Goal: Task Accomplishment & Management: Complete application form

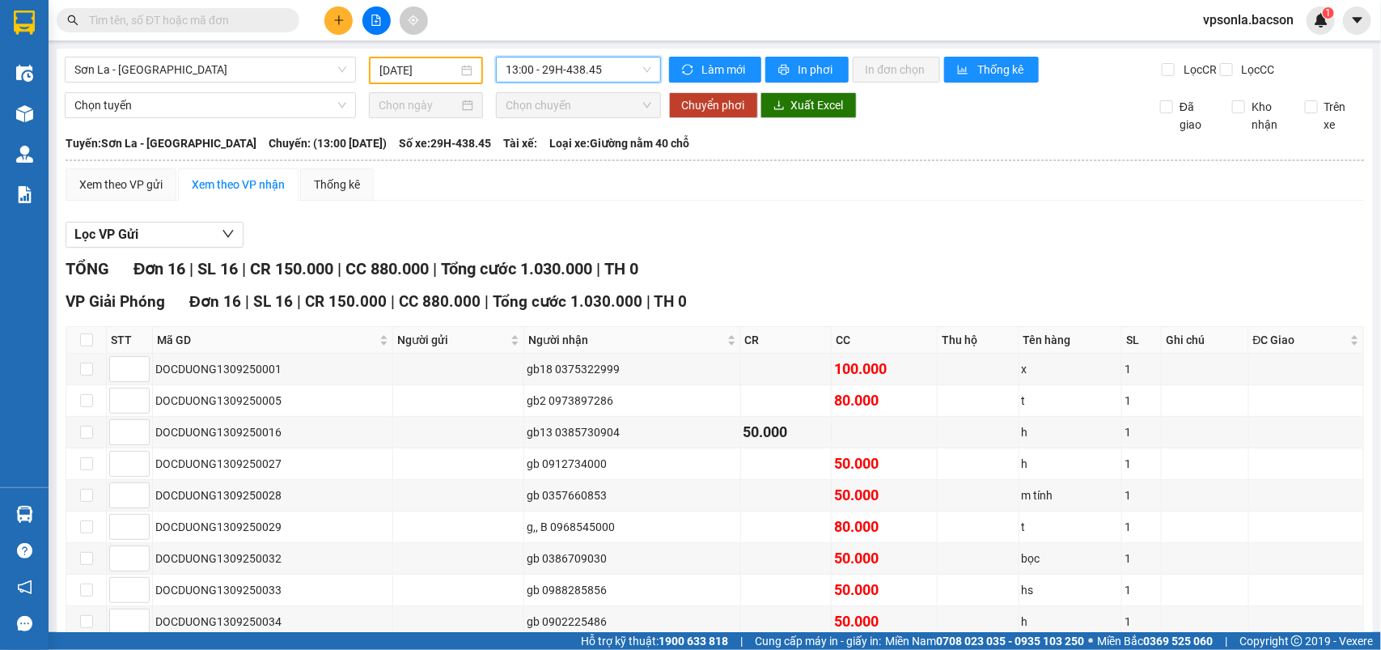
scroll to position [29, 0]
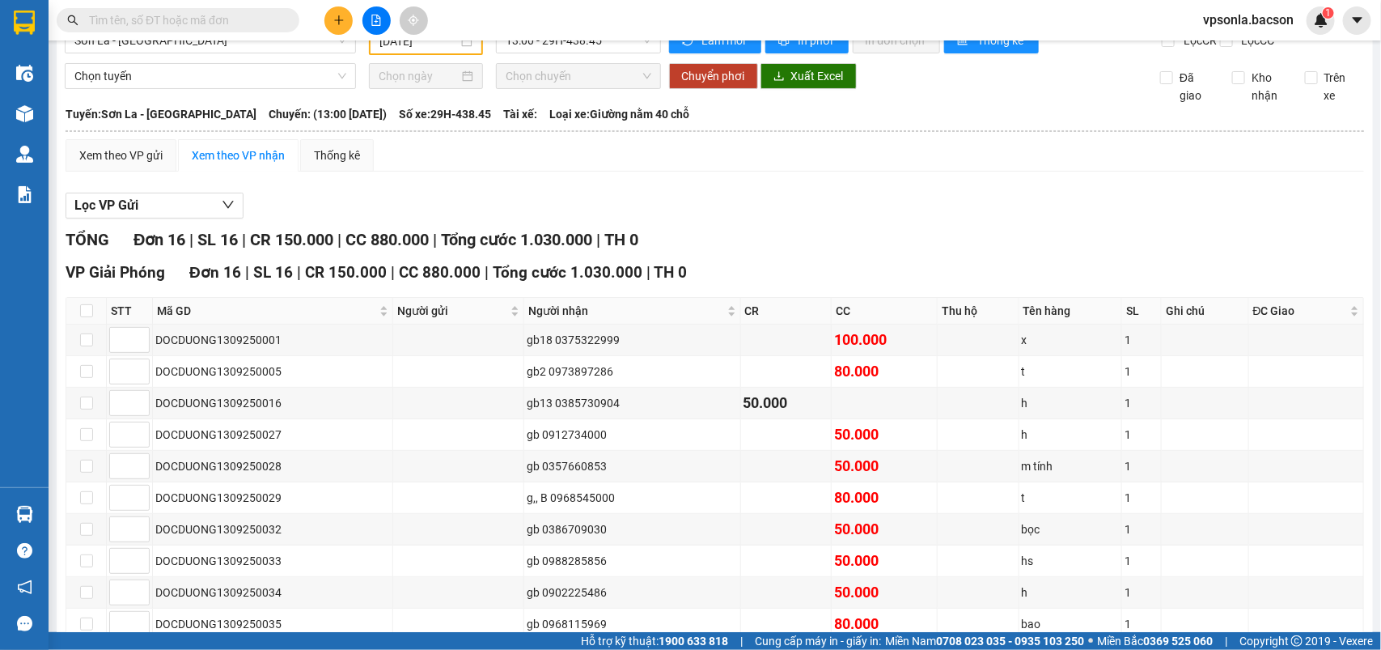
click at [179, 13] on input "text" at bounding box center [184, 20] width 191 height 18
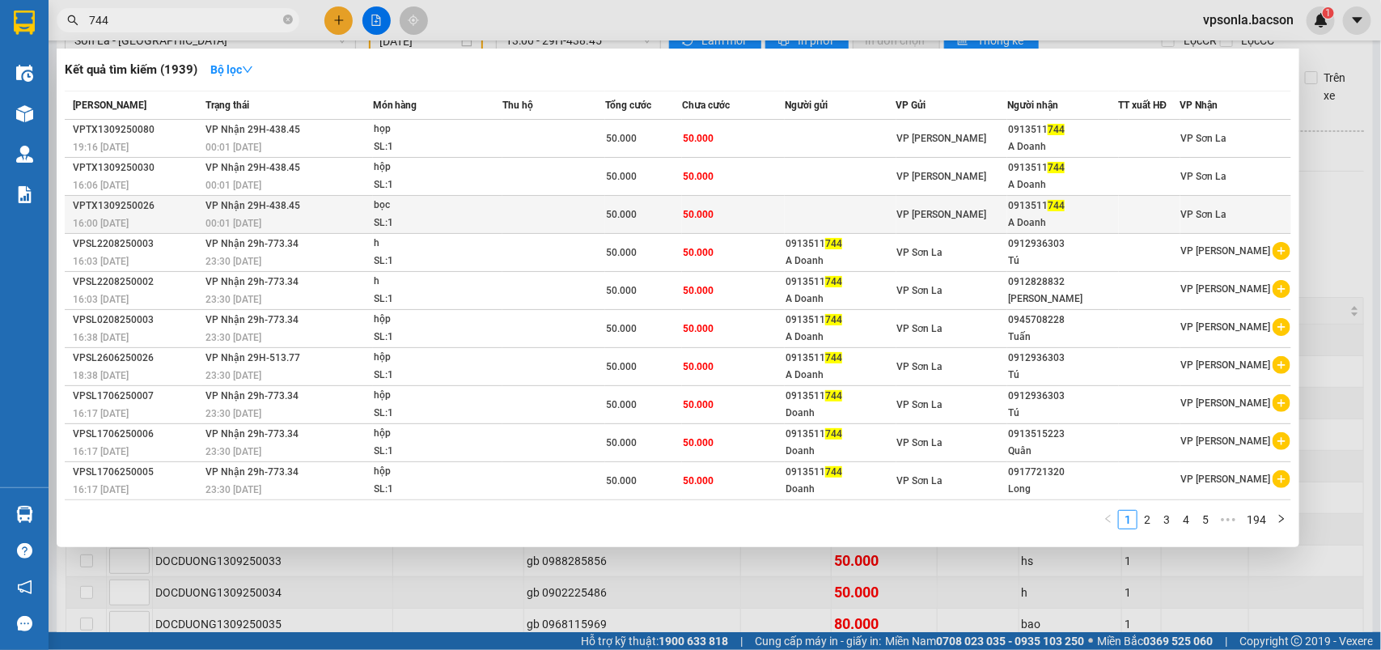
type input "744"
click at [945, 216] on span "VP [PERSON_NAME]" at bounding box center [942, 214] width 90 height 11
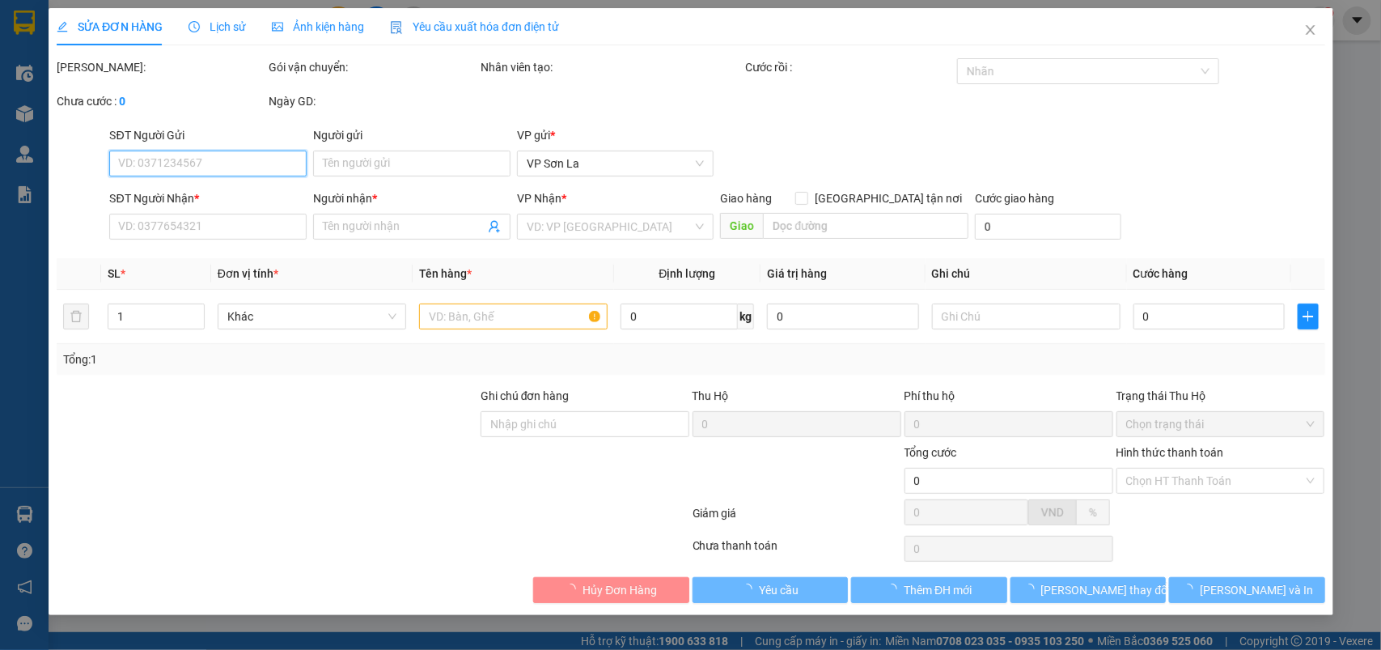
type input "0913511744"
type input "A Doanh"
type input "50.000"
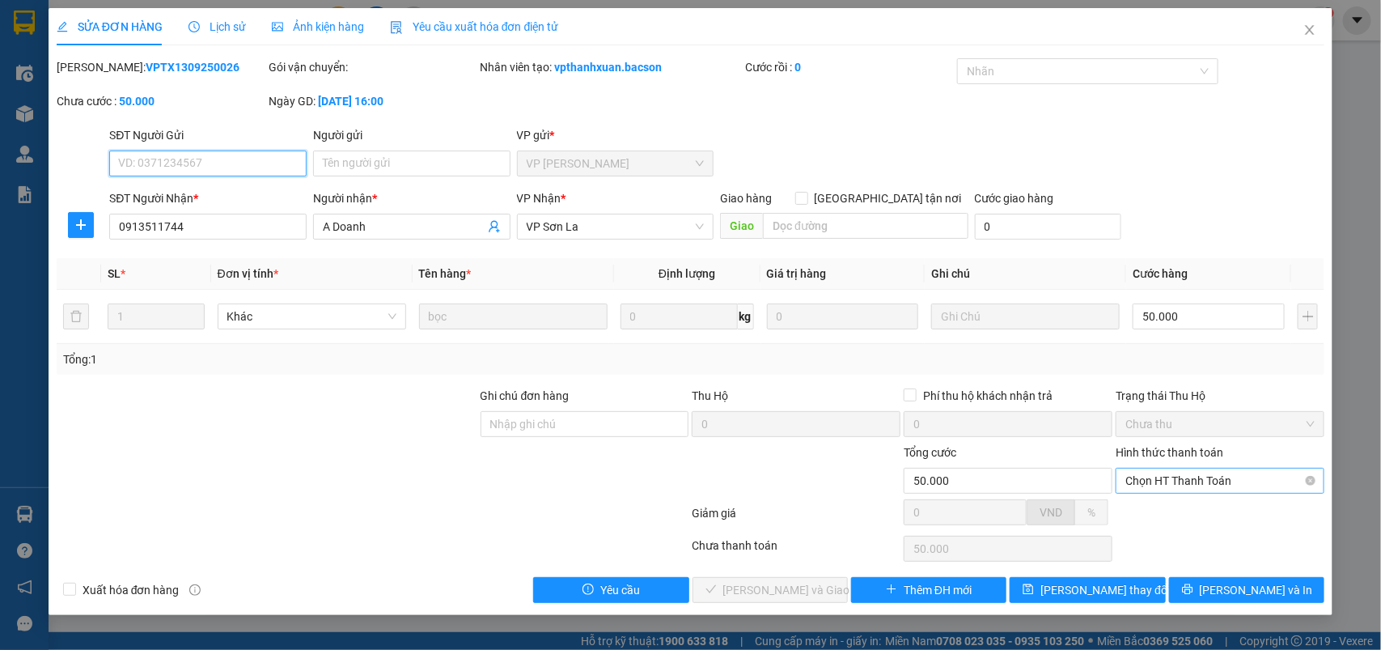
click at [1146, 473] on span "Chọn HT Thanh Toán" at bounding box center [1219, 480] width 189 height 24
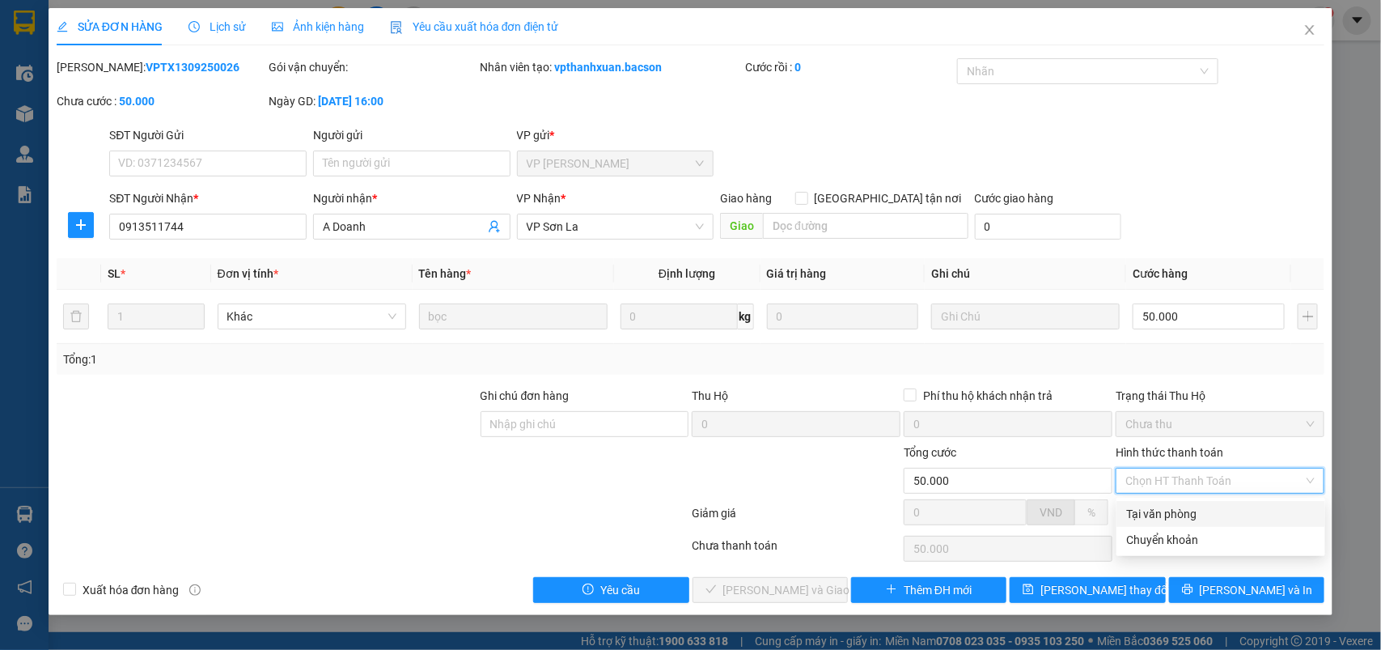
click at [1154, 503] on div "Tại văn phòng" at bounding box center [1220, 514] width 209 height 26
type input "0"
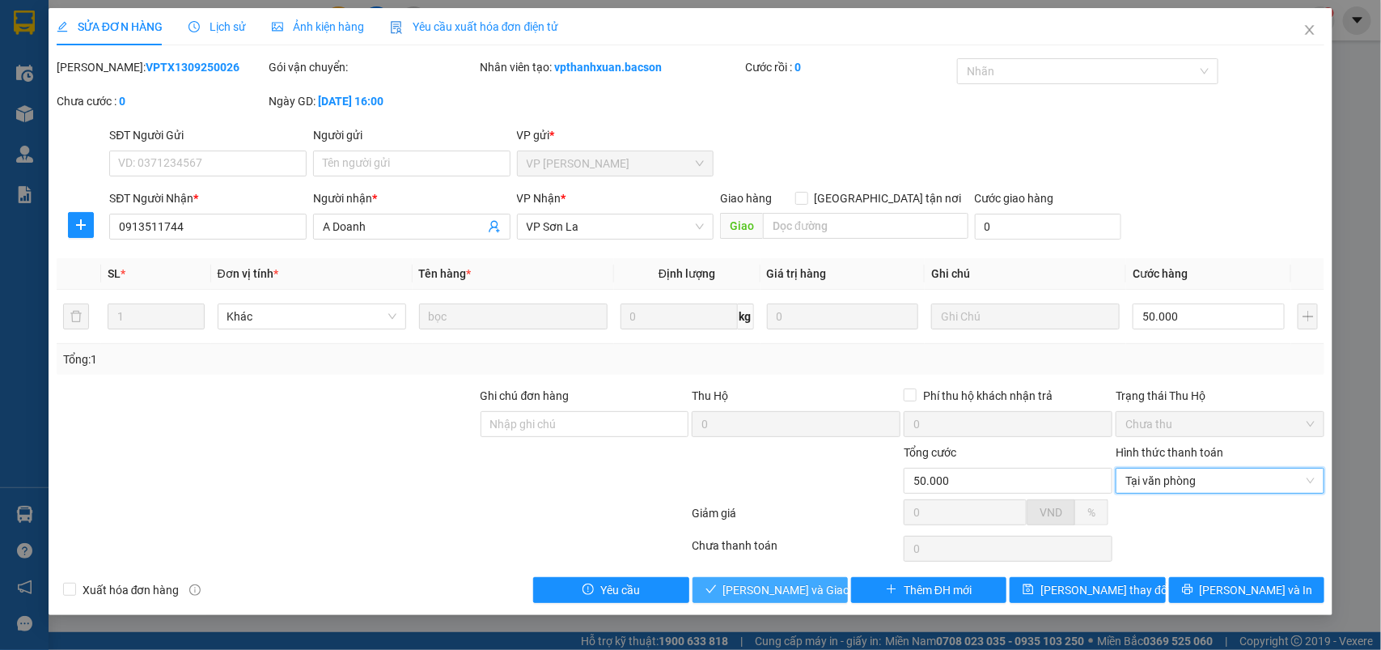
click at [790, 595] on span "[PERSON_NAME] và [PERSON_NAME] hàng" at bounding box center [800, 590] width 155 height 18
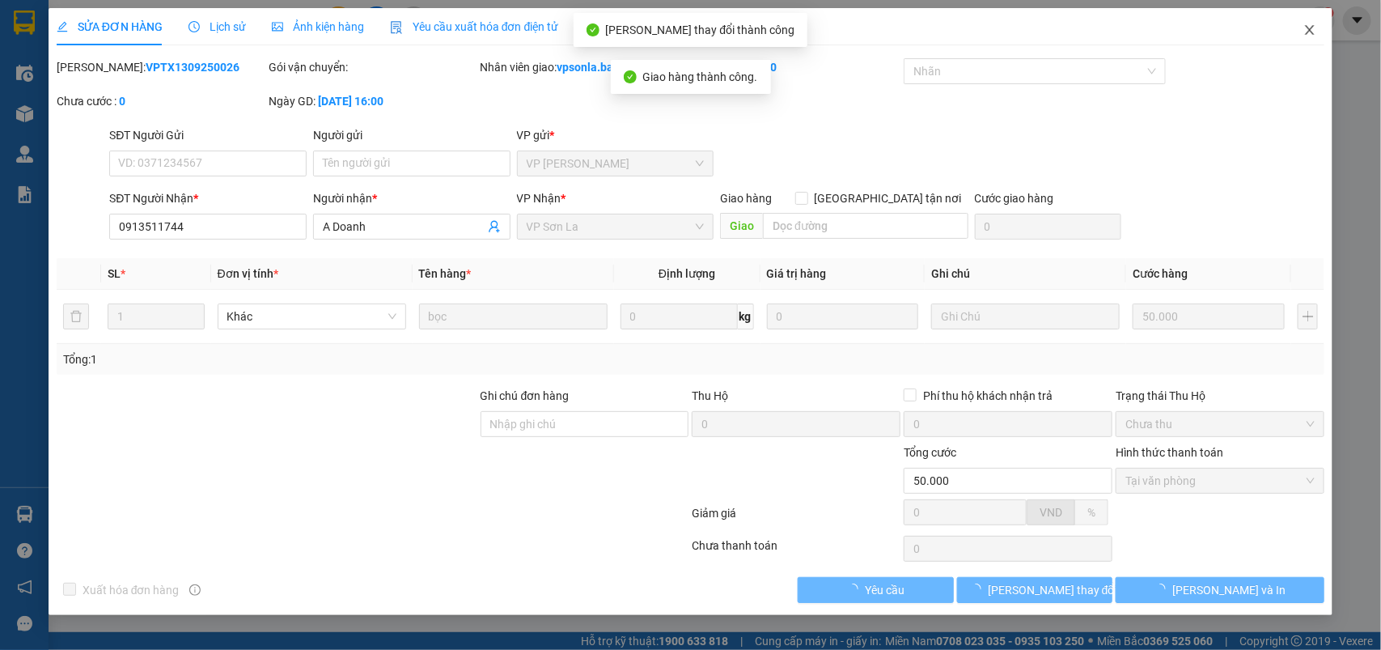
click at [1317, 29] on span "Close" at bounding box center [1309, 30] width 45 height 45
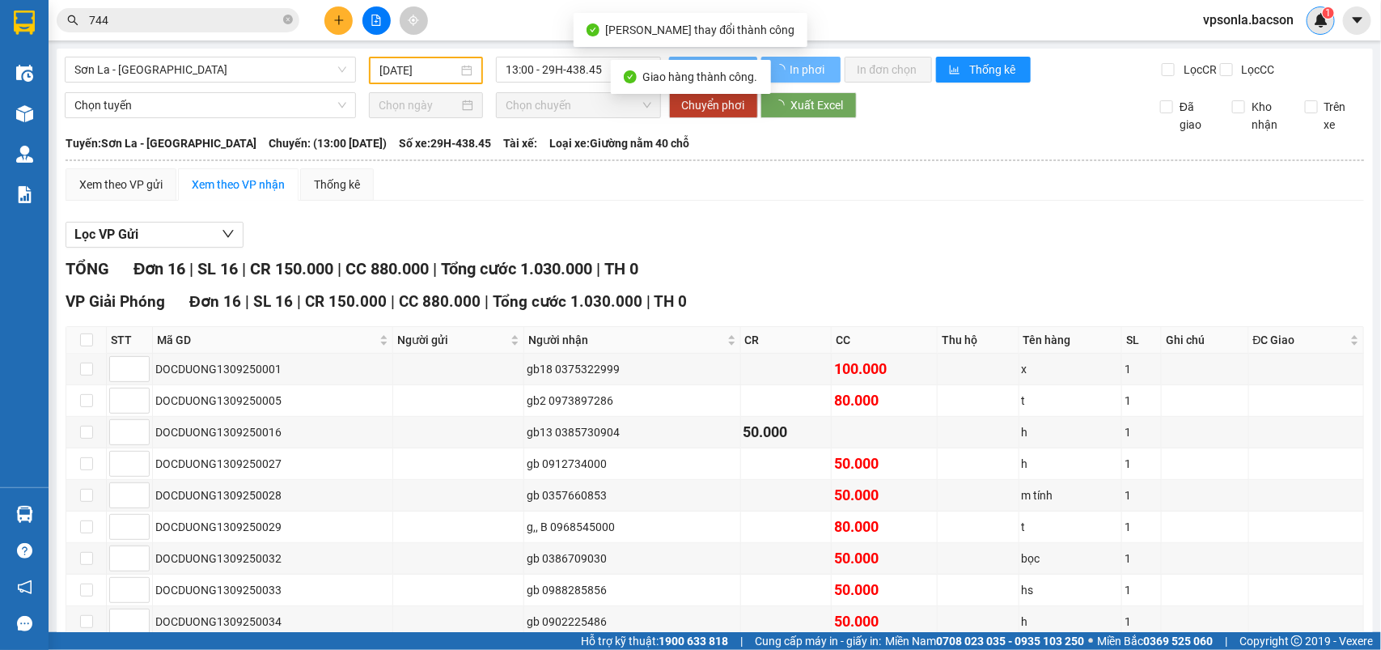
click at [1316, 29] on div "1" at bounding box center [1321, 20] width 28 height 28
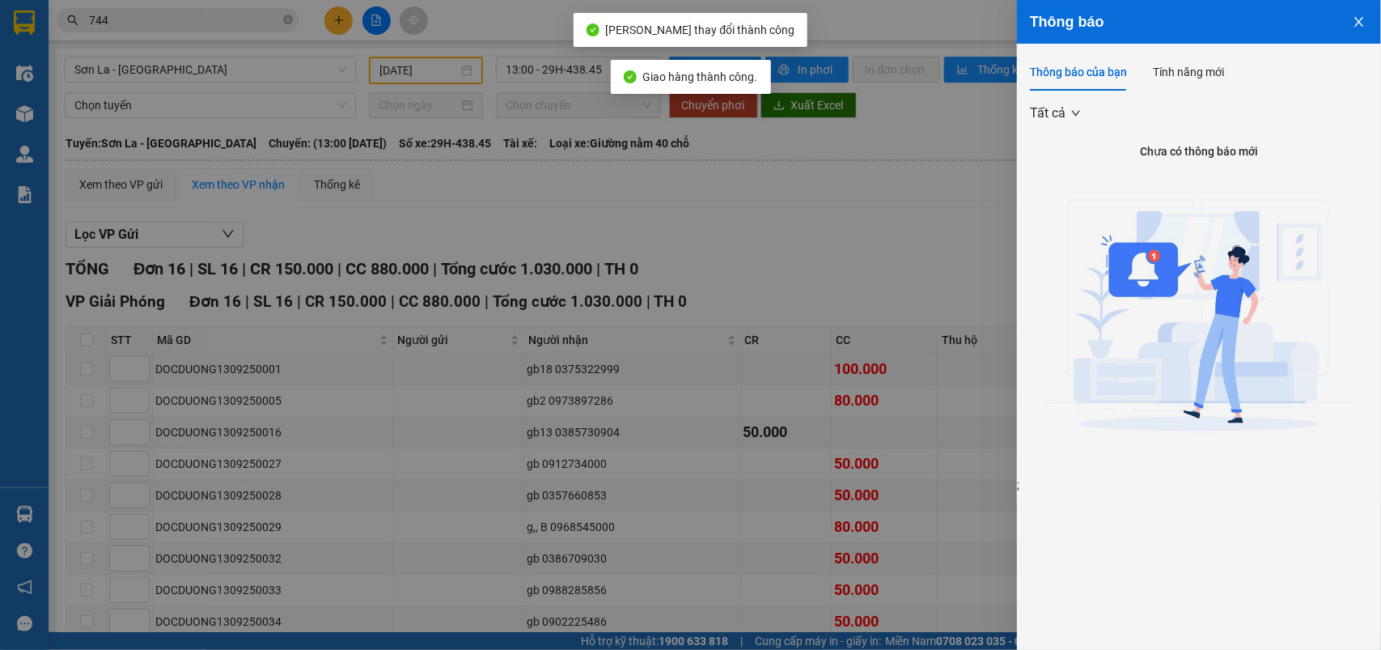
click at [228, 12] on div at bounding box center [690, 325] width 1381 height 650
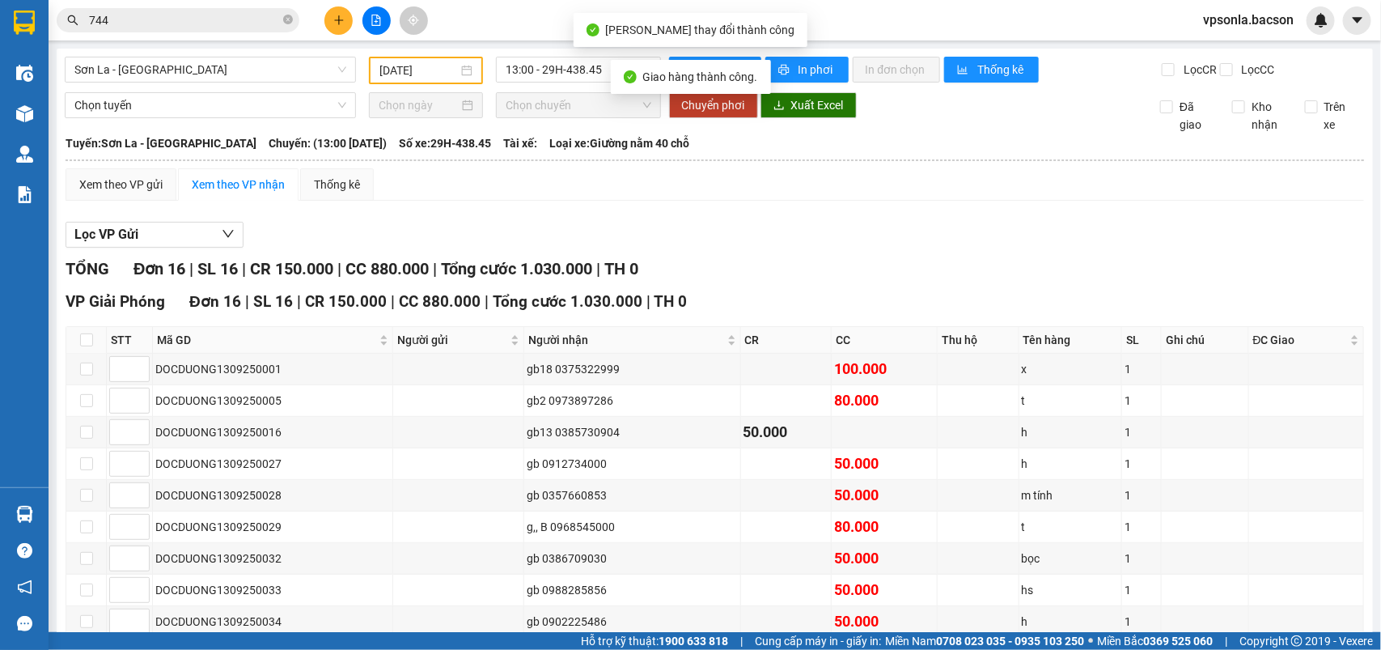
click at [228, 17] on input "744" at bounding box center [184, 20] width 191 height 18
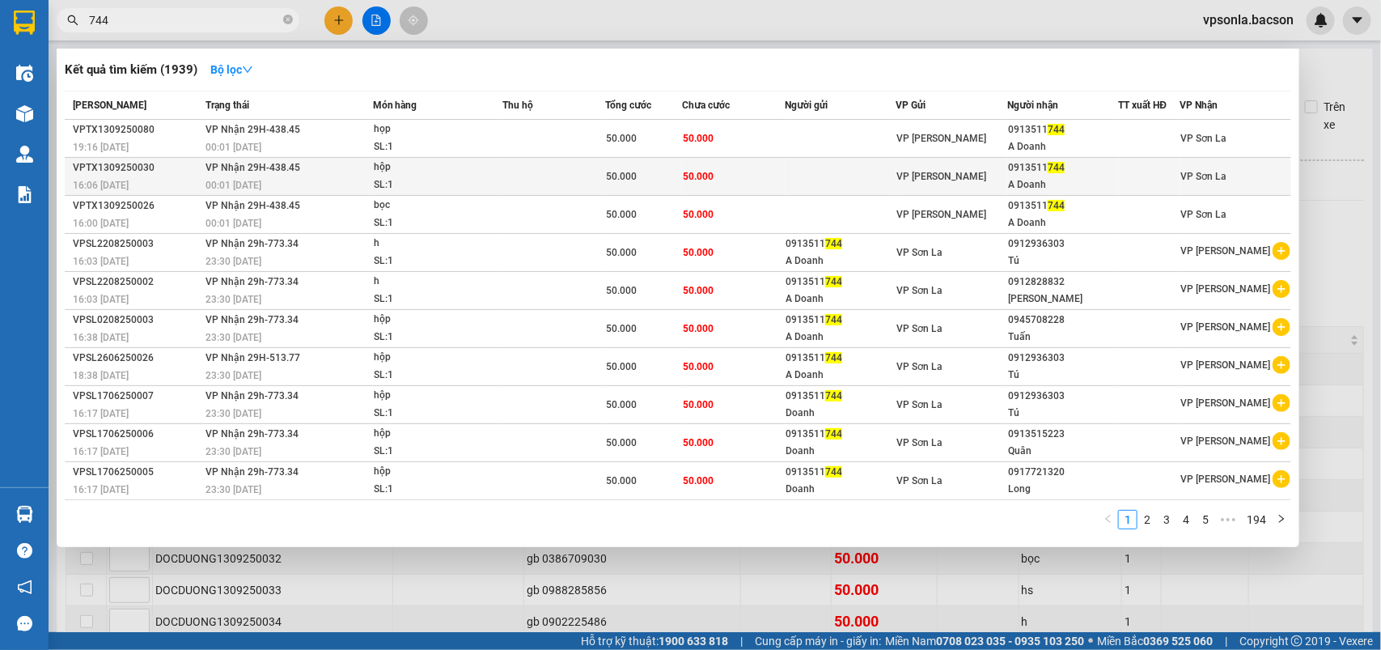
click at [943, 178] on span "VP [PERSON_NAME]" at bounding box center [942, 176] width 90 height 11
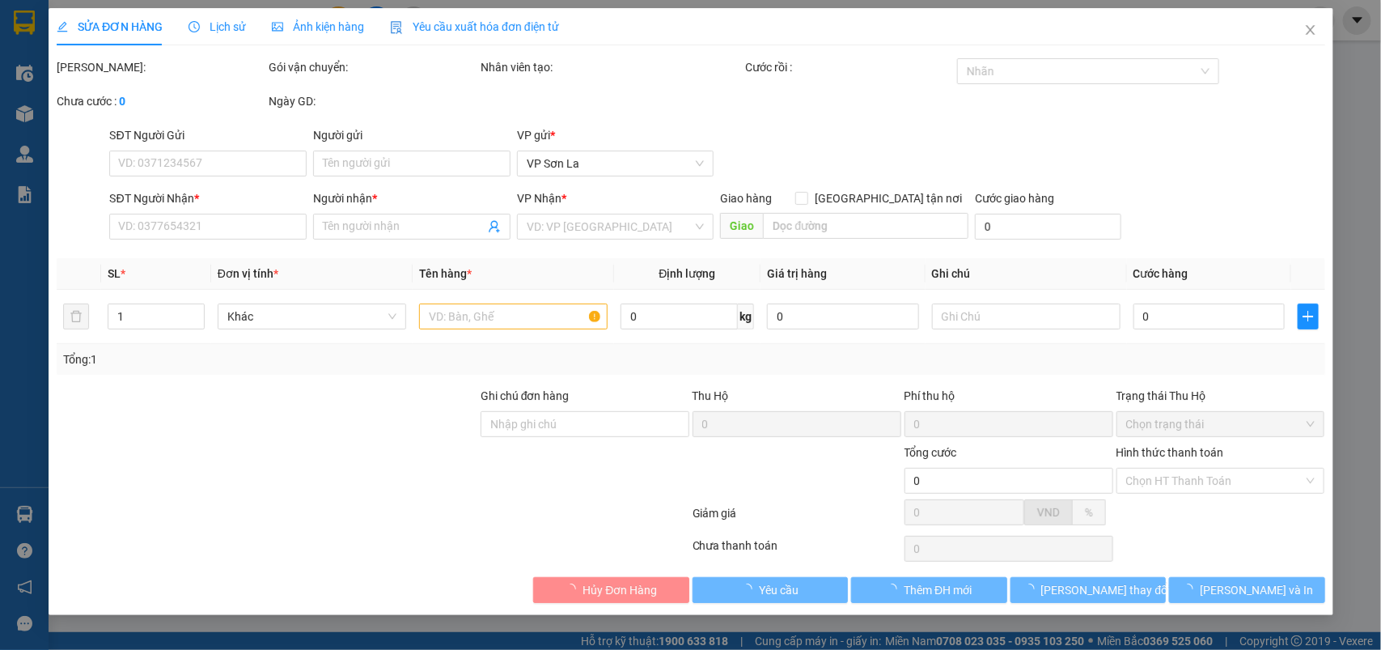
type input "0913511744"
type input "A Doanh"
type input "50.000"
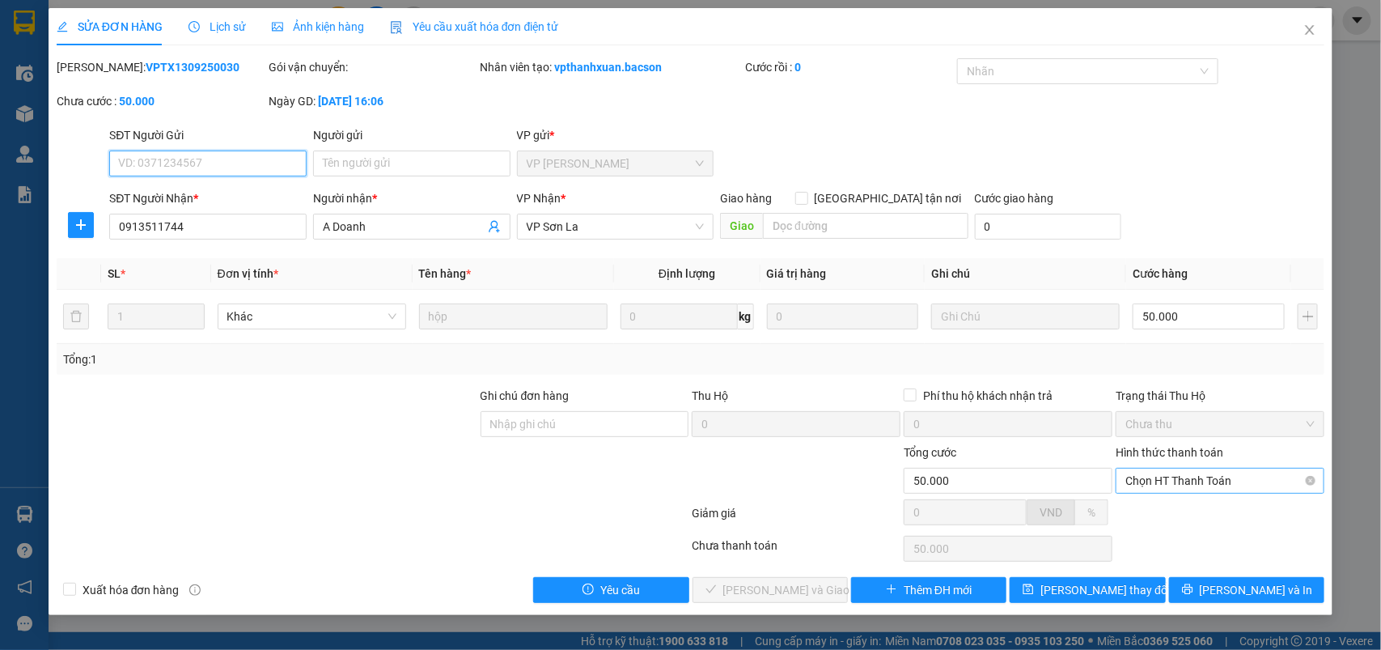
click at [1167, 470] on span "Chọn HT Thanh Toán" at bounding box center [1219, 480] width 189 height 24
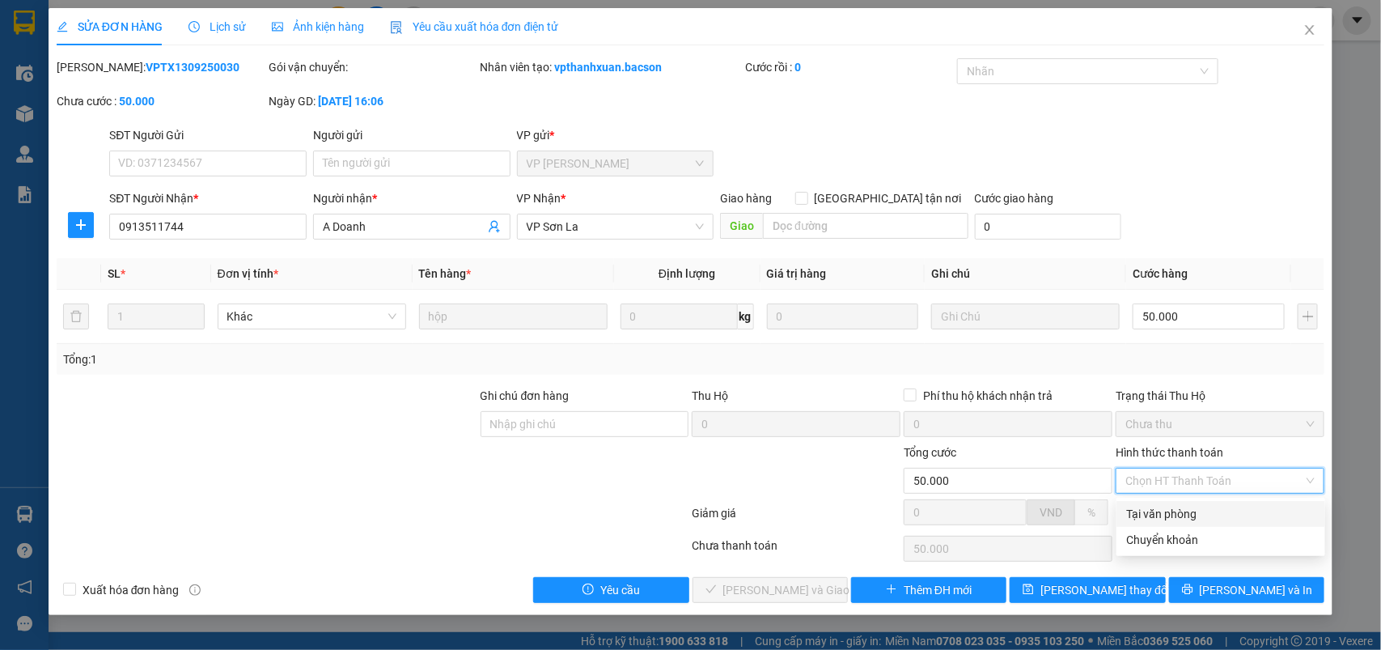
drag, startPoint x: 1154, startPoint y: 508, endPoint x: 862, endPoint y: 548, distance: 293.9
click at [1153, 508] on div "Tại văn phòng" at bounding box center [1220, 514] width 189 height 18
type input "0"
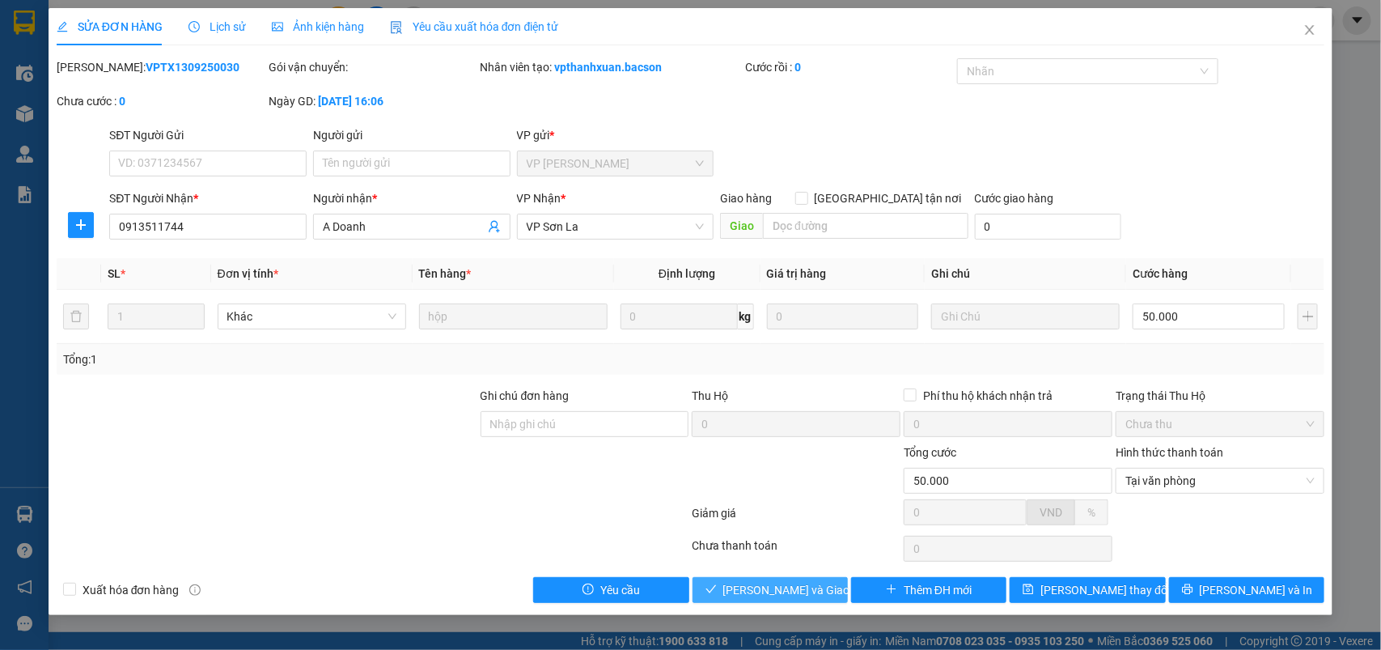
click at [798, 585] on span "[PERSON_NAME] và Giao hàng" at bounding box center [800, 590] width 155 height 18
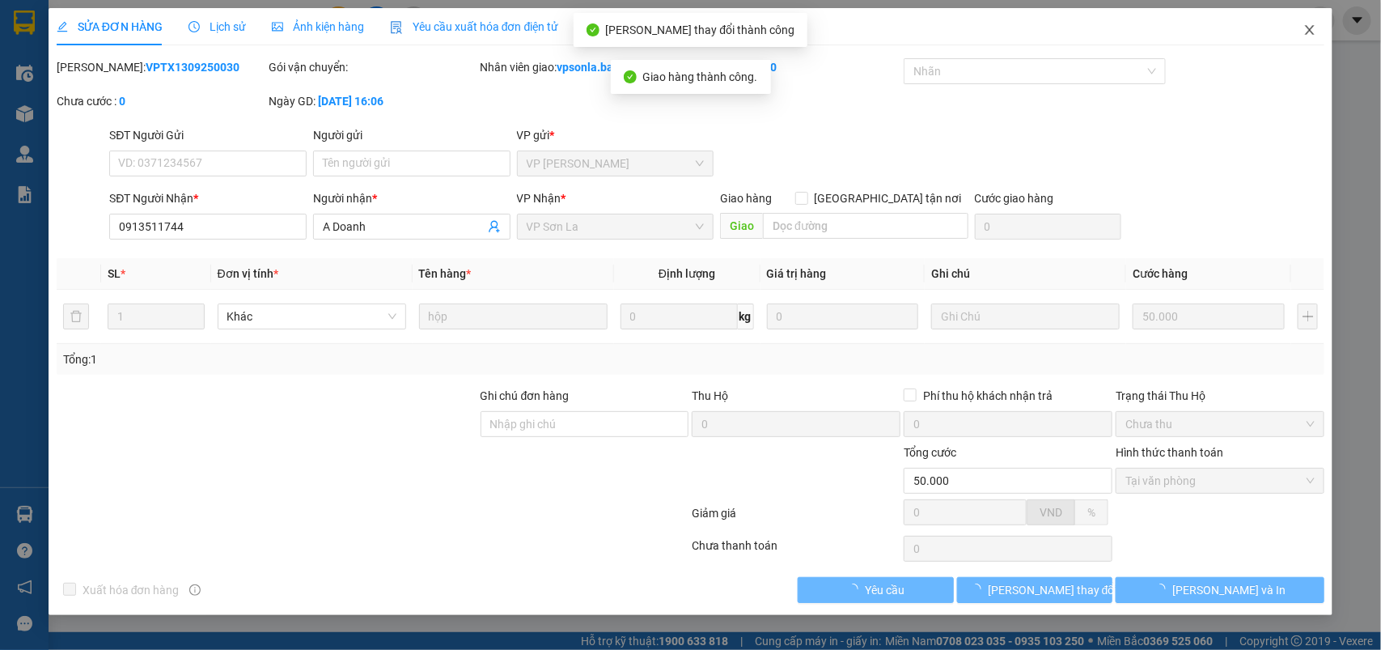
click at [1316, 31] on icon "close" at bounding box center [1309, 29] width 13 height 13
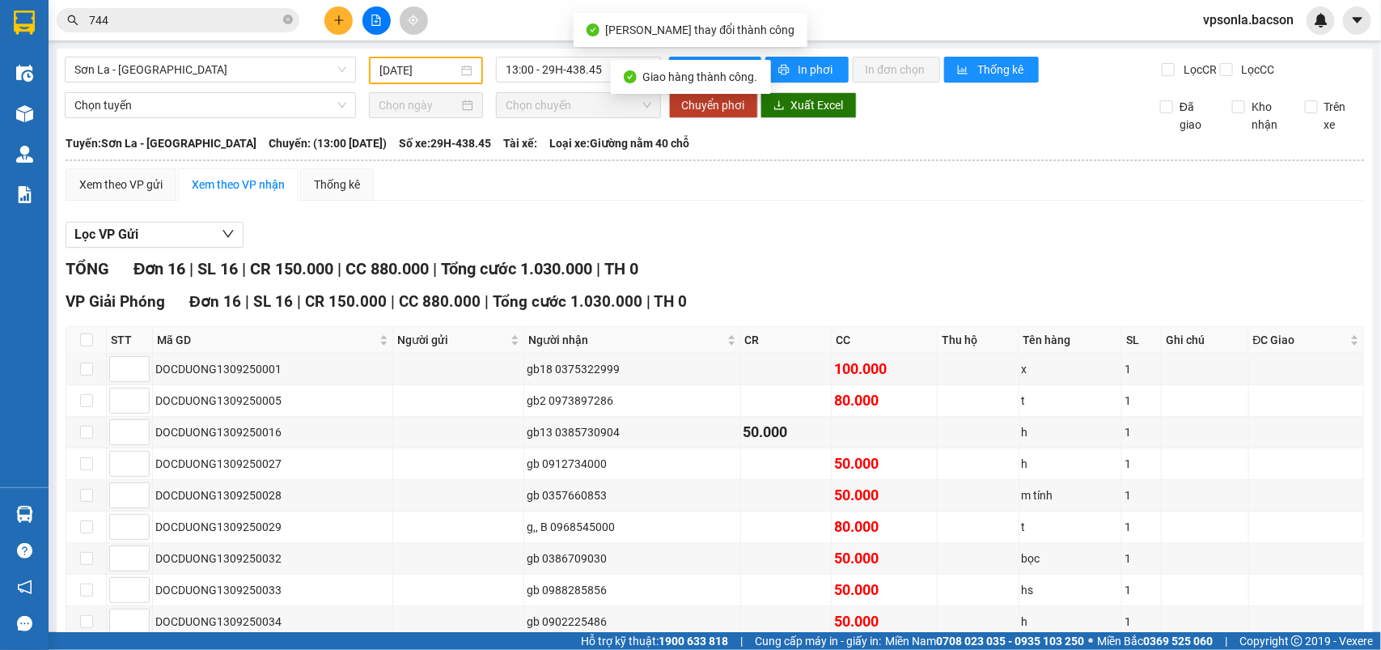
click at [168, 36] on div "Kết quả tìm kiếm ( 1939 ) Bộ lọc Mã ĐH Trạng thái Món hàng Thu hộ Tổng cước Chư…" at bounding box center [690, 20] width 1381 height 40
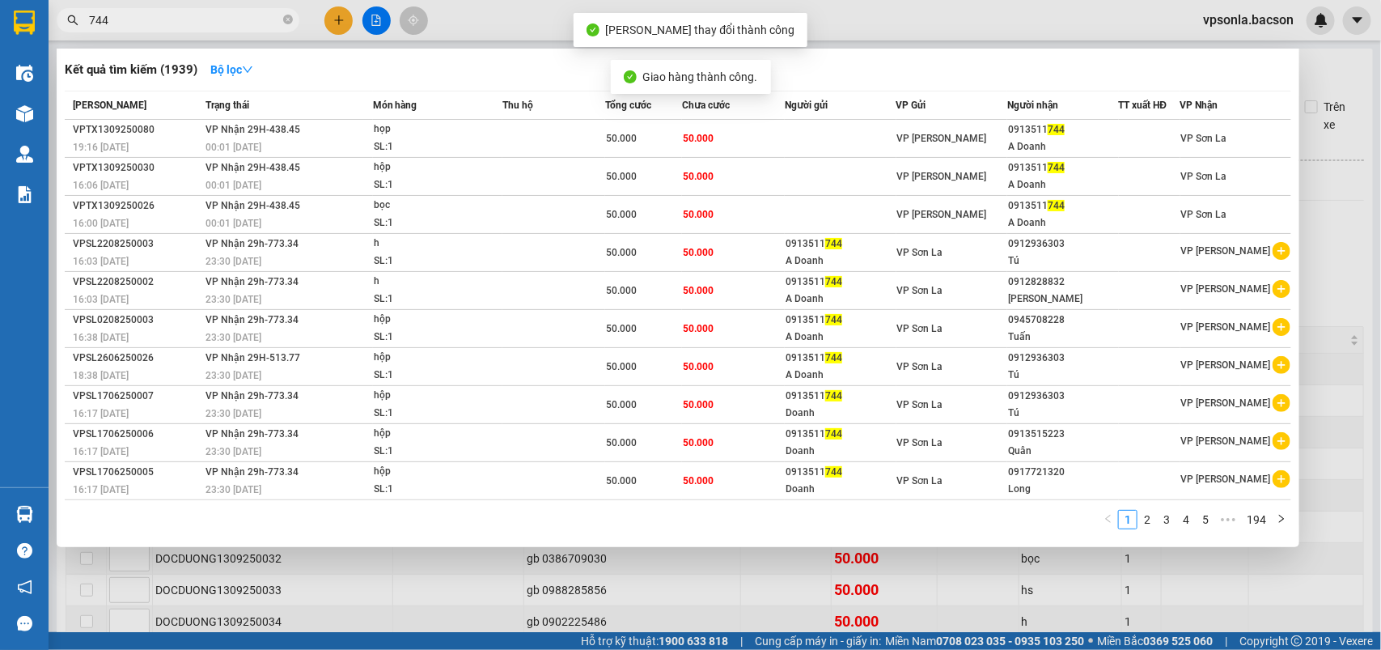
click at [172, 22] on input "744" at bounding box center [184, 20] width 191 height 18
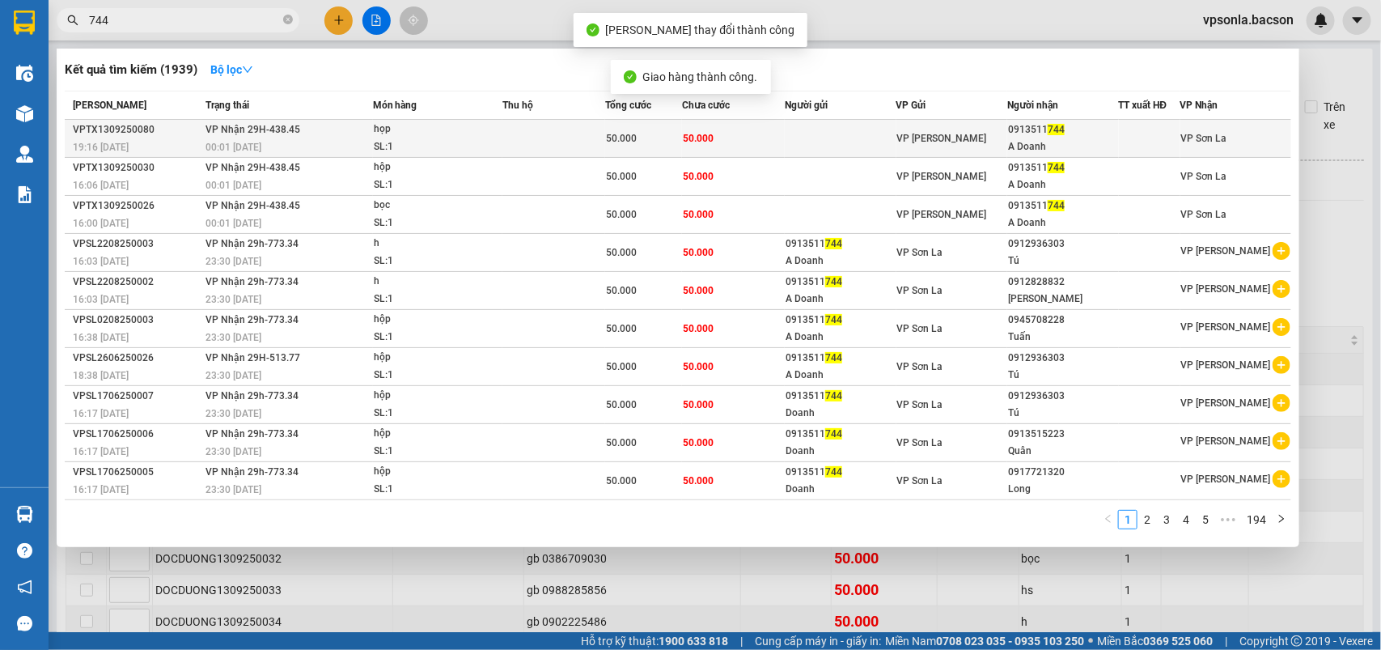
click at [1002, 126] on td "VP [PERSON_NAME]" at bounding box center [951, 139] width 111 height 38
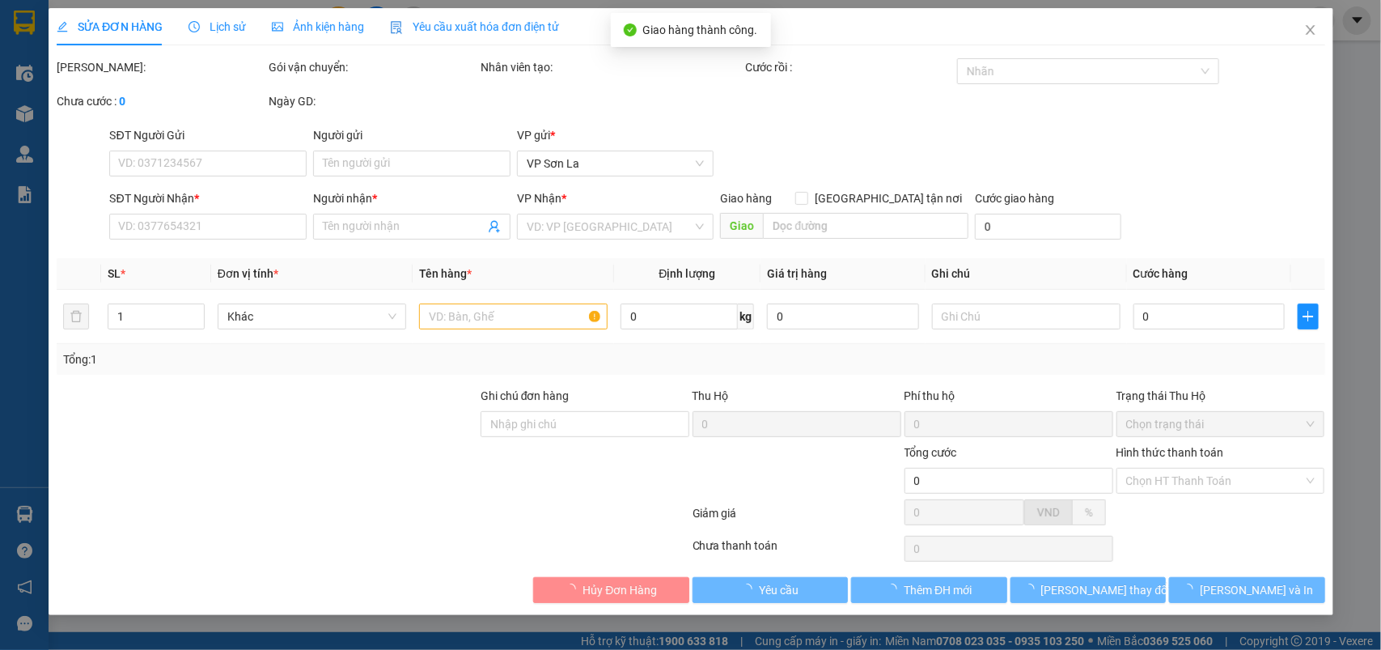
type input "0913511744"
type input "A Doanh"
type input "50.000"
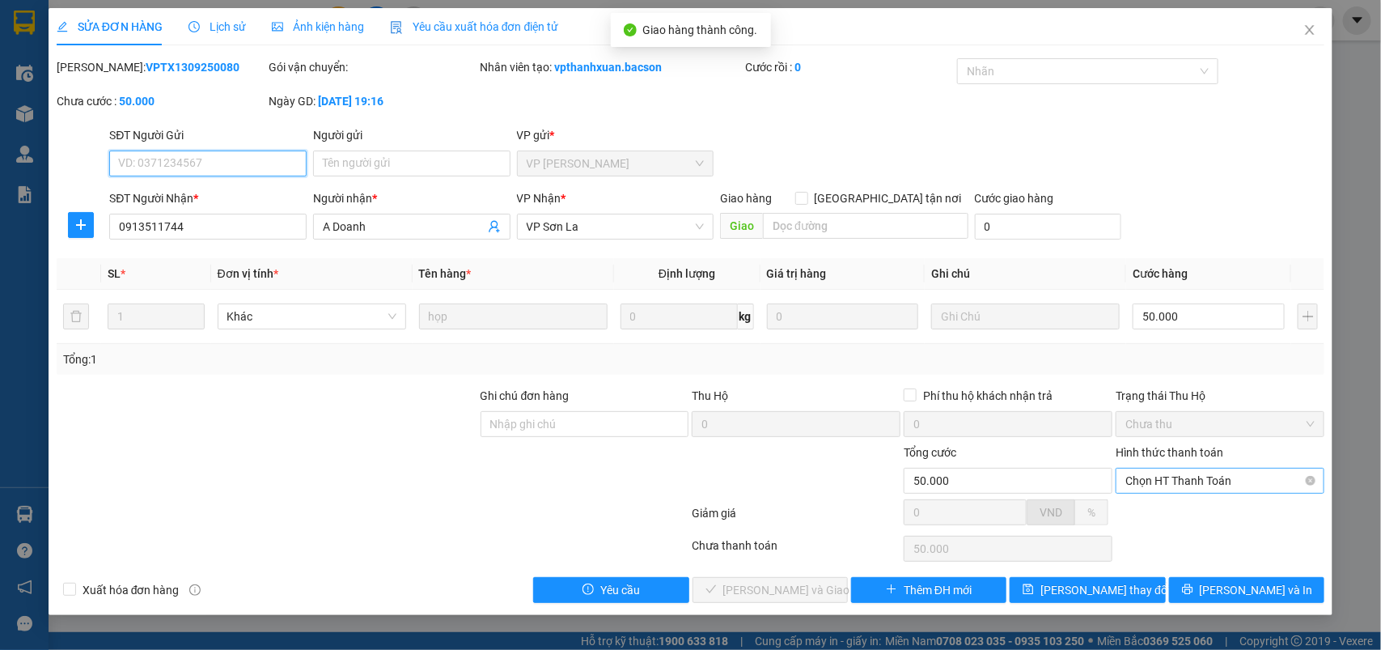
click at [1146, 471] on span "Chọn HT Thanh Toán" at bounding box center [1219, 480] width 189 height 24
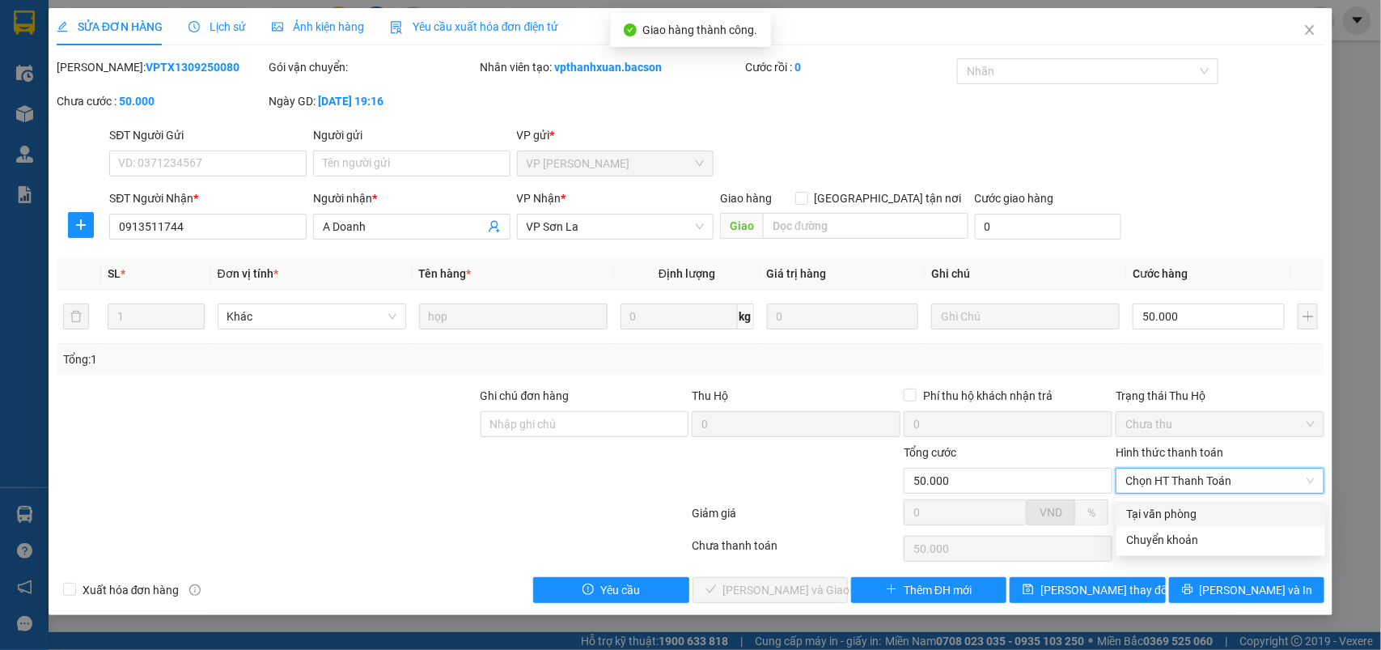
drag, startPoint x: 1143, startPoint y: 499, endPoint x: 899, endPoint y: 550, distance: 249.6
click at [1142, 500] on div "Total Paid Fee 0 Total UnPaid Fee 50.000 Cash Collection Total Fee Mã ĐH: VPTX1…" at bounding box center [691, 330] width 1268 height 544
click at [1223, 483] on span "Chọn HT Thanh Toán" at bounding box center [1219, 480] width 189 height 24
click at [1177, 510] on div "Tại văn phòng" at bounding box center [1220, 514] width 189 height 18
type input "0"
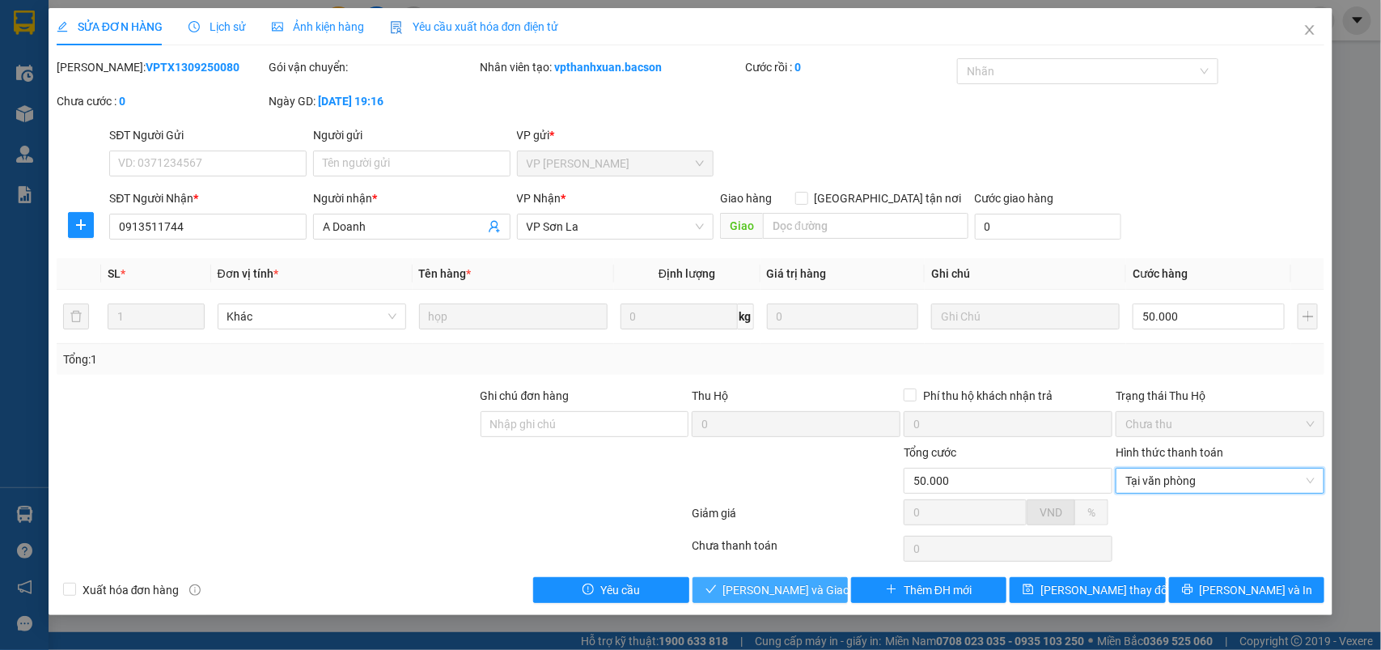
click at [757, 582] on button "[PERSON_NAME] và Giao hàng" at bounding box center [769, 590] width 155 height 26
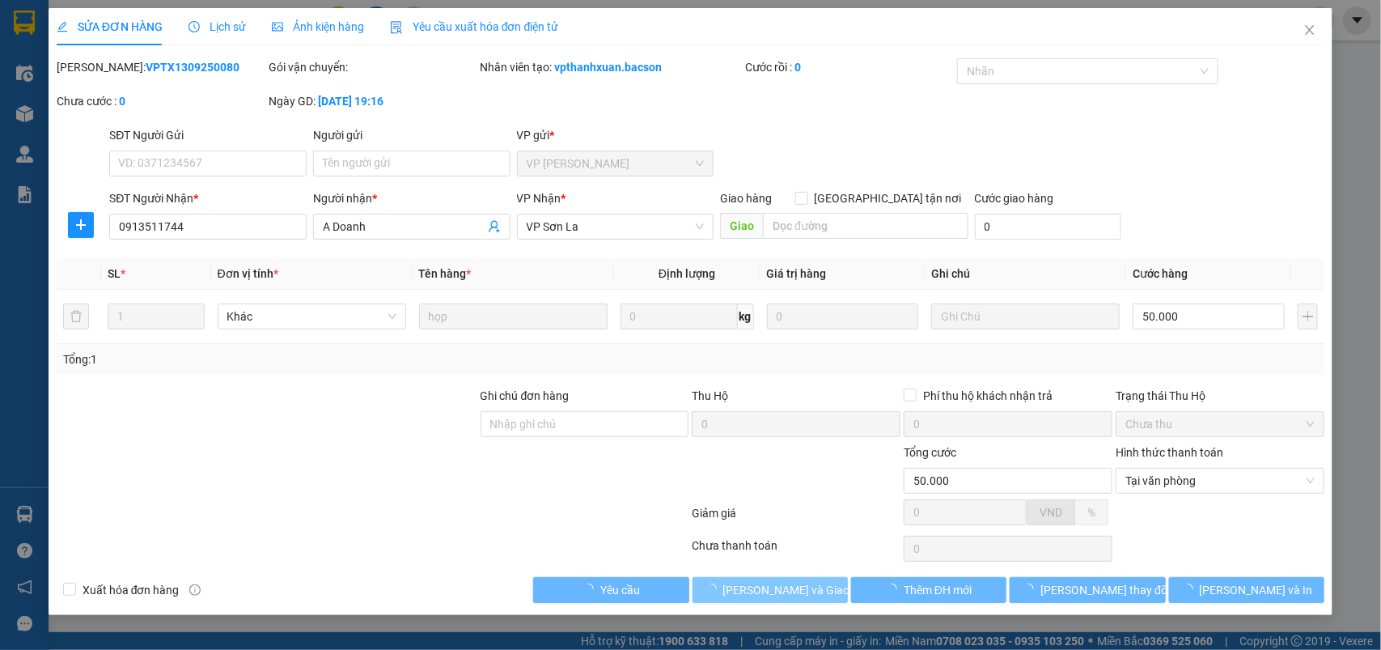
click at [771, 595] on span "[PERSON_NAME] và Giao hàng" at bounding box center [800, 590] width 155 height 18
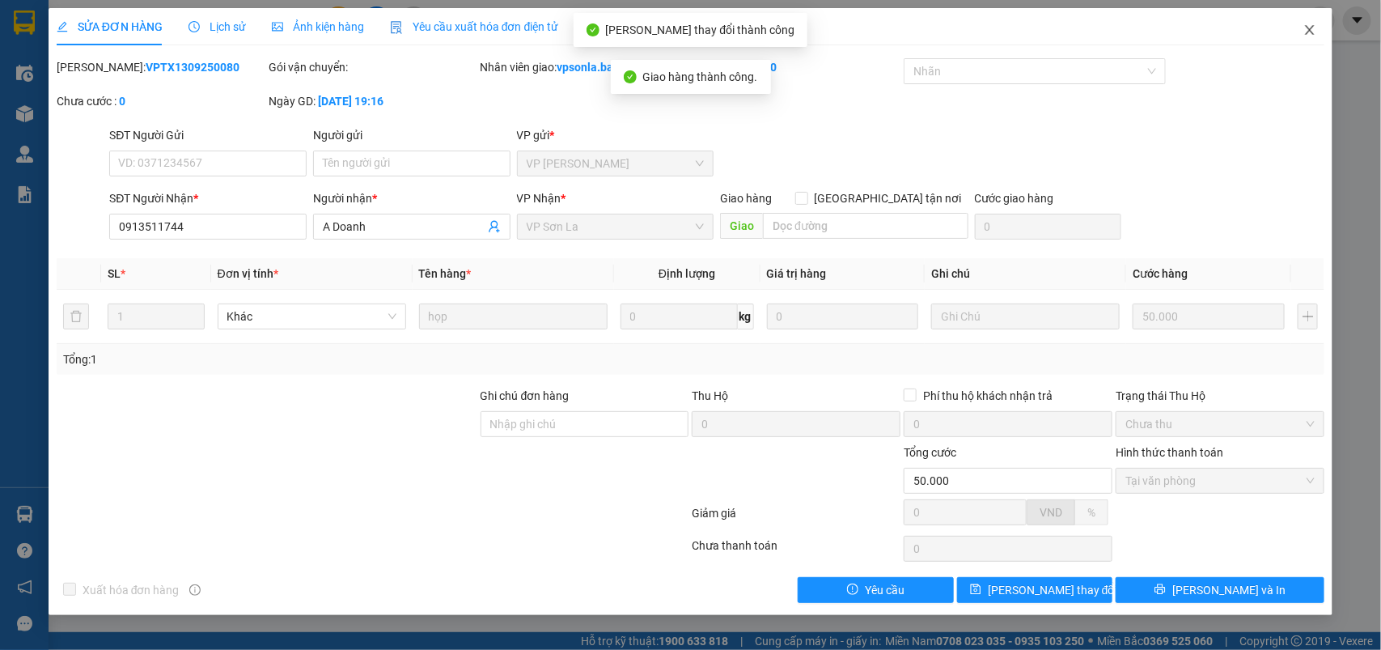
click at [1319, 26] on span "Close" at bounding box center [1309, 30] width 45 height 45
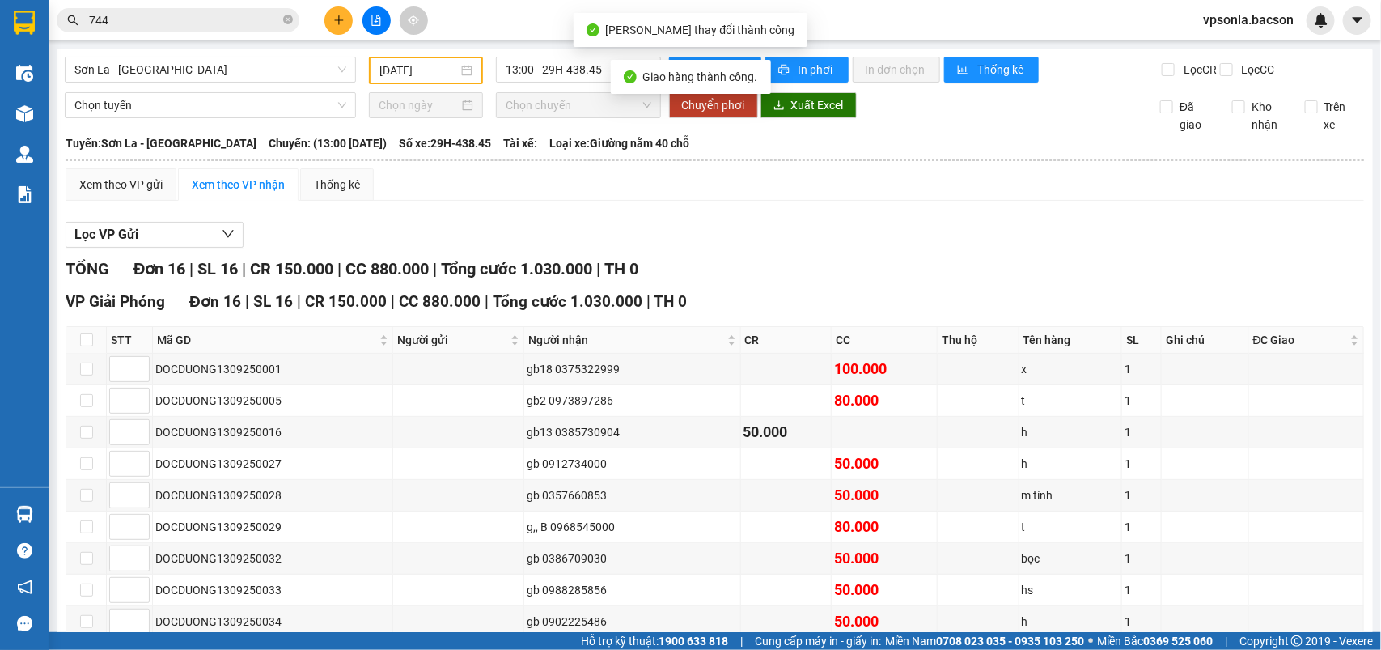
click at [1319, 26] on img at bounding box center [1321, 20] width 15 height 15
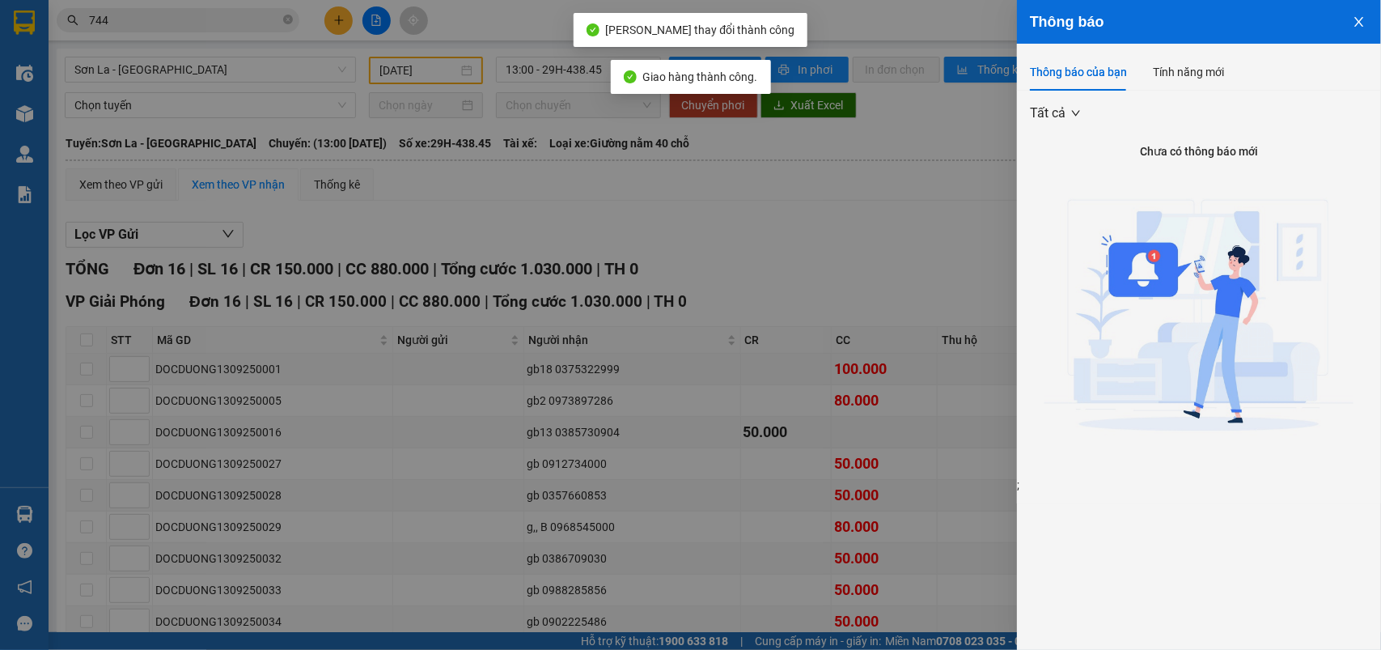
click at [175, 17] on div at bounding box center [690, 325] width 1381 height 650
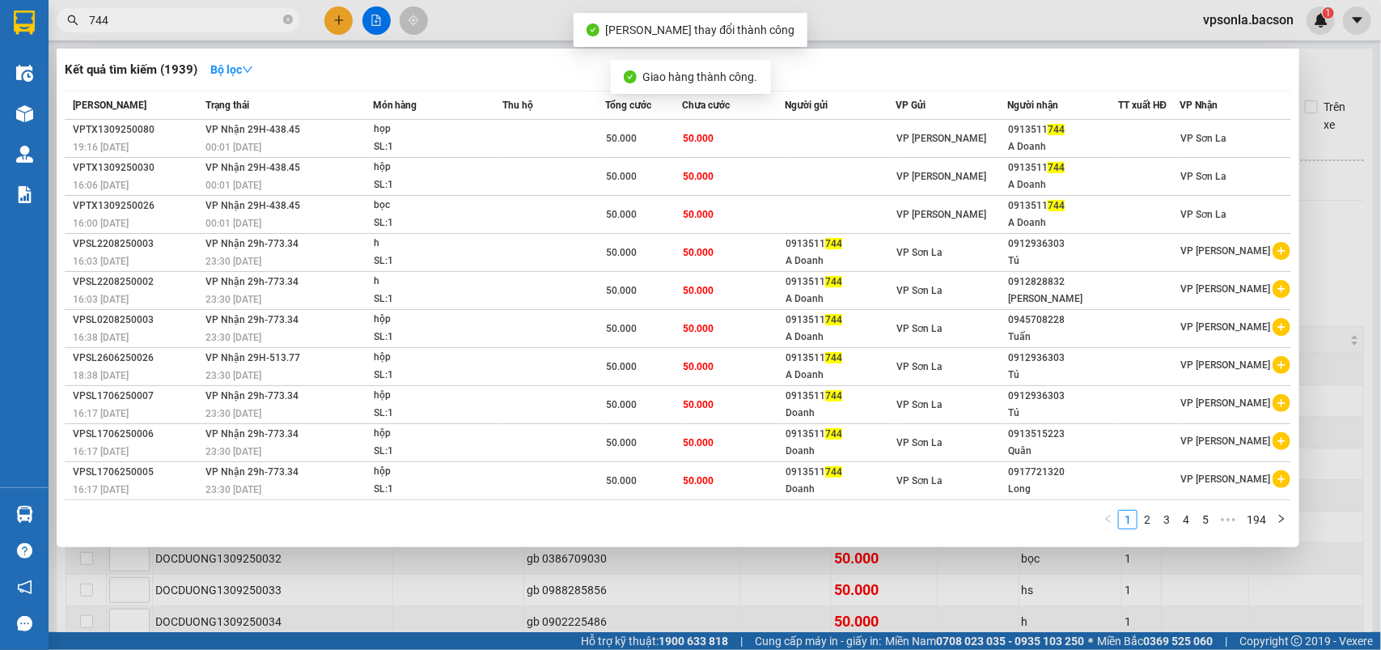
click at [175, 17] on input "744" at bounding box center [184, 20] width 191 height 18
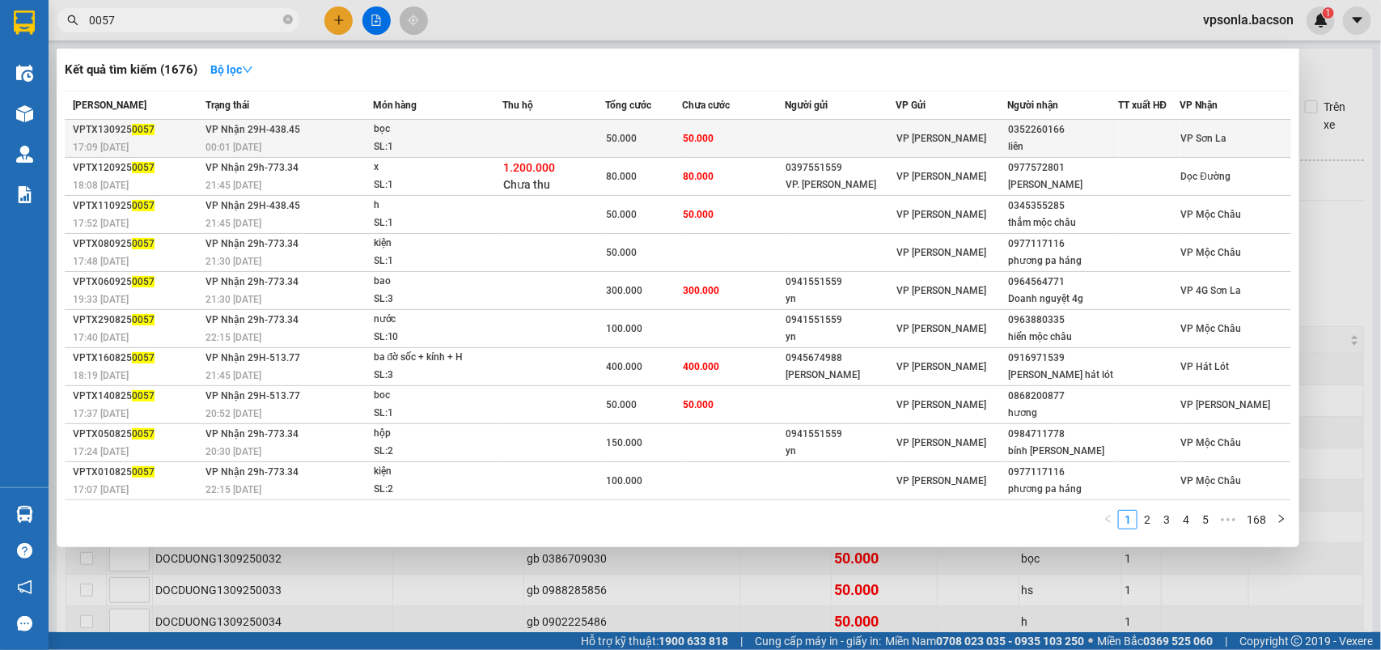
type input "0057"
click at [999, 130] on div "VP [PERSON_NAME]" at bounding box center [951, 138] width 109 height 18
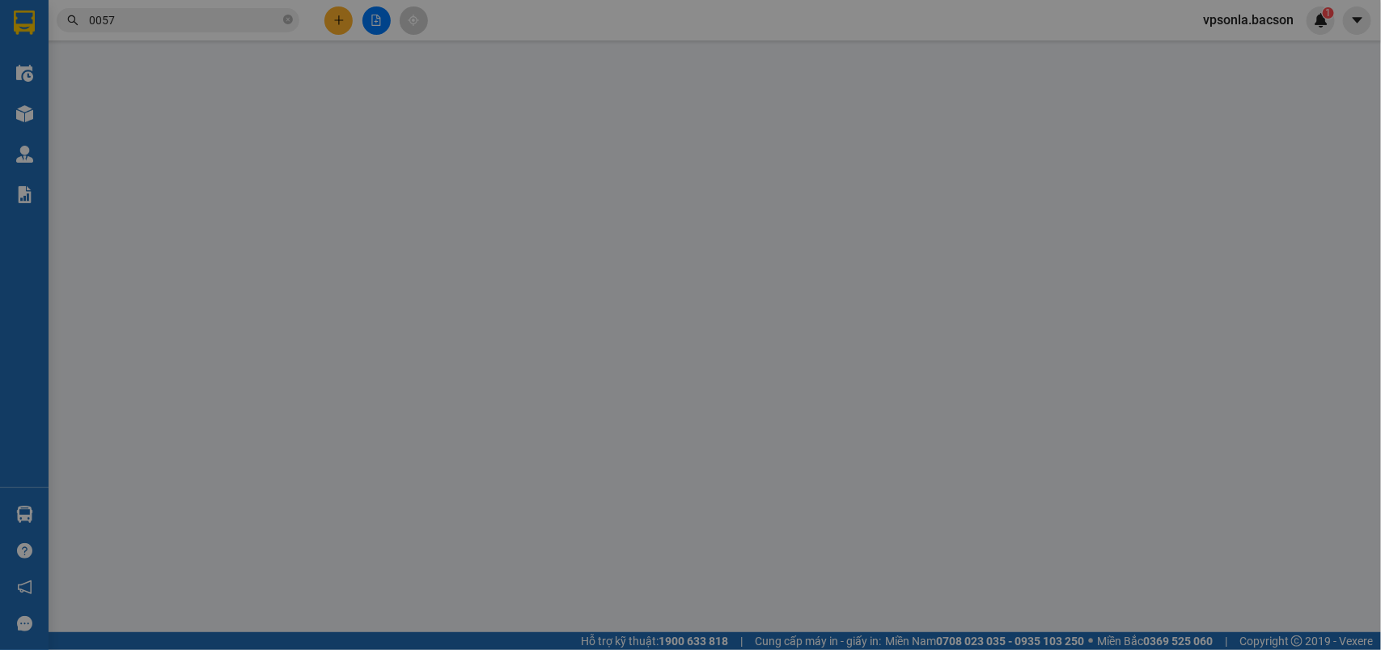
type input "0352260166"
type input "liên"
type input "50.000"
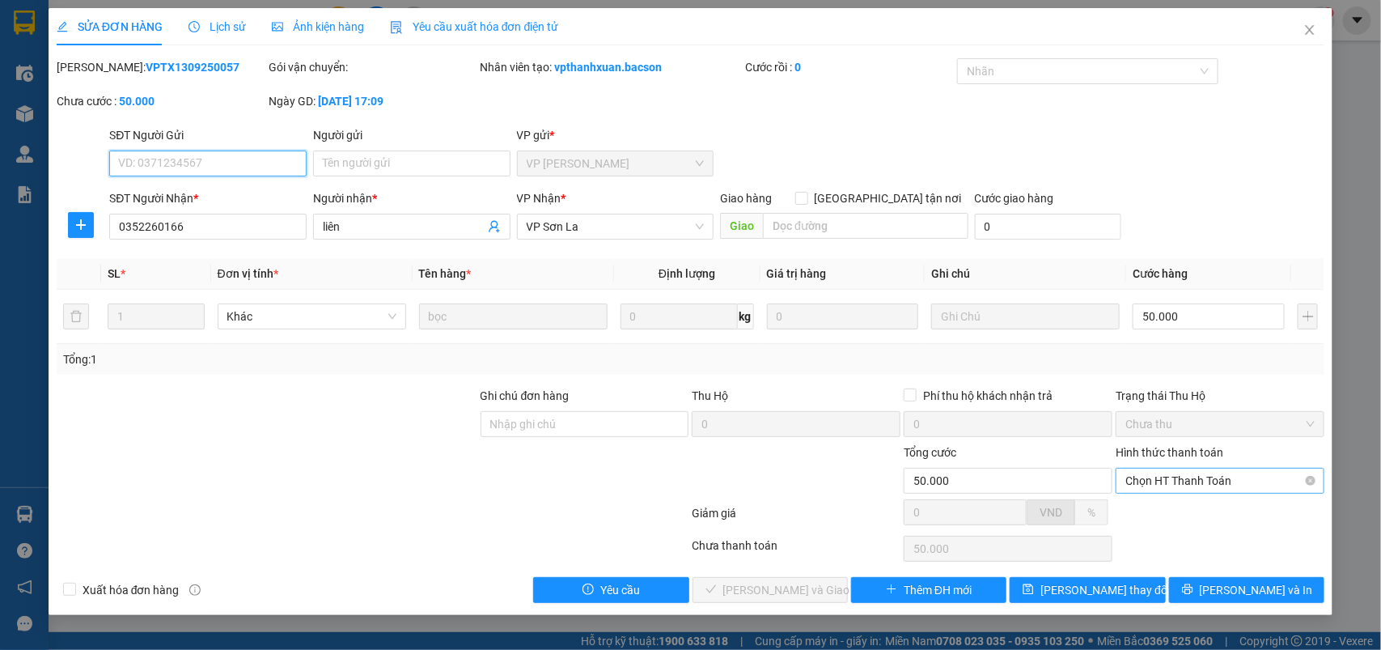
click at [1188, 492] on span "Chọn HT Thanh Toán" at bounding box center [1219, 480] width 189 height 24
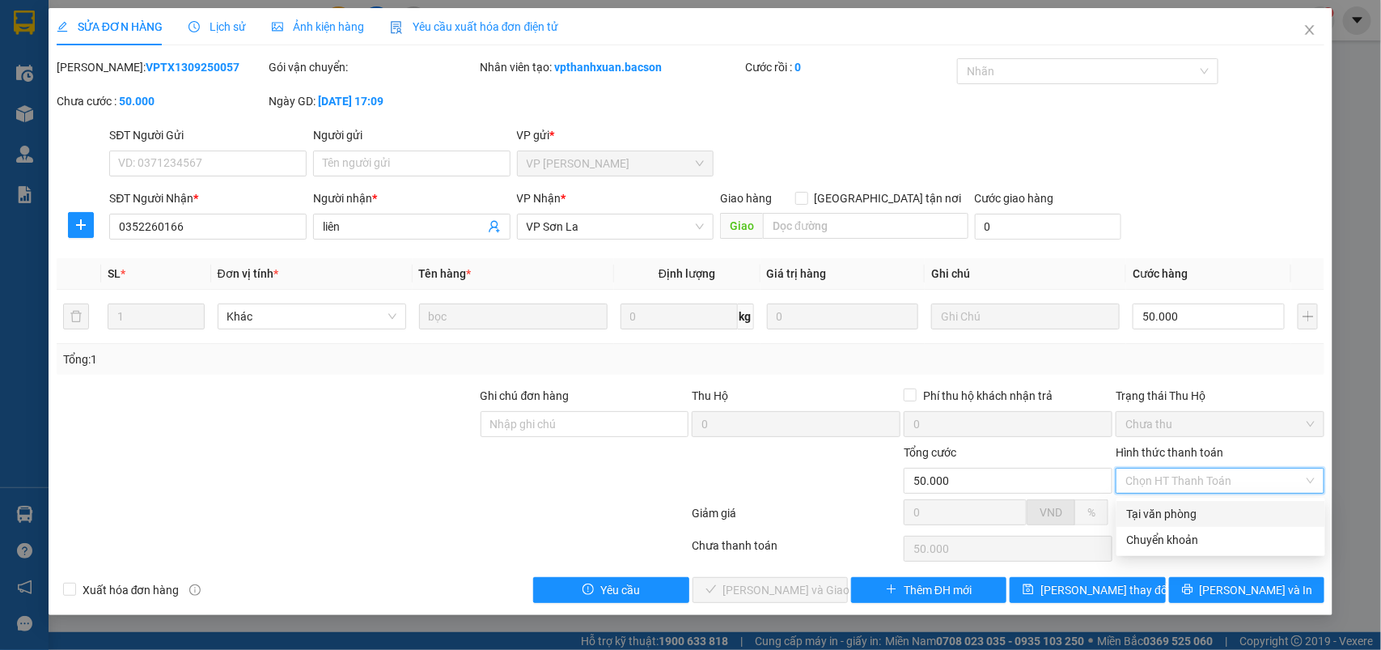
click at [1175, 508] on div "Tại văn phòng" at bounding box center [1220, 514] width 189 height 18
type input "0"
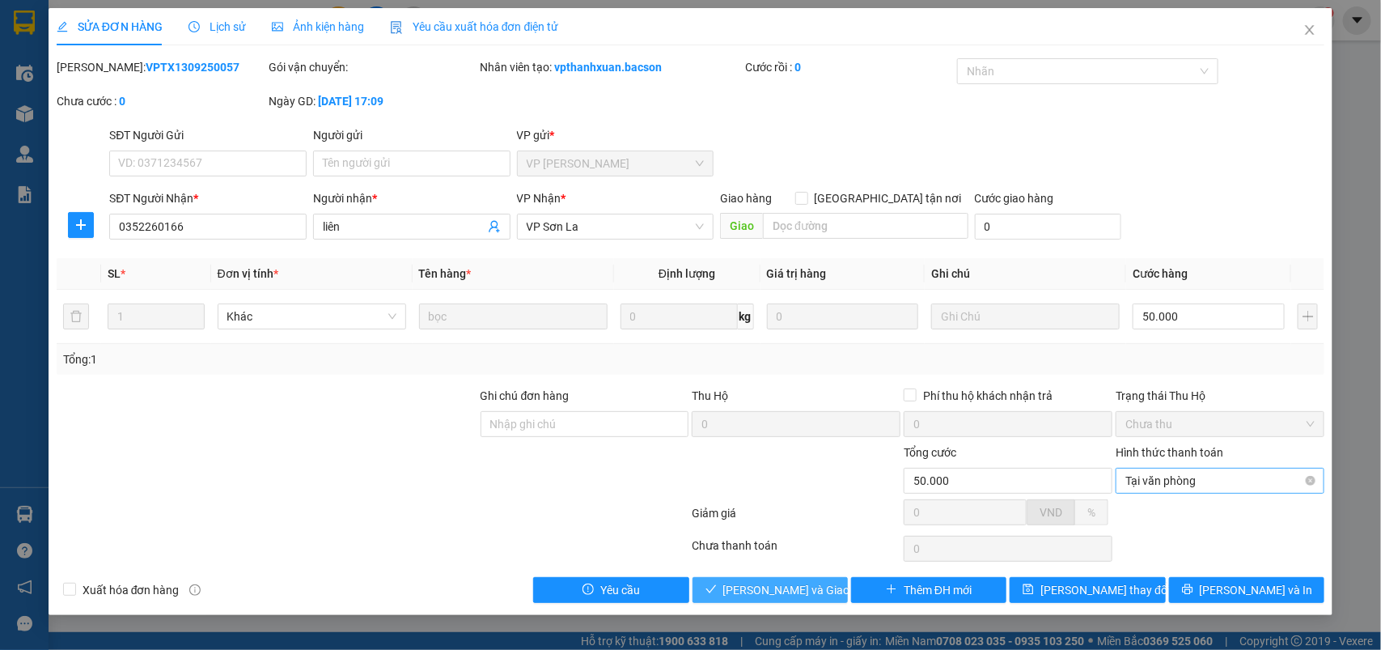
drag, startPoint x: 770, startPoint y: 595, endPoint x: 1131, endPoint y: 477, distance: 379.6
click at [771, 595] on span "[PERSON_NAME] và Giao hàng" at bounding box center [800, 590] width 155 height 18
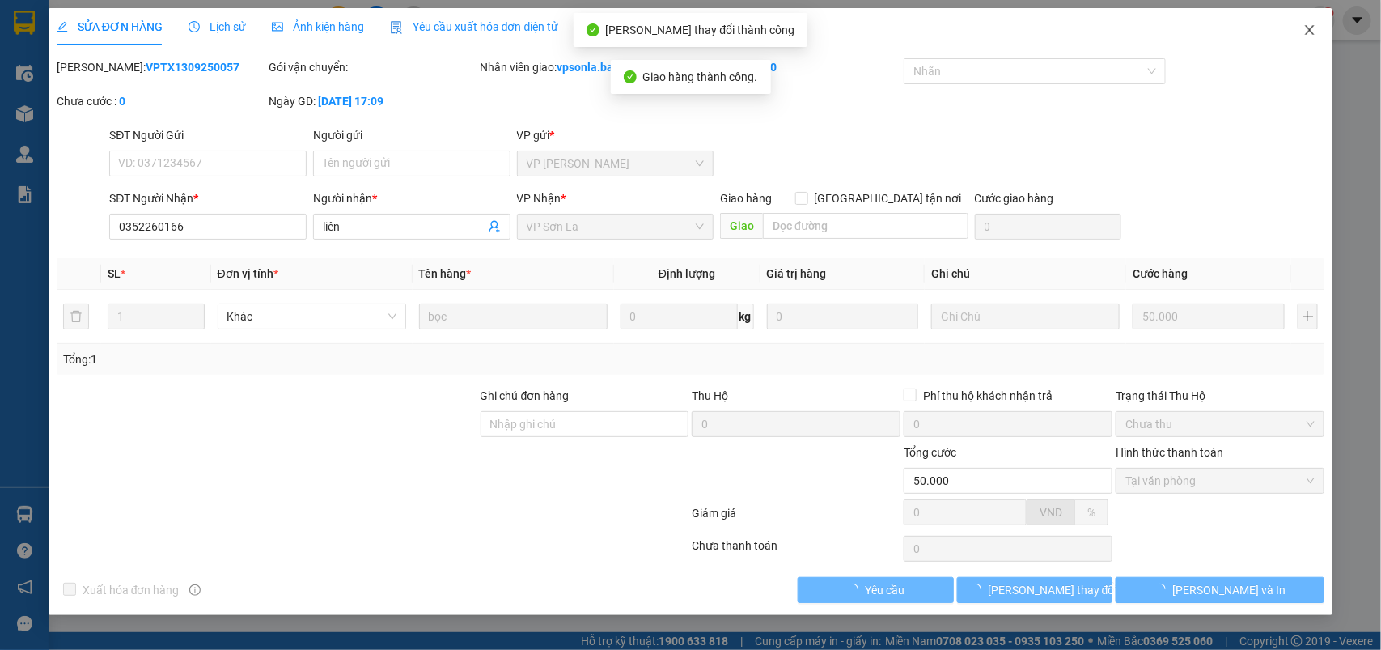
click at [1313, 30] on icon "close" at bounding box center [1309, 29] width 13 height 13
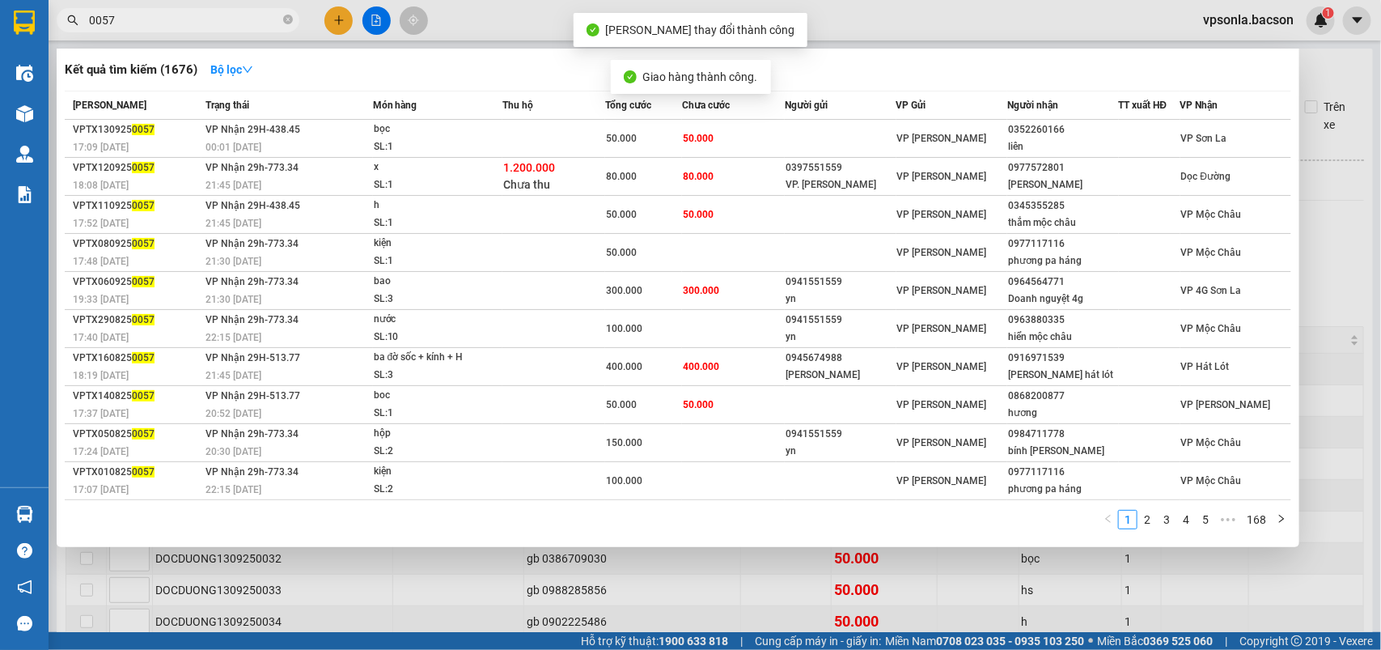
click at [136, 26] on input "0057" at bounding box center [184, 20] width 191 height 18
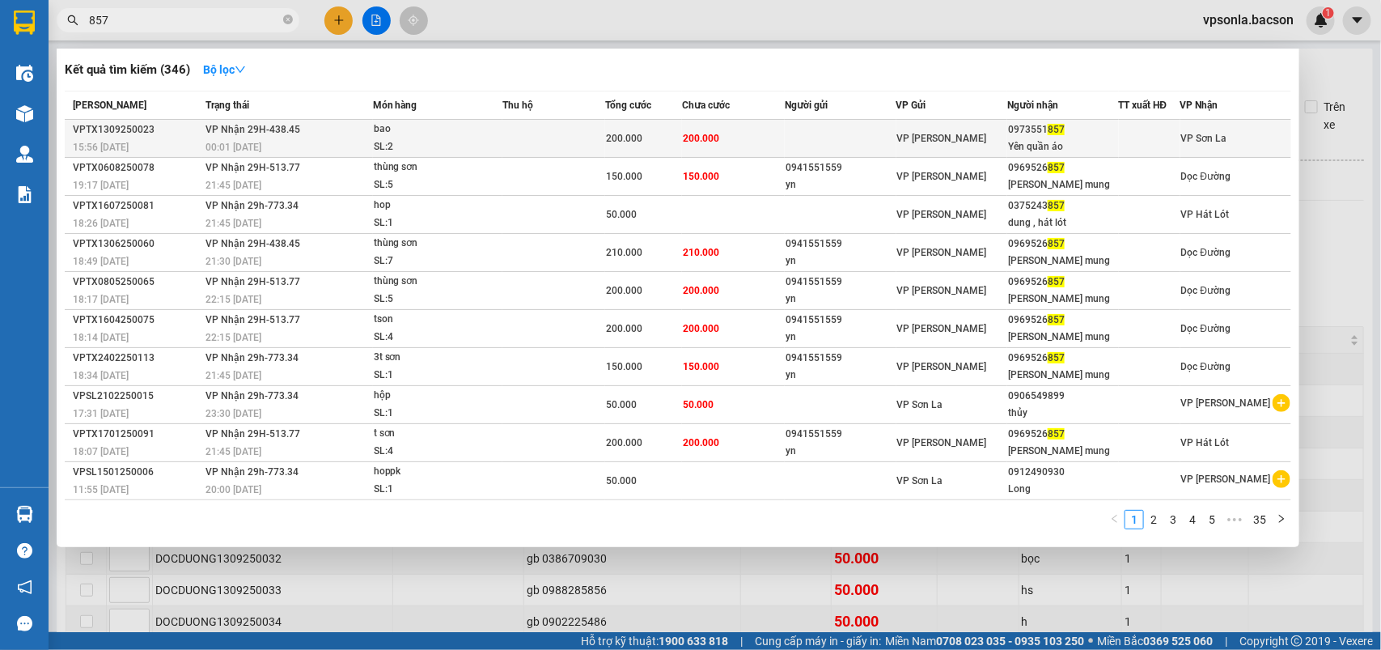
type input "857"
click at [1001, 138] on div "VP [PERSON_NAME]" at bounding box center [951, 138] width 109 height 18
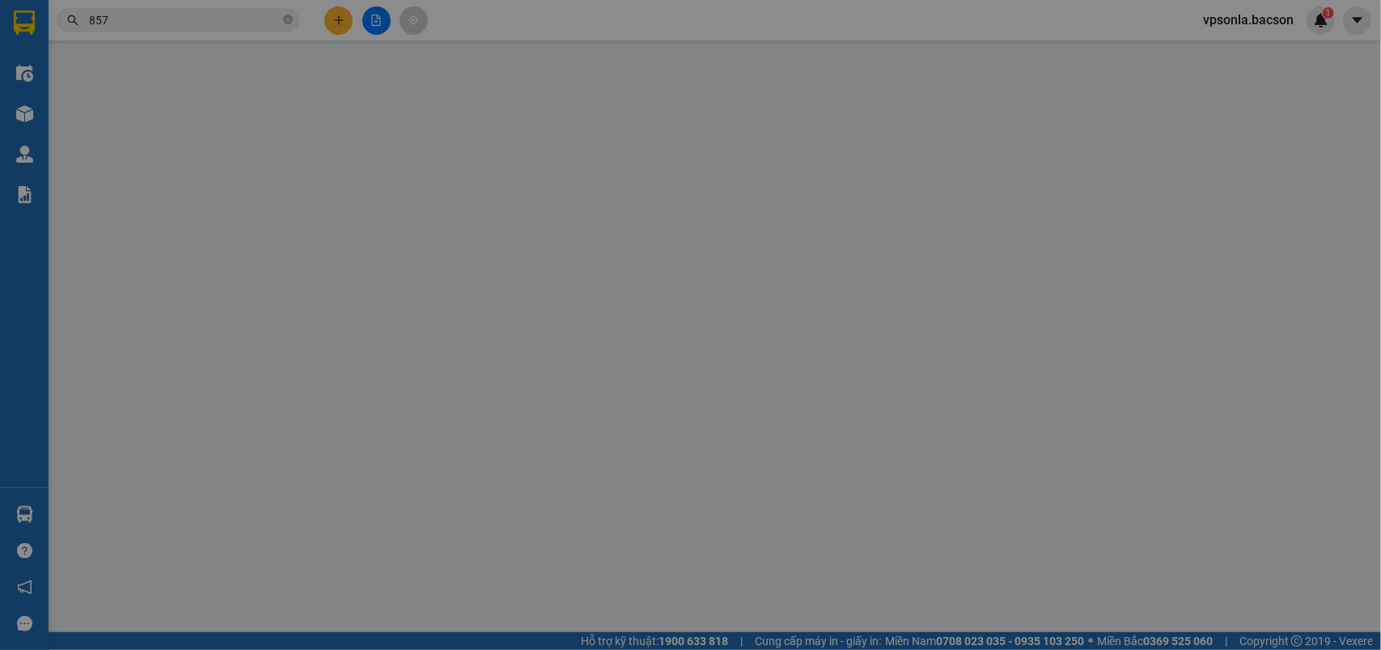
type input "0973551857"
type input "Yên quần áo"
type input "200.000"
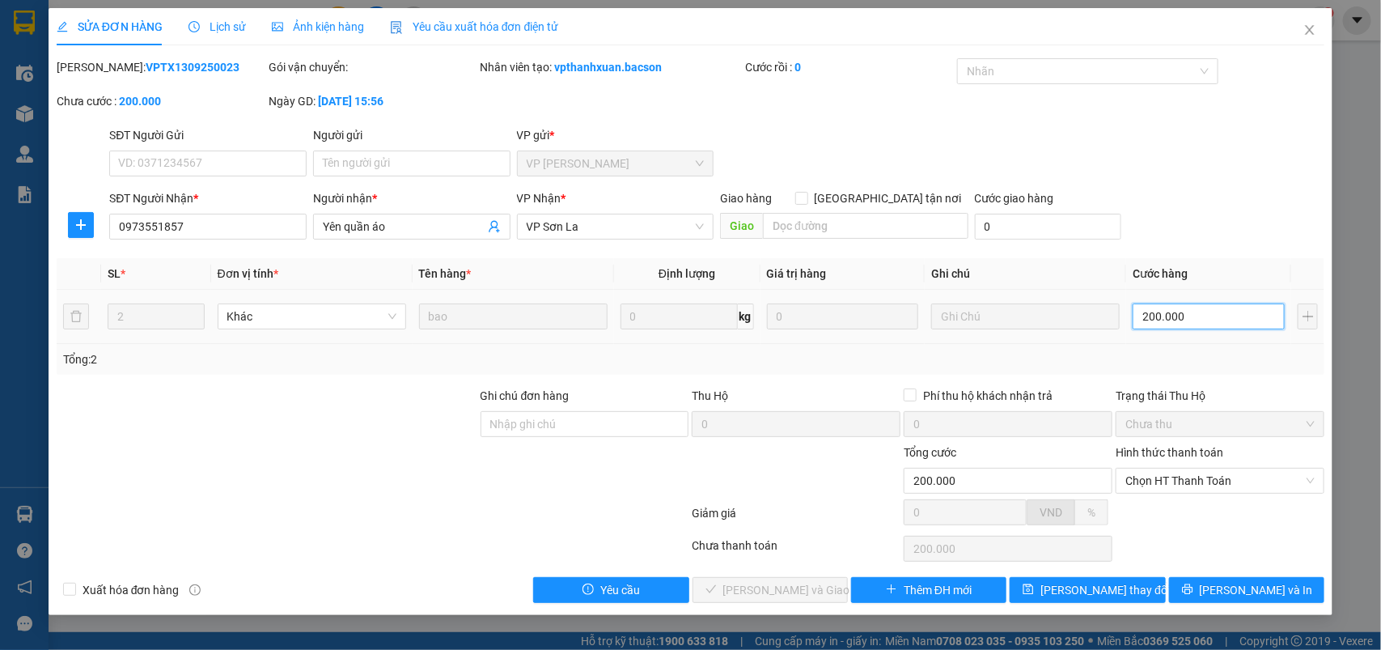
click at [1239, 324] on input "200.000" at bounding box center [1209, 316] width 152 height 26
type input "1"
type input "15"
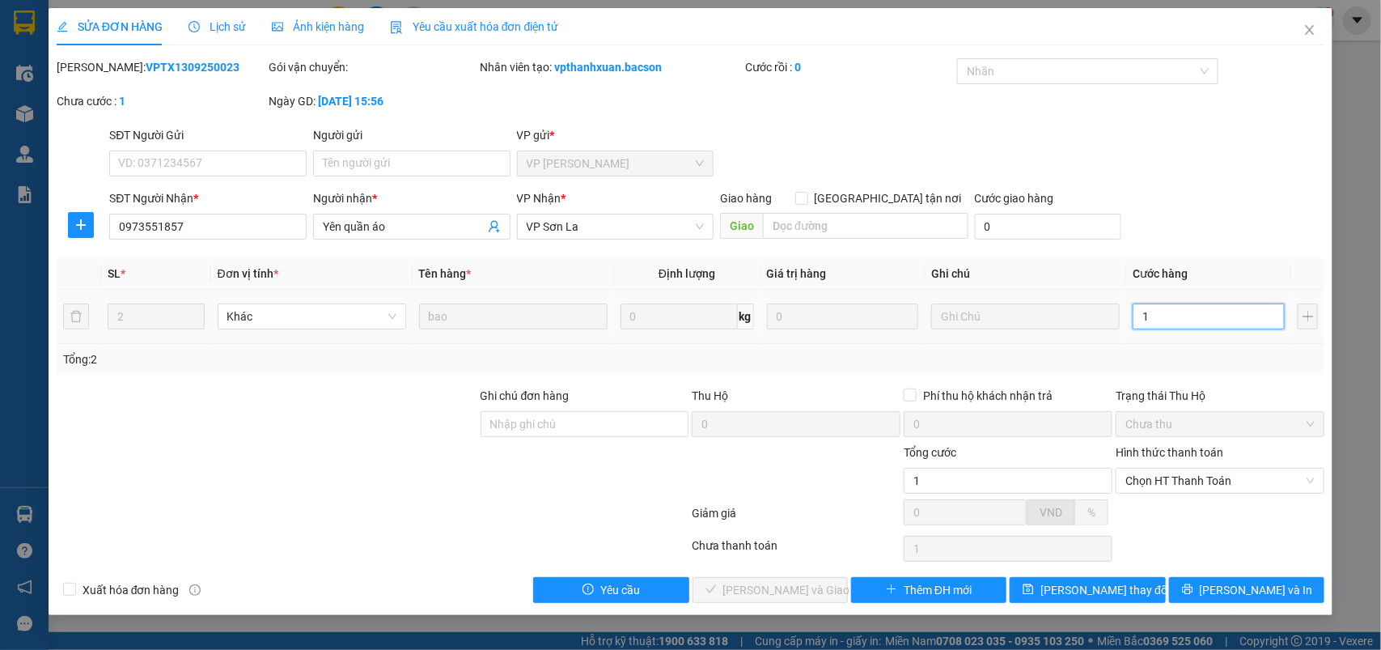
type input "15"
type input "150"
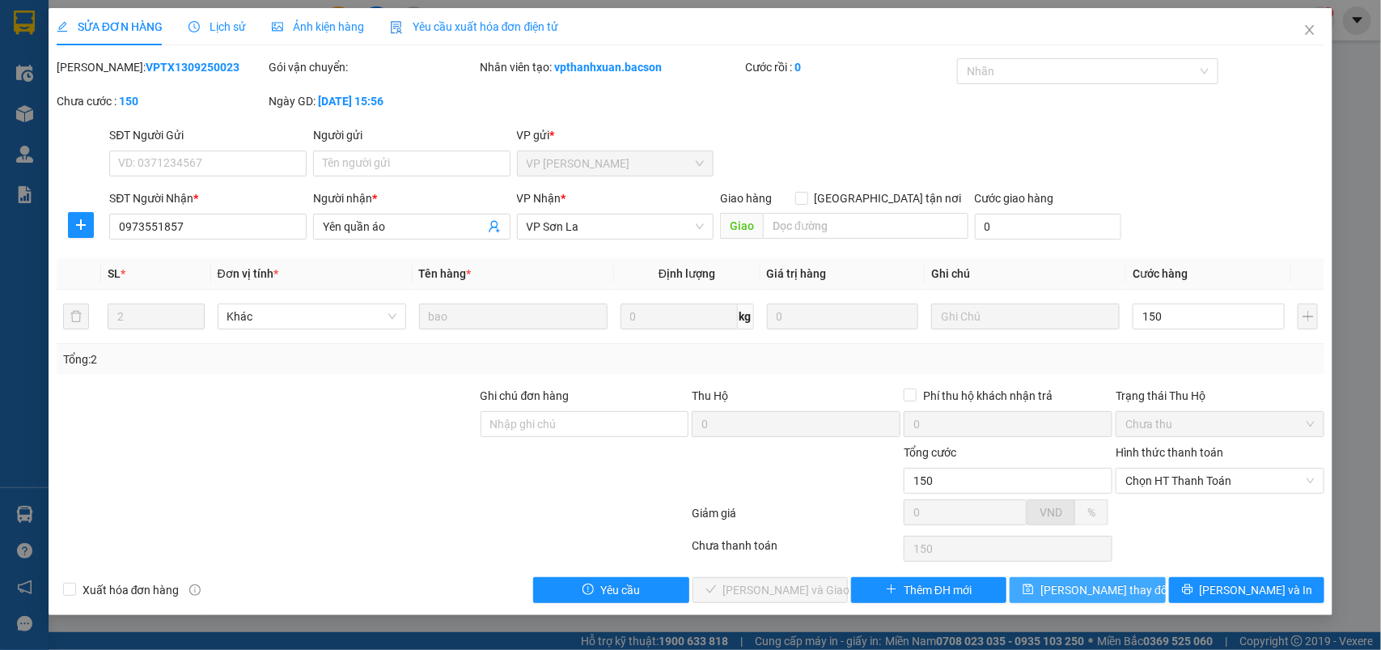
type input "150.000"
click at [1072, 581] on button "[PERSON_NAME] thay đổi" at bounding box center [1087, 590] width 155 height 26
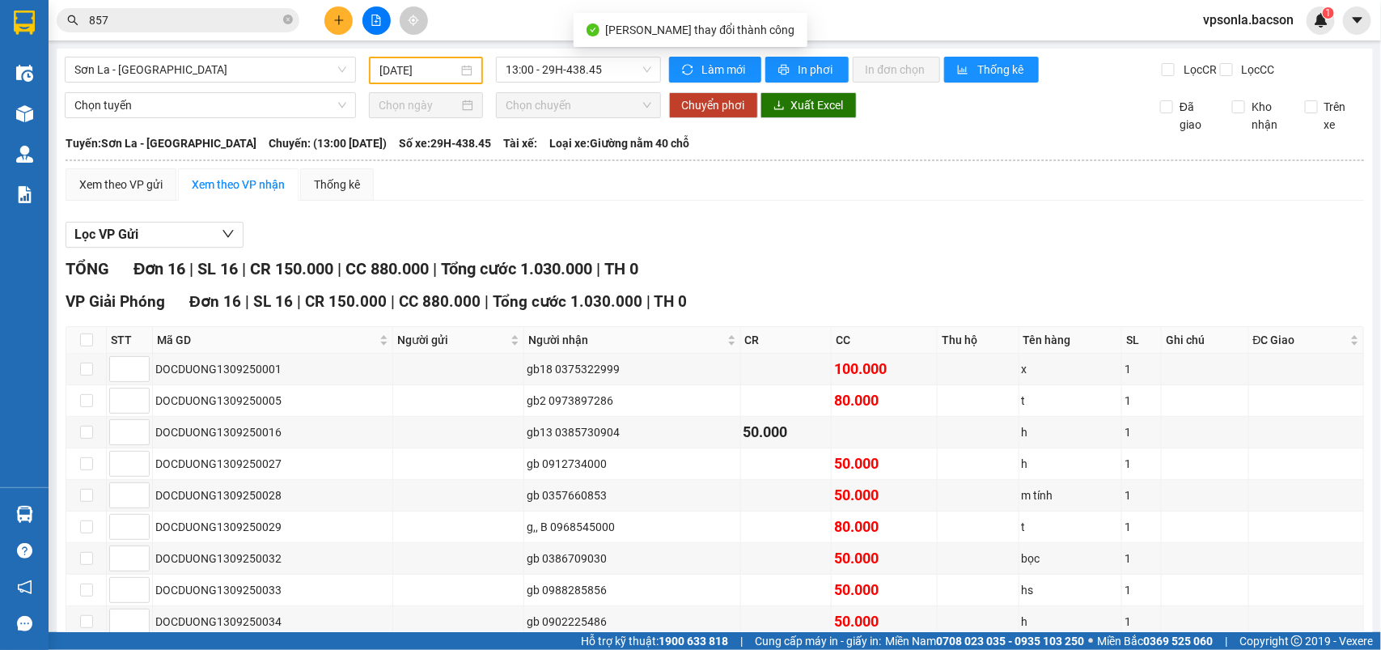
click at [212, 22] on input "857" at bounding box center [184, 20] width 191 height 18
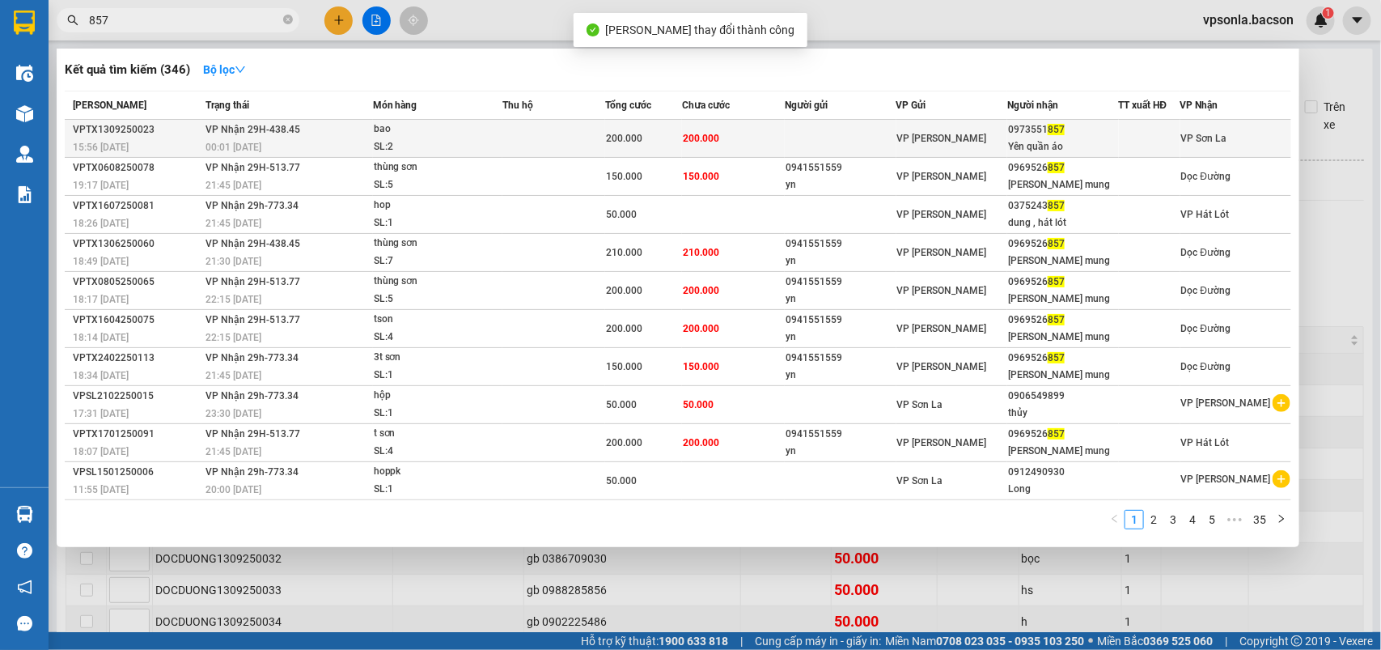
click at [1026, 142] on div "Yên quần áo" at bounding box center [1062, 146] width 109 height 17
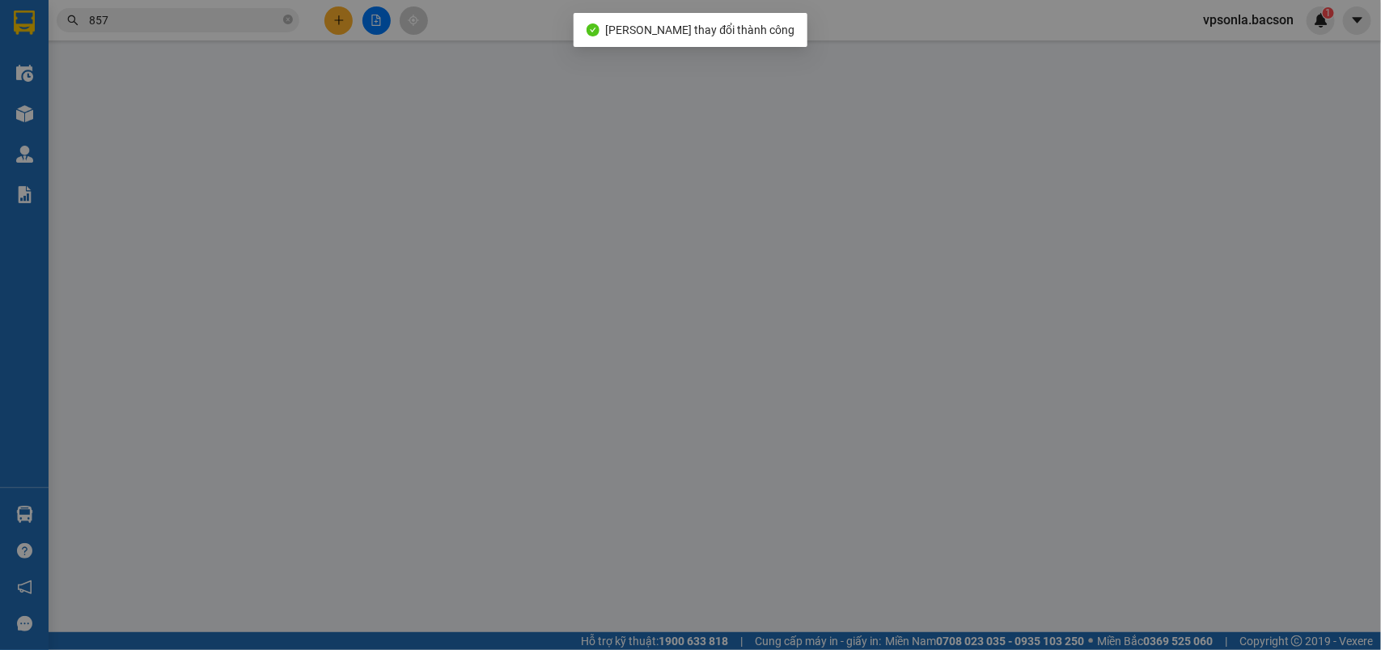
type input "0973551857"
type input "Yên quần áo"
type input "150.000"
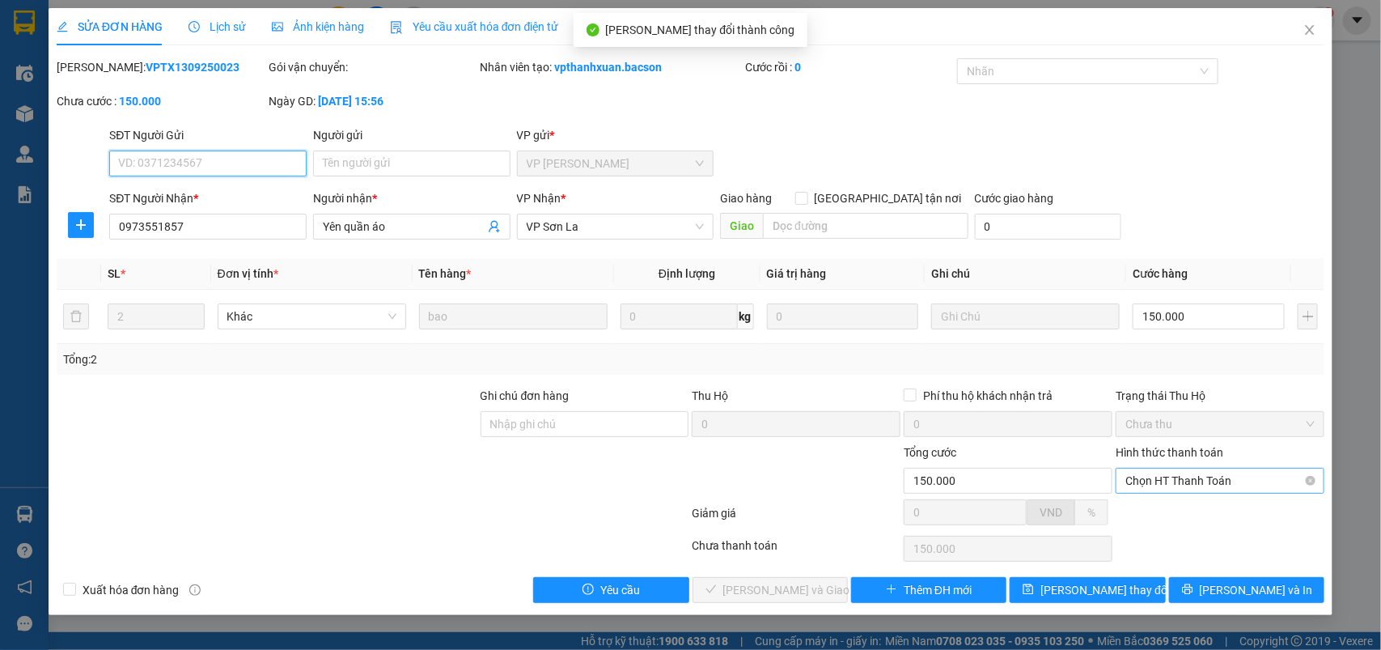
click at [1195, 487] on span "Chọn HT Thanh Toán" at bounding box center [1219, 480] width 189 height 24
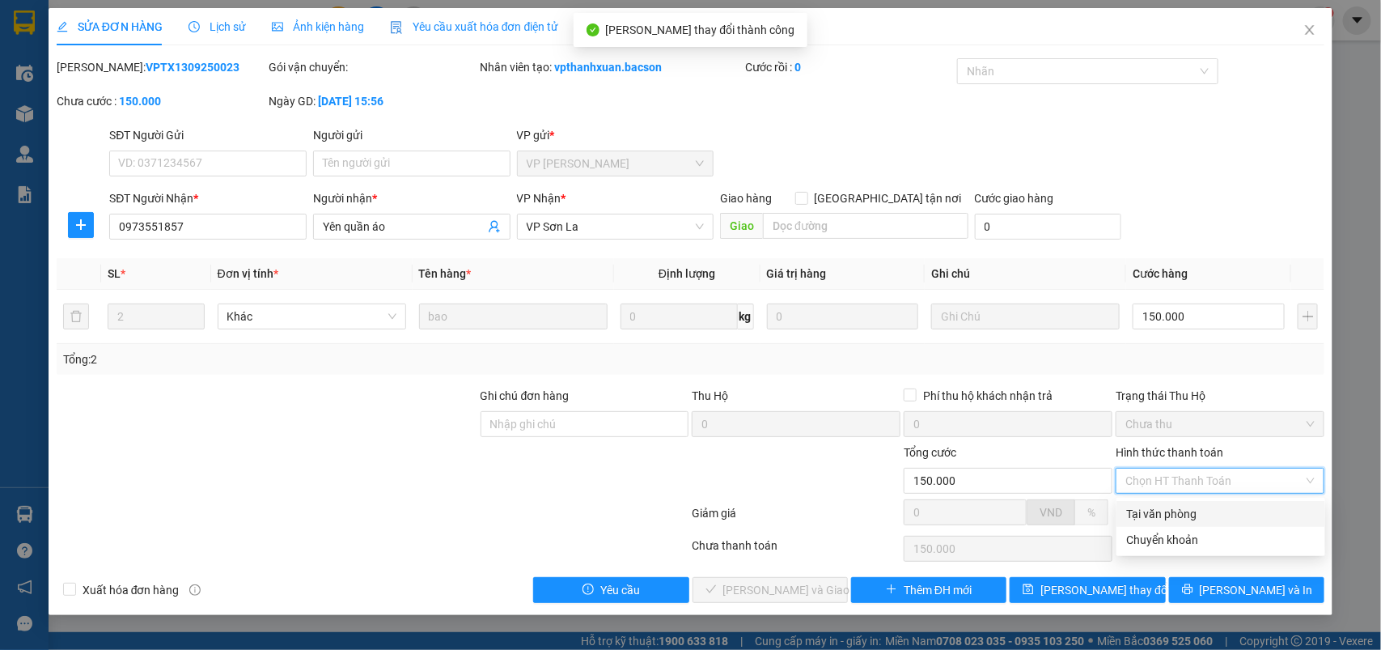
drag, startPoint x: 1175, startPoint y: 508, endPoint x: 1137, endPoint y: 527, distance: 43.1
click at [1175, 511] on div "Tại văn phòng" at bounding box center [1220, 514] width 189 height 18
type input "0"
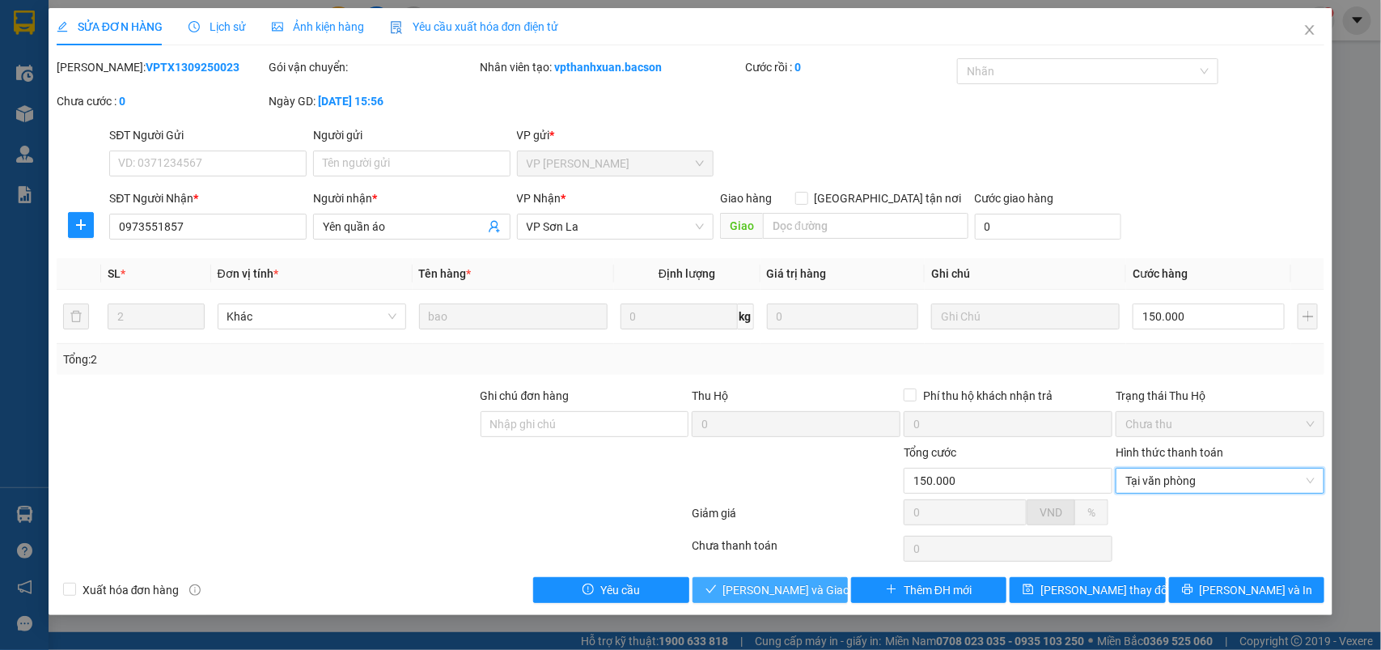
click at [822, 579] on button "[PERSON_NAME] và Giao hàng" at bounding box center [769, 590] width 155 height 26
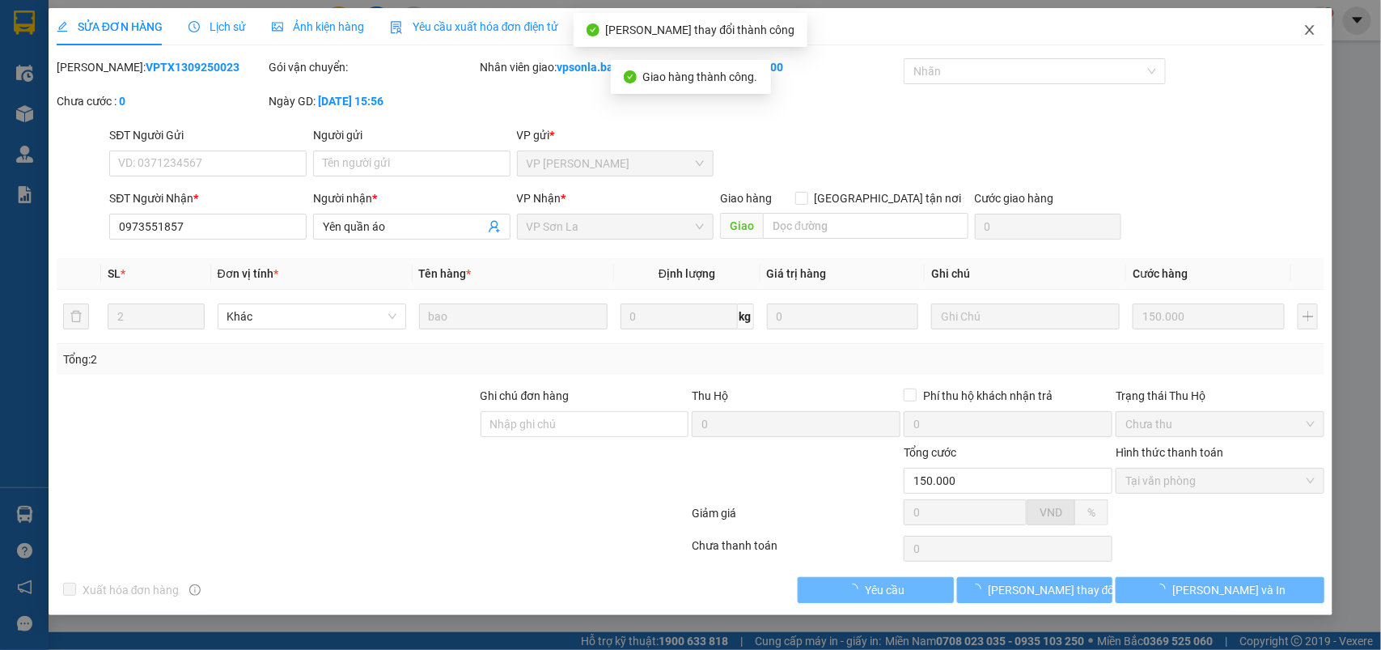
click at [1307, 19] on span "Close" at bounding box center [1309, 30] width 45 height 45
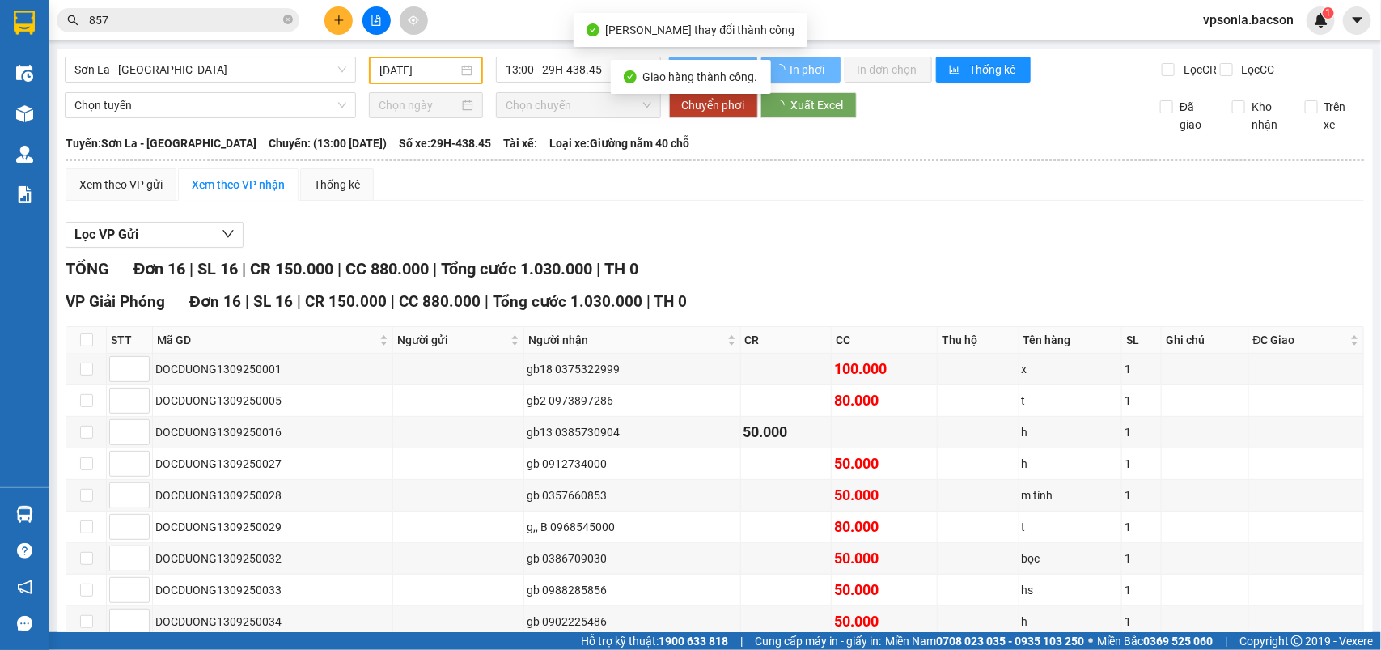
click at [1307, 28] on span "vpsonla.bacson" at bounding box center [1248, 20] width 116 height 20
click at [172, 12] on input "857" at bounding box center [184, 20] width 191 height 18
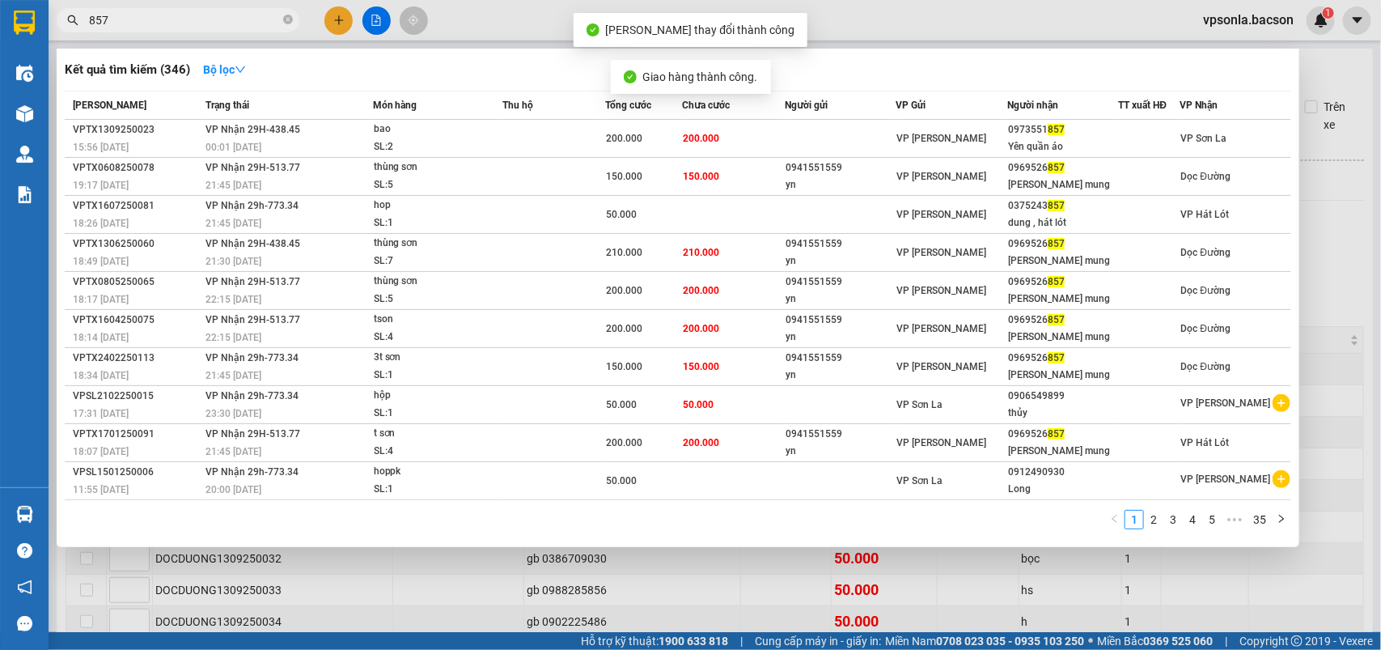
click at [172, 12] on input "857" at bounding box center [184, 20] width 191 height 18
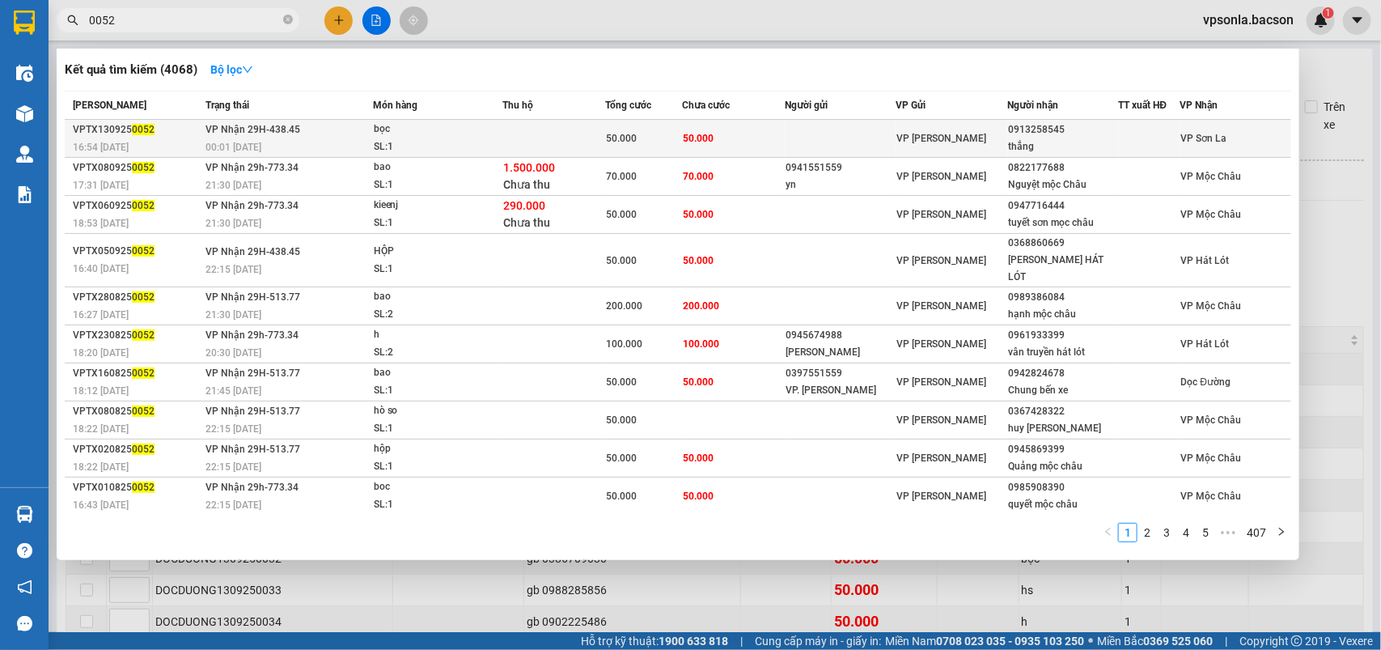
type input "0052"
click at [964, 135] on div "VP [PERSON_NAME]" at bounding box center [951, 138] width 109 height 18
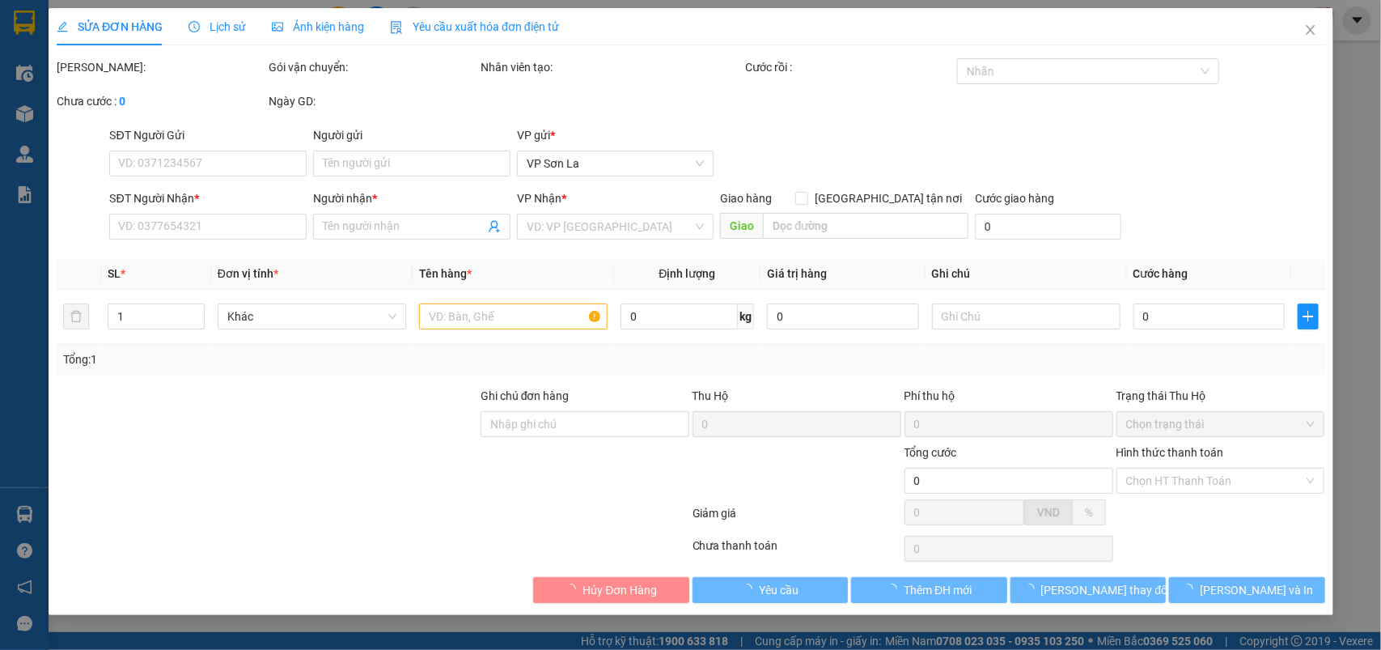
type input "0913258545"
type input "thắng"
type input "50.000"
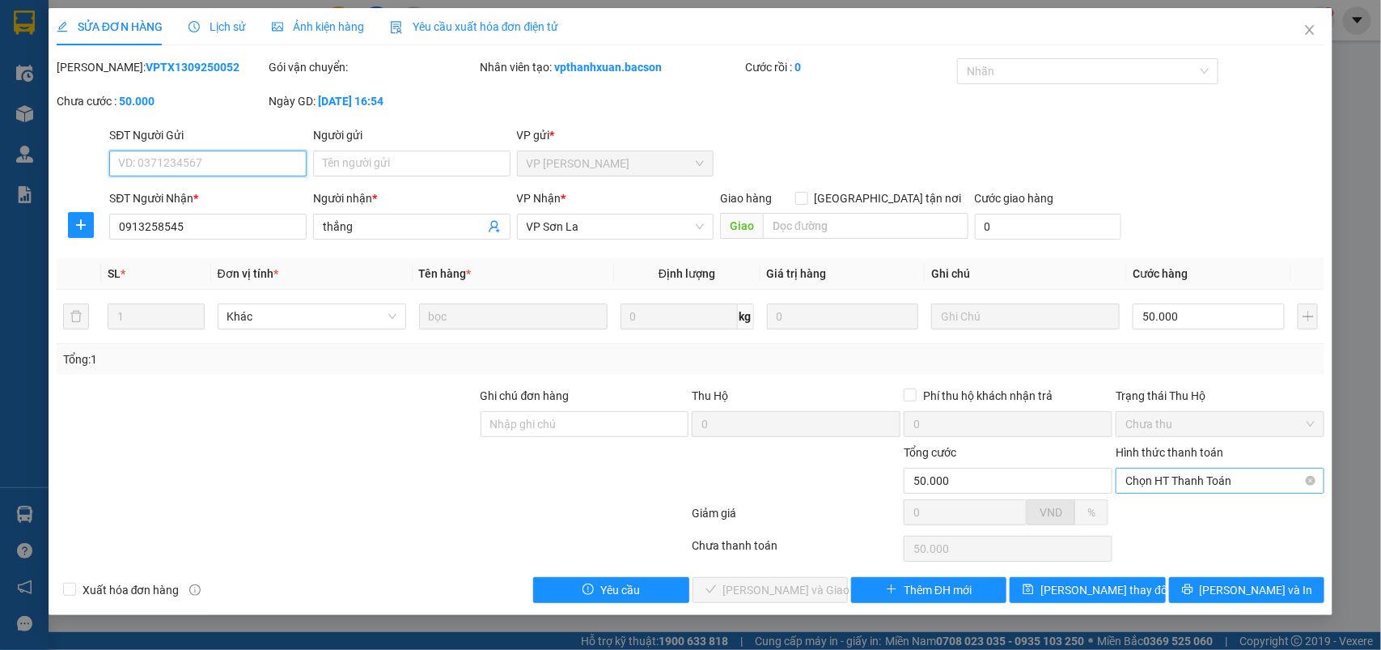
click at [1154, 477] on span "Chọn HT Thanh Toán" at bounding box center [1219, 480] width 189 height 24
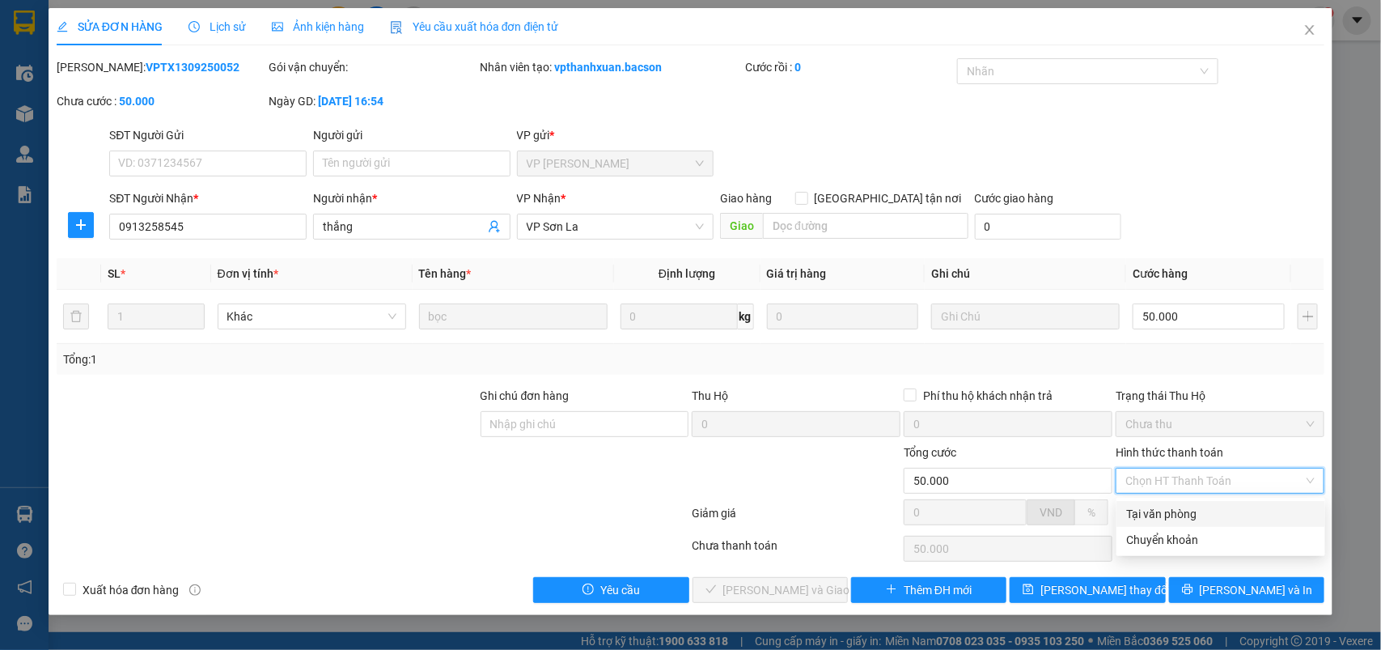
click at [1155, 508] on div "Tại văn phòng" at bounding box center [1220, 514] width 189 height 18
type input "0"
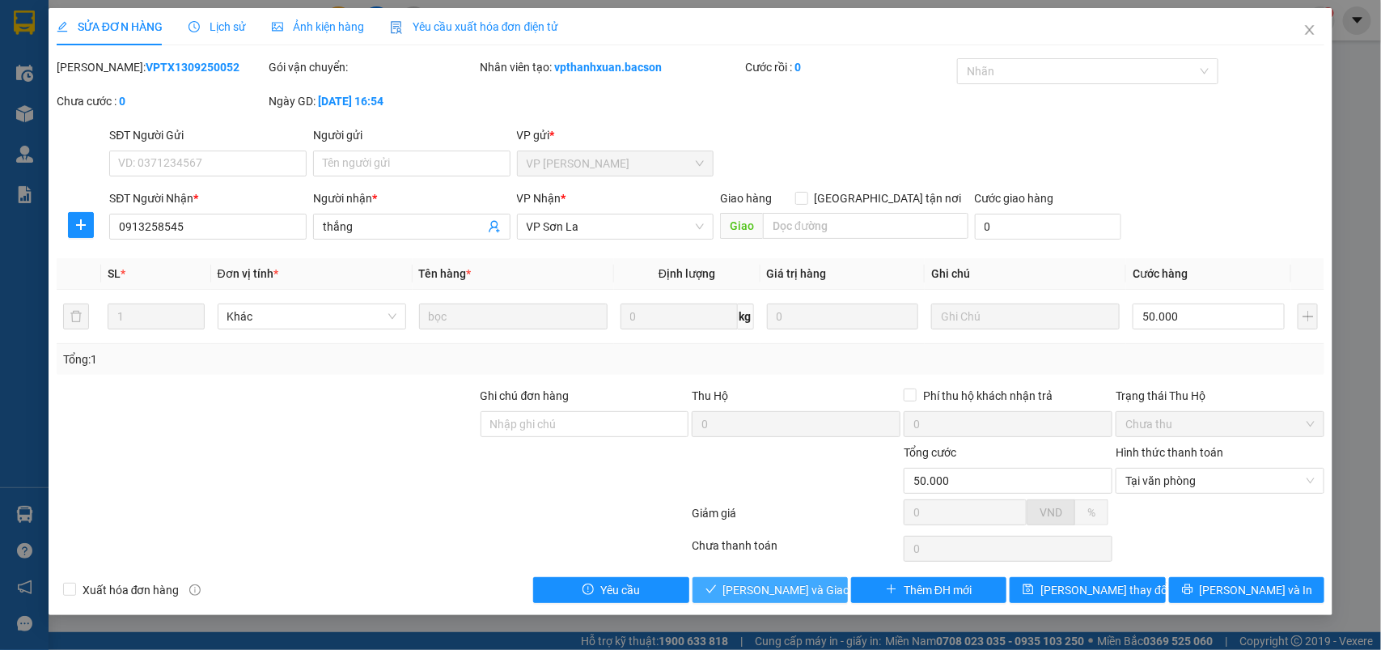
click at [737, 599] on span "[PERSON_NAME] và Giao hàng" at bounding box center [800, 590] width 155 height 18
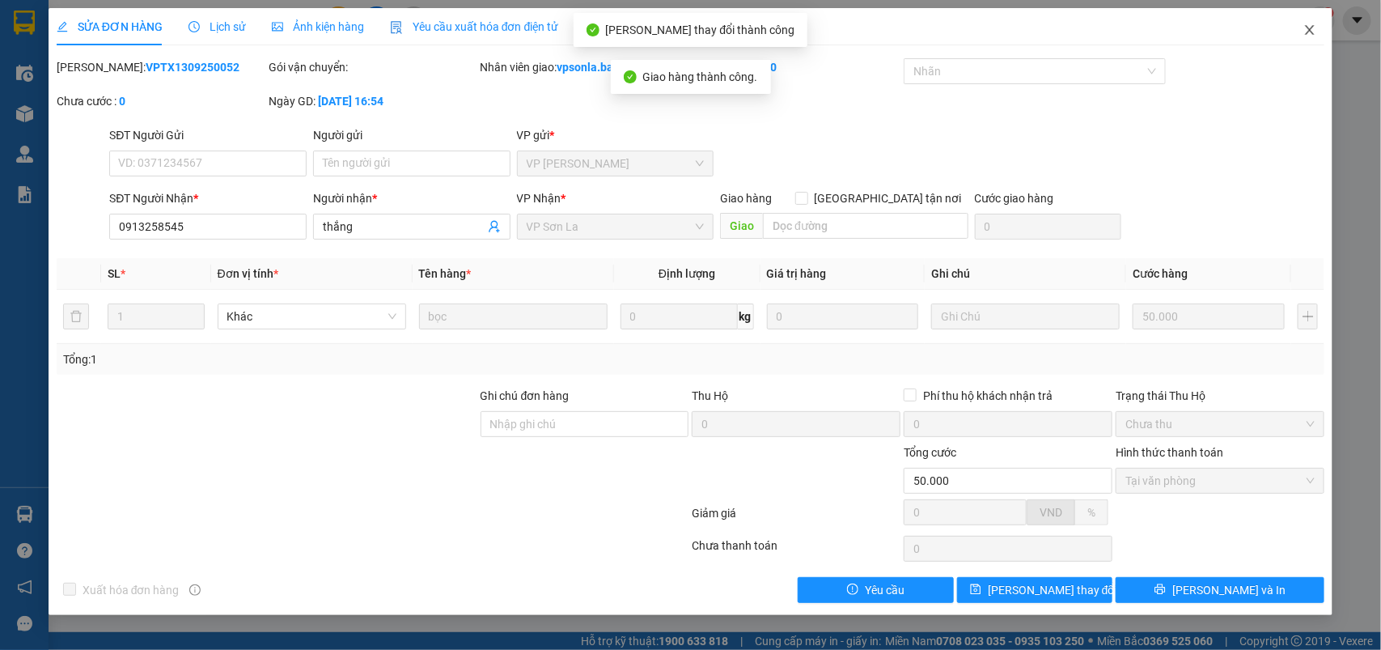
click at [1309, 27] on icon "close" at bounding box center [1309, 29] width 13 height 13
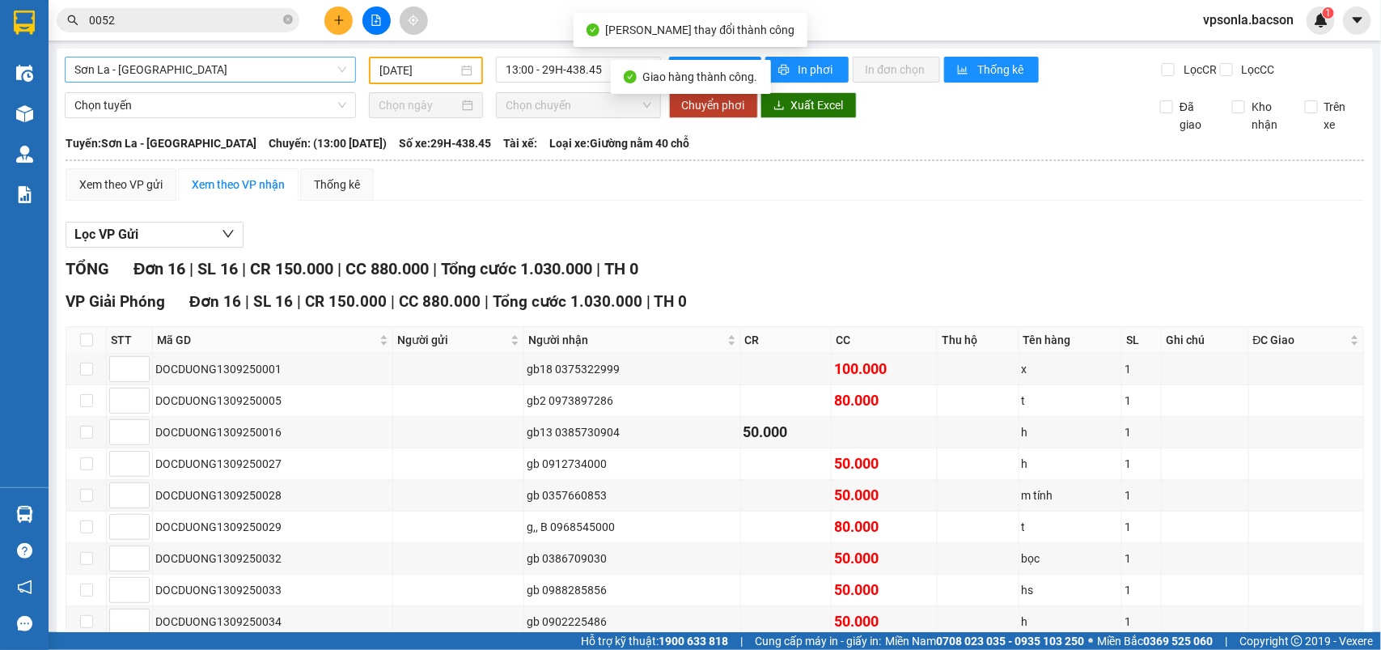
click at [163, 65] on span "Sơn La - Hà Nội" at bounding box center [210, 69] width 272 height 24
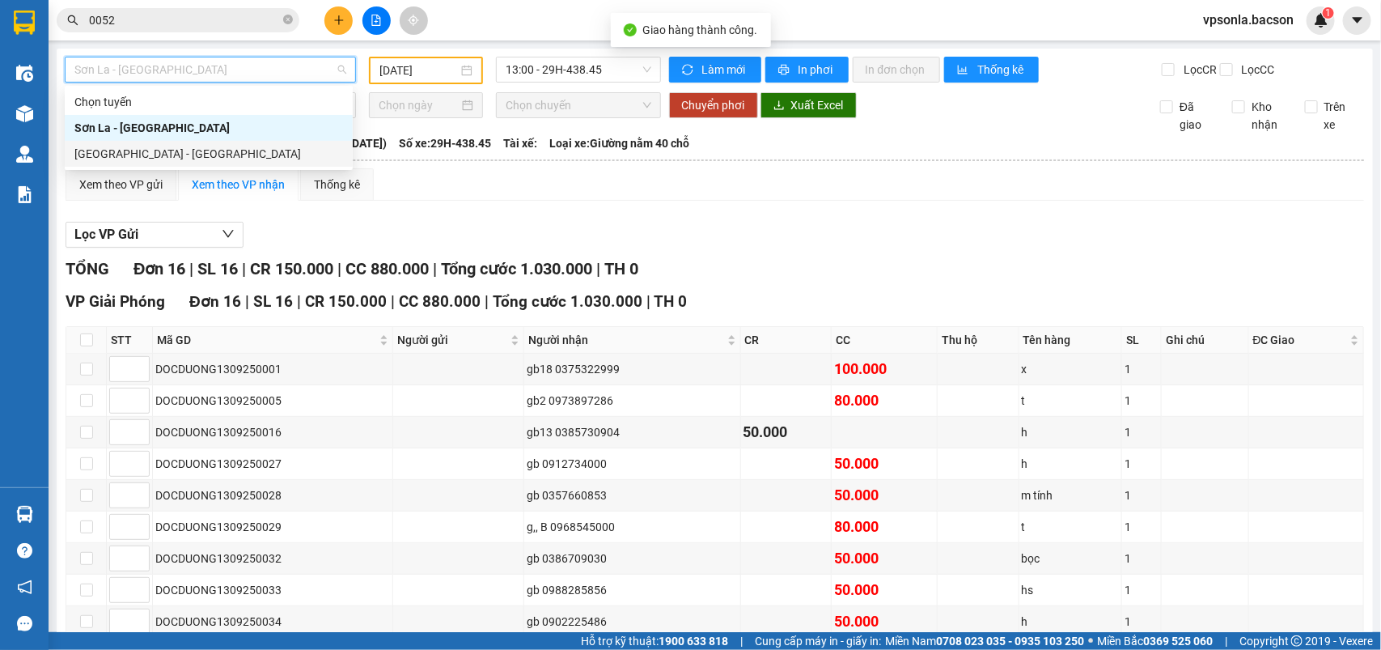
click at [129, 154] on div "[GEOGRAPHIC_DATA] - [GEOGRAPHIC_DATA]" at bounding box center [208, 154] width 269 height 18
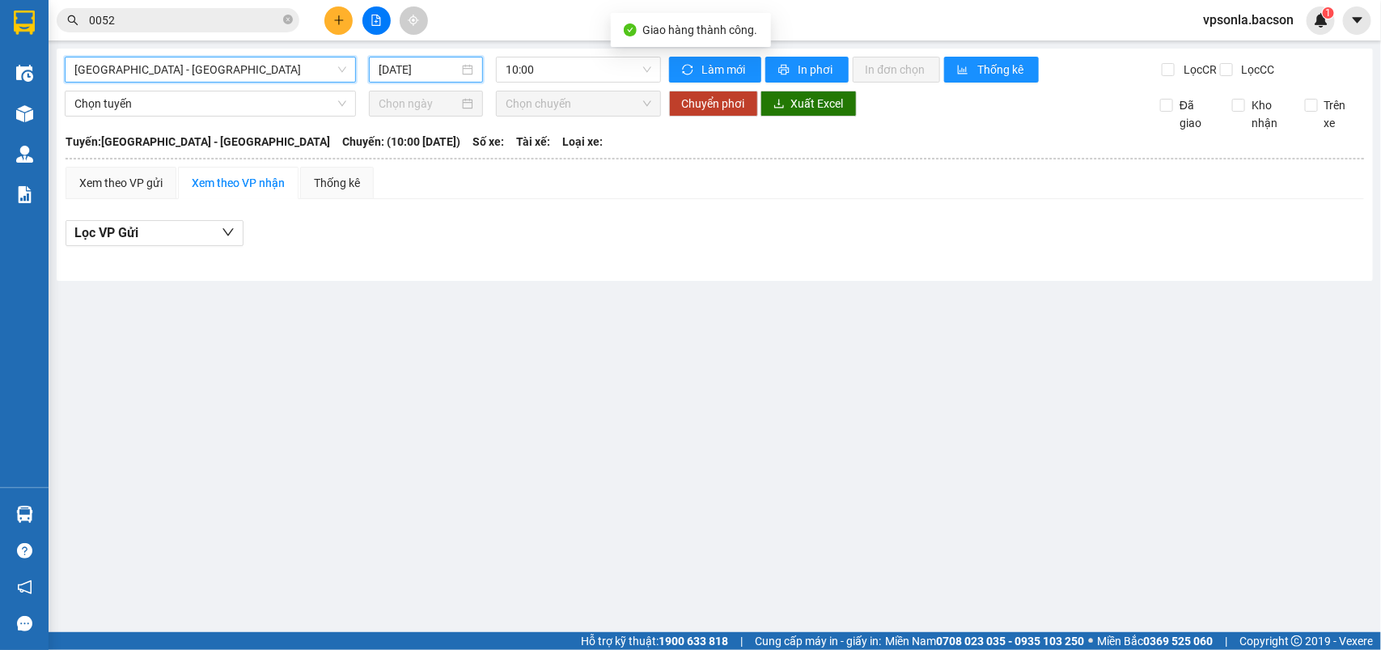
click at [410, 70] on input "[DATE]" at bounding box center [419, 70] width 80 height 18
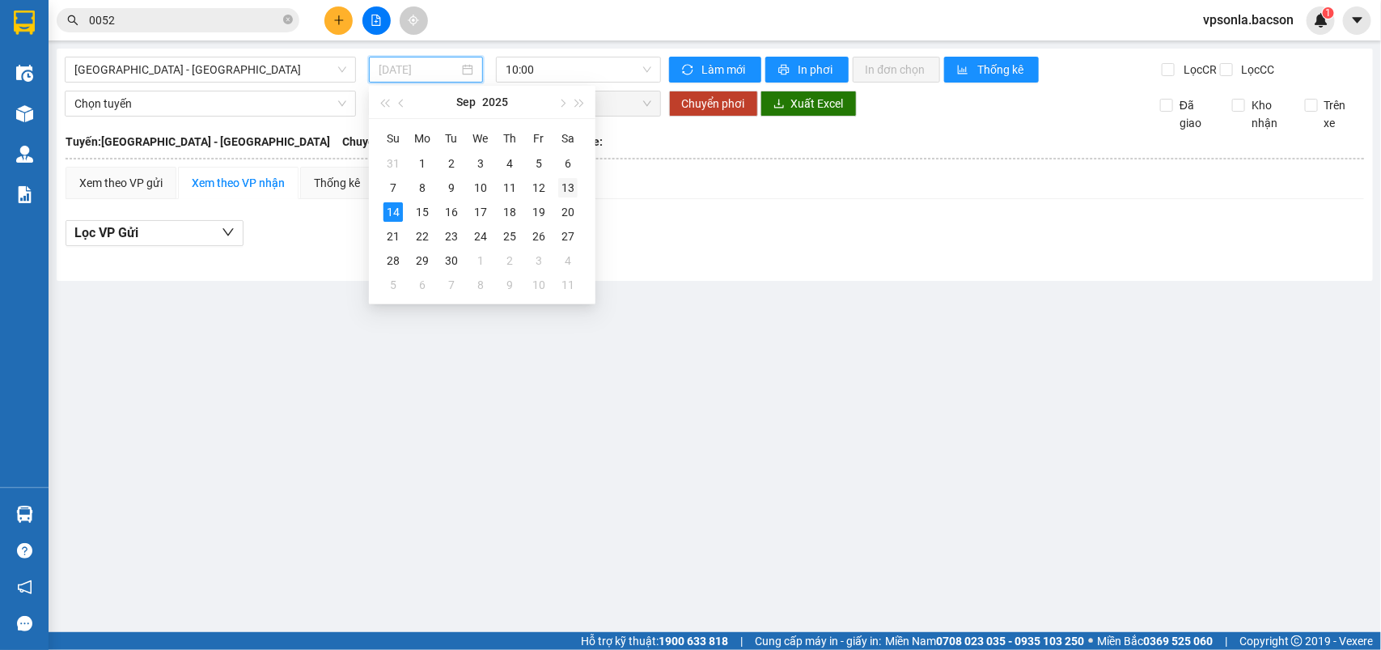
click at [566, 186] on div "13" at bounding box center [567, 187] width 19 height 19
type input "[DATE]"
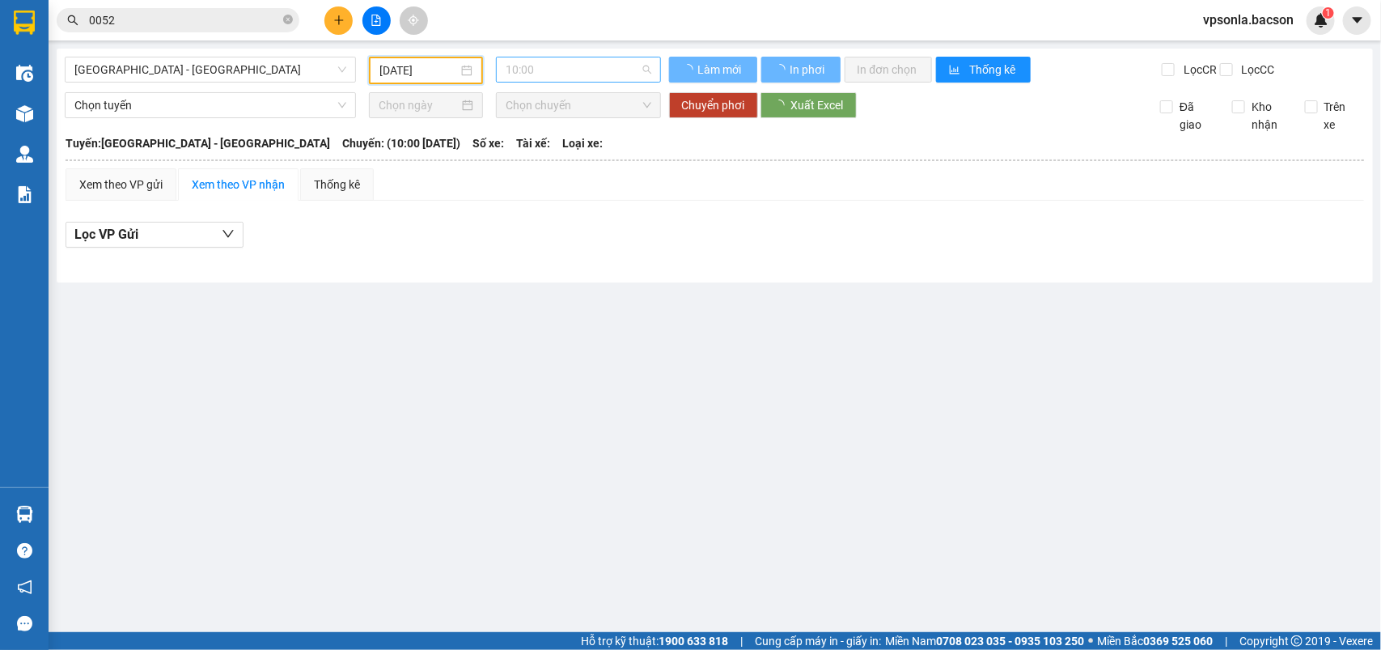
click at [514, 63] on span "10:00" at bounding box center [578, 69] width 145 height 24
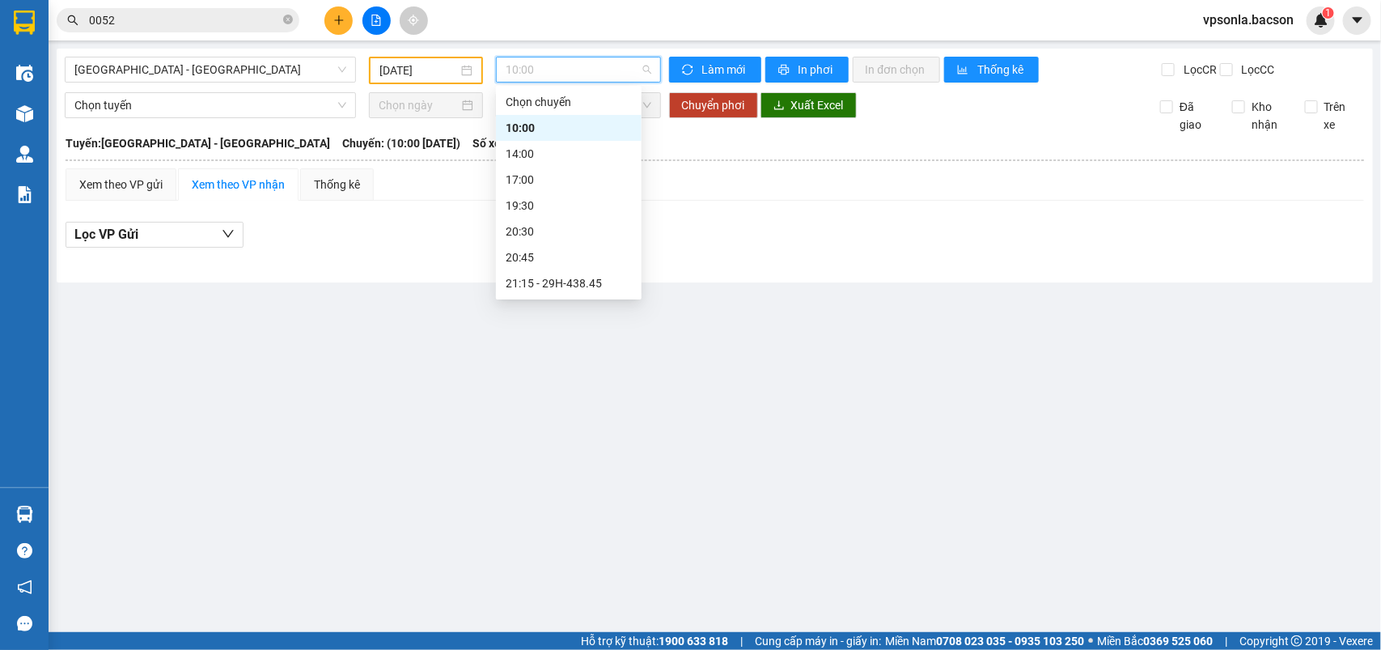
scroll to position [51, 0]
click at [544, 280] on div "23:00 - 29H-438.45" at bounding box center [569, 284] width 126 height 18
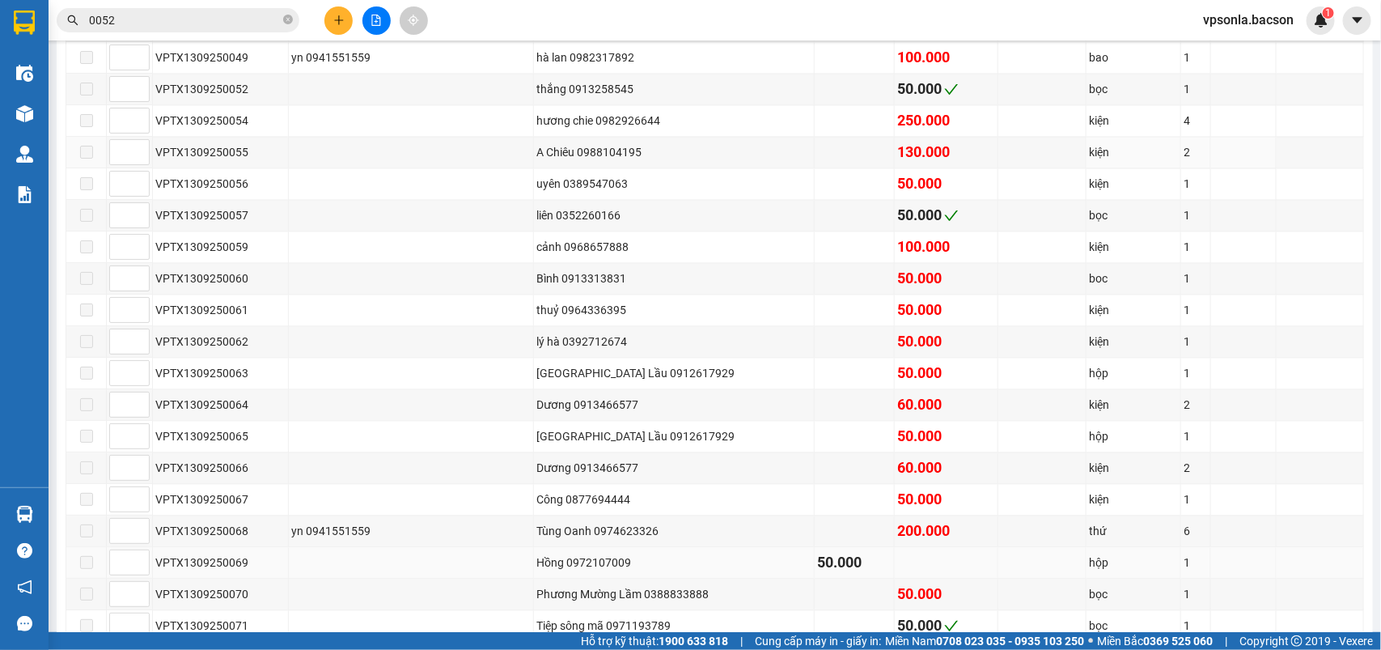
scroll to position [1820, 0]
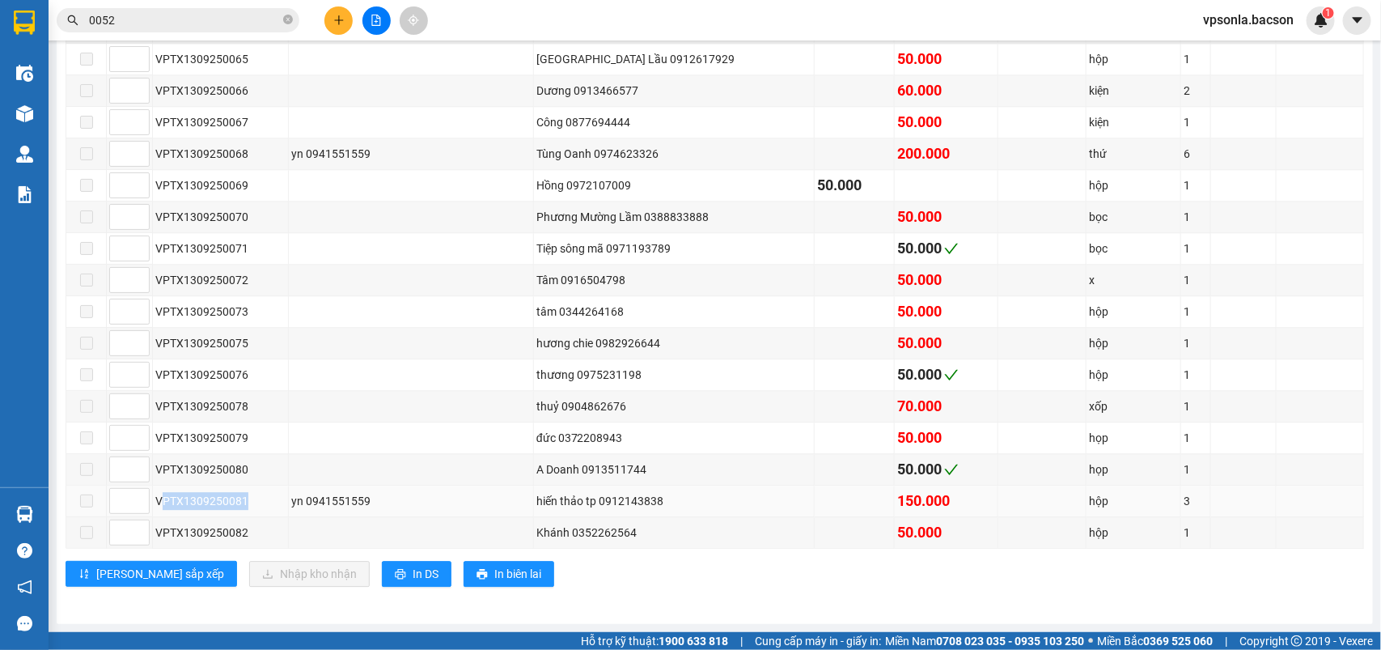
drag, startPoint x: 164, startPoint y: 524, endPoint x: 249, endPoint y: 524, distance: 84.9
click at [249, 510] on div "VPTX1309250081" at bounding box center [220, 501] width 130 height 18
copy div "PTX1309250081"
click at [170, 18] on input "0052" at bounding box center [184, 20] width 191 height 18
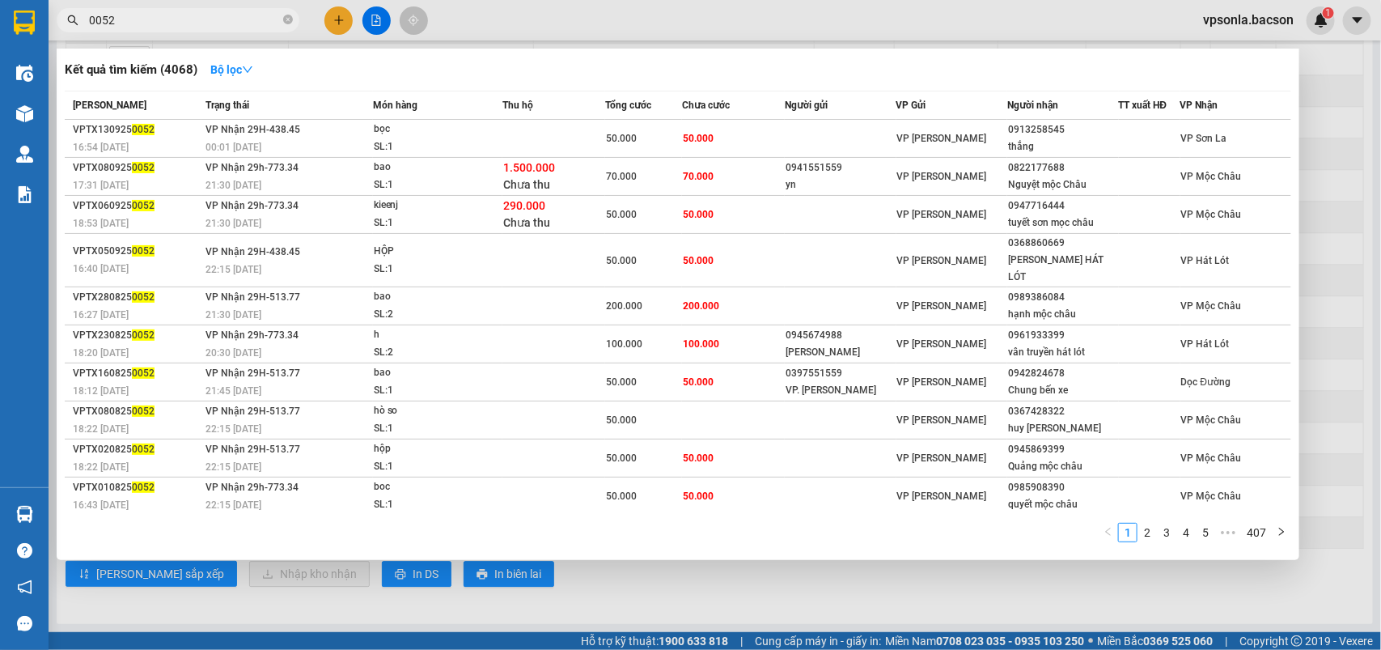
click at [170, 18] on input "0052" at bounding box center [184, 20] width 191 height 18
paste input "PTX1309250081"
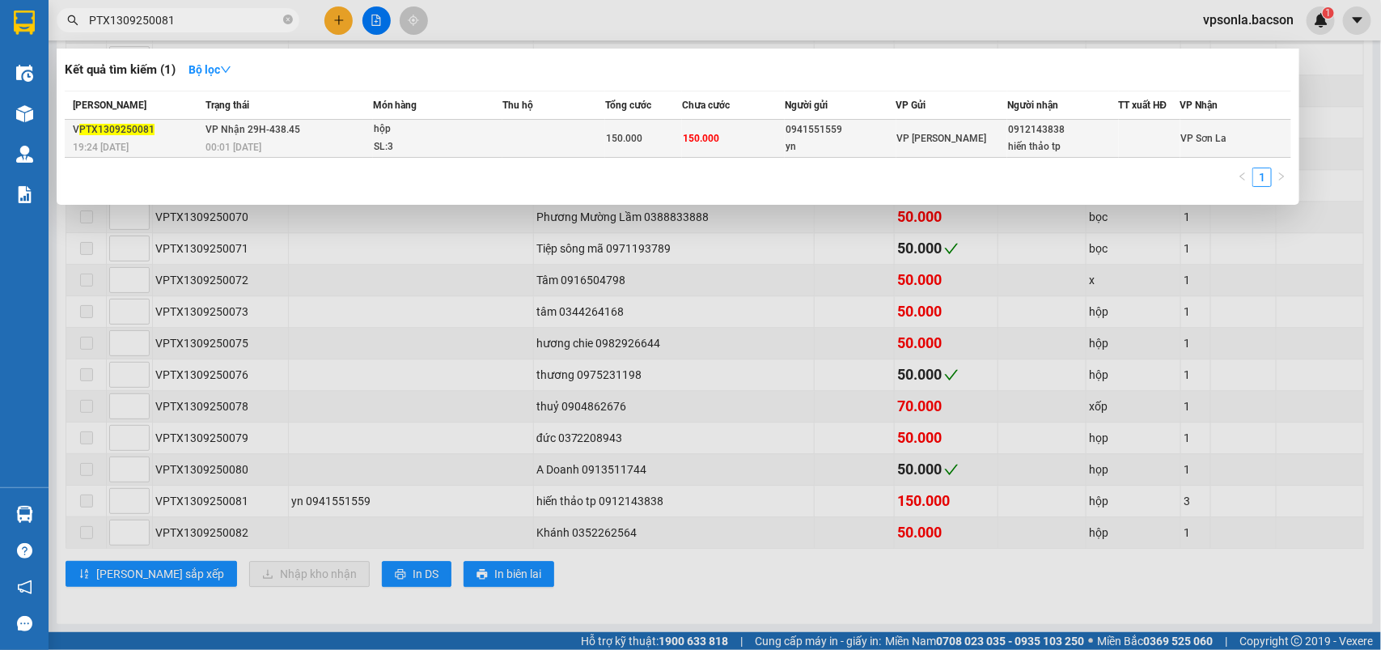
type input "PTX1309250081"
click at [1060, 142] on div "hiến thảo tp" at bounding box center [1062, 146] width 109 height 17
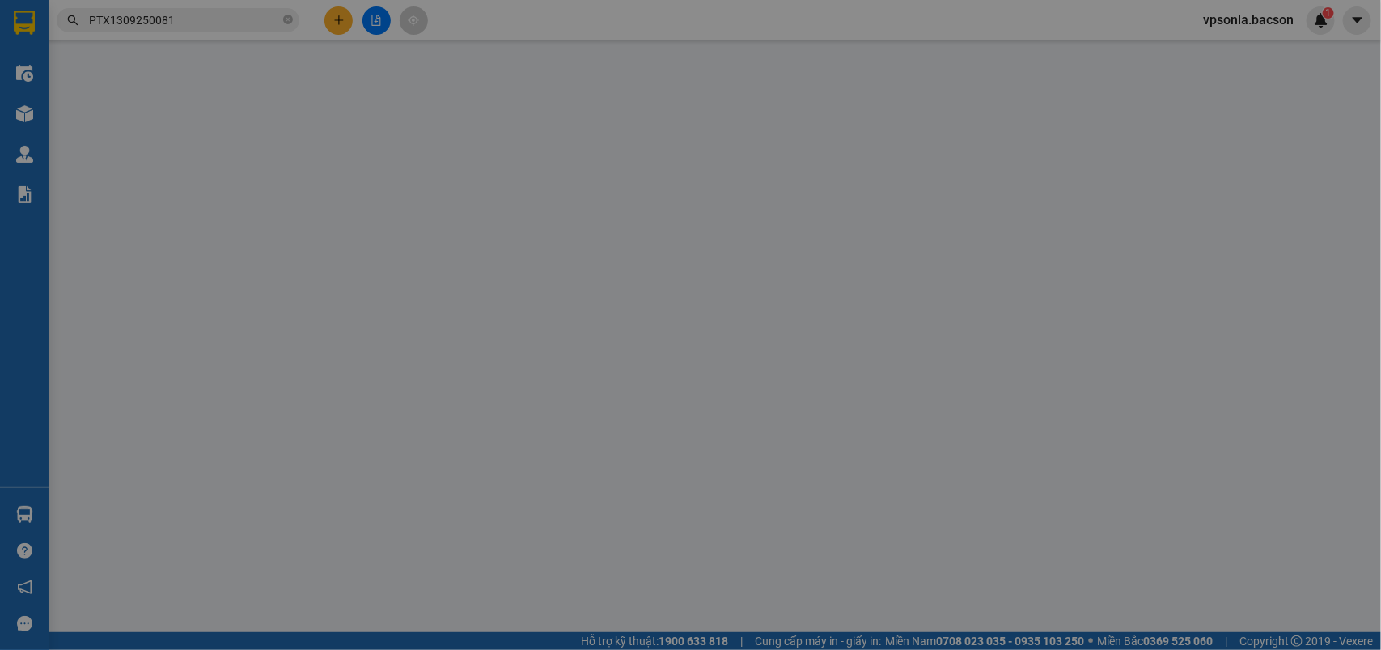
type input "0941551559"
type input "yn"
type input "0912143838"
type input "hiến thảo tp"
type input "150.000"
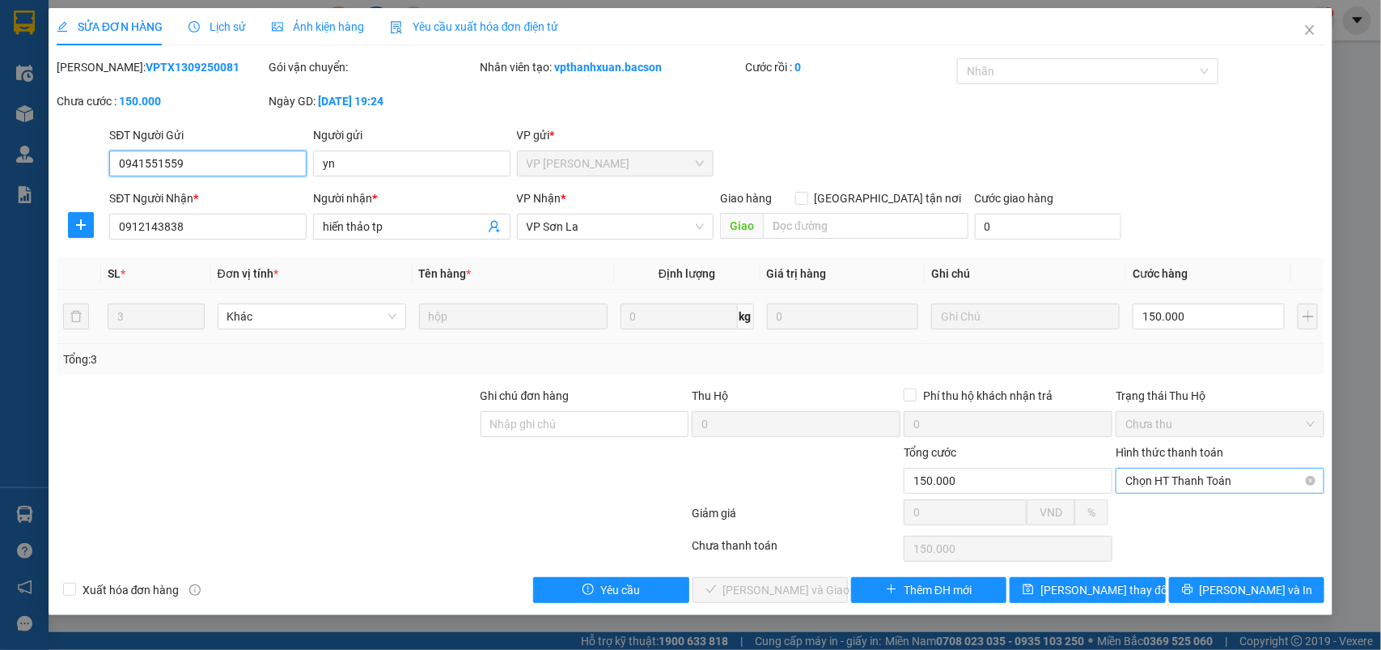
click at [1170, 487] on span "Chọn HT Thanh Toán" at bounding box center [1219, 480] width 189 height 24
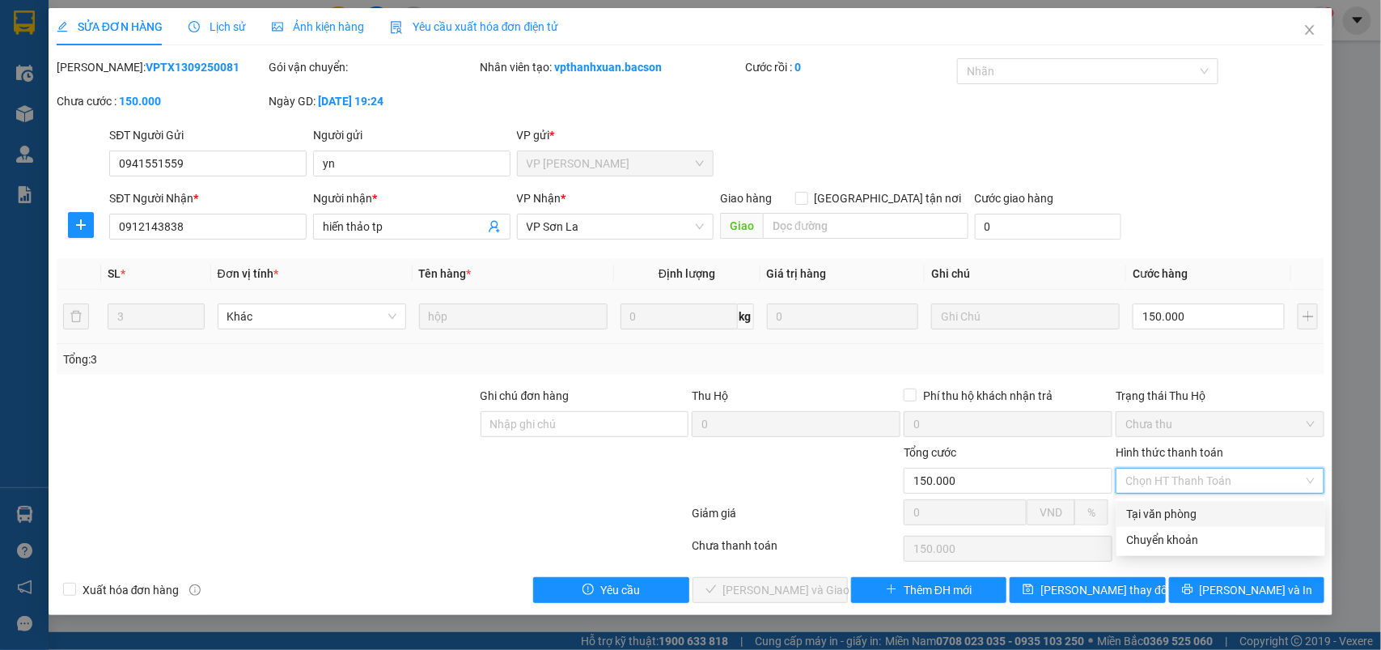
click at [1155, 507] on div "Tại văn phòng" at bounding box center [1220, 514] width 189 height 18
type input "0"
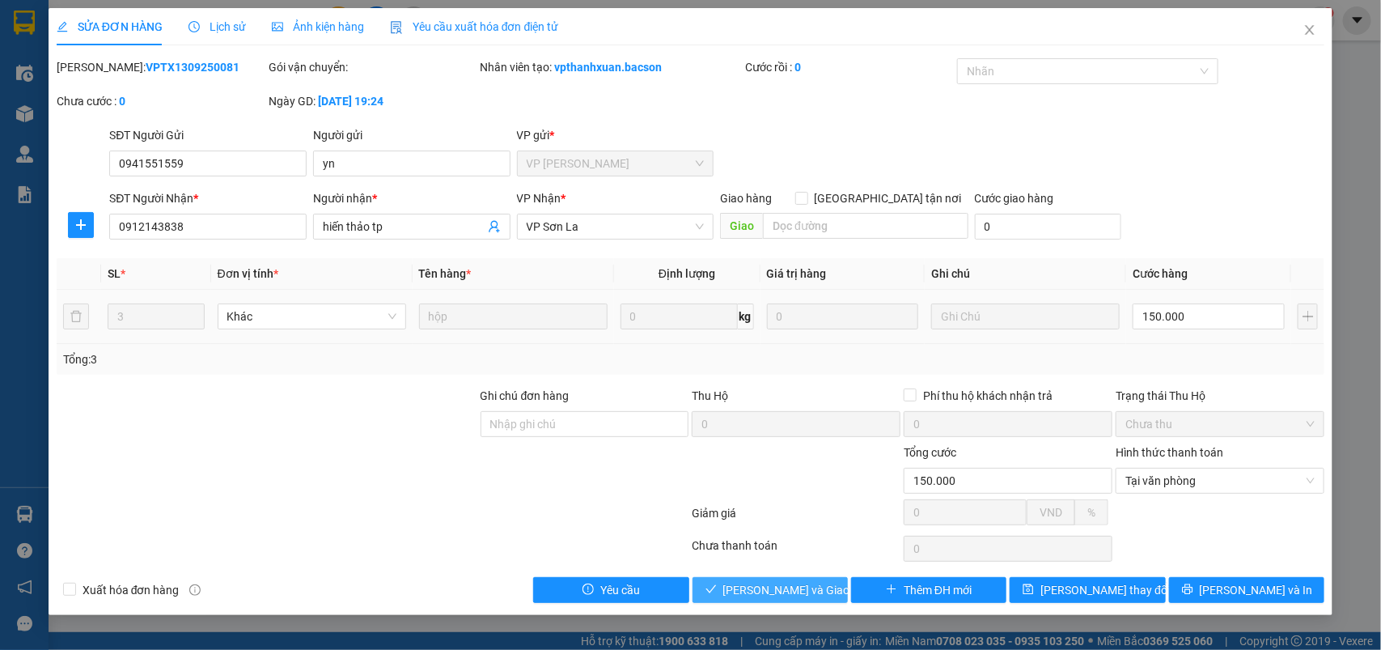
click at [769, 589] on span "[PERSON_NAME] và Giao hàng" at bounding box center [800, 590] width 155 height 18
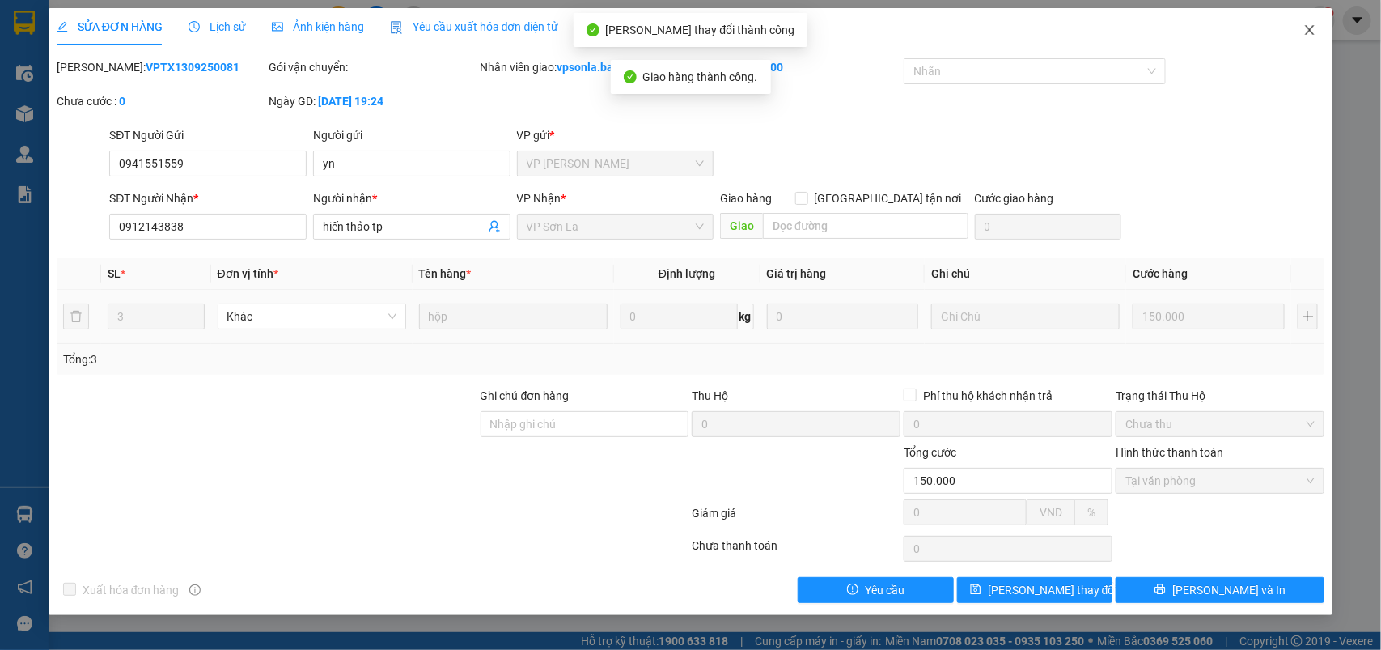
click at [1305, 29] on icon "close" at bounding box center [1309, 29] width 13 height 13
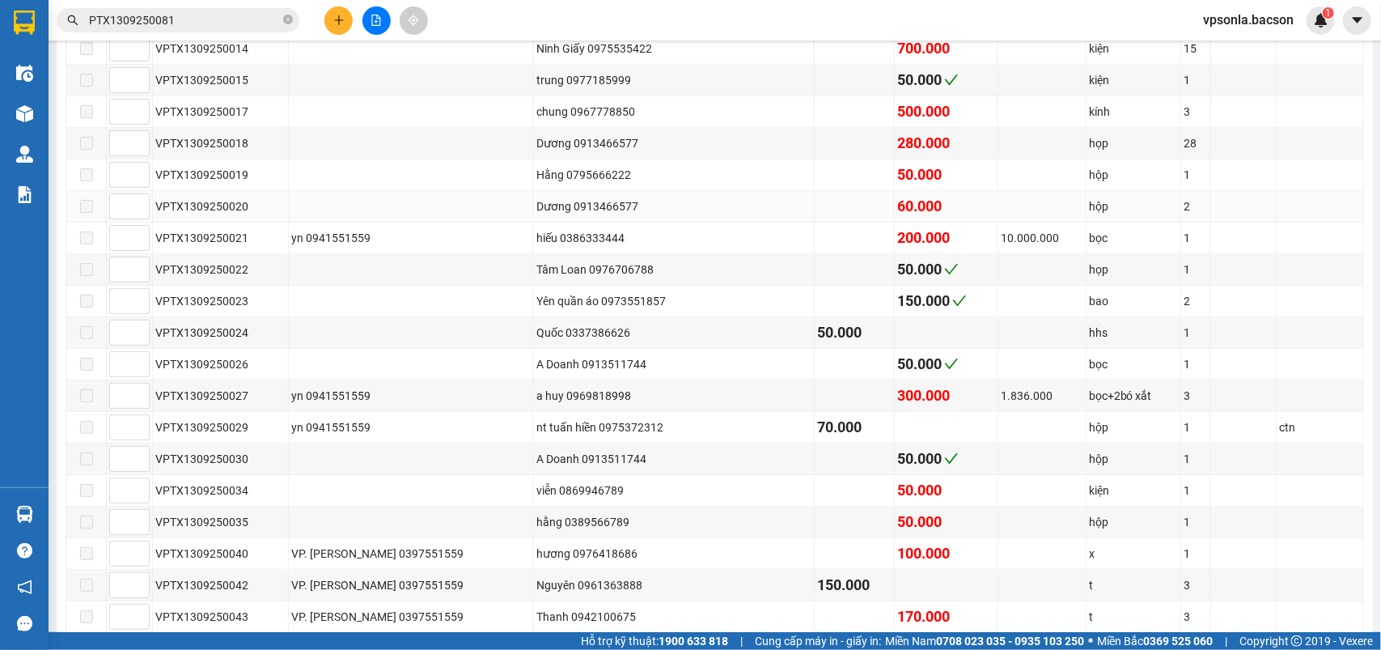
scroll to position [23, 0]
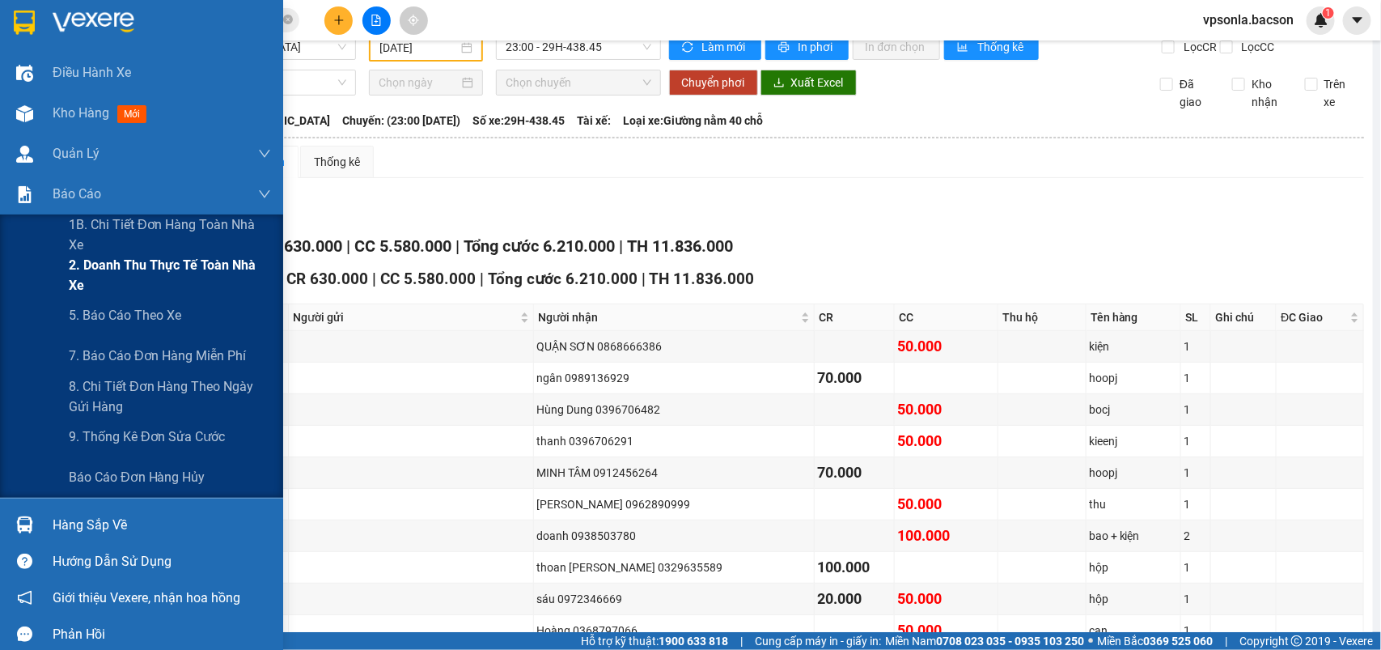
click at [113, 269] on span "2. Doanh thu thực tế toàn nhà xe" at bounding box center [170, 275] width 202 height 40
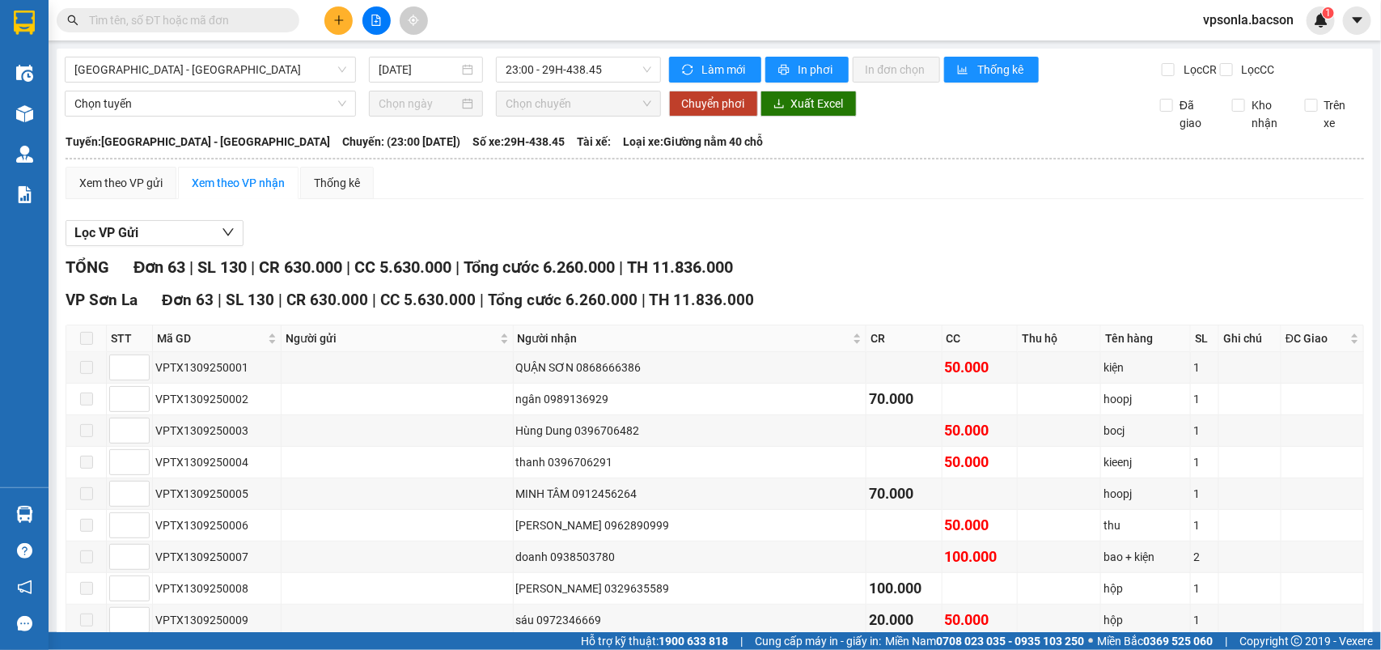
scroll to position [427, 0]
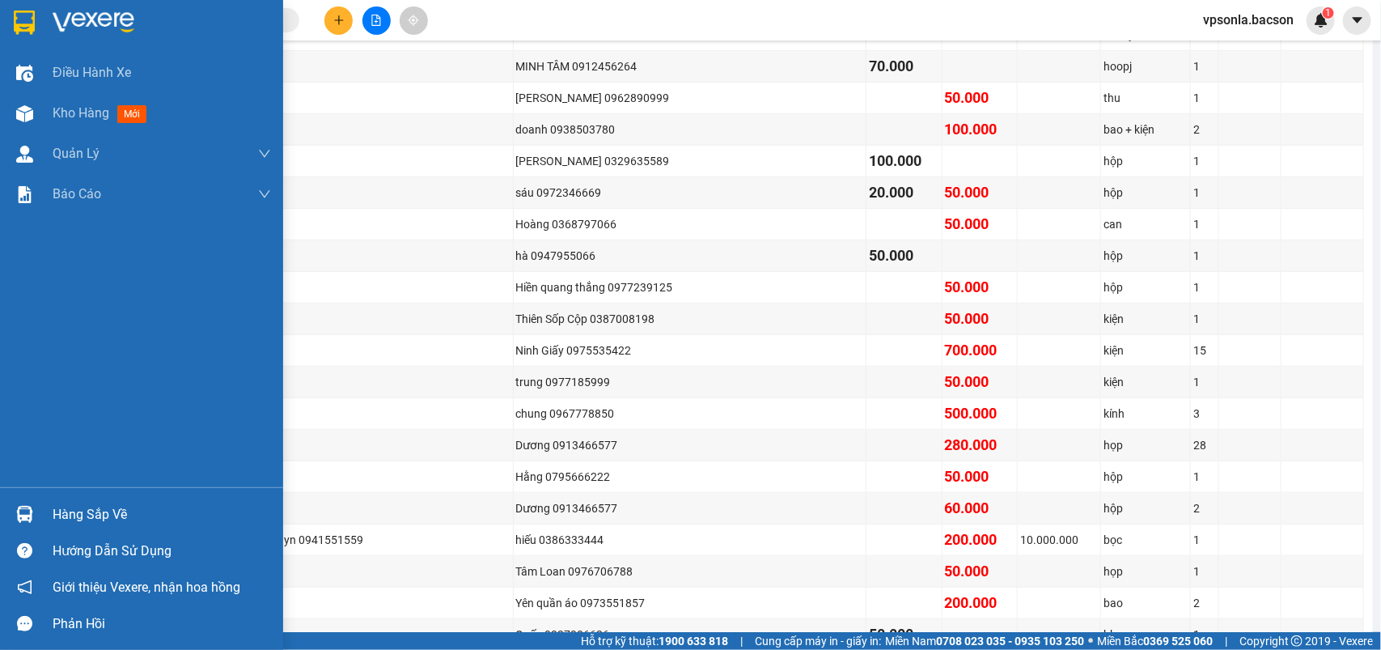
click at [21, 18] on img at bounding box center [24, 23] width 21 height 24
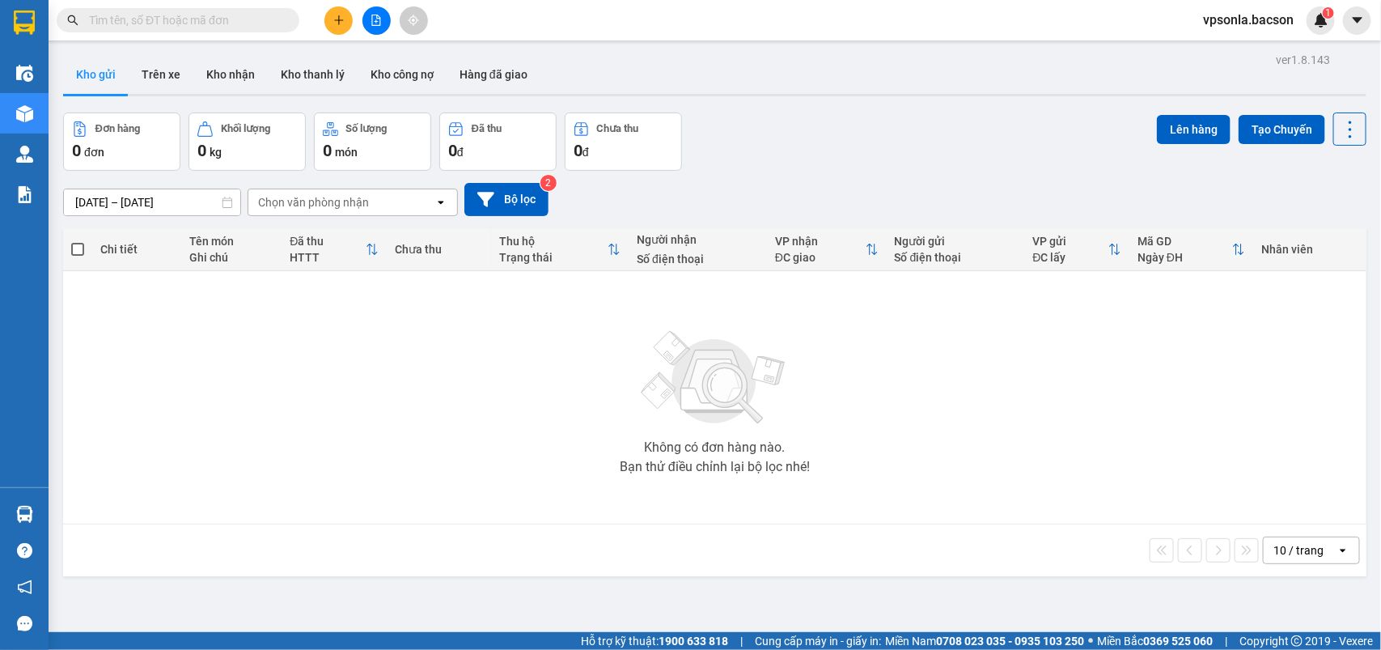
click at [197, 27] on input "text" at bounding box center [184, 20] width 191 height 18
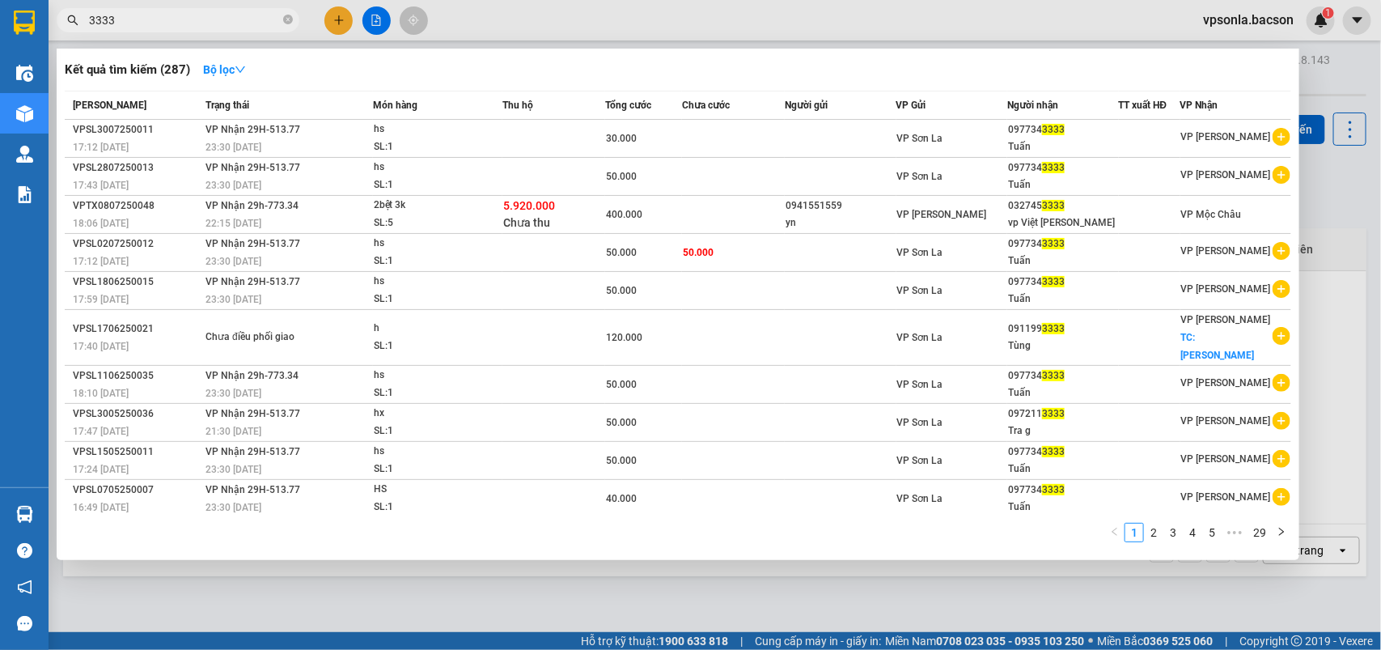
click at [197, 27] on input "3333" at bounding box center [184, 20] width 191 height 18
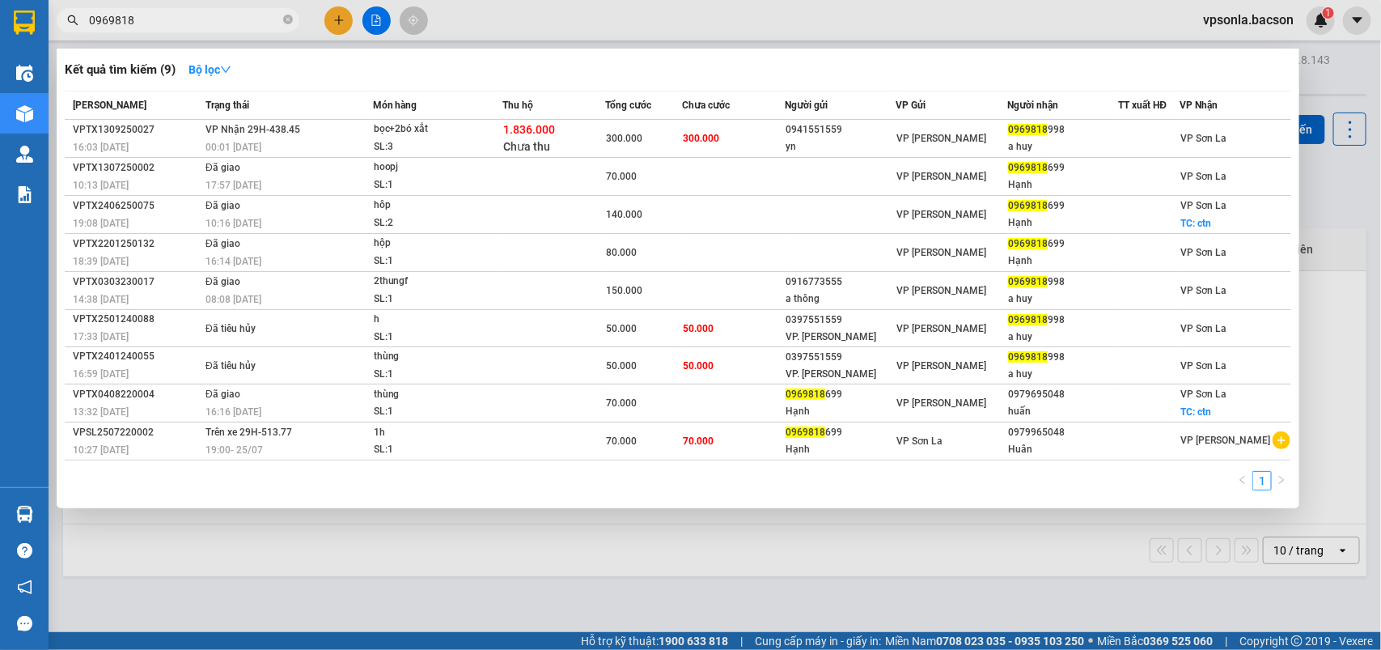
click at [612, 561] on div at bounding box center [690, 325] width 1381 height 650
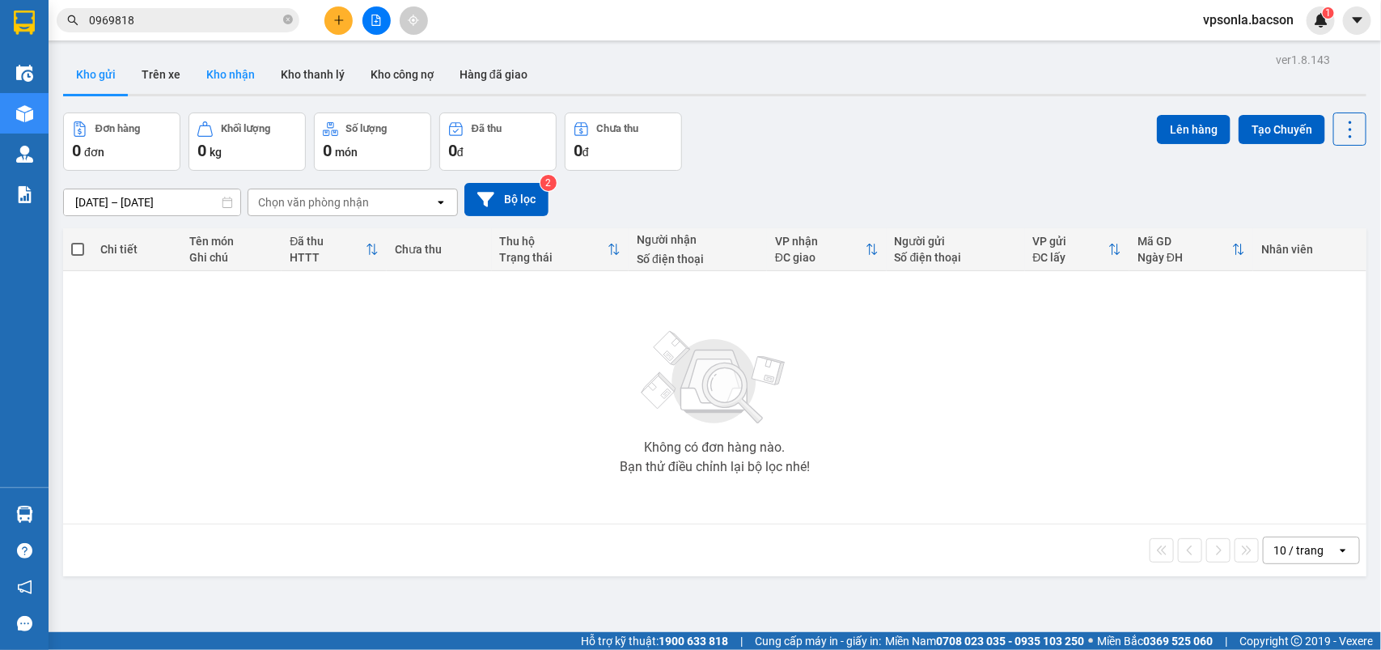
click at [255, 71] on button "Kho nhận" at bounding box center [230, 74] width 74 height 39
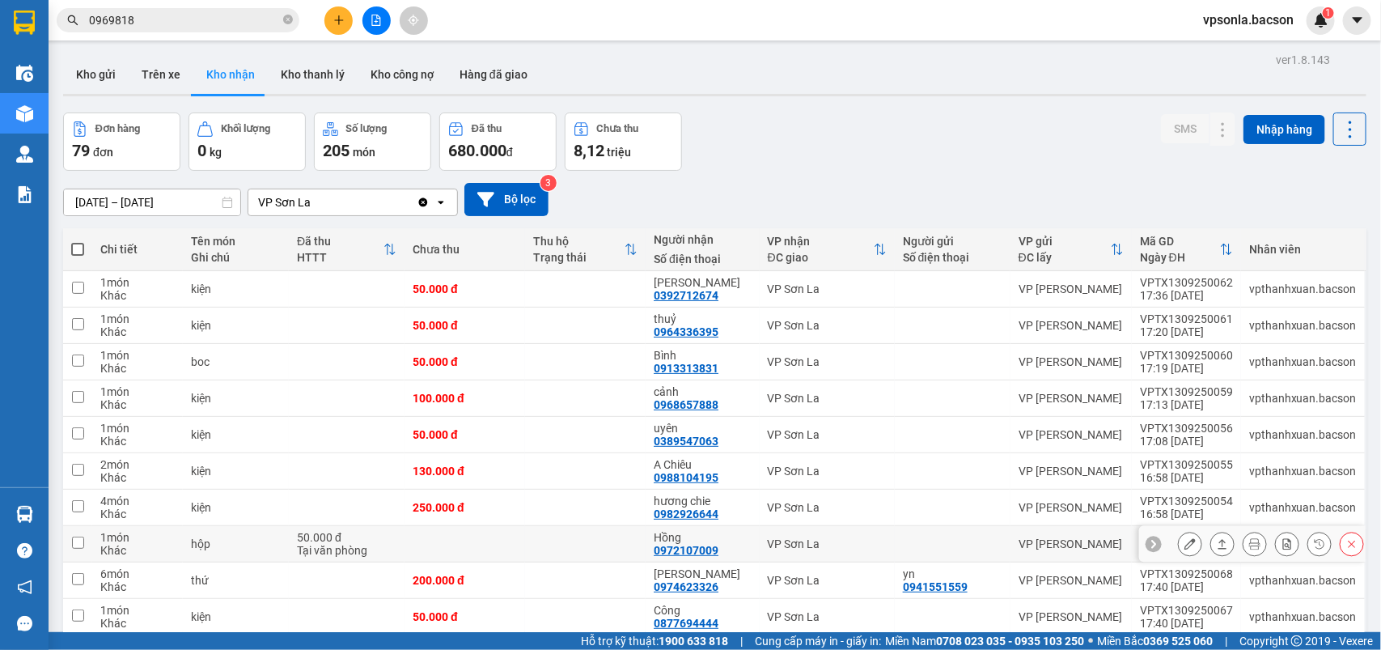
scroll to position [74, 0]
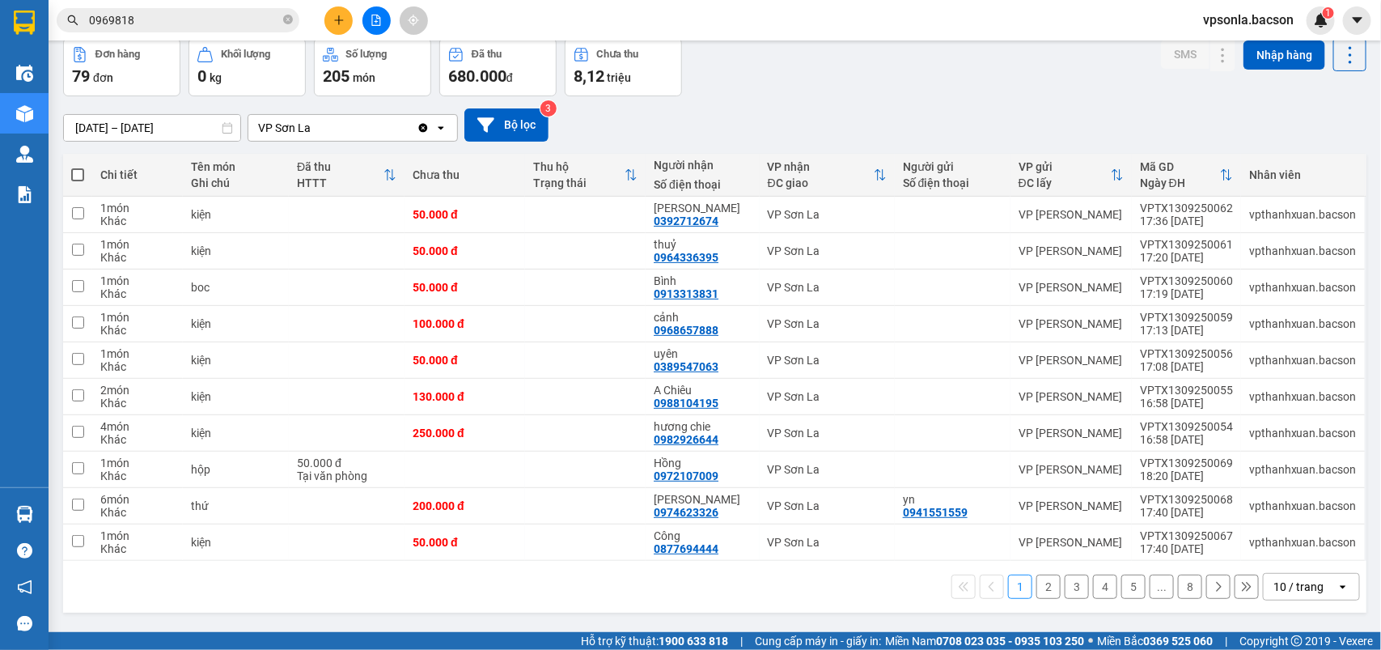
click at [1273, 585] on div "10 / trang" at bounding box center [1298, 586] width 50 height 16
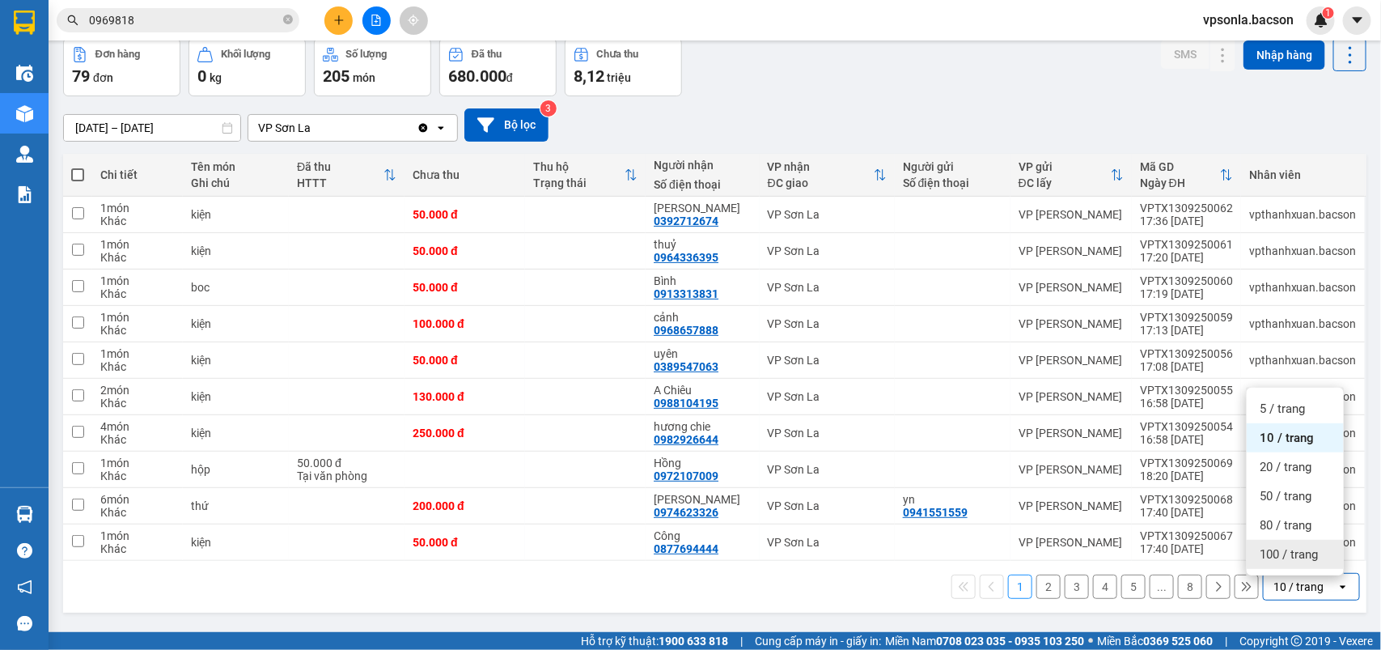
click at [1260, 557] on span "100 / trang" at bounding box center [1289, 554] width 58 height 16
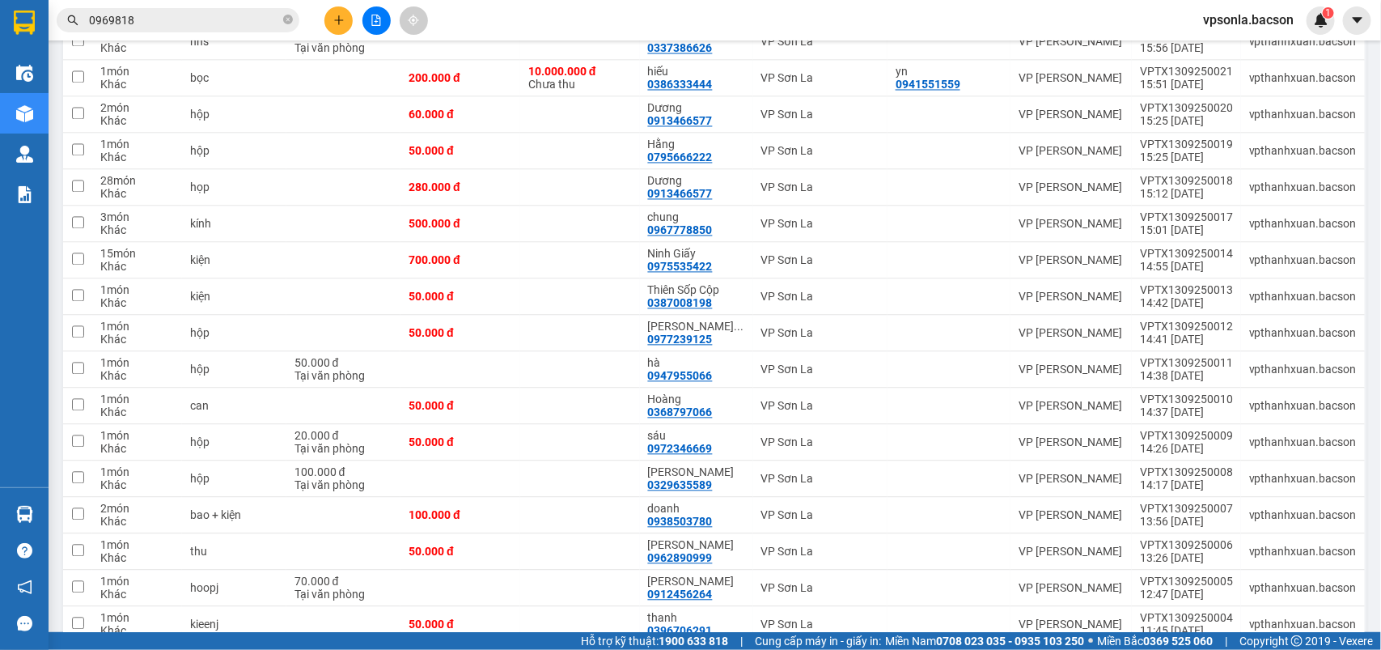
scroll to position [1288, 0]
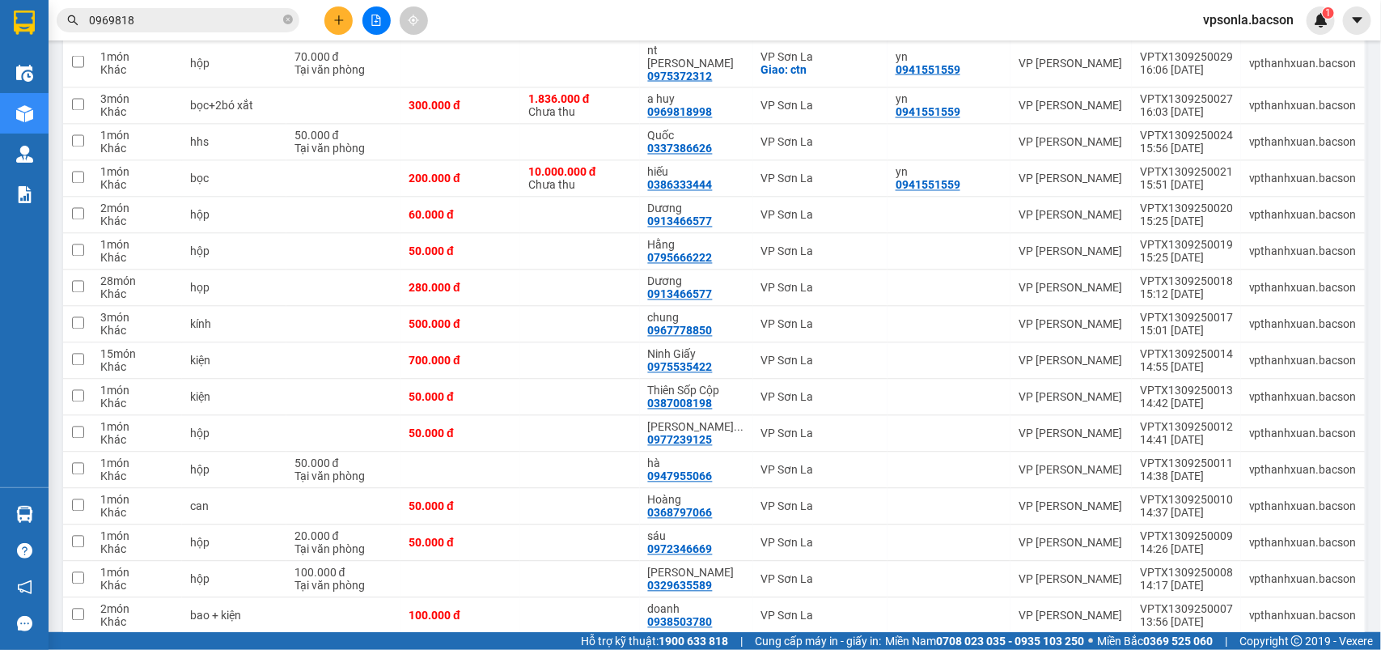
click at [129, 16] on input "0969818" at bounding box center [184, 20] width 191 height 18
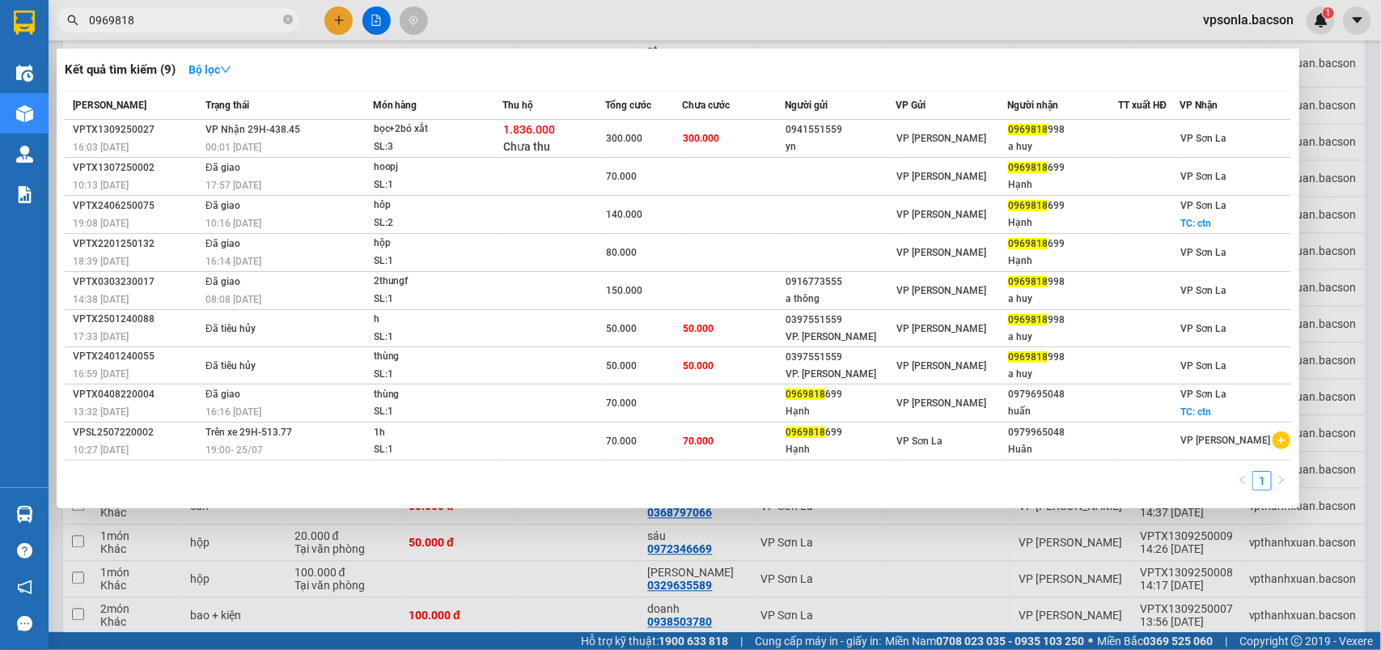
click at [129, 16] on input "0969818" at bounding box center [184, 20] width 191 height 18
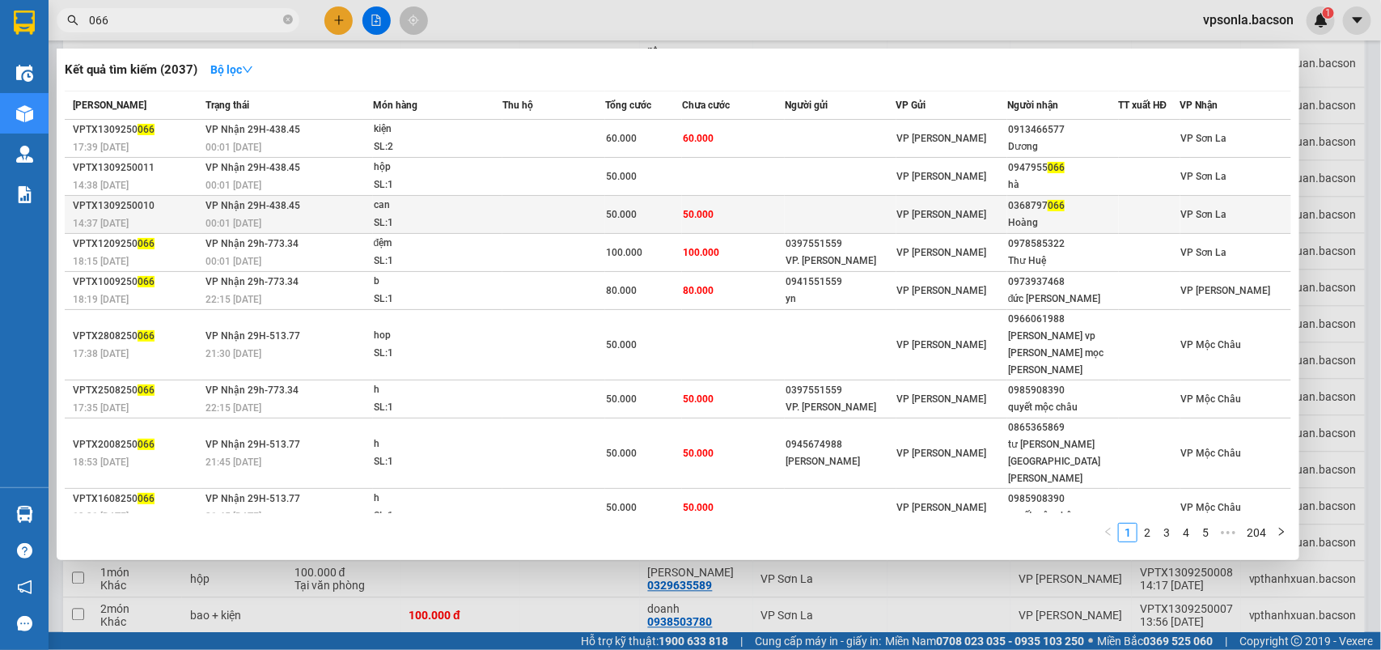
type input "066"
click at [1121, 203] on td at bounding box center [1149, 215] width 61 height 38
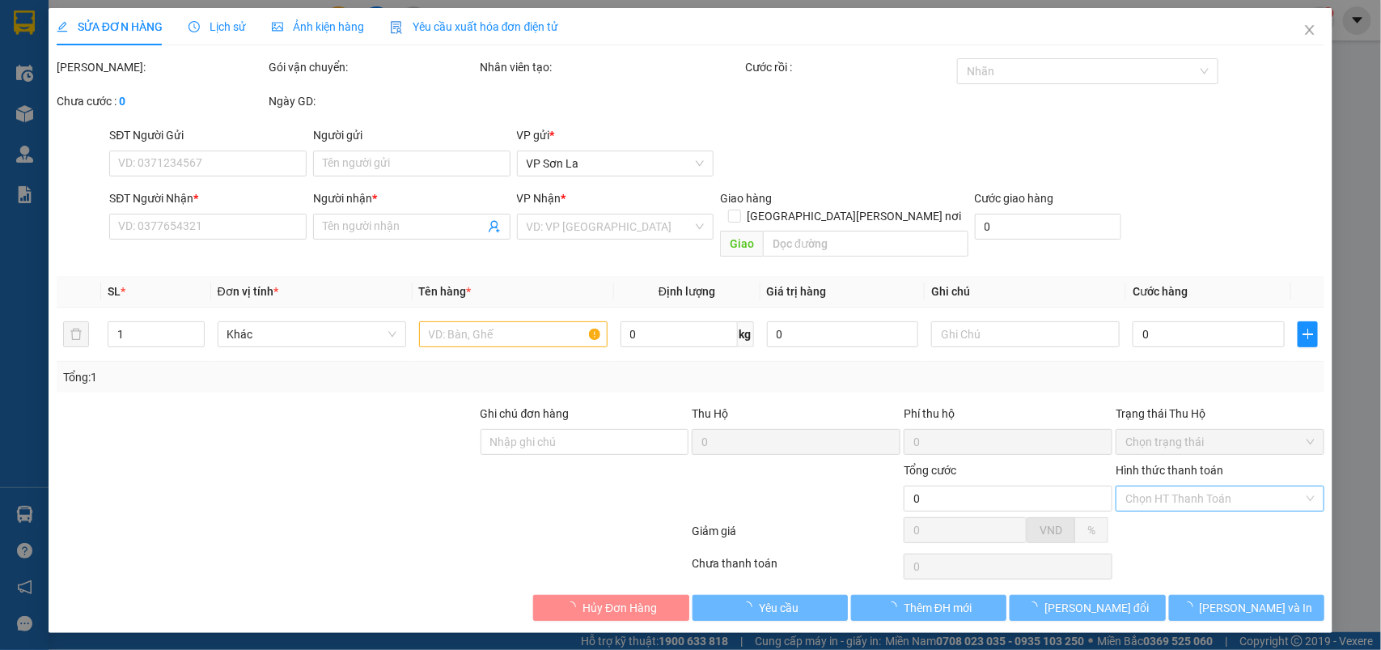
type input "0368797066"
type input "Hoàng"
type input "50.000"
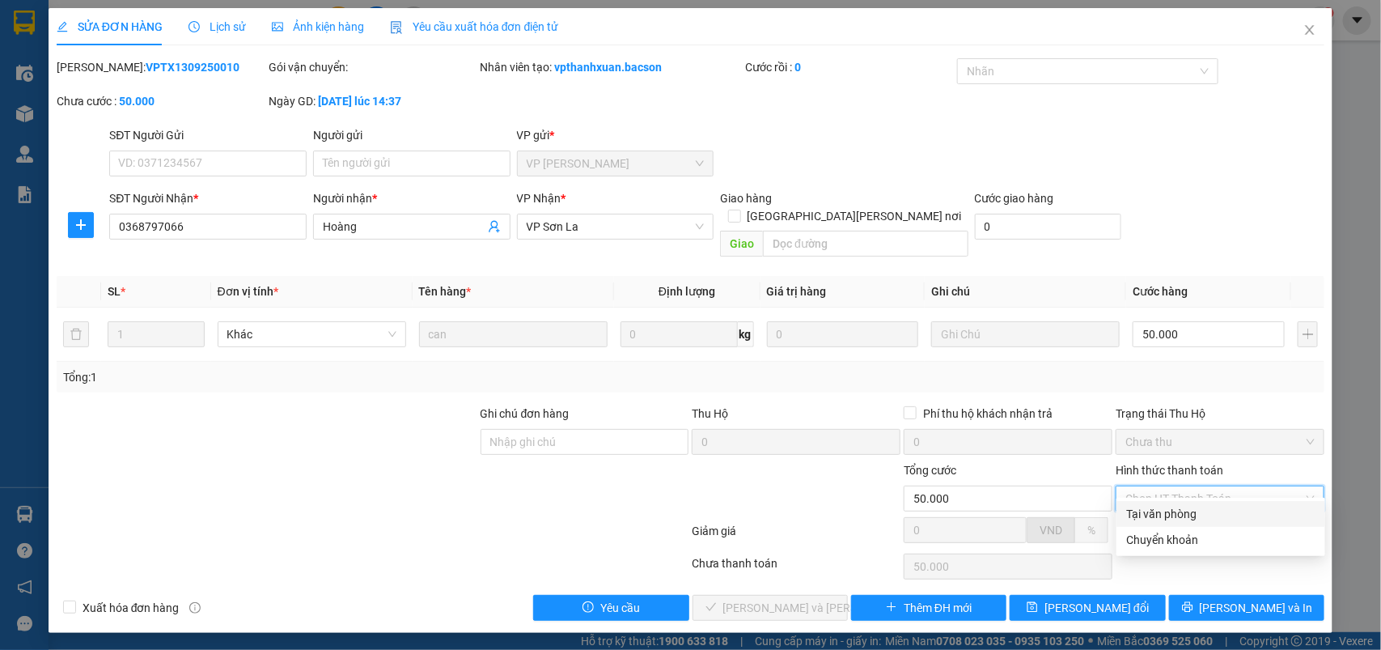
click at [1154, 508] on div "Tại văn phòng" at bounding box center [1220, 514] width 189 height 18
type input "0"
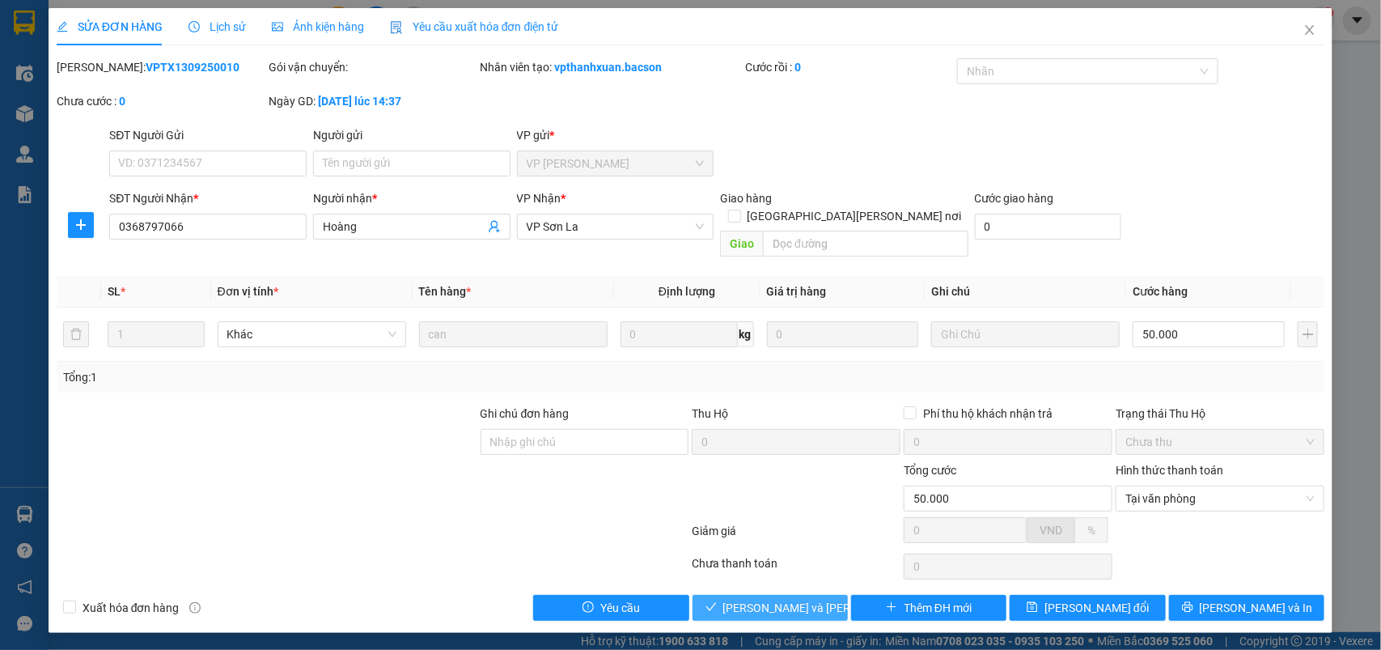
click at [802, 599] on span "[PERSON_NAME] và Giao hàng" at bounding box center [832, 608] width 218 height 18
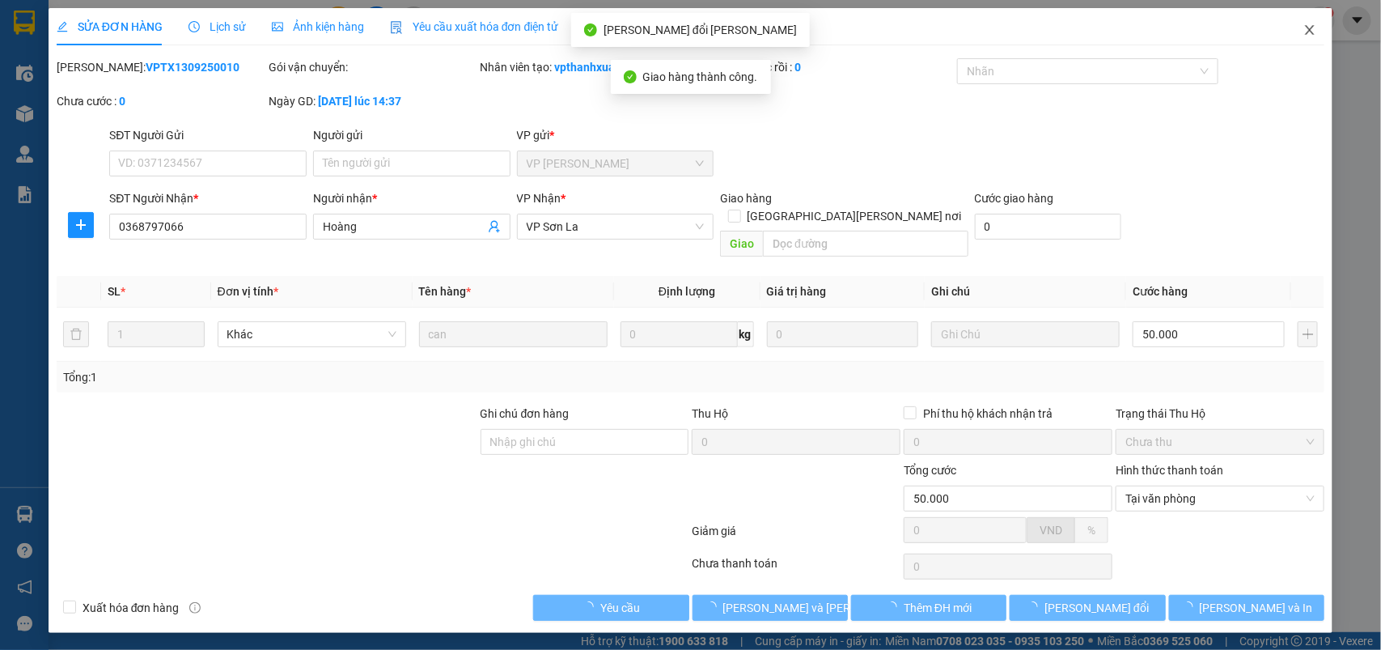
drag, startPoint x: 1294, startPoint y: 30, endPoint x: 1277, endPoint y: 10, distance: 26.9
click at [1297, 30] on span "Close" at bounding box center [1309, 30] width 45 height 45
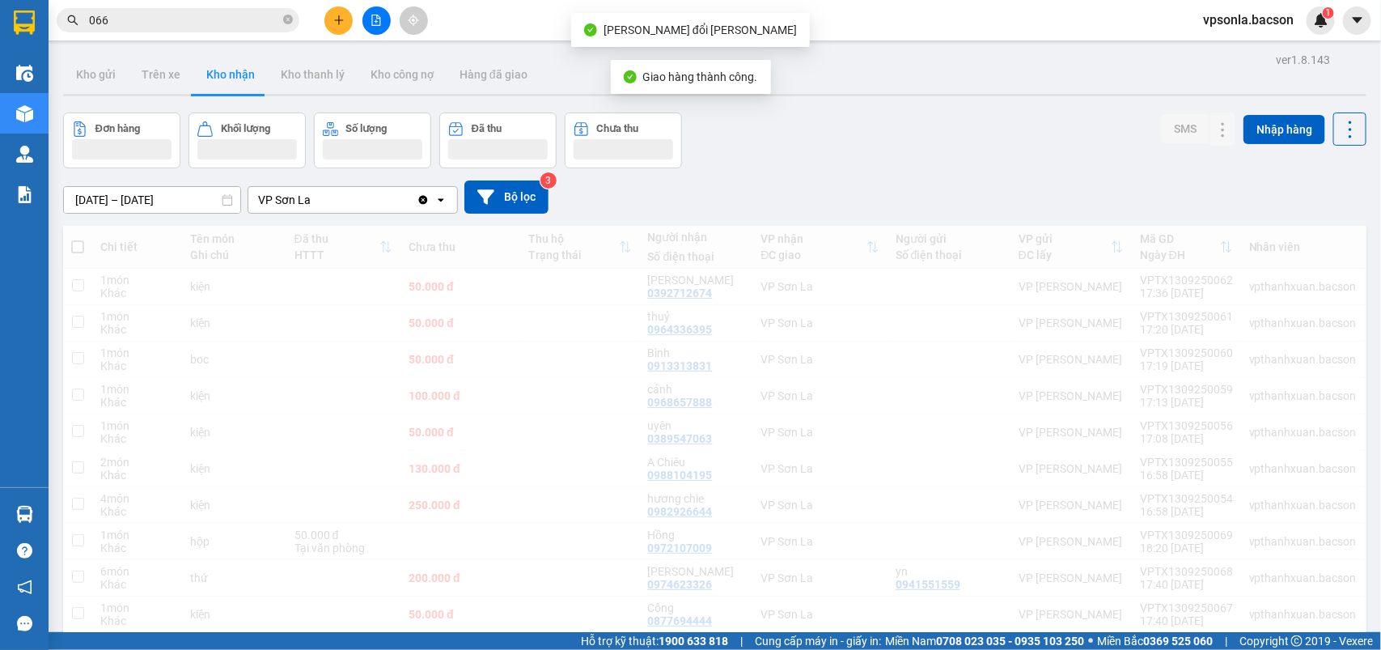
click at [1303, 31] on div "vpsonla.bacson 1" at bounding box center [1262, 20] width 145 height 28
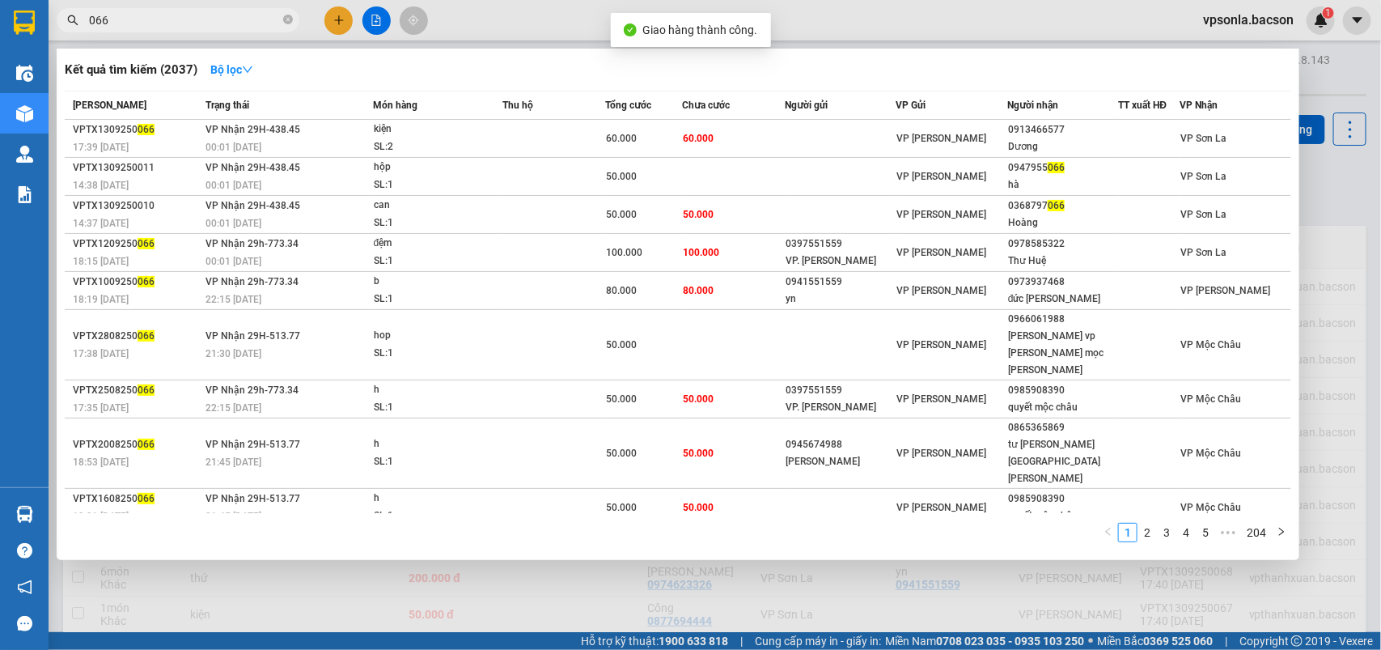
click at [108, 23] on input "066" at bounding box center [184, 20] width 191 height 18
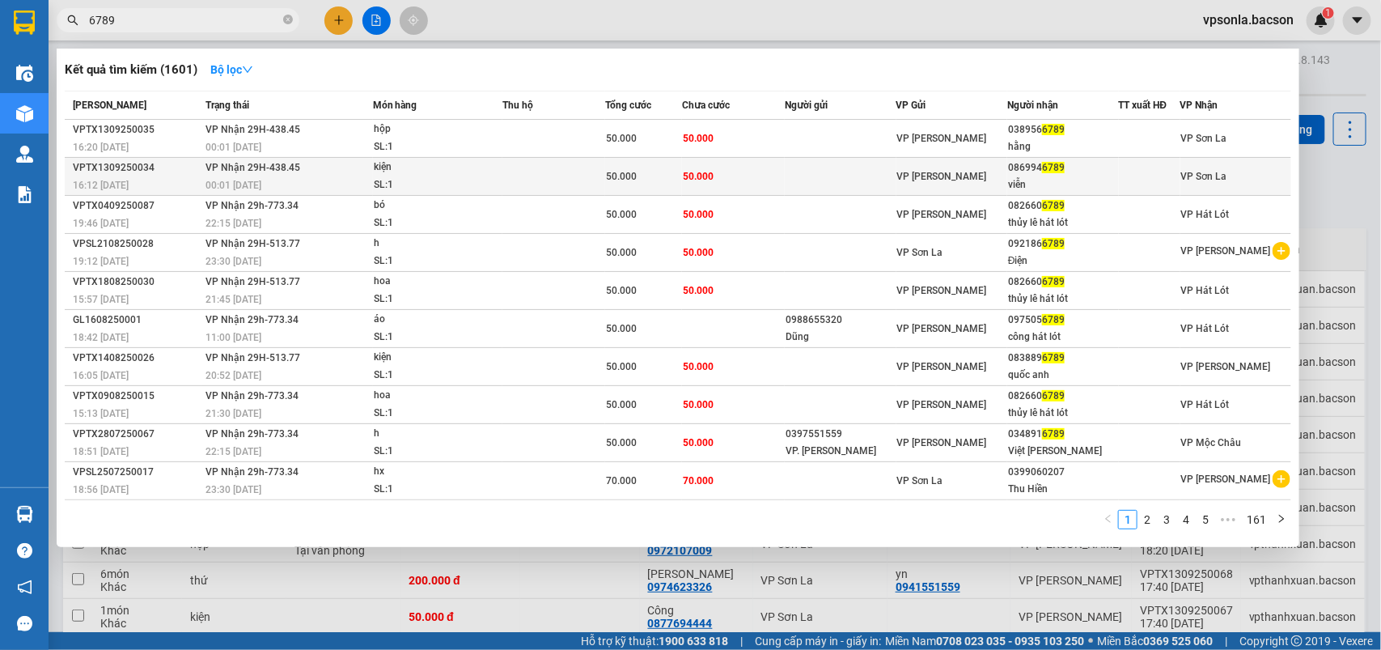
type input "6789"
click at [1042, 174] on div "086994 6789" at bounding box center [1062, 167] width 109 height 17
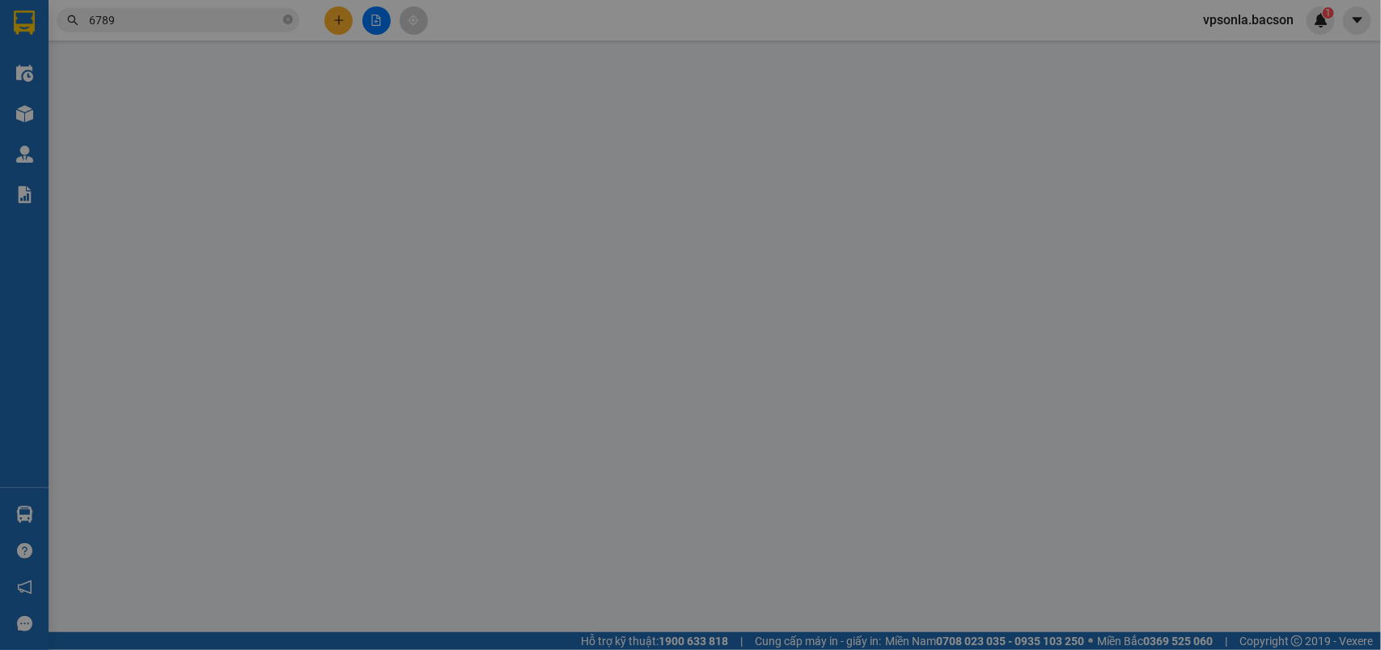
type input "0869946789"
type input "viễn"
type input "50.000"
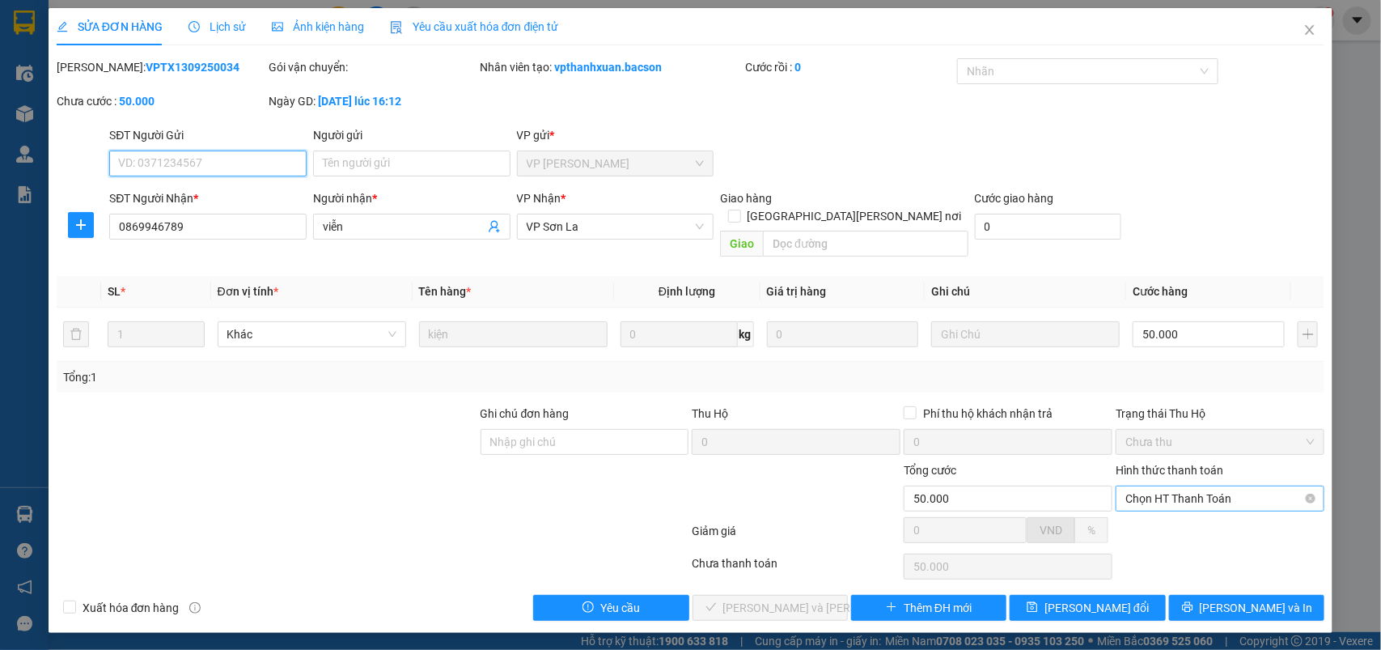
click at [1175, 486] on span "Chọn HT Thanh Toán" at bounding box center [1219, 498] width 189 height 24
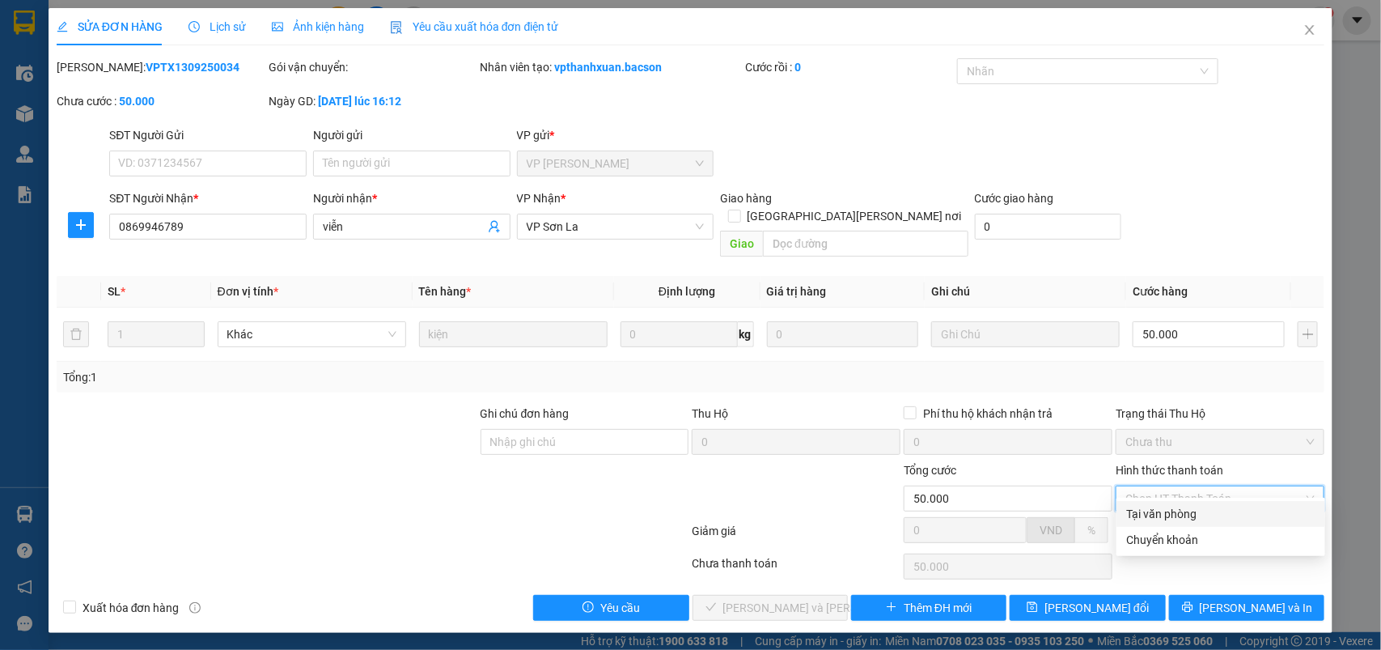
click at [1153, 507] on div "Tại văn phòng" at bounding box center [1220, 514] width 189 height 18
type input "0"
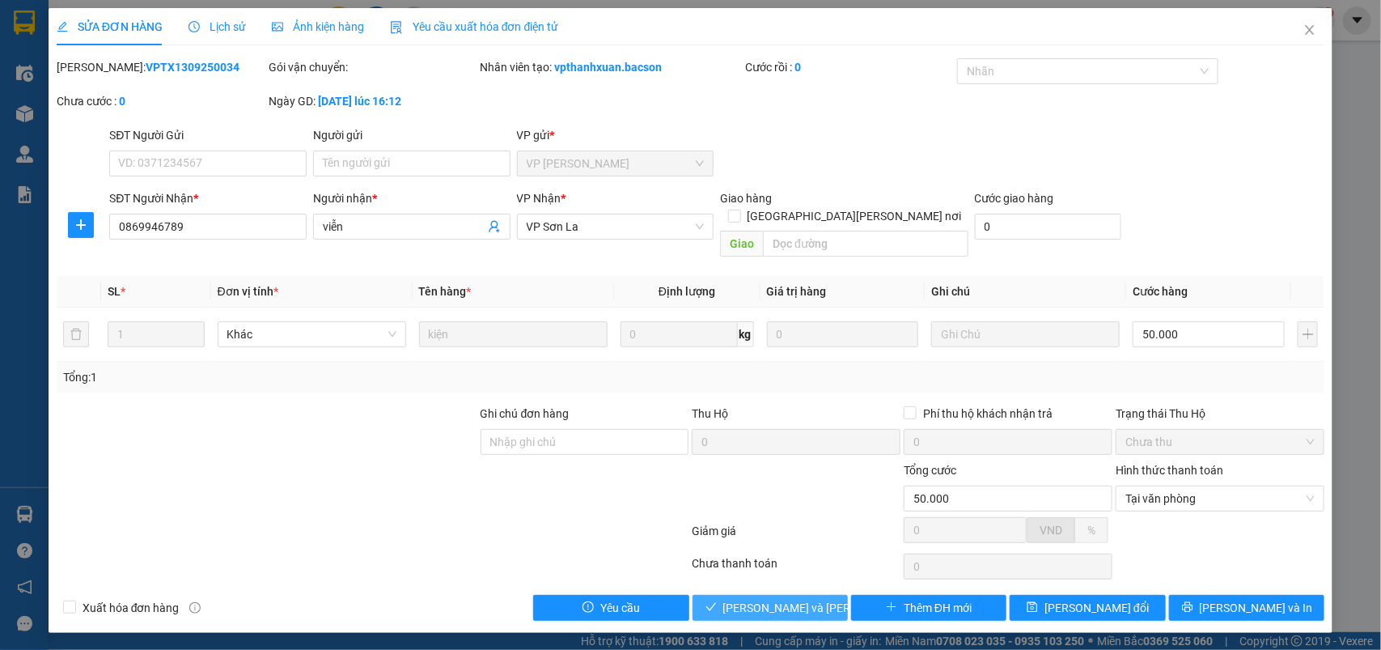
click at [764, 599] on span "[PERSON_NAME] và Giao hàng" at bounding box center [832, 608] width 218 height 18
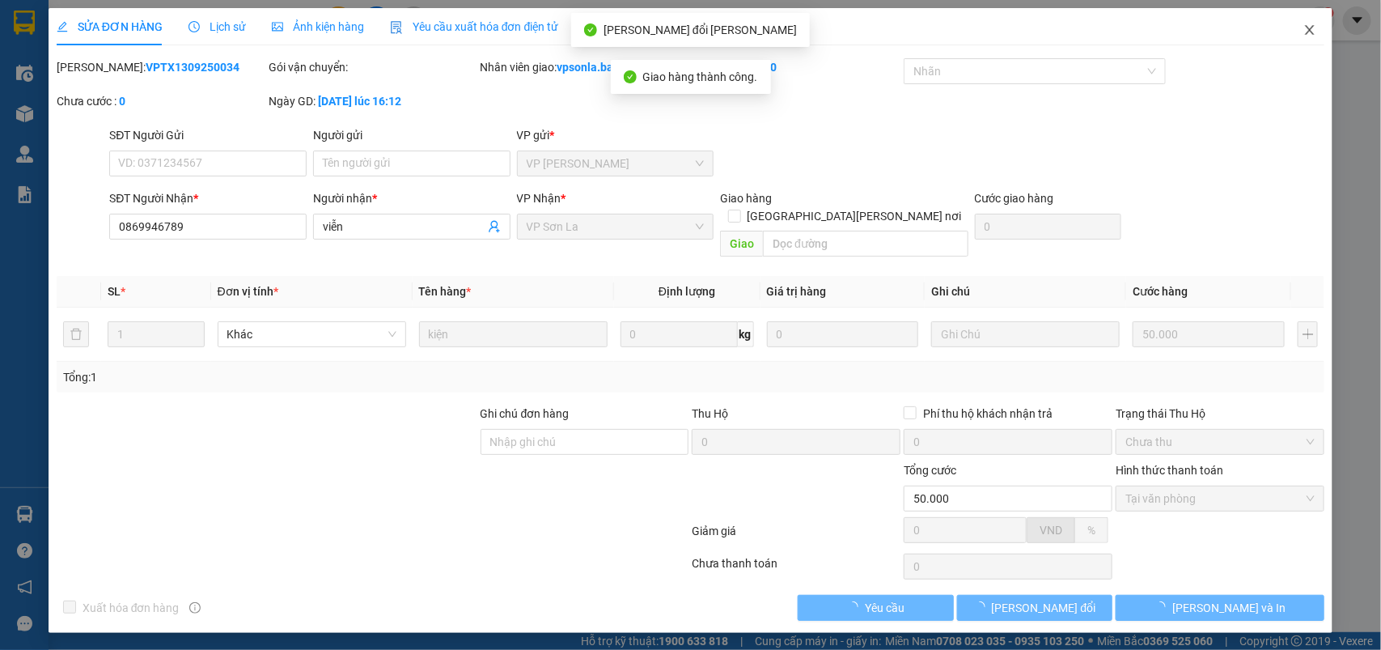
click at [1311, 34] on icon "close" at bounding box center [1309, 29] width 13 height 13
click at [1311, 34] on div "Kết quả tìm kiếm ( 1601 ) Bộ lọc Mã ĐH Trạng thái Món hàng Thu hộ Tổng cước Chư…" at bounding box center [690, 20] width 1381 height 40
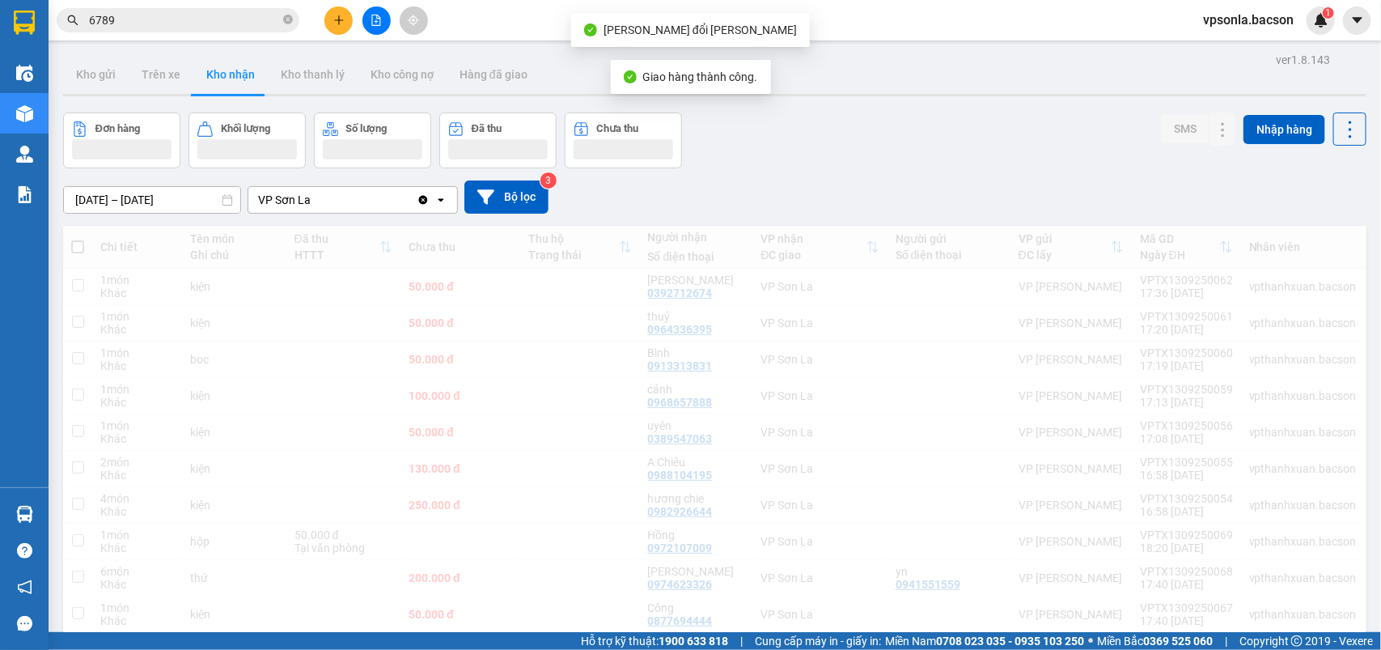
click at [1311, 34] on div "Kết quả tìm kiếm ( 1601 ) Bộ lọc Mã ĐH Trạng thái Món hàng Thu hộ Tổng cước Chư…" at bounding box center [690, 20] width 1381 height 40
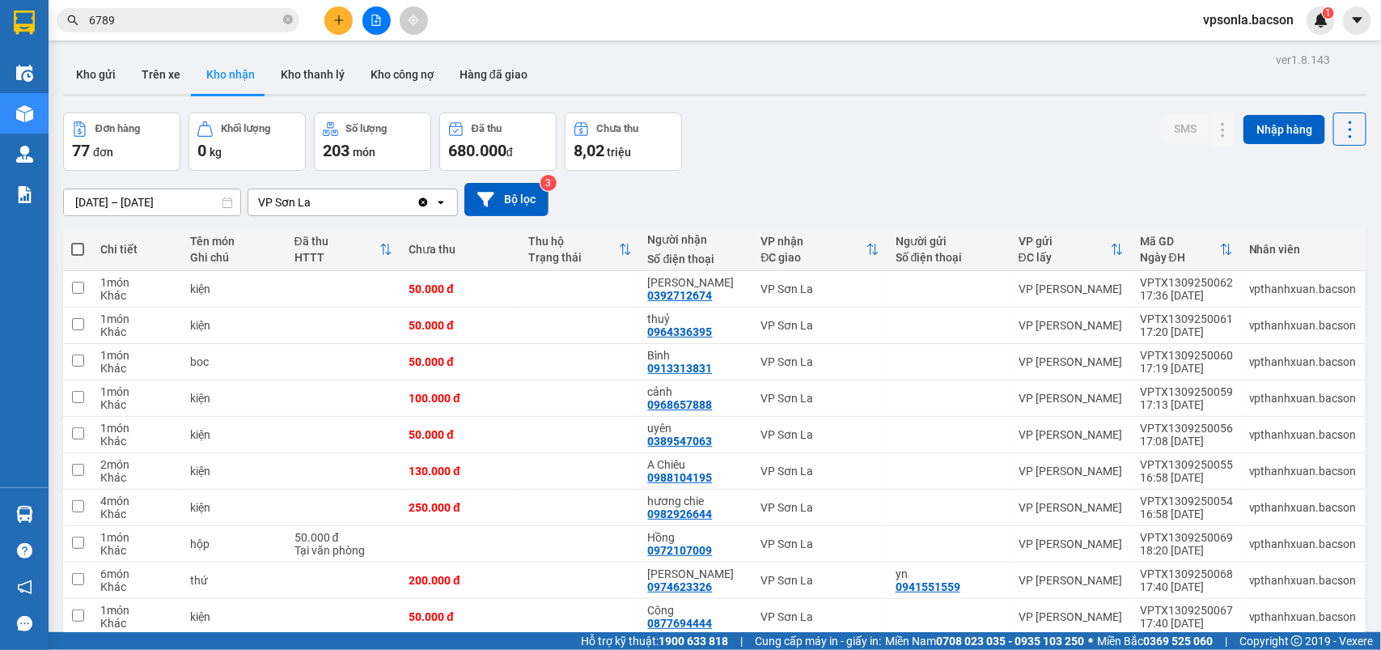
scroll to position [204, 0]
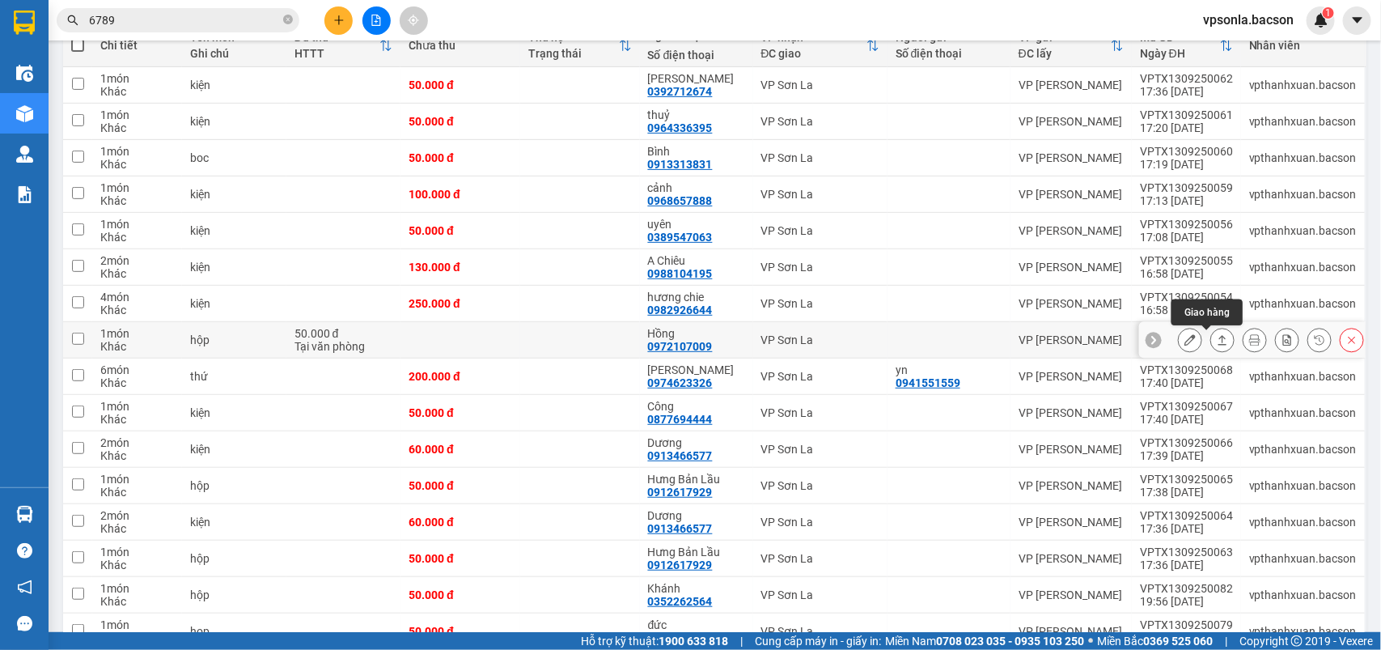
click at [1217, 337] on icon at bounding box center [1222, 339] width 11 height 11
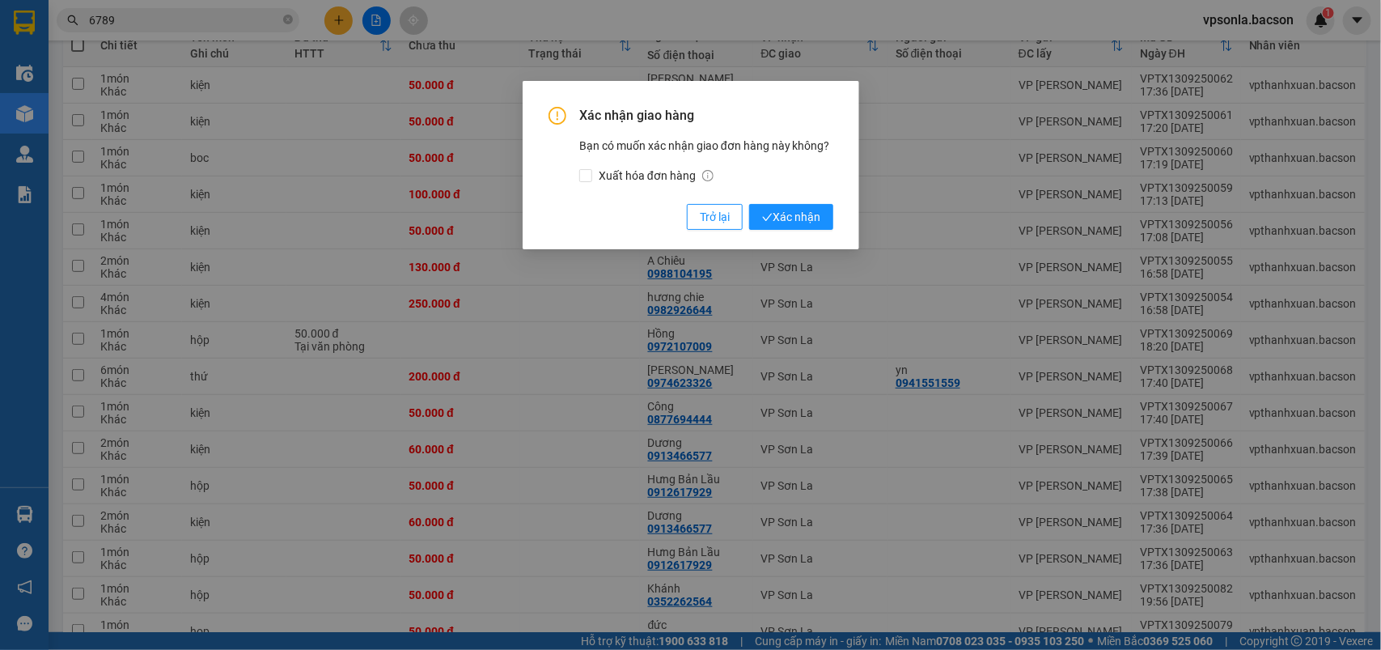
click at [749, 204] on button "Xác nhận" at bounding box center [791, 217] width 84 height 26
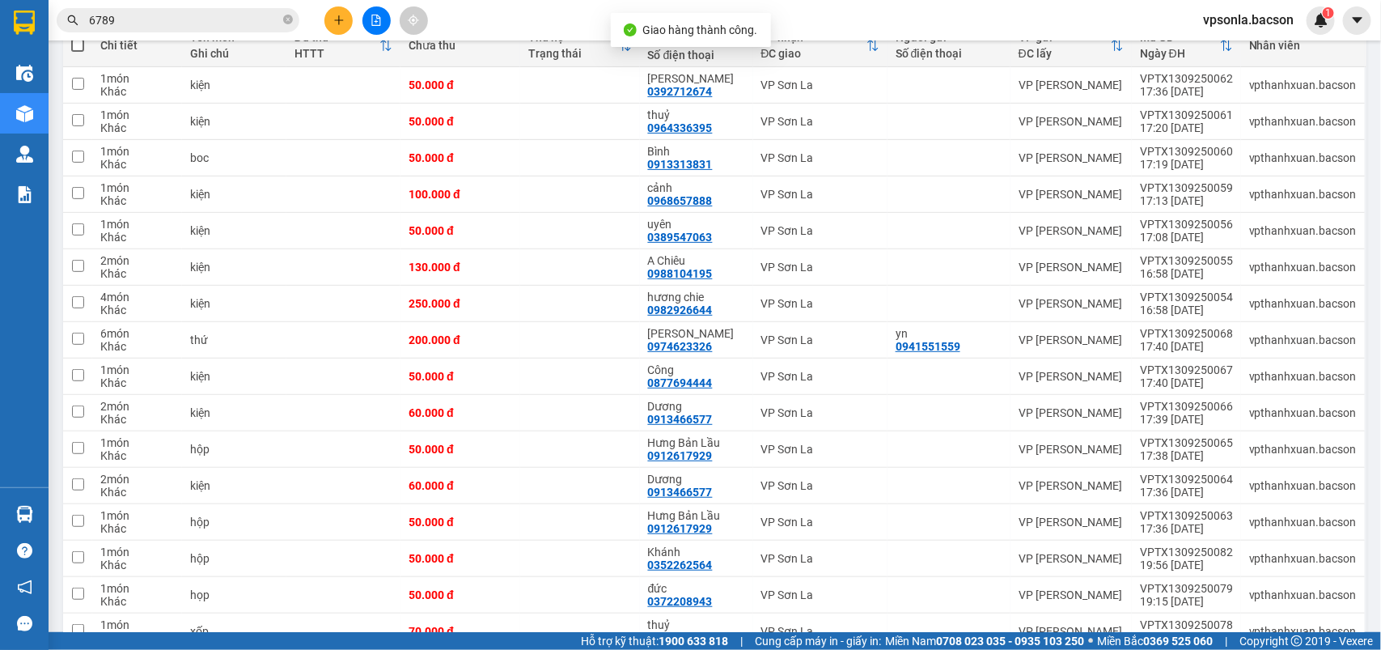
scroll to position [507, 0]
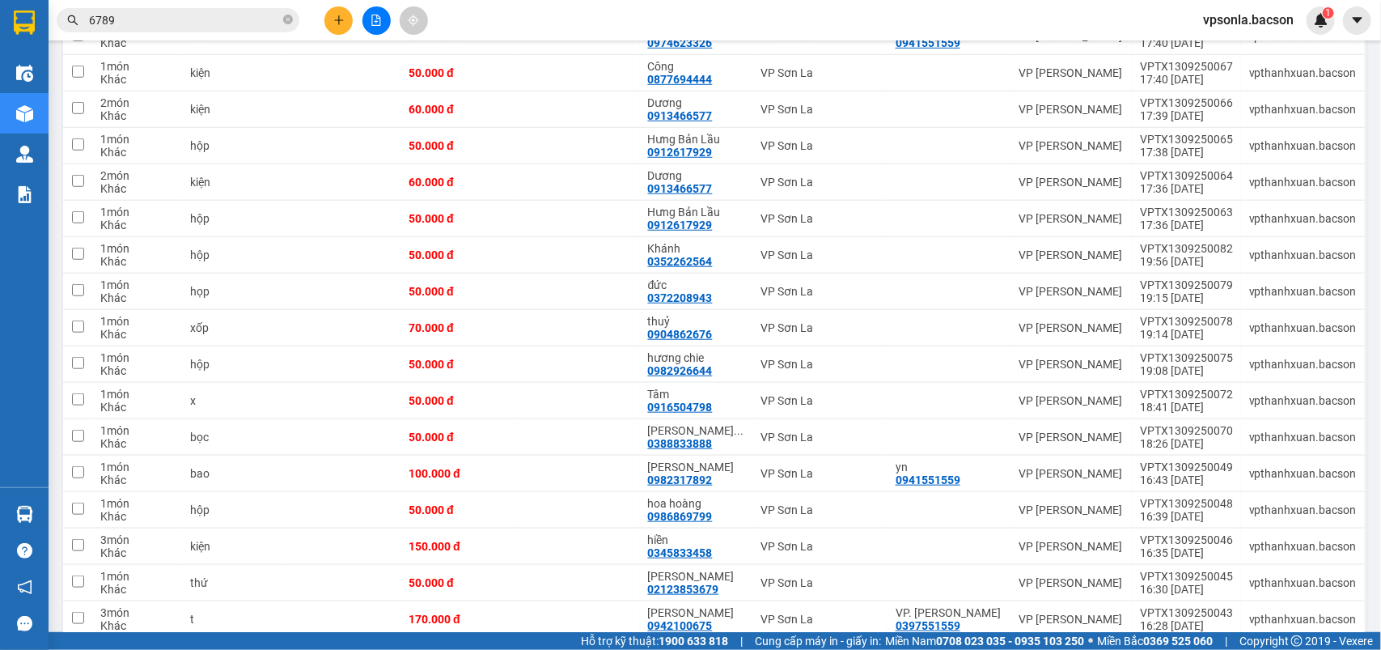
click at [190, 19] on input "6789" at bounding box center [184, 20] width 191 height 18
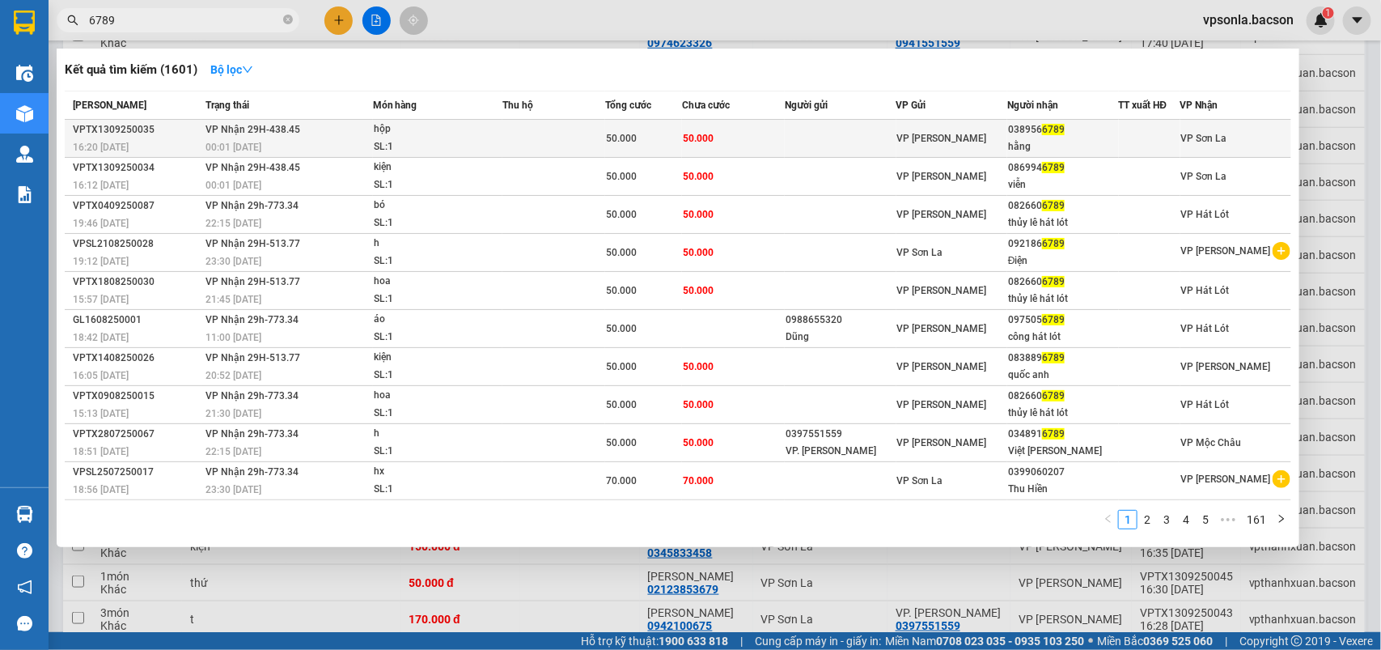
click at [1069, 134] on div "038956 6789" at bounding box center [1062, 129] width 109 height 17
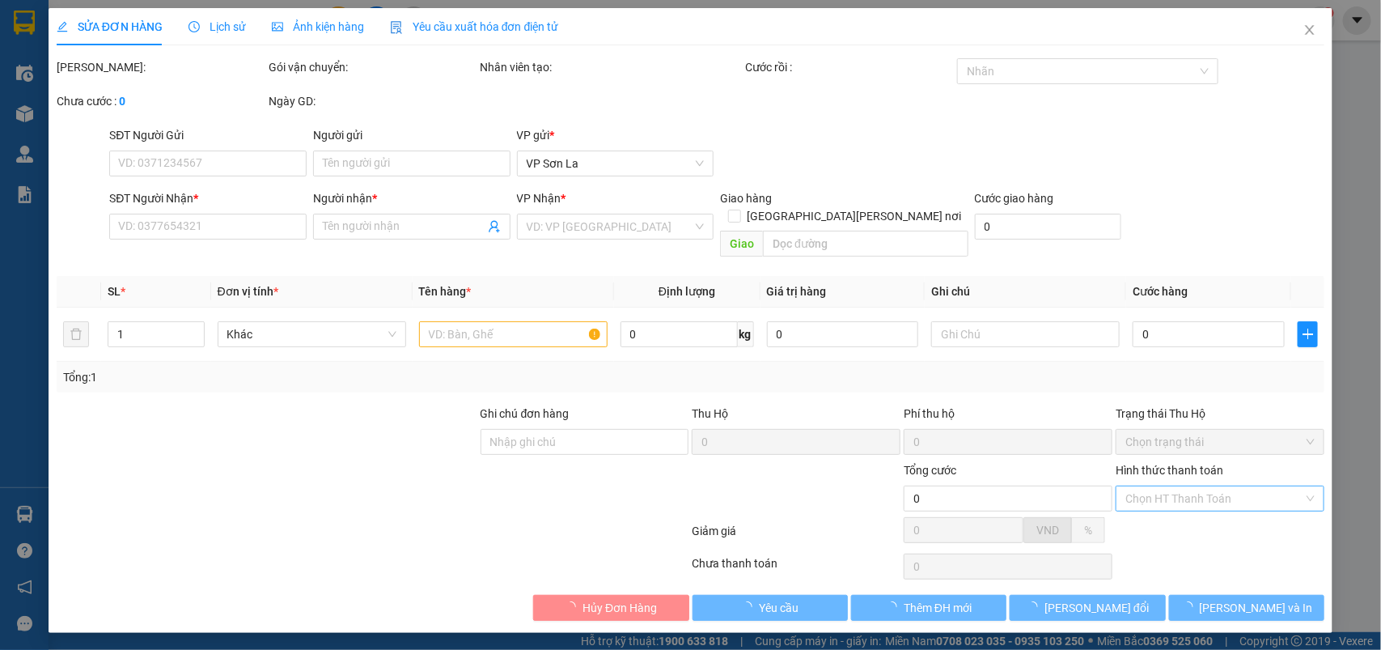
type input "0389566789"
type input "hằng"
type input "50.000"
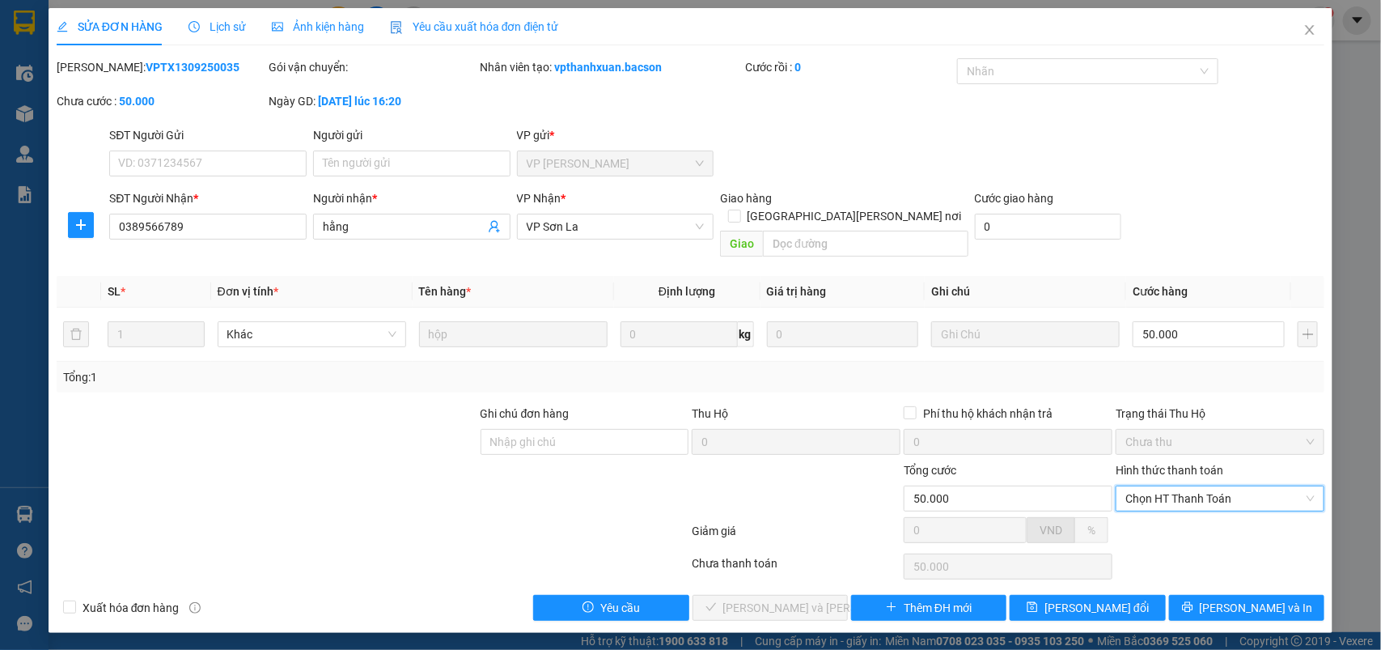
click at [1163, 499] on div "Total Paid Fee 0 Total UnPaid Fee 50.000 Cash Collection Total Fee Mã ĐH: VPTX1…" at bounding box center [691, 339] width 1268 height 562
click at [1174, 486] on span "Chọn HT Thanh Toán" at bounding box center [1219, 498] width 189 height 24
drag, startPoint x: 1153, startPoint y: 506, endPoint x: 1078, endPoint y: 523, distance: 77.1
click at [1149, 511] on div "Tại văn phòng" at bounding box center [1220, 514] width 189 height 18
type input "0"
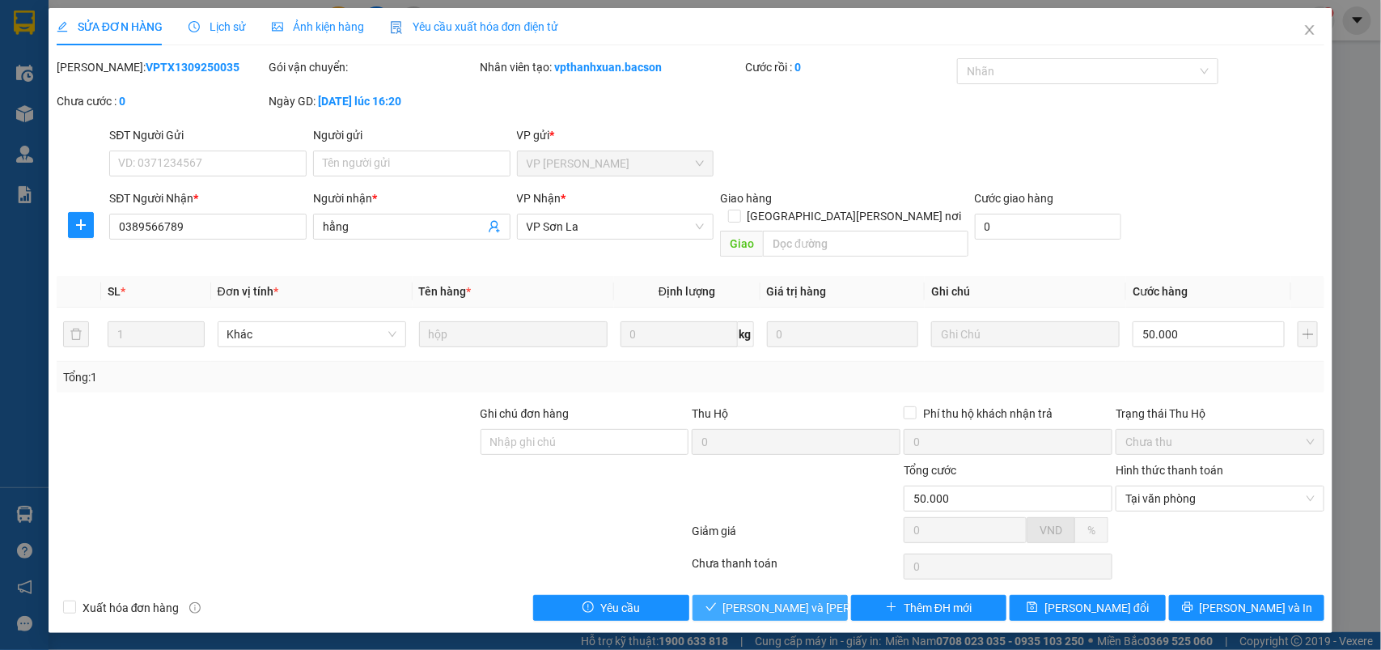
click at [732, 597] on button "[PERSON_NAME] và Giao hàng" at bounding box center [769, 608] width 155 height 26
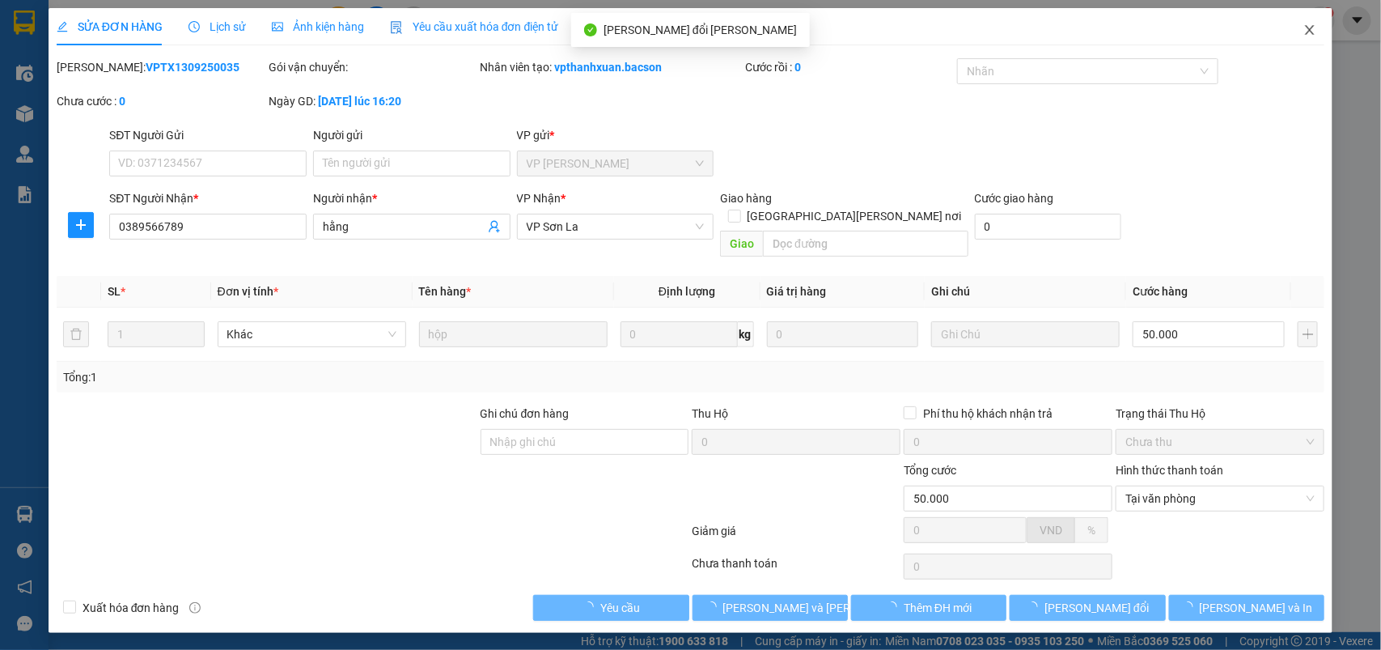
click at [1303, 23] on icon "close" at bounding box center [1309, 29] width 13 height 13
click at [1311, 30] on div "1" at bounding box center [1321, 20] width 28 height 28
click at [1380, 0] on div at bounding box center [1381, 0] width 0 height 0
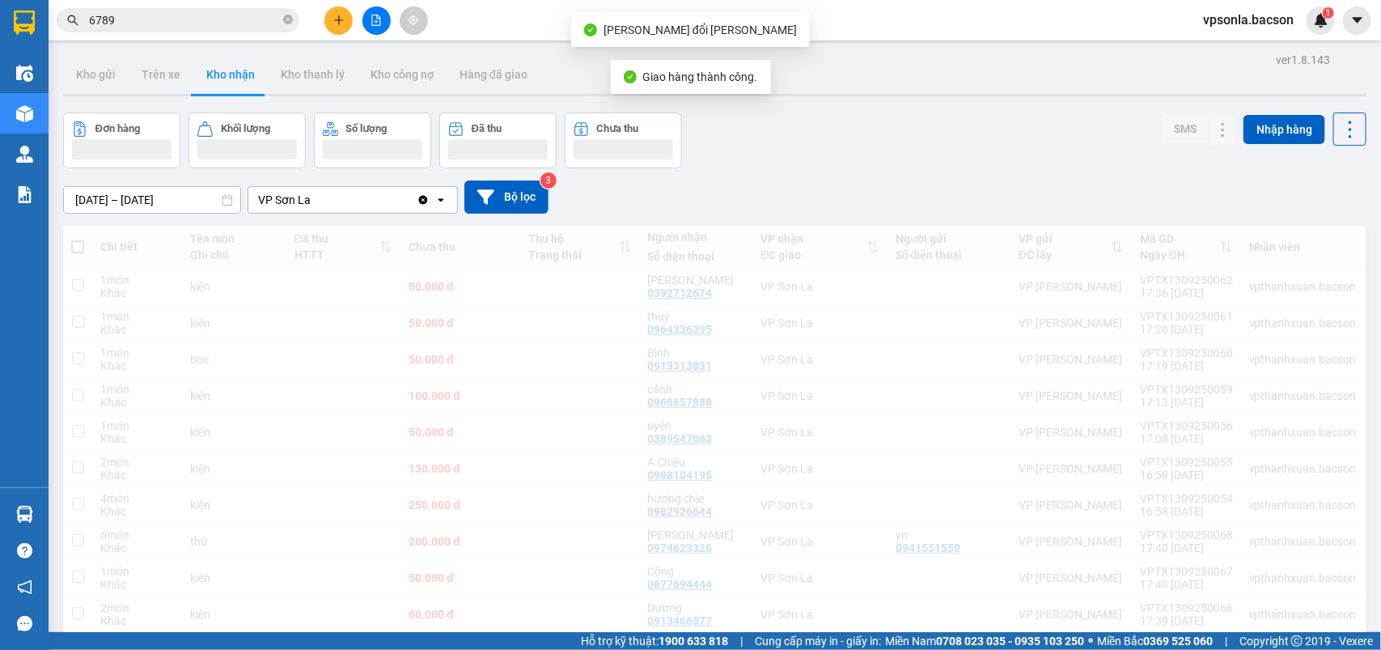
click at [176, 25] on input "6789" at bounding box center [184, 20] width 191 height 18
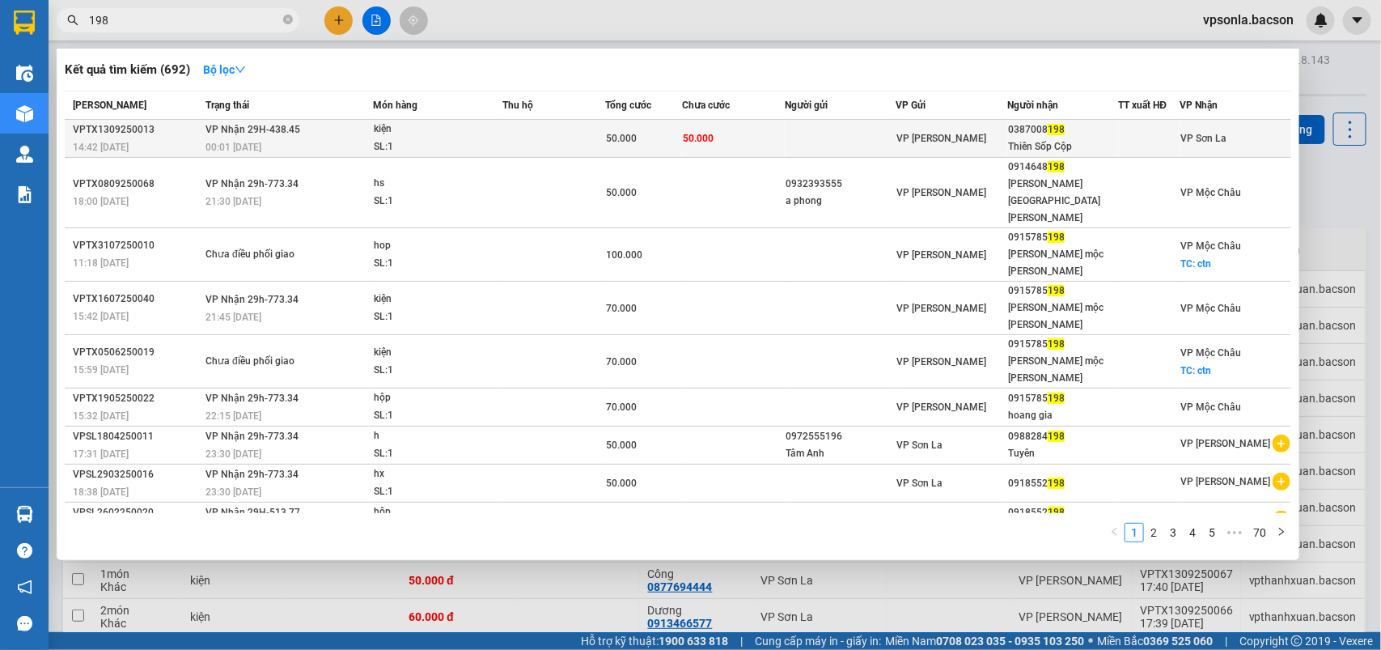
type input "198"
click at [1027, 144] on div "Thiên Sốp Cộp" at bounding box center [1062, 146] width 109 height 17
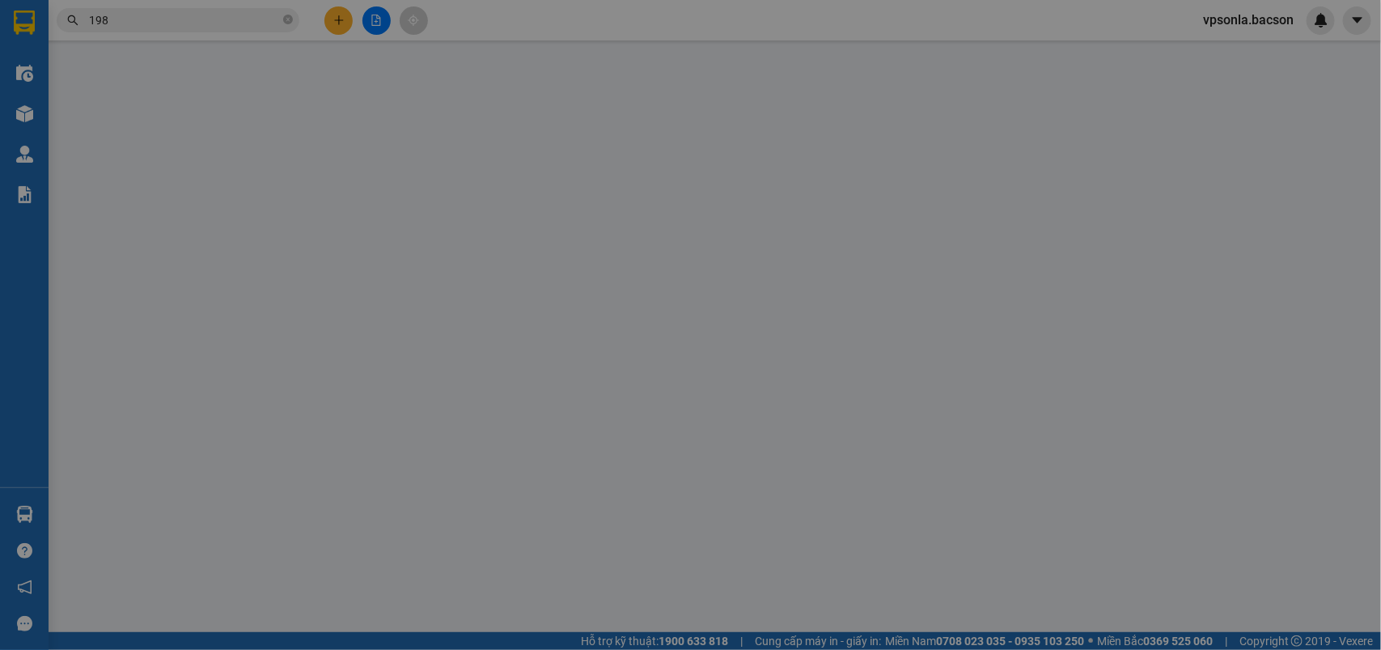
type input "0387008198"
type input "Thiên Sốp Cộp"
type input "50.000"
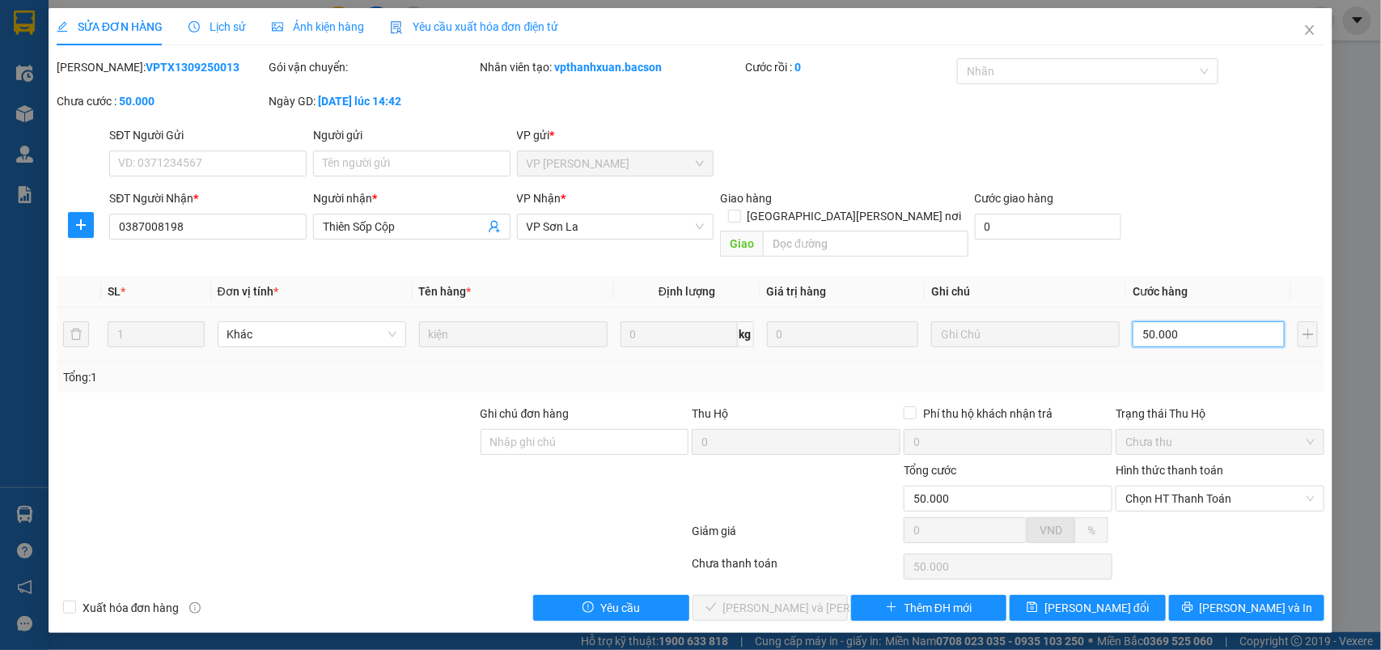
click at [1210, 321] on input "50.000" at bounding box center [1209, 334] width 152 height 26
type input "3"
type input "30"
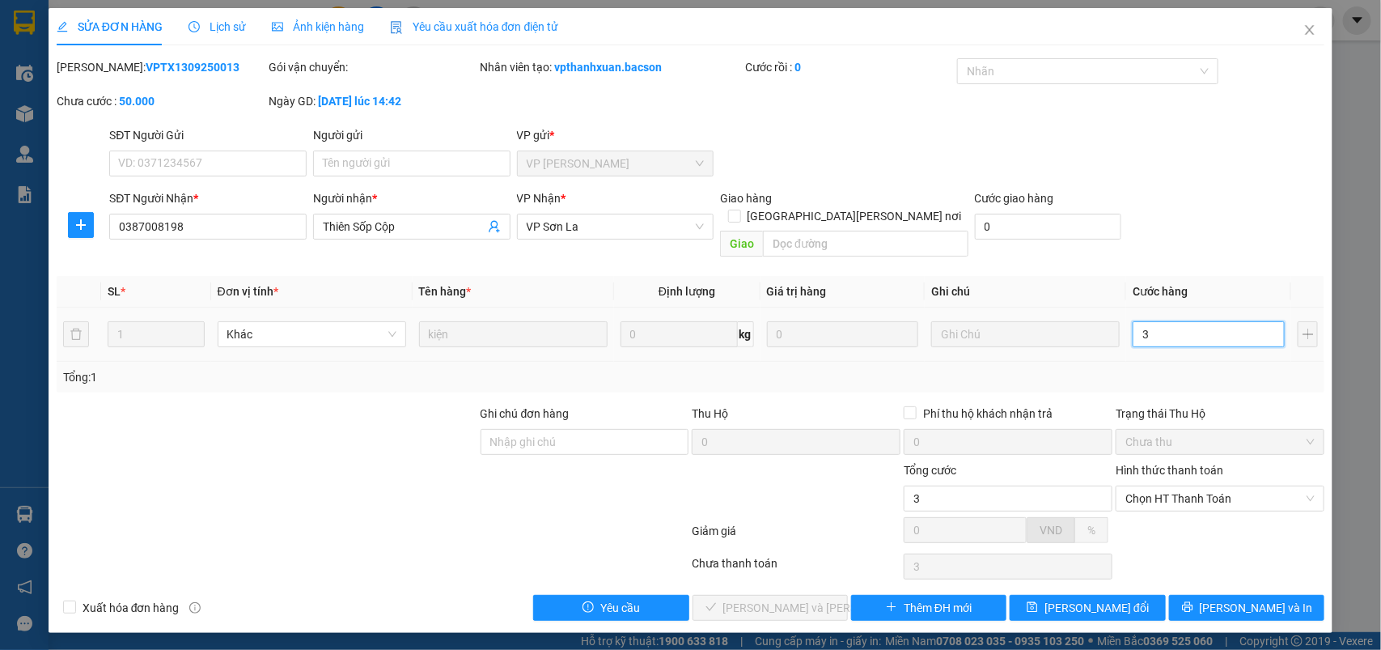
type input "30"
type input "30.000"
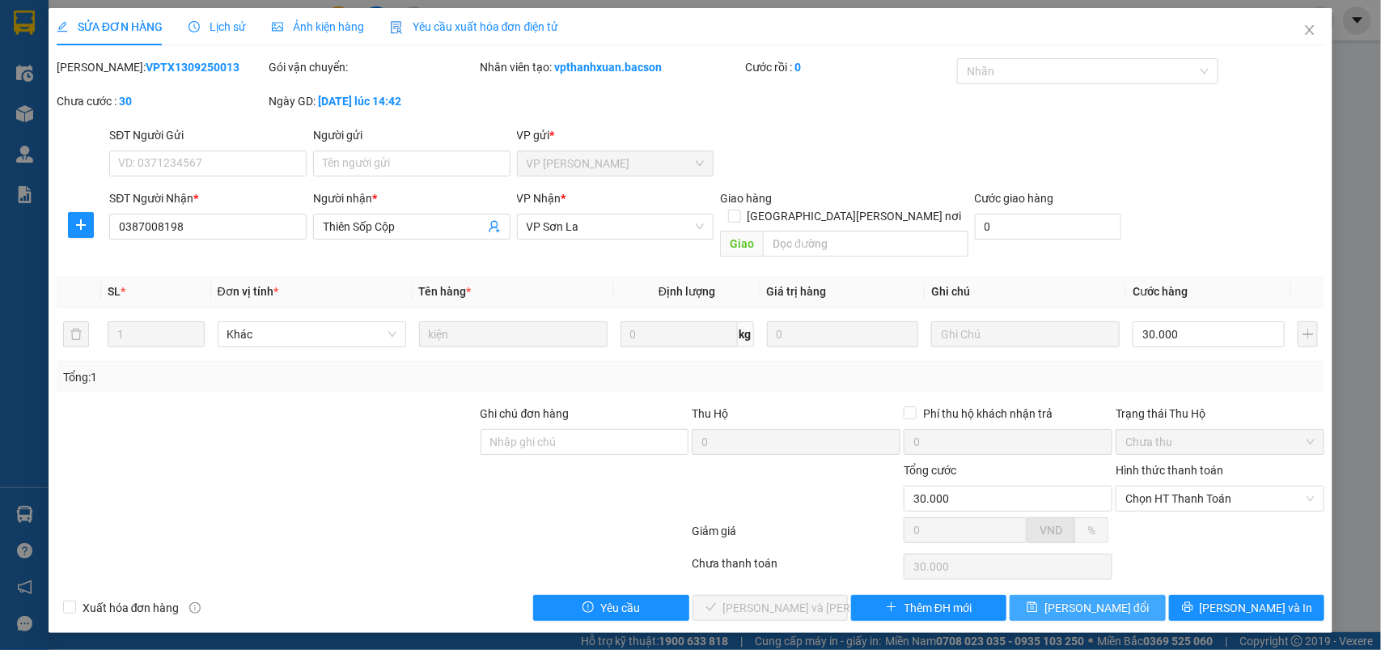
click at [1130, 595] on button "[PERSON_NAME] thay đổi" at bounding box center [1087, 608] width 155 height 26
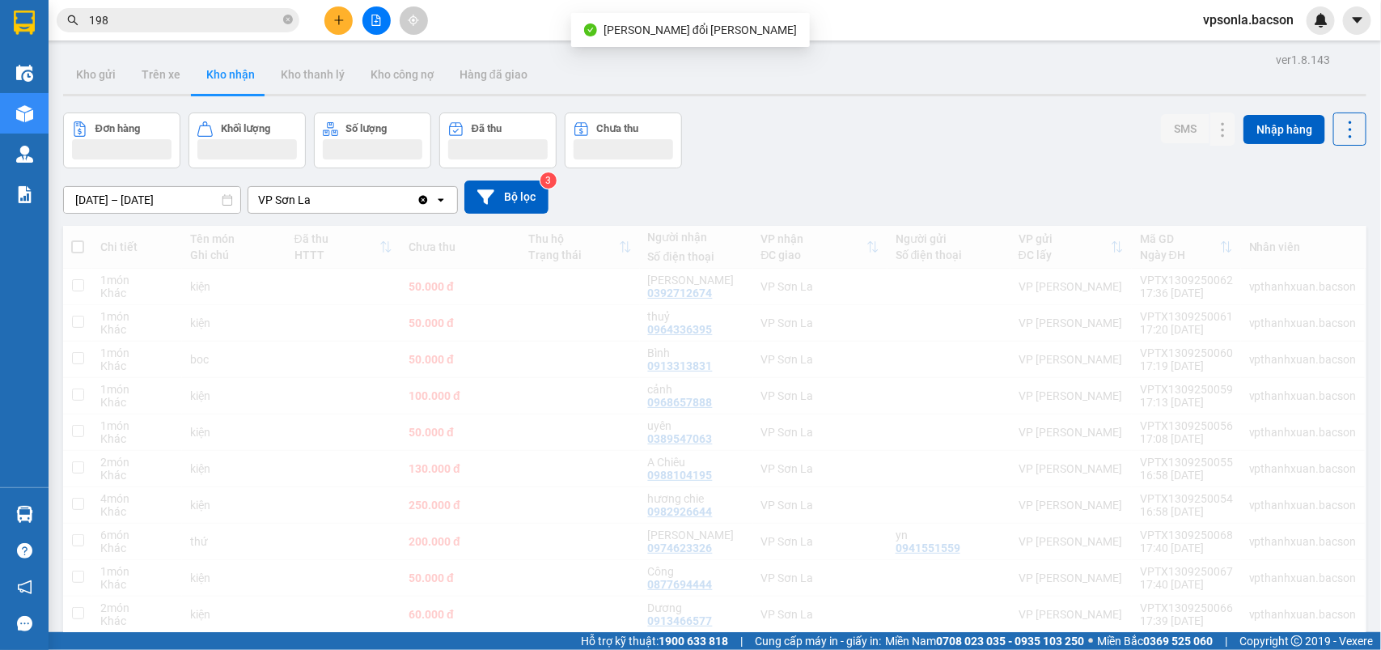
click at [210, 25] on input "198" at bounding box center [184, 20] width 191 height 18
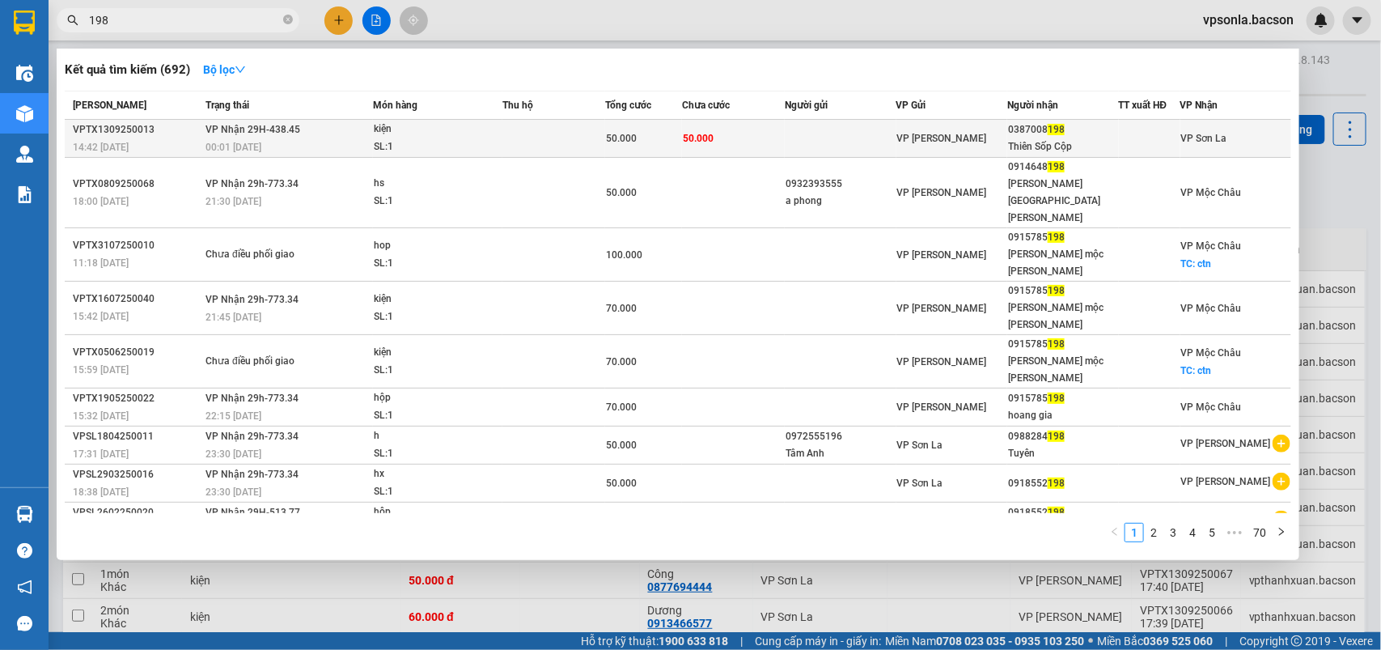
click at [1119, 136] on td at bounding box center [1149, 139] width 61 height 38
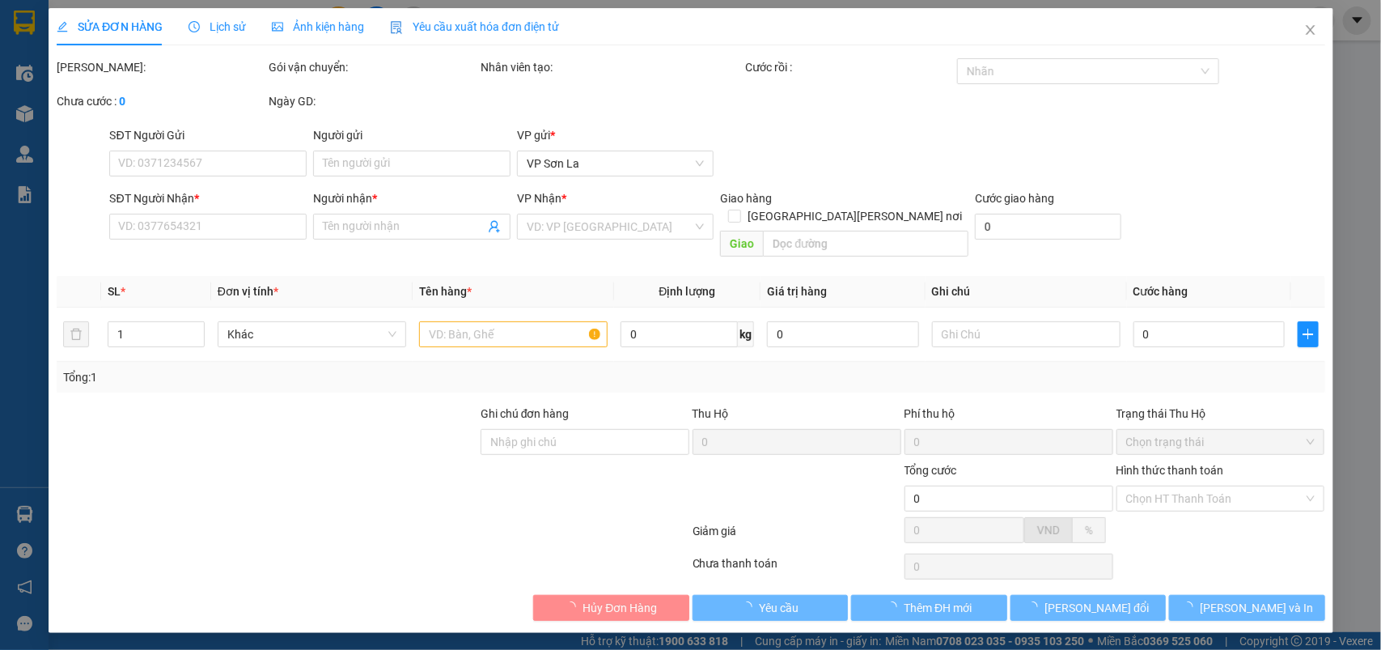
type input "0387008198"
type input "Thiên Sốp Cộp"
type input "30.000"
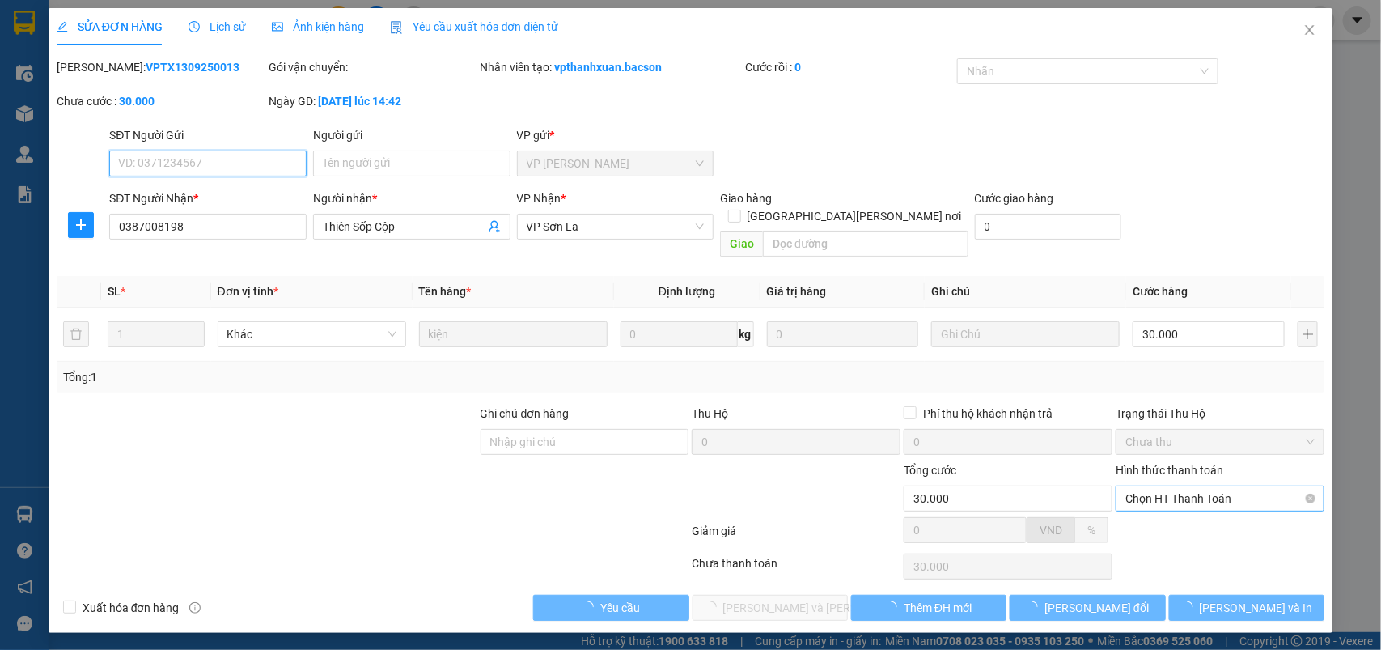
click at [1190, 486] on span "Chọn HT Thanh Toán" at bounding box center [1219, 498] width 189 height 24
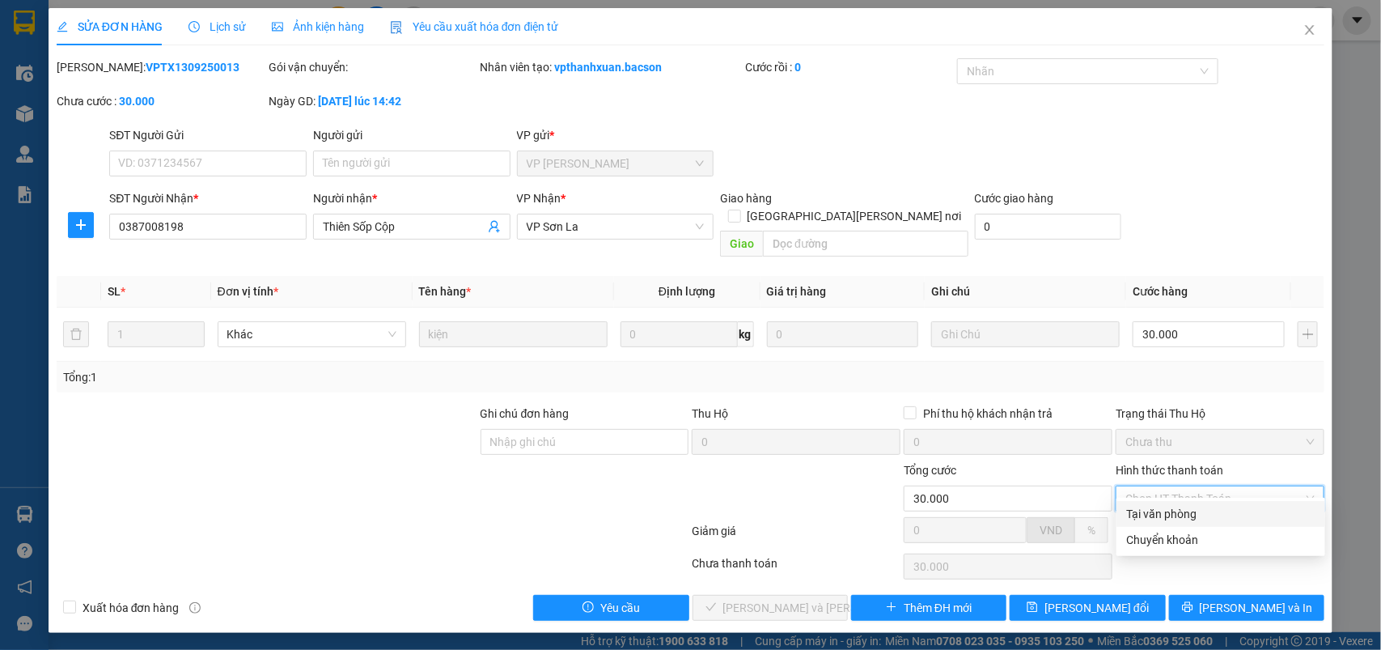
drag, startPoint x: 1155, startPoint y: 511, endPoint x: 794, endPoint y: 571, distance: 366.5
click at [1154, 514] on div "Tại văn phòng" at bounding box center [1220, 514] width 189 height 18
type input "0"
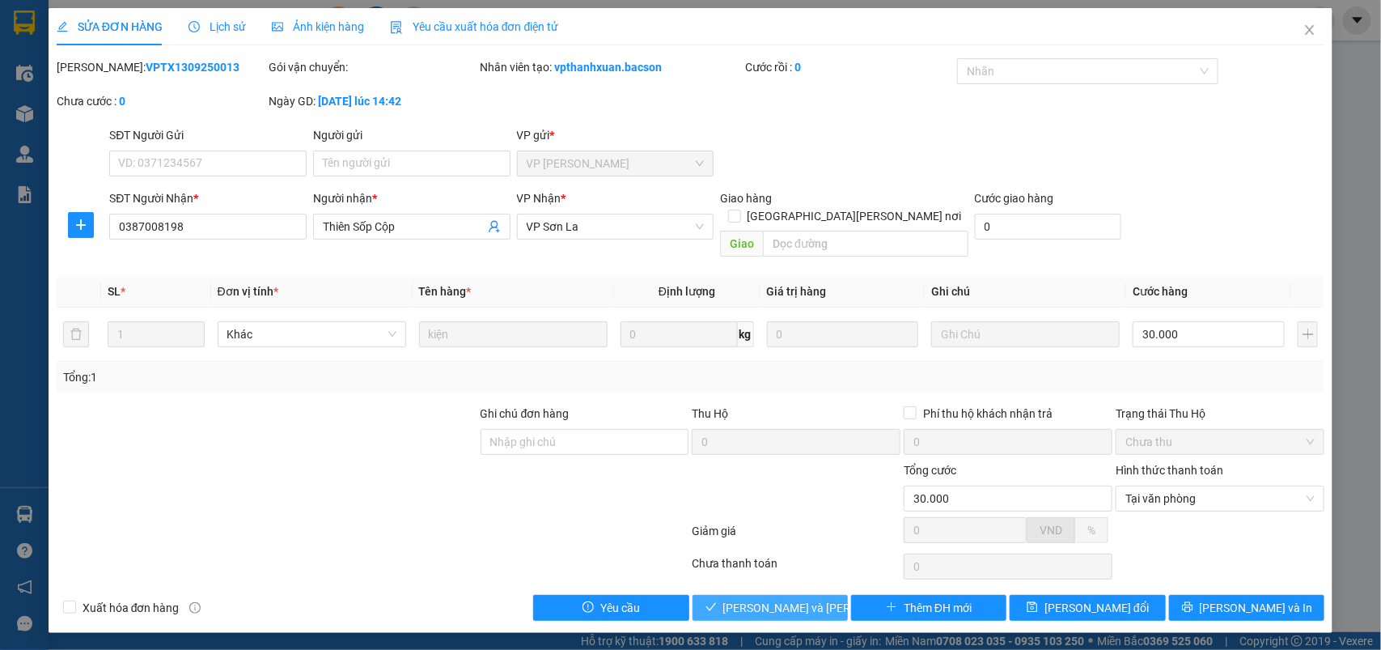
click at [773, 599] on span "[PERSON_NAME] và Giao hàng" at bounding box center [832, 608] width 218 height 18
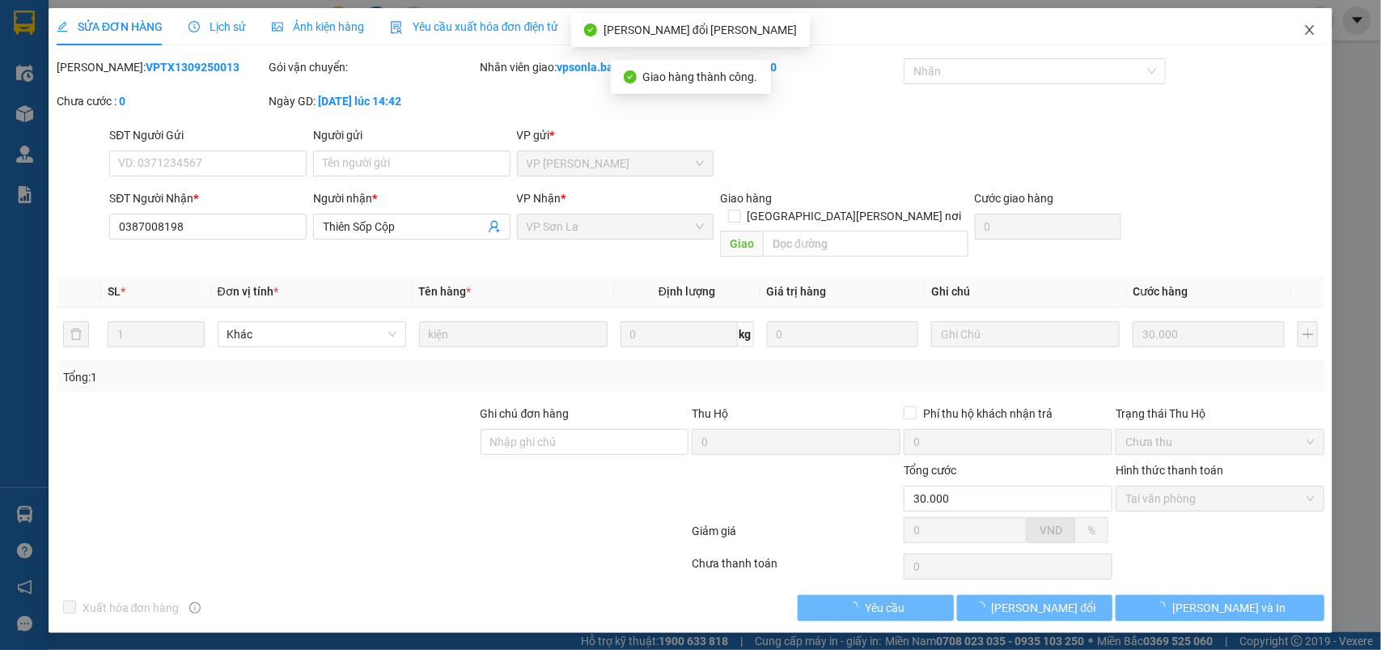
click at [1313, 30] on icon "close" at bounding box center [1309, 29] width 13 height 13
click at [1308, 34] on div "Kết quả tìm kiếm ( 692 ) Bộ lọc Mã ĐH Trạng thái Món hàng Thu hộ Tổng cước Chưa…" at bounding box center [690, 20] width 1381 height 40
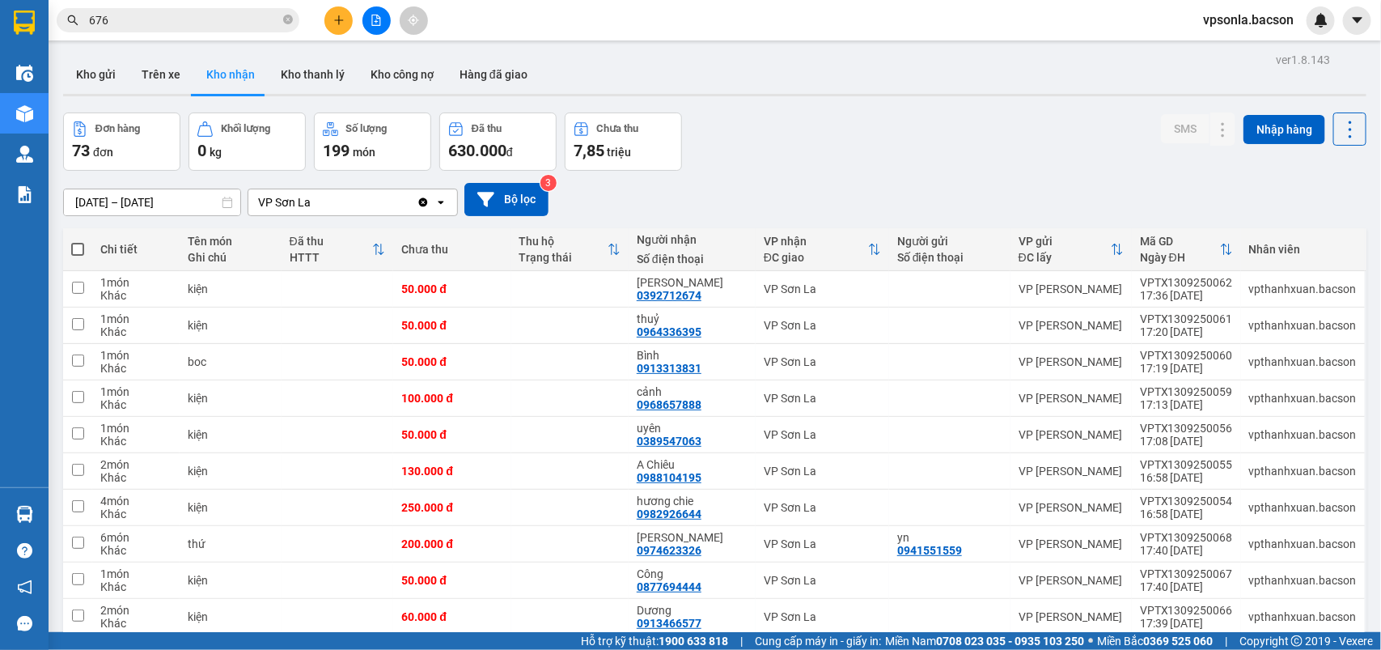
click at [188, 29] on span "676" at bounding box center [178, 20] width 243 height 24
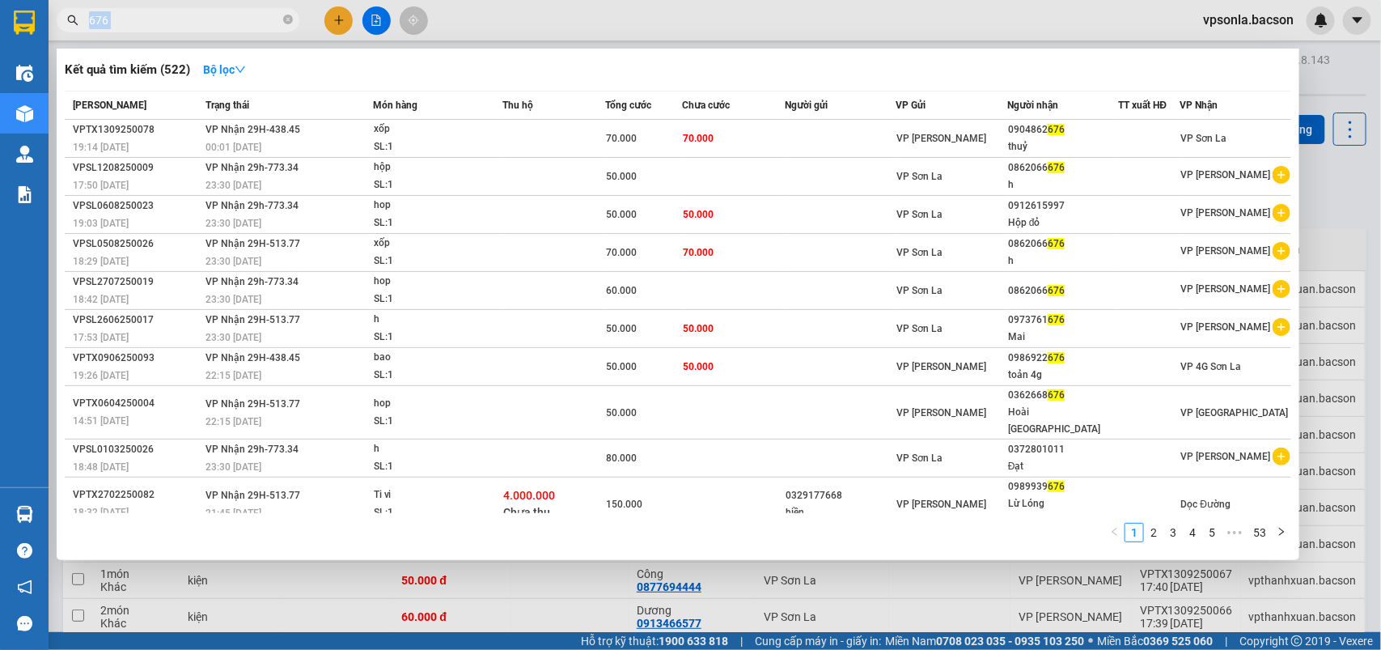
click at [188, 29] on span "676" at bounding box center [178, 20] width 243 height 24
click at [287, 17] on icon "close-circle" at bounding box center [288, 20] width 10 height 10
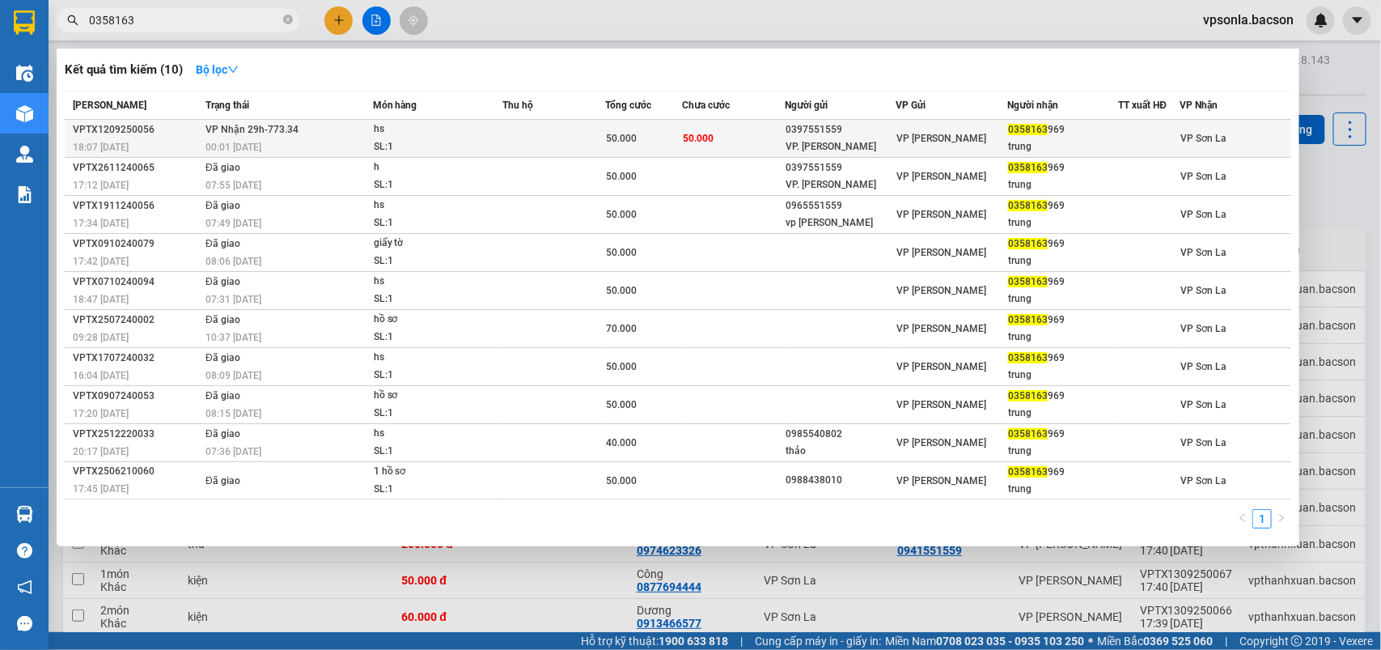
type input "0358163"
click at [1056, 138] on div "0358163 969" at bounding box center [1062, 129] width 109 height 17
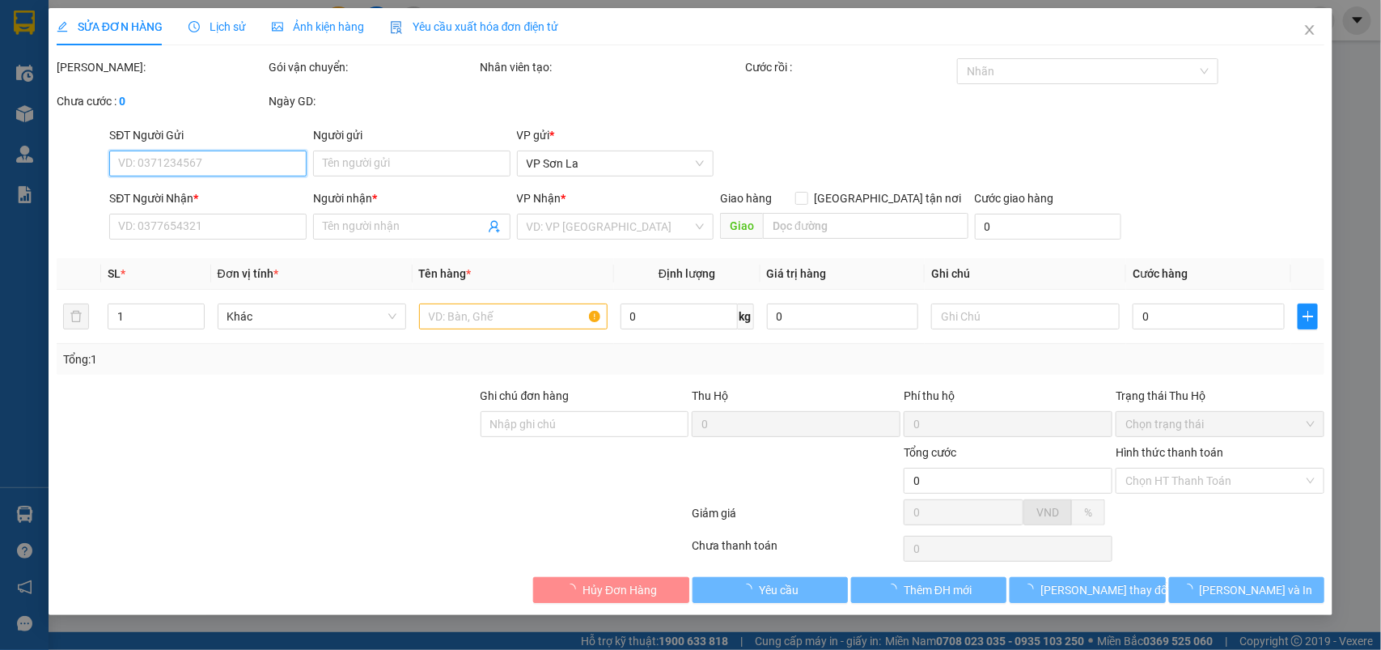
type input "0397551559"
type input "VP. [PERSON_NAME]"
type input "0358163969"
type input "trung"
type input "50.000"
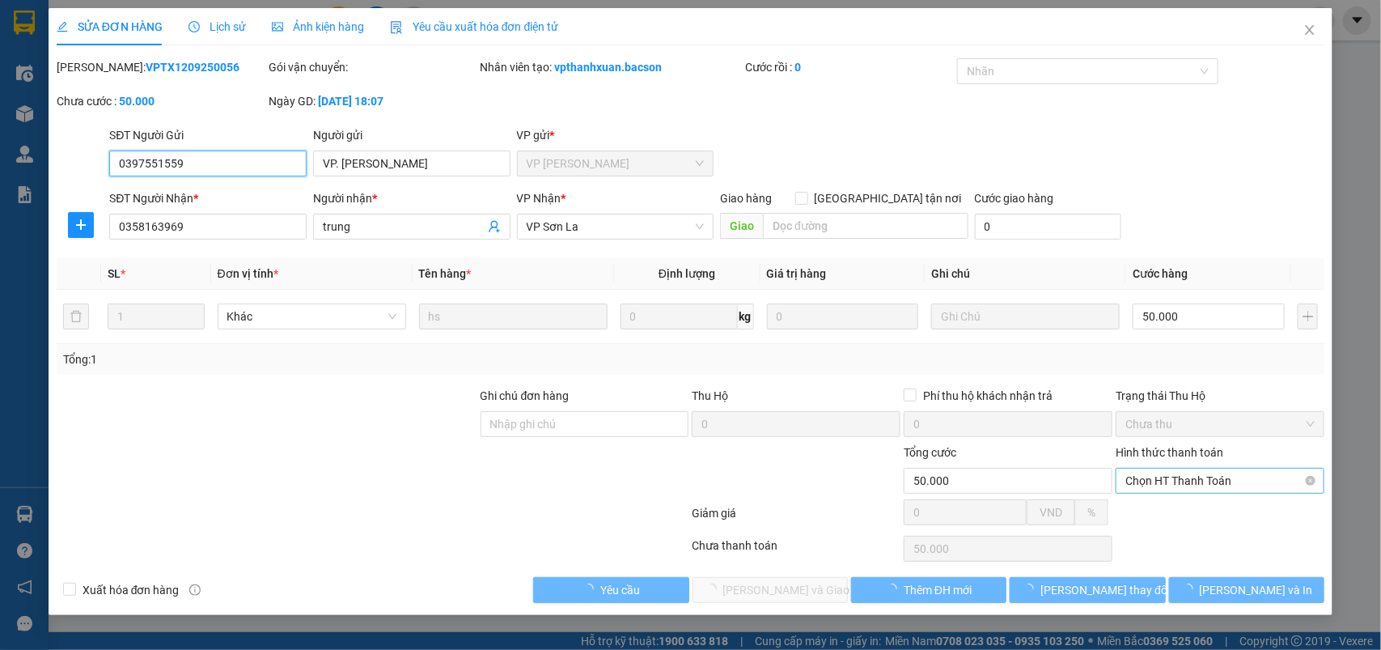
click at [1137, 485] on span "Chọn HT Thanh Toán" at bounding box center [1219, 480] width 189 height 24
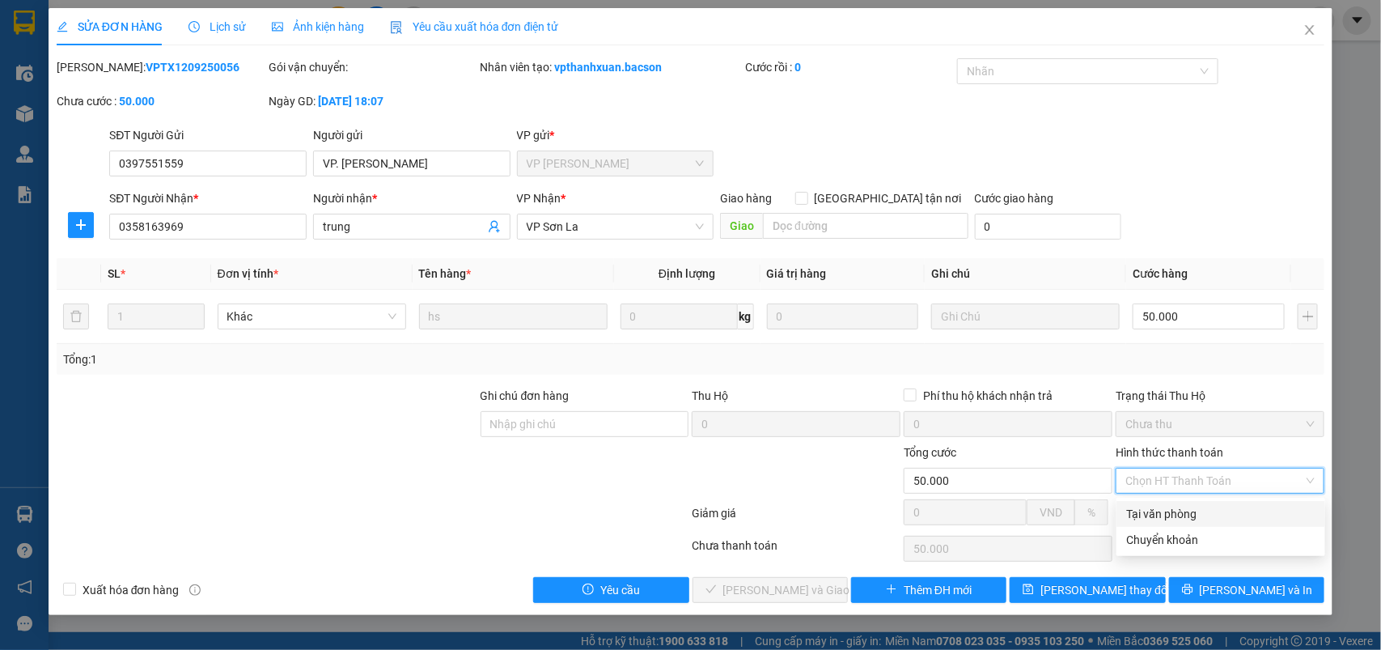
click at [1146, 518] on div "Tại văn phòng" at bounding box center [1220, 514] width 189 height 18
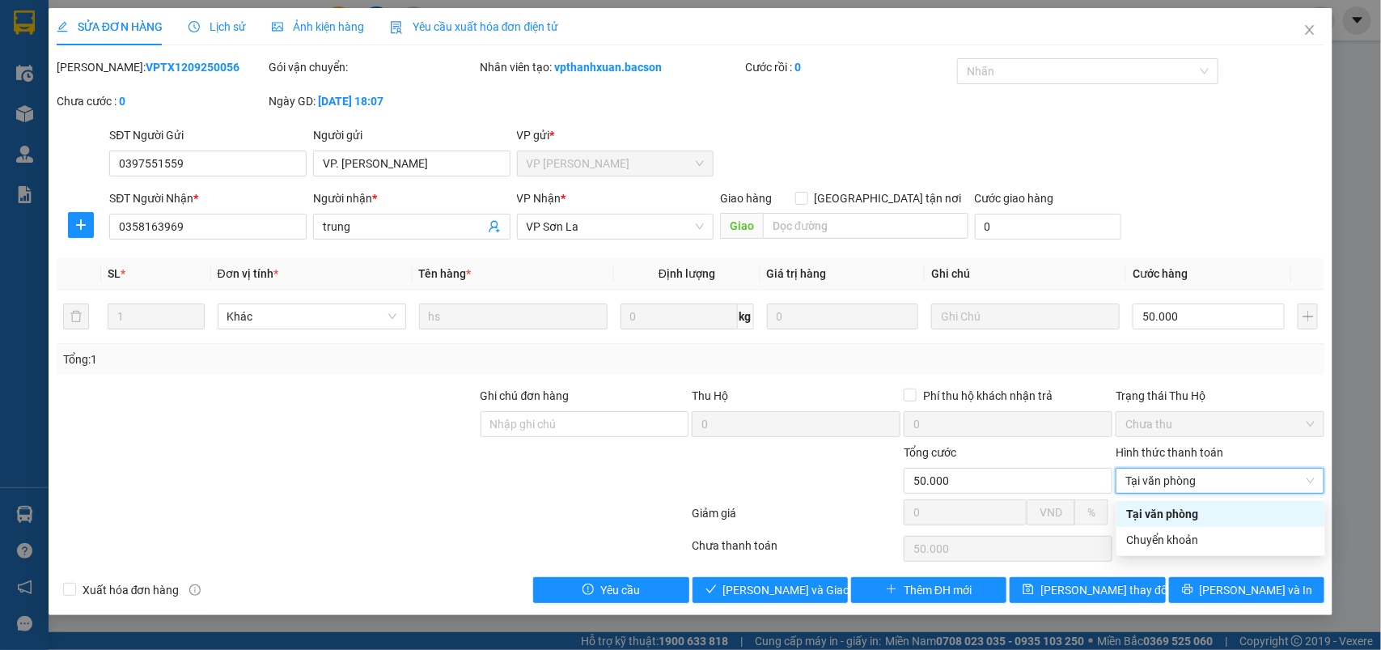
type input "0"
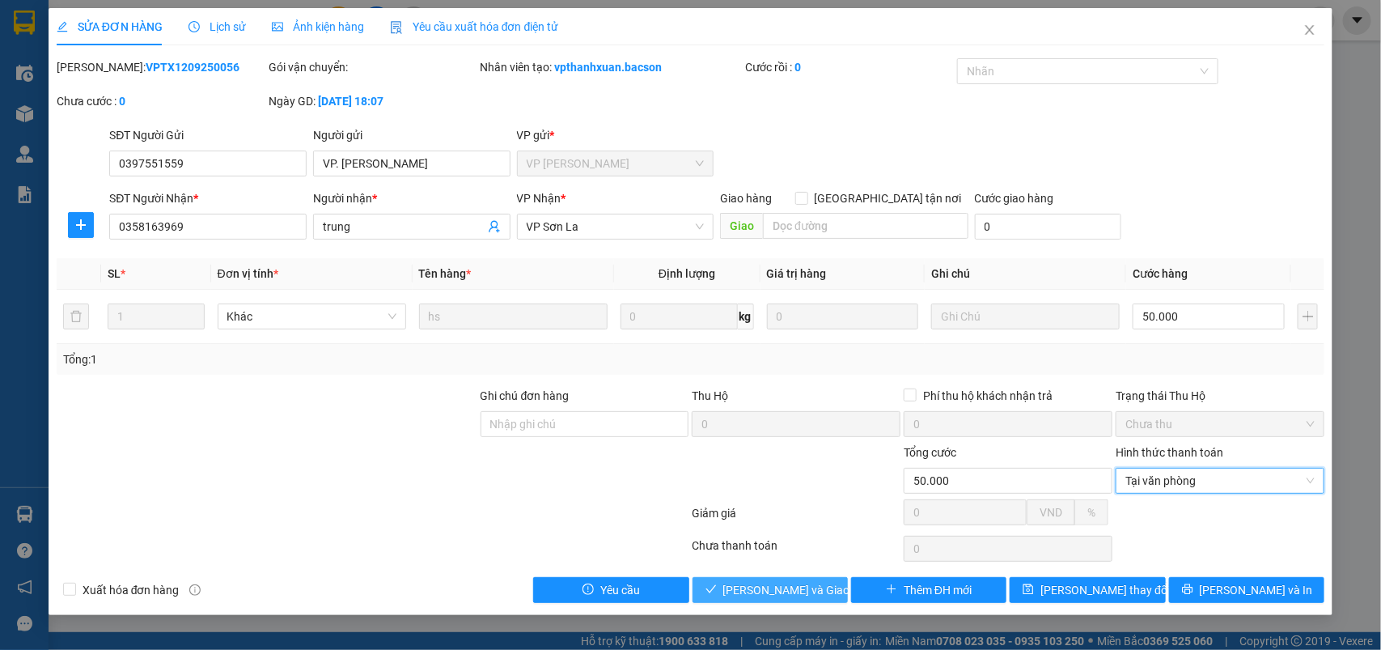
drag, startPoint x: 752, startPoint y: 589, endPoint x: 811, endPoint y: 593, distance: 58.4
click at [752, 591] on span "[PERSON_NAME] và Giao hàng" at bounding box center [800, 590] width 155 height 18
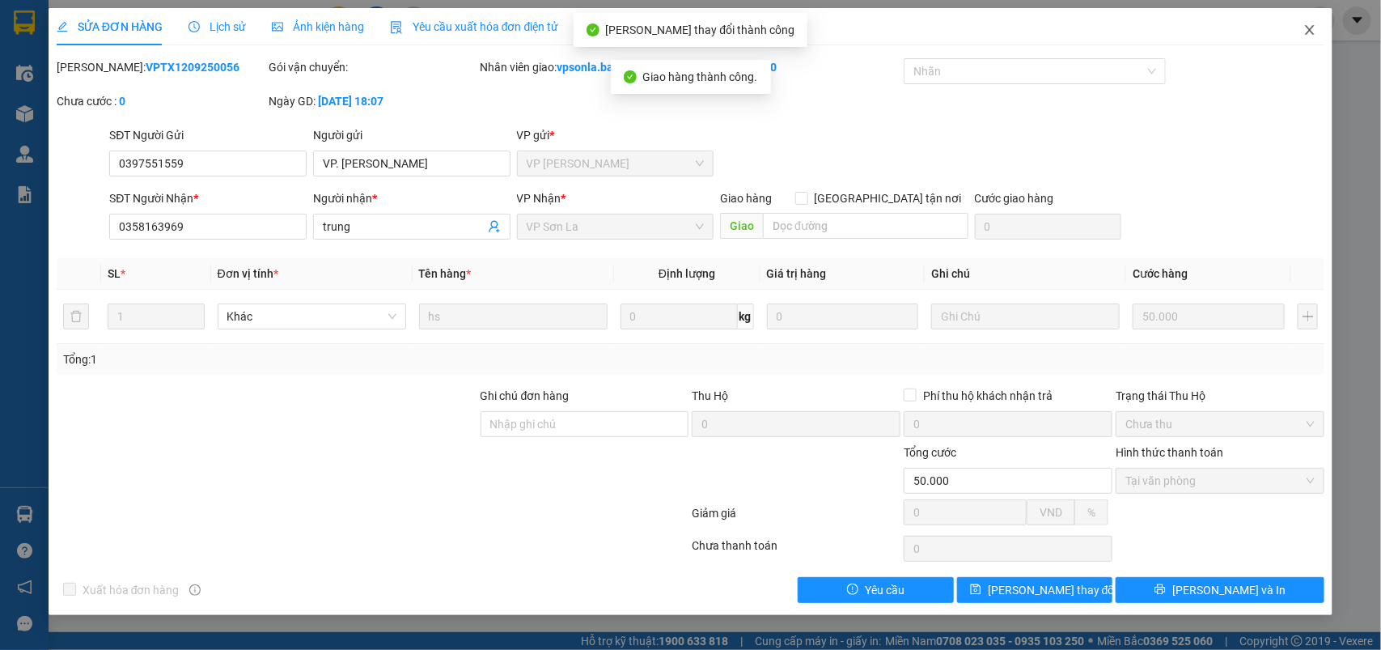
click at [1312, 30] on icon "close" at bounding box center [1309, 29] width 13 height 13
click at [1312, 30] on div at bounding box center [1321, 20] width 28 height 28
click at [1312, 30] on body "Kết quả tìm kiếm ( 10 ) Bộ lọc Mã ĐH Trạng thái Món hàng Thu hộ Tổng cước Chưa …" at bounding box center [690, 325] width 1381 height 650
click at [1380, 0] on div at bounding box center [1381, 0] width 0 height 0
click at [1380, 30] on div "Thông báo Thông báo của bạn Tính năng mới Tất cả Chưa có thông báo mới ;" at bounding box center [1381, 325] width 0 height 650
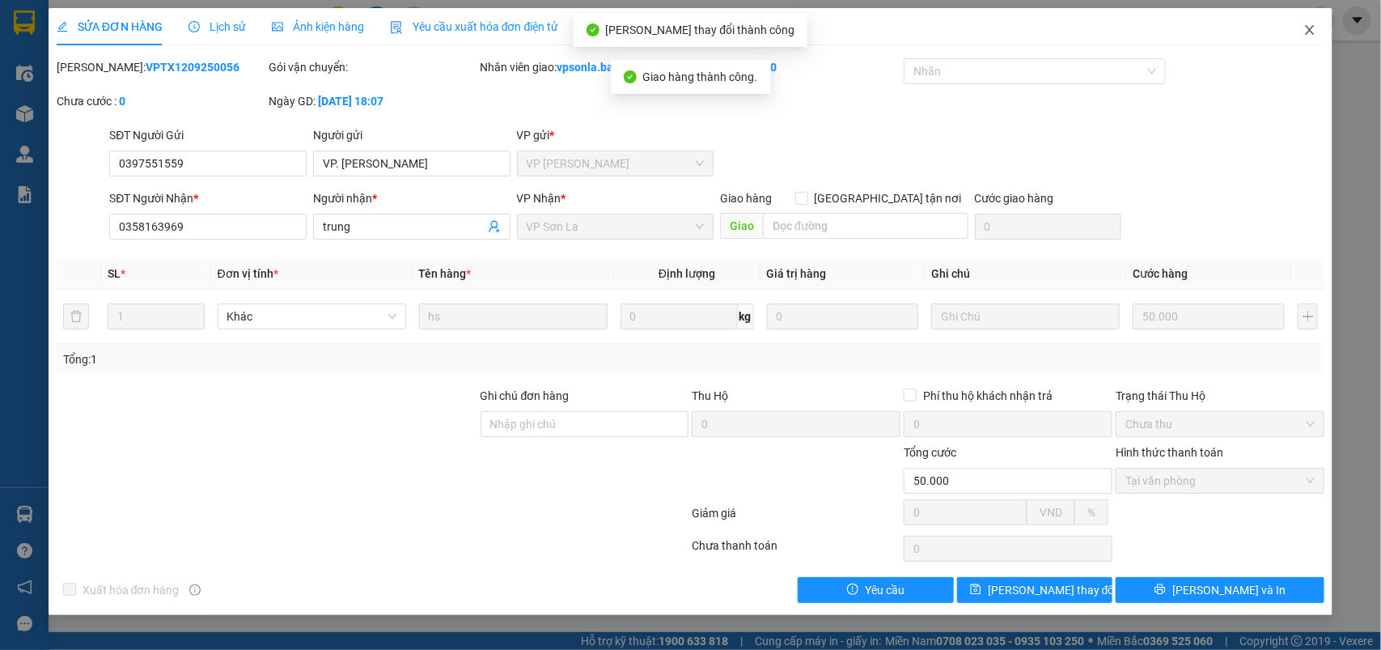
click at [1380, 30] on div "Thông báo Thông báo của bạn Tính năng mới Tất cả Chưa có thông báo mới ;" at bounding box center [1381, 325] width 0 height 650
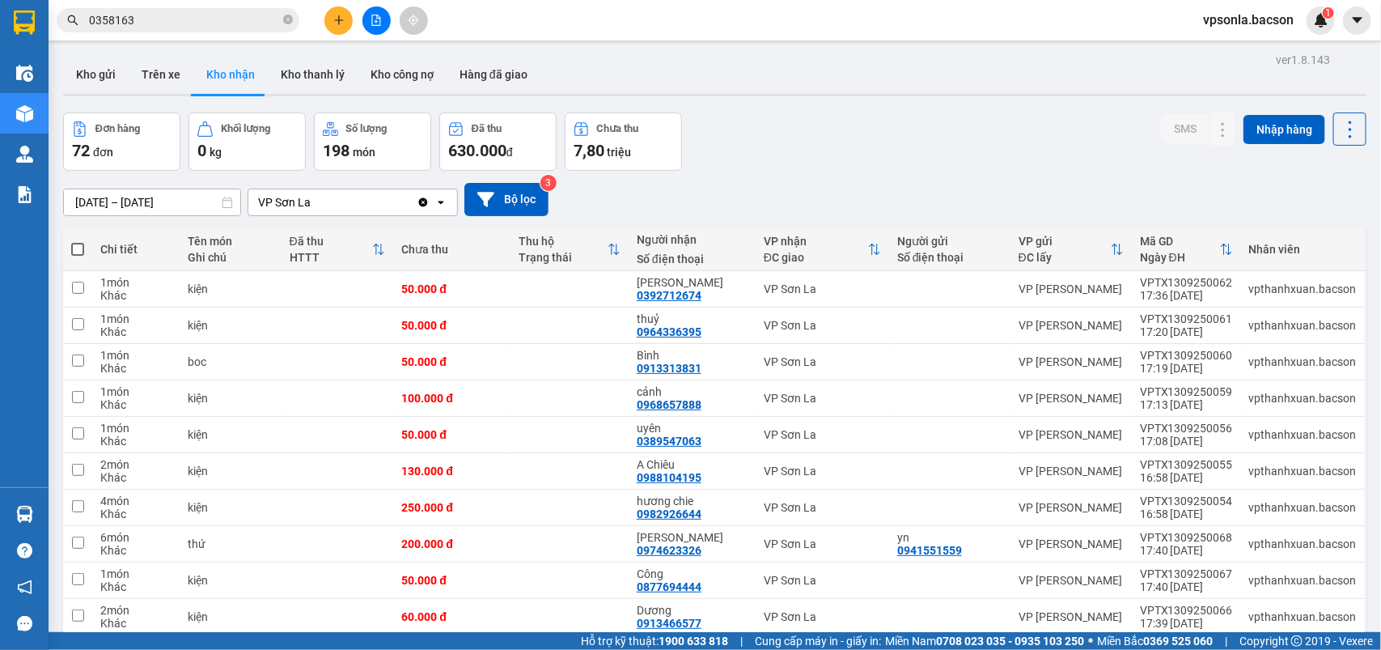
click at [147, 21] on input "0358163" at bounding box center [184, 20] width 191 height 18
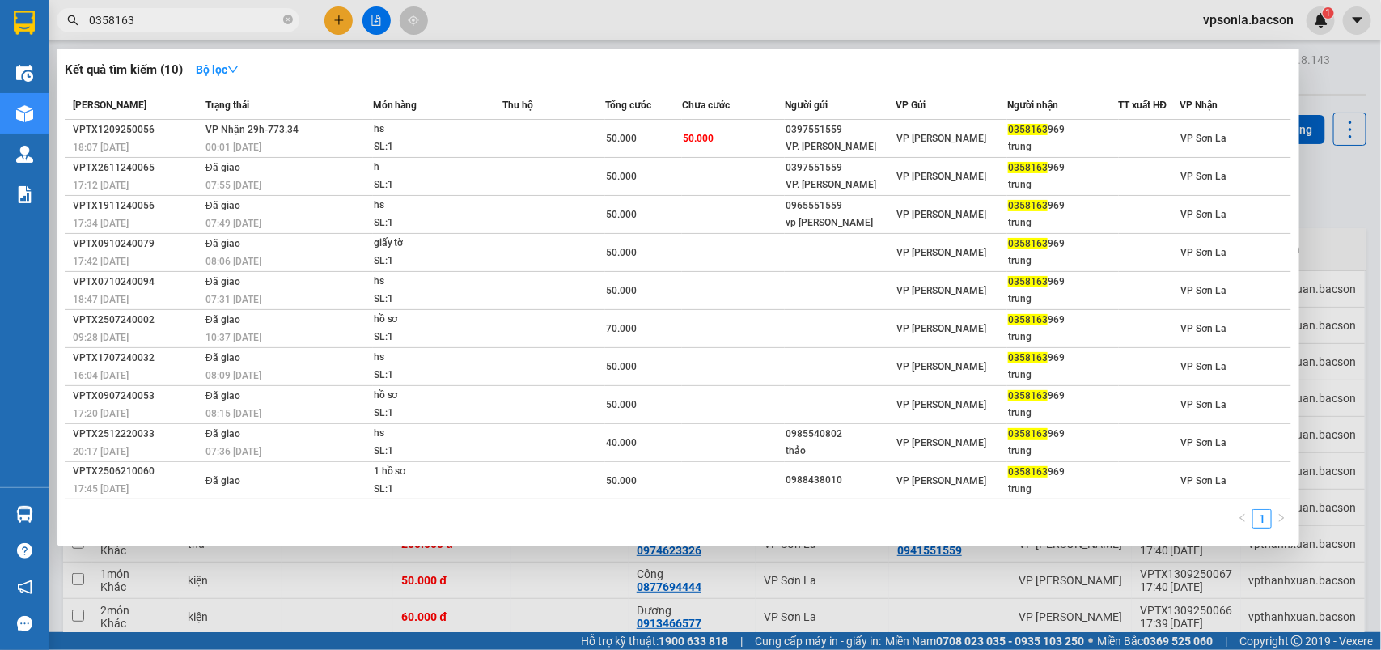
click at [147, 21] on input "0358163" at bounding box center [184, 20] width 191 height 18
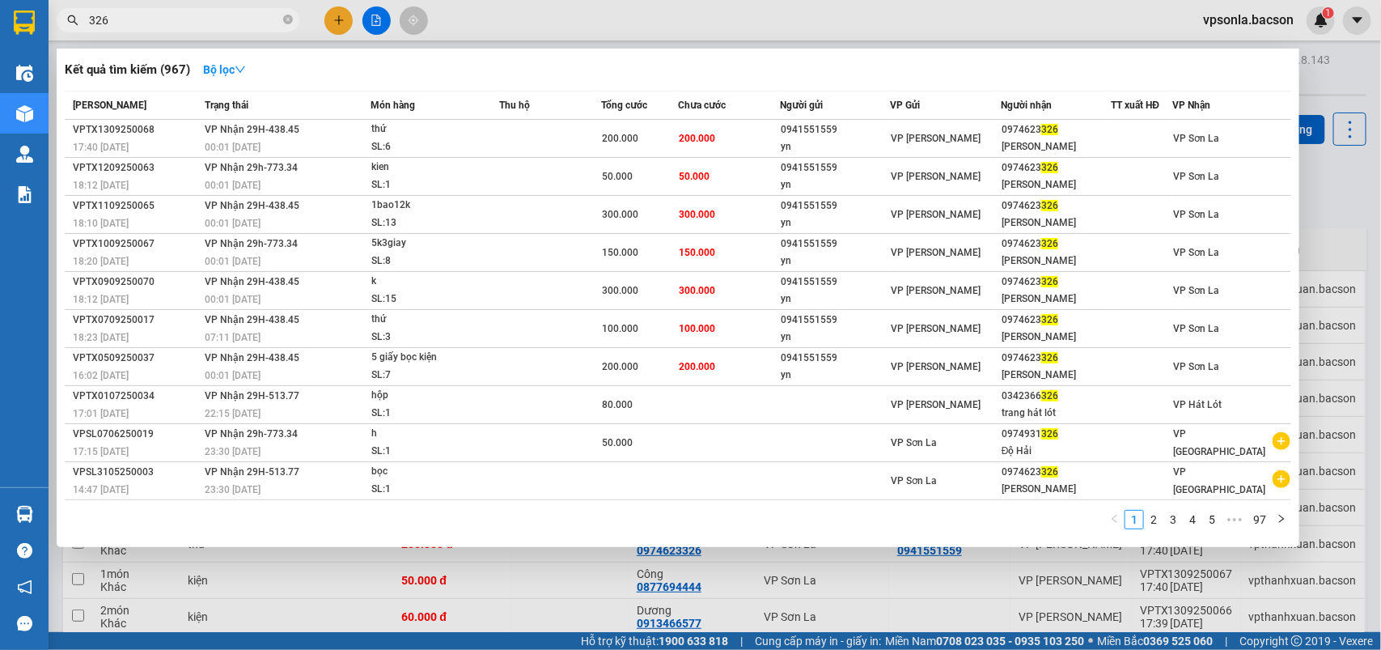
click at [133, 18] on input "326" at bounding box center [184, 20] width 191 height 18
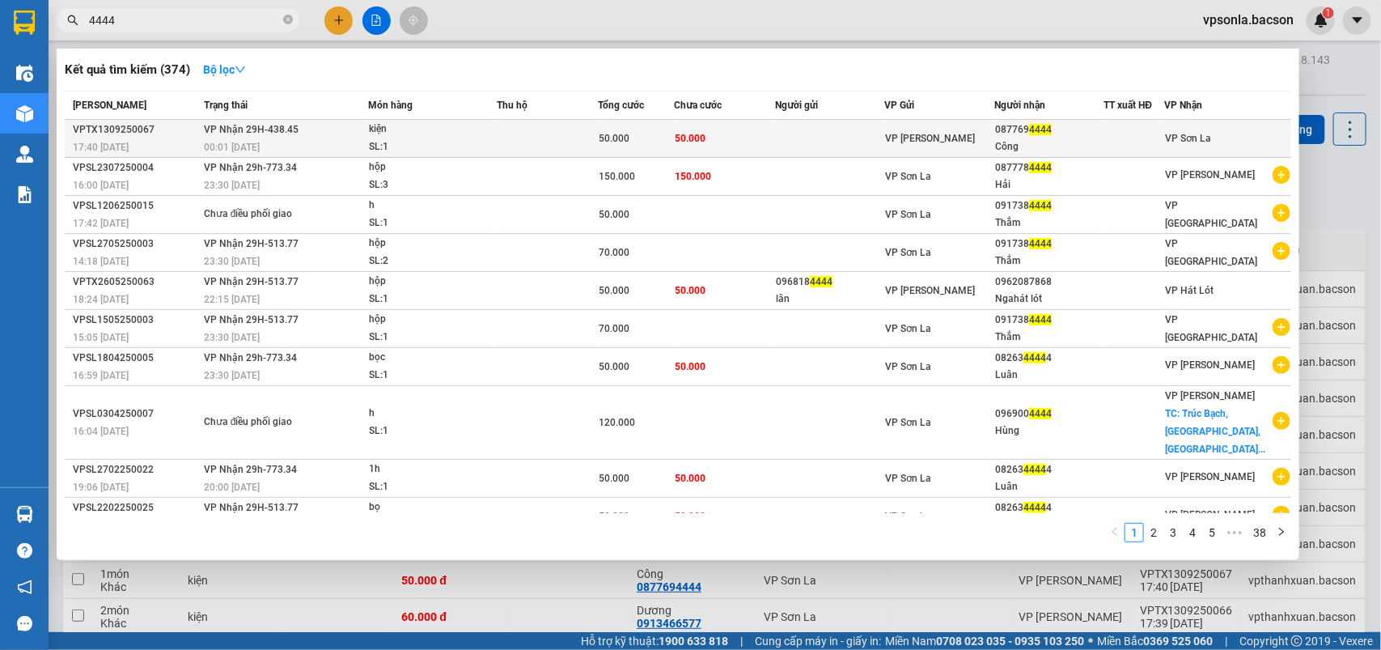
type input "4444"
click at [1052, 133] on span "4444" at bounding box center [1040, 129] width 23 height 11
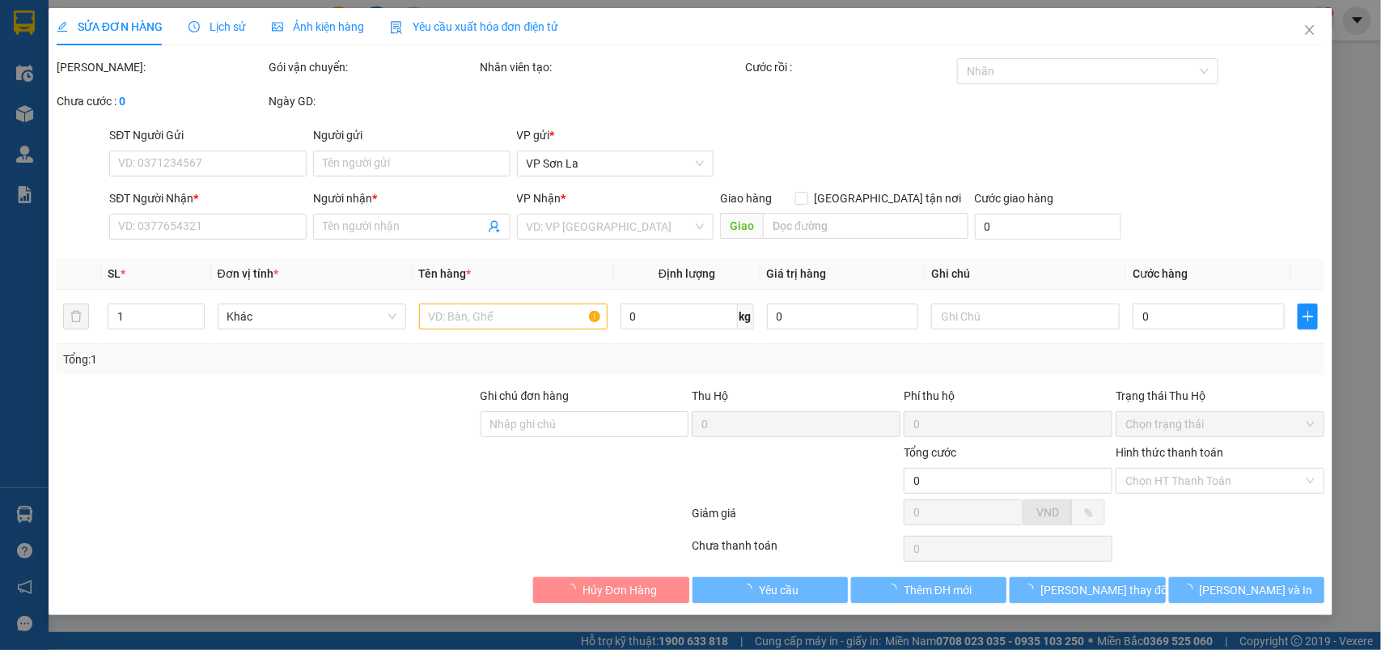
click at [1163, 462] on div "Hình thức thanh toán" at bounding box center [1220, 455] width 209 height 24
type input "0877694444"
type input "Công"
type input "50.000"
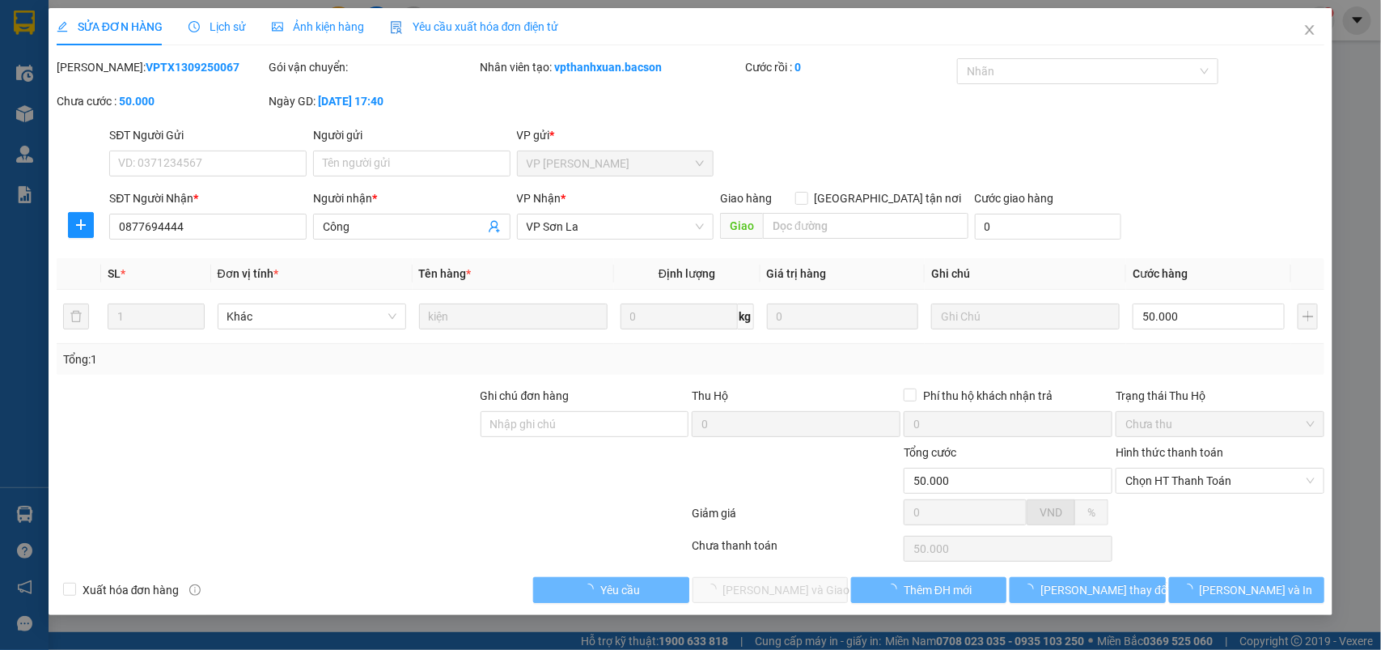
click at [1157, 482] on span "Chọn HT Thanh Toán" at bounding box center [1219, 480] width 189 height 24
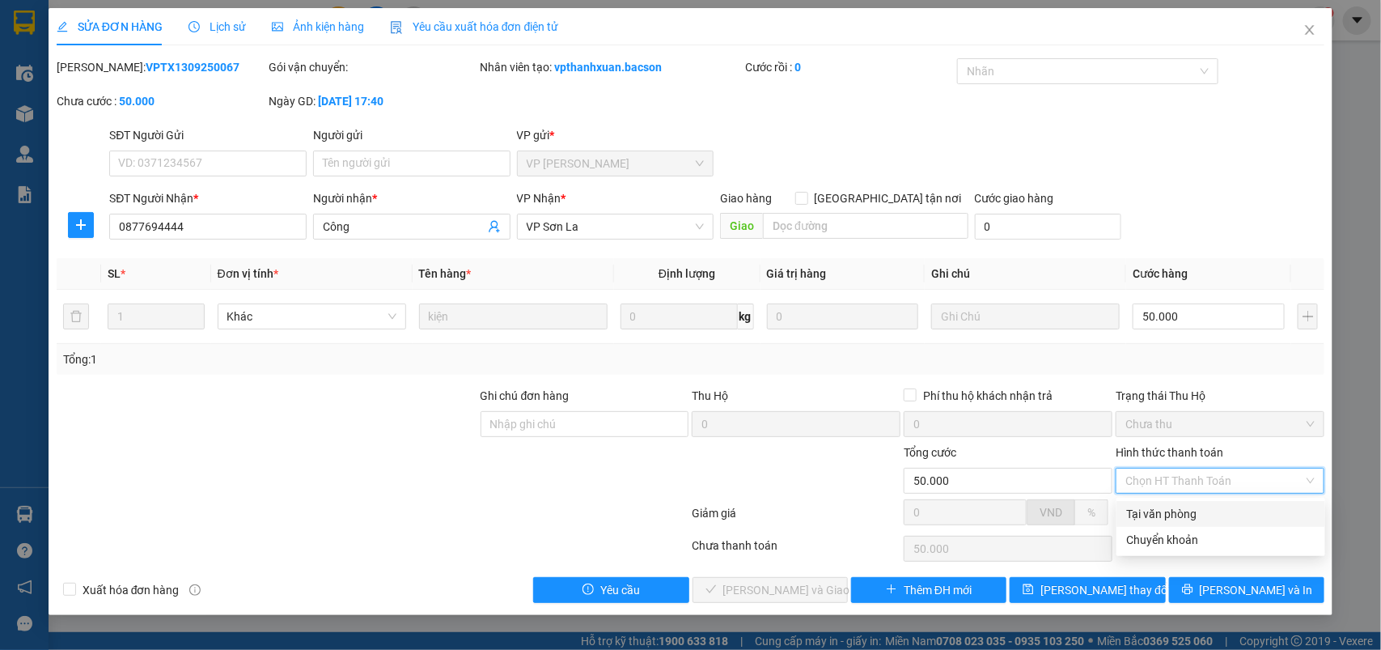
click at [1141, 510] on div "Tại văn phòng" at bounding box center [1220, 514] width 189 height 18
type input "0"
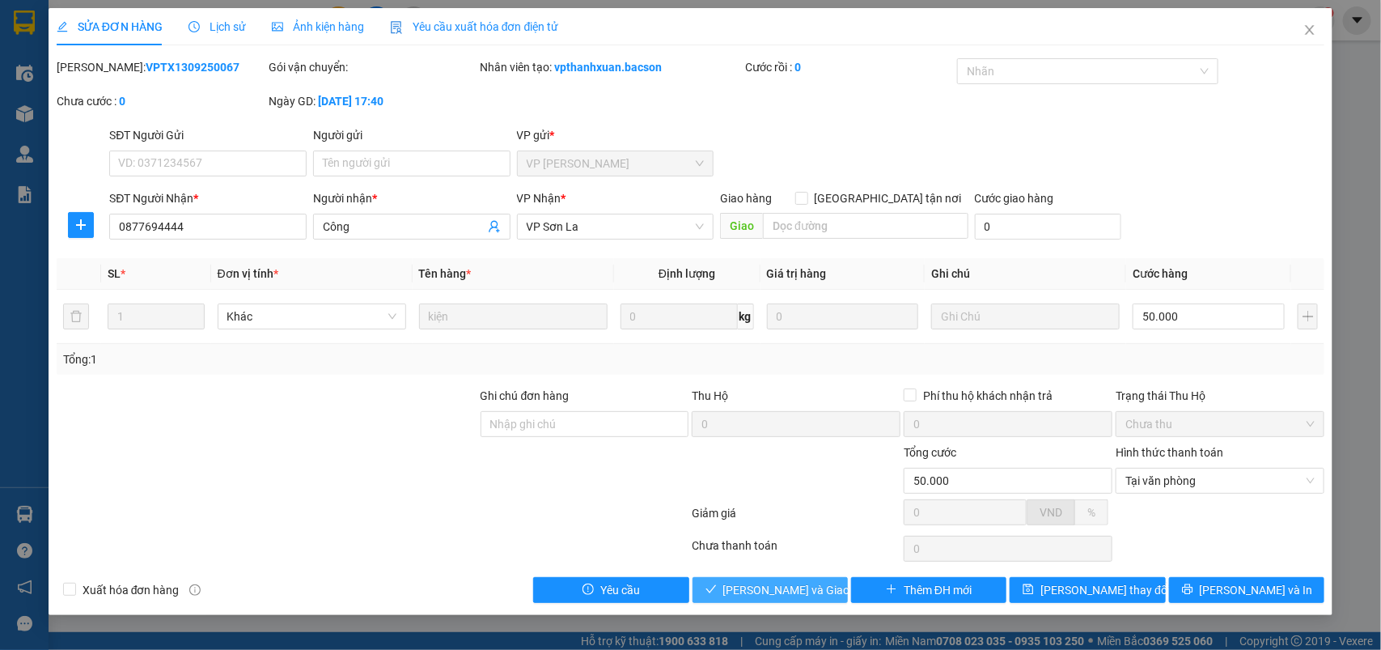
click at [766, 587] on span "[PERSON_NAME] và Giao hàng" at bounding box center [800, 590] width 155 height 18
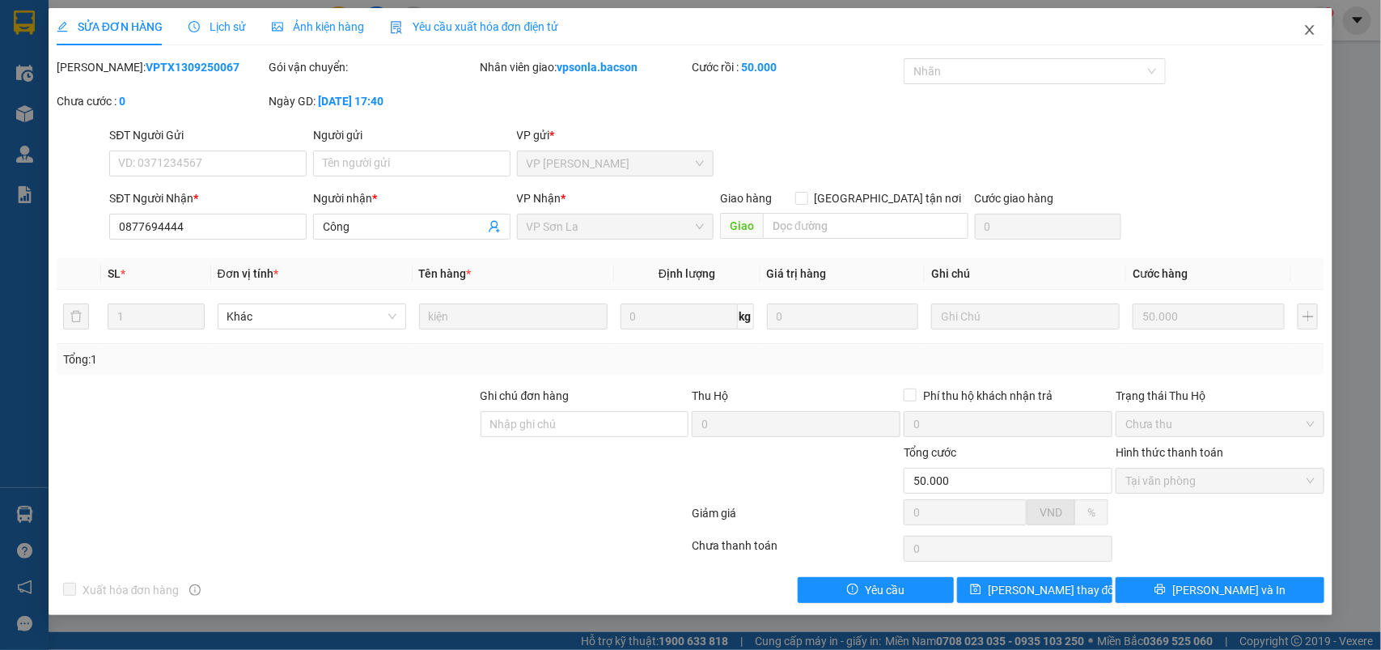
click at [1312, 26] on icon "close" at bounding box center [1309, 29] width 13 height 13
click at [1312, 26] on div "1" at bounding box center [1321, 20] width 28 height 28
click at [1312, 26] on body "Kết quả tìm kiếm ( 374 ) Bộ lọc Mã ĐH Trạng thái Món hàng Thu hộ Tổng cước Chưa…" at bounding box center [690, 325] width 1381 height 650
click at [1380, 0] on div at bounding box center [1381, 0] width 0 height 0
click at [1380, 30] on div "Thông báo Thông báo của bạn Tính năng mới Tất cả Chưa có thông báo mới ;" at bounding box center [1381, 325] width 0 height 650
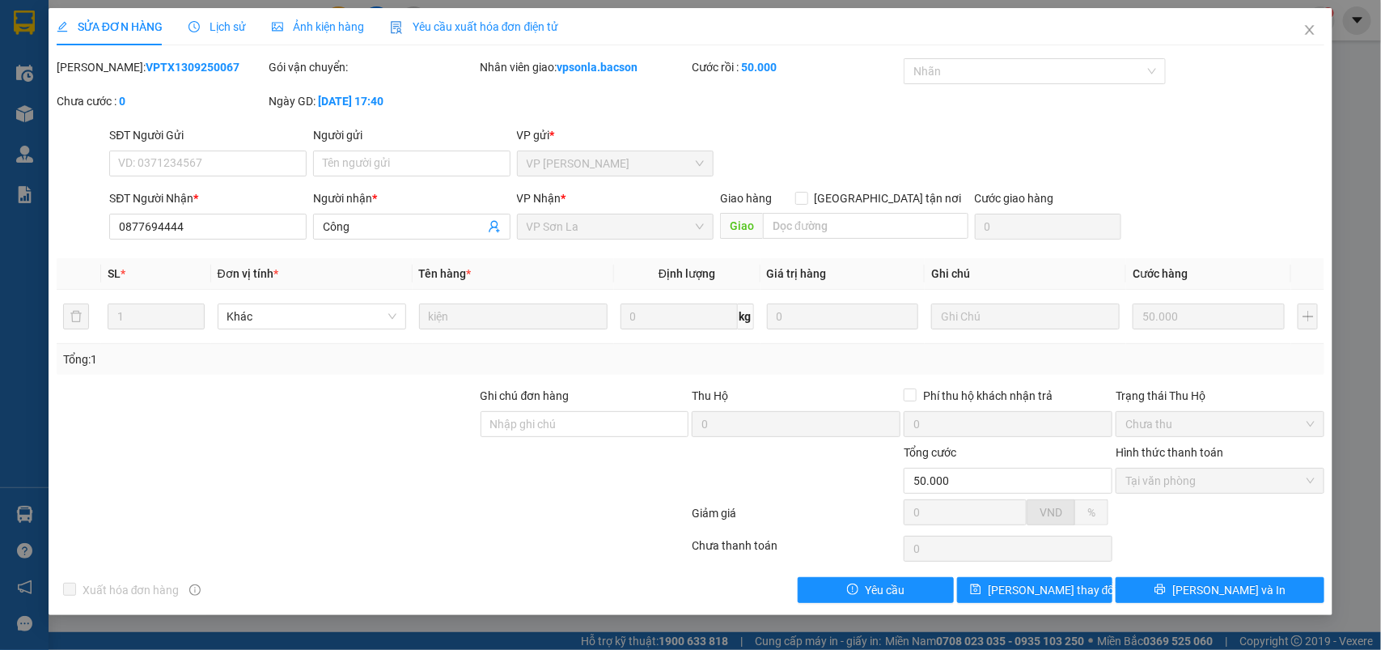
click at [1380, 30] on div "Thông báo Thông báo của bạn Tính năng mới Tất cả Chưa có thông báo mới ;" at bounding box center [1381, 325] width 0 height 650
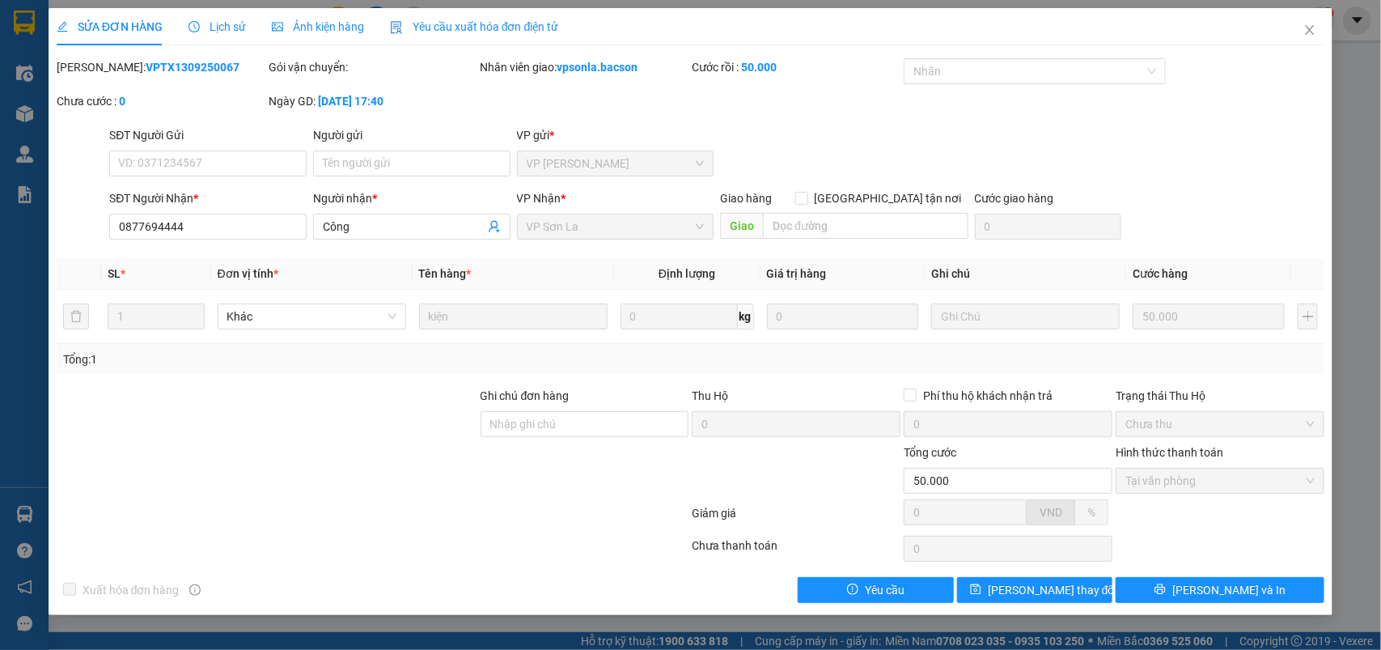
click at [1380, 30] on div "Thông báo Thông báo của bạn Tính năng mới Tất cả Chưa có thông báo mới ;" at bounding box center [1381, 325] width 0 height 650
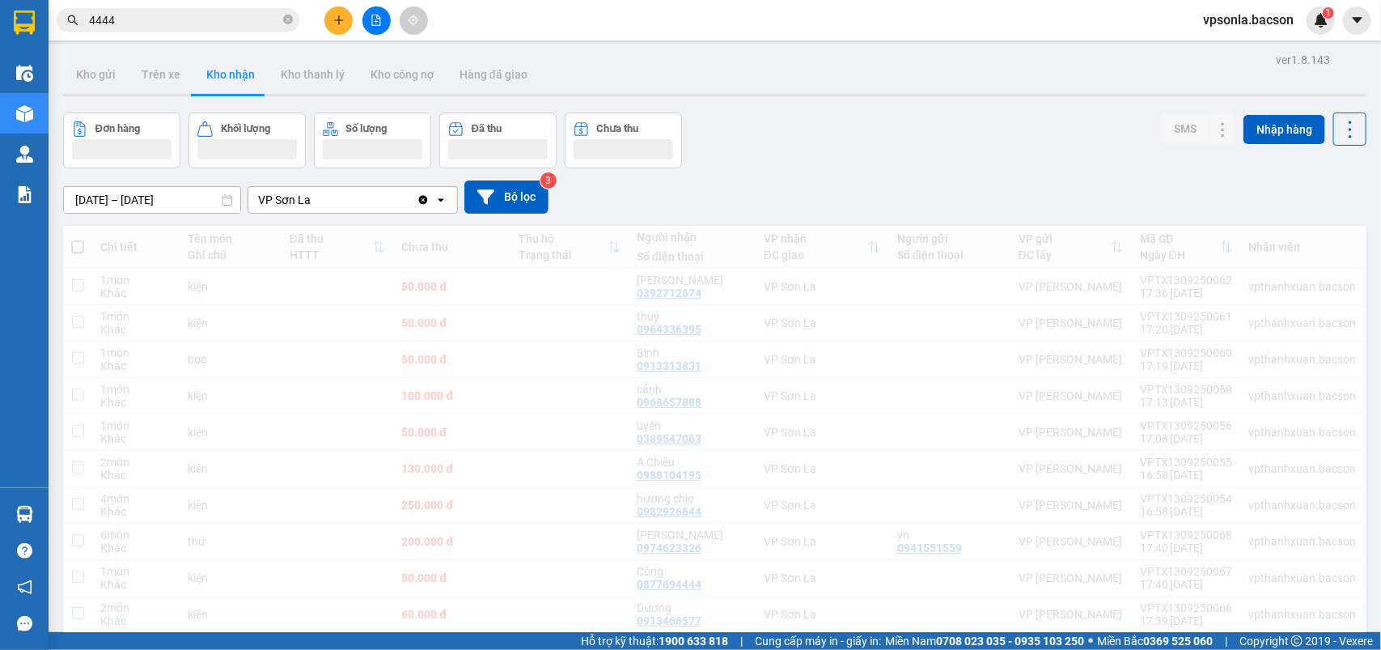
click at [1380, 30] on div "Thông báo Thông báo của bạn Tính năng mới" at bounding box center [1381, 325] width 0 height 650
click at [211, 23] on input "4444" at bounding box center [184, 20] width 191 height 18
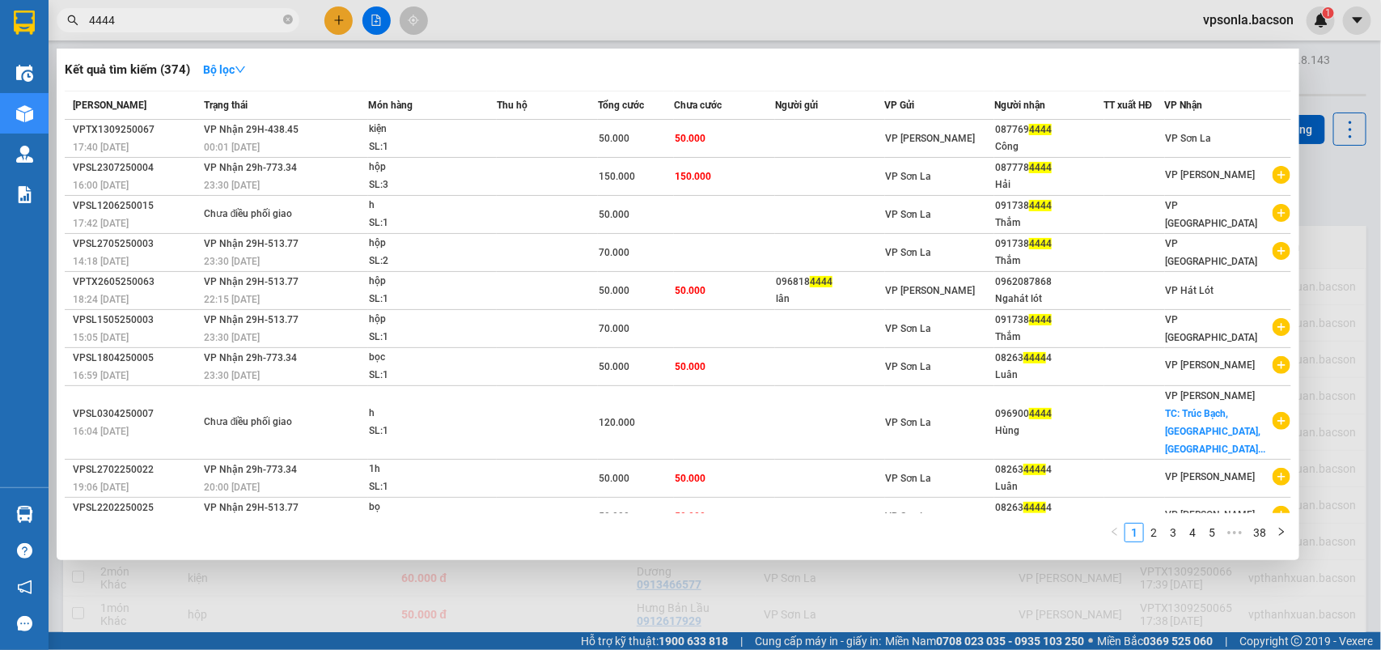
click at [211, 23] on input "4444" at bounding box center [184, 20] width 191 height 18
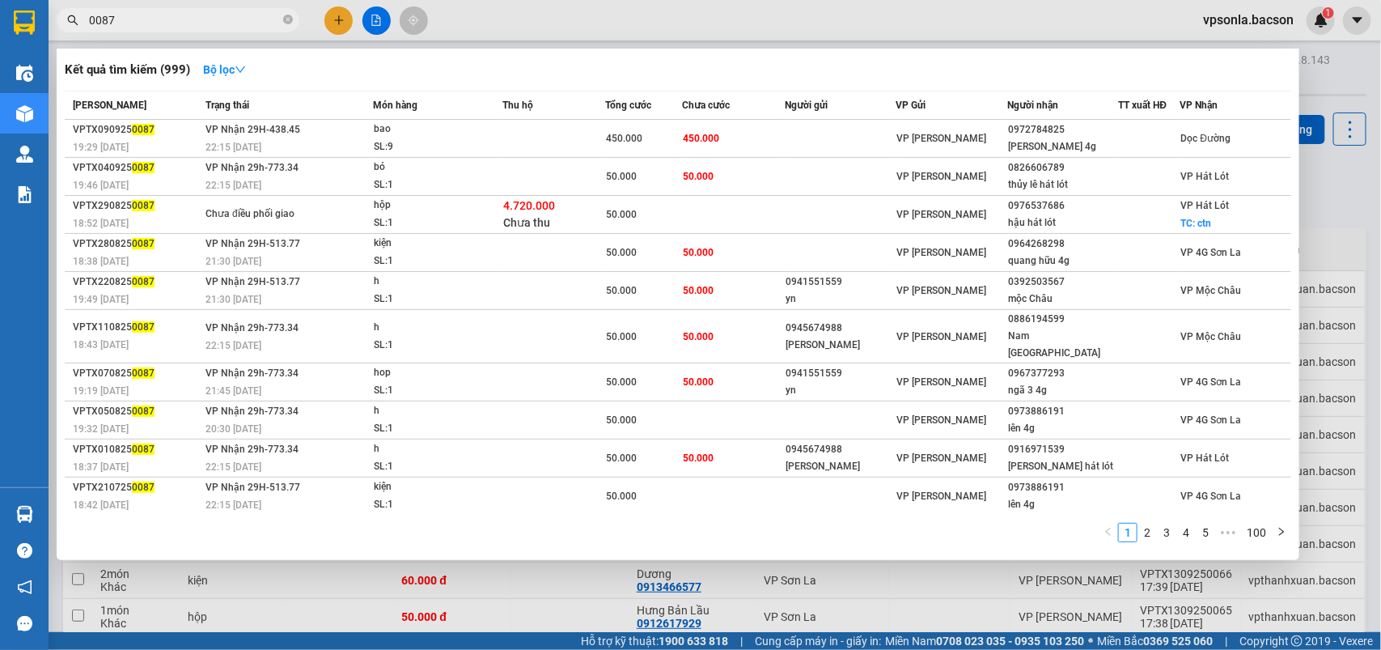
click at [107, 18] on input "0087" at bounding box center [184, 20] width 191 height 18
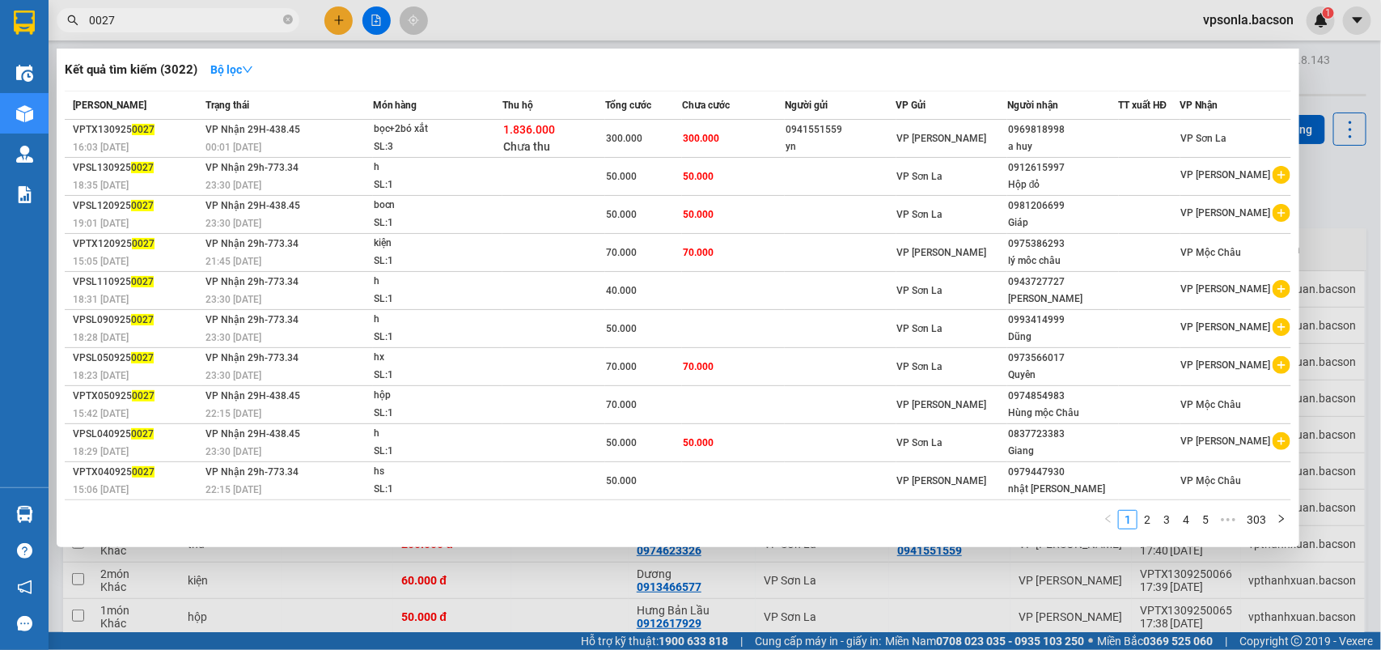
type input "0027"
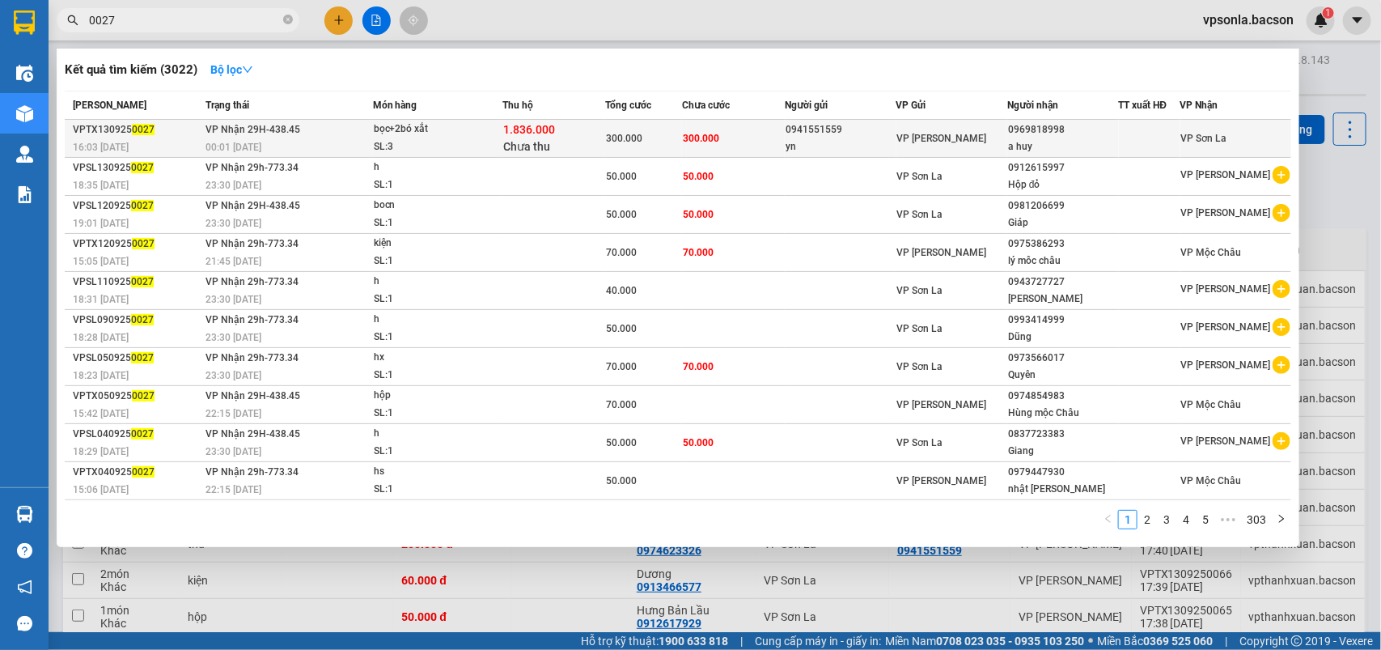
click at [992, 134] on div "VP [PERSON_NAME]" at bounding box center [951, 138] width 109 height 18
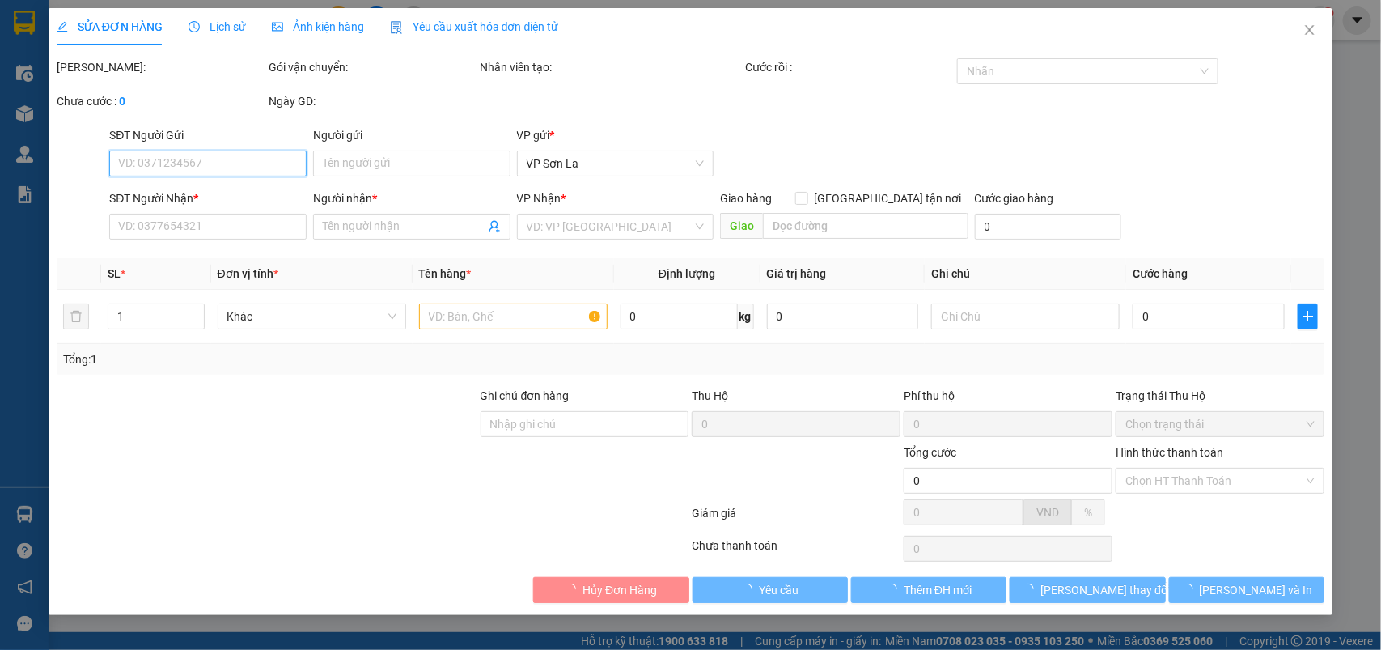
type input "0941551559"
type input "yn"
type input "0969818998"
type input "a huy"
type input "300.000"
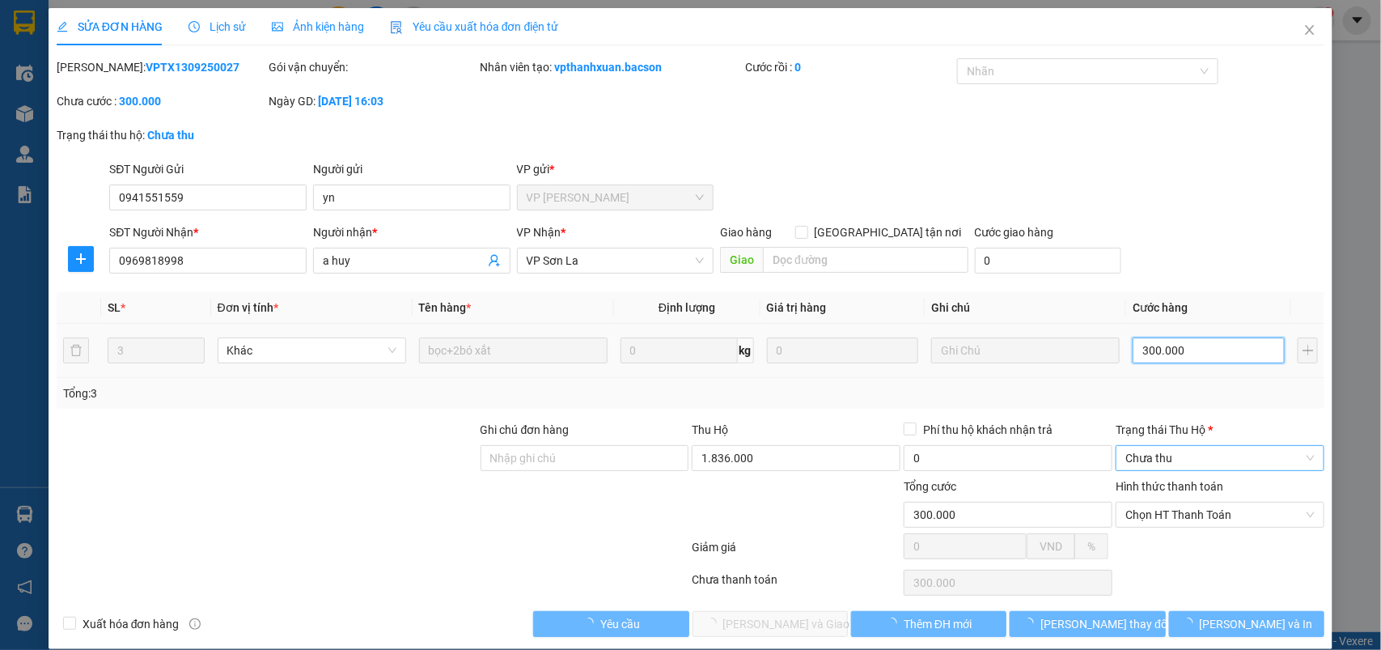
drag, startPoint x: 1151, startPoint y: 362, endPoint x: 1146, endPoint y: 463, distance: 101.2
click at [1151, 364] on div "300.000" at bounding box center [1209, 350] width 152 height 32
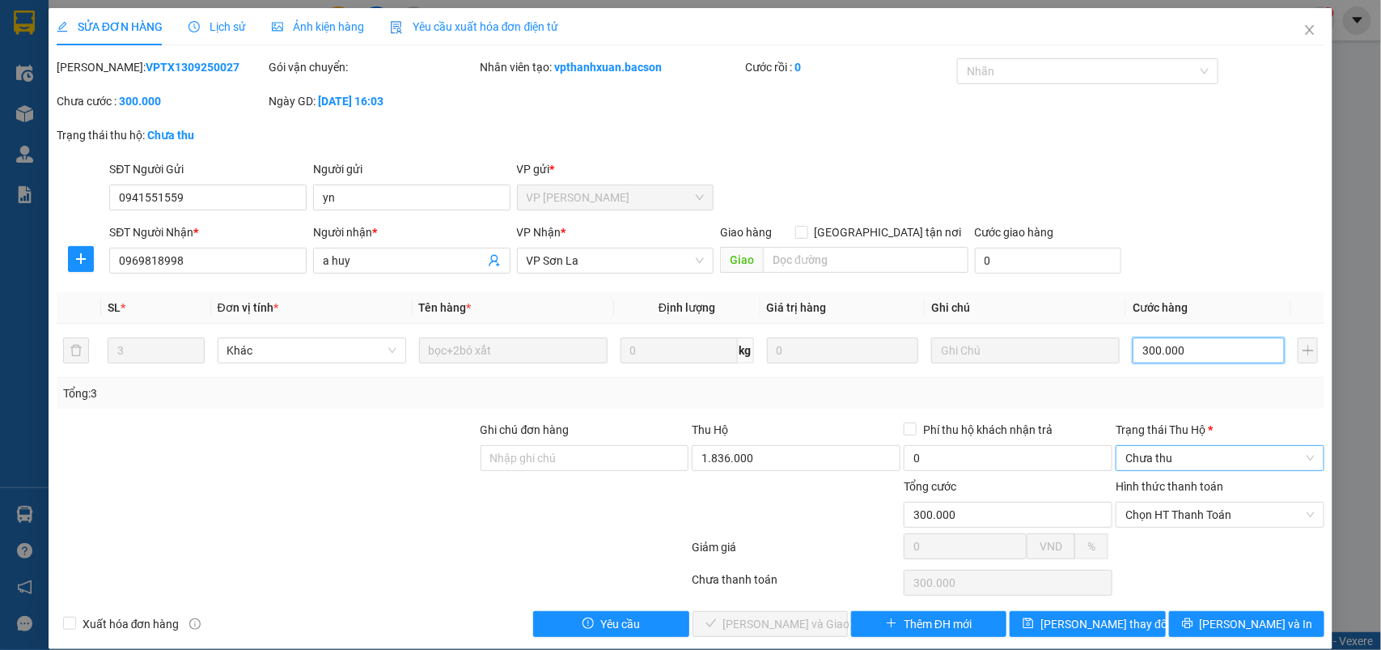
click at [1146, 463] on span "Chưa thu" at bounding box center [1219, 458] width 189 height 24
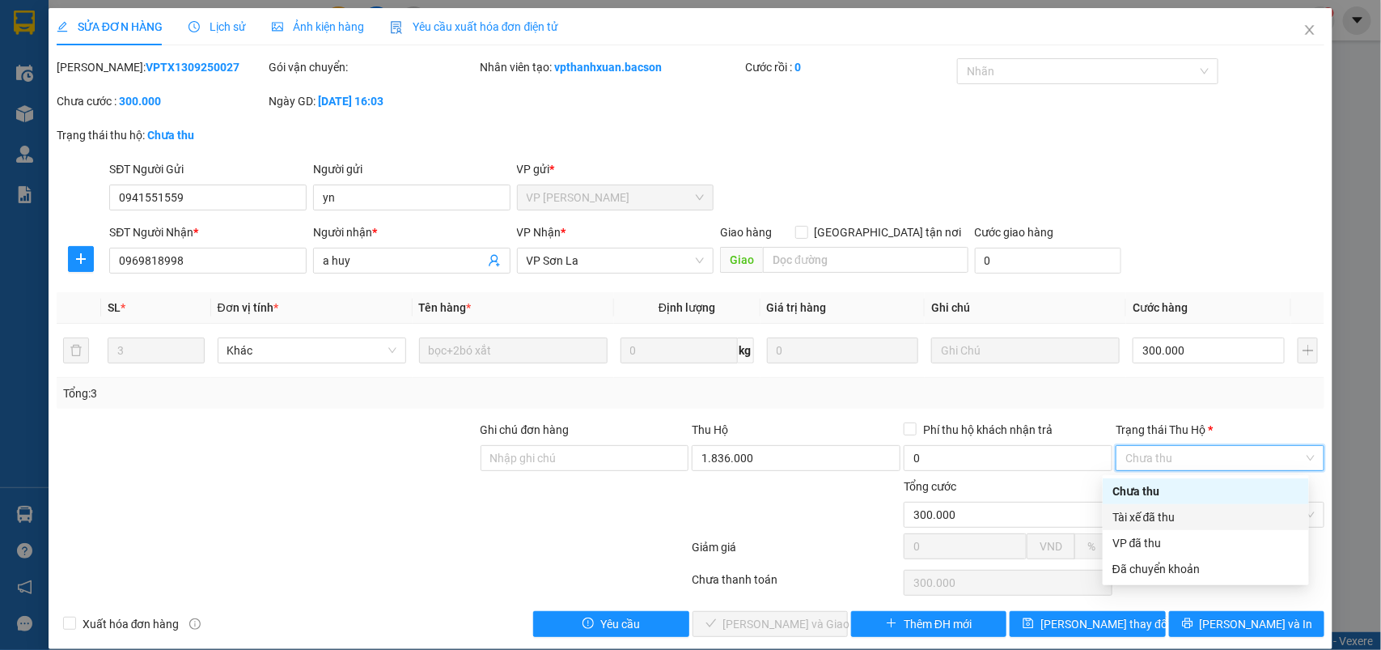
click at [1139, 514] on div "Tài xế đã thu" at bounding box center [1205, 517] width 187 height 18
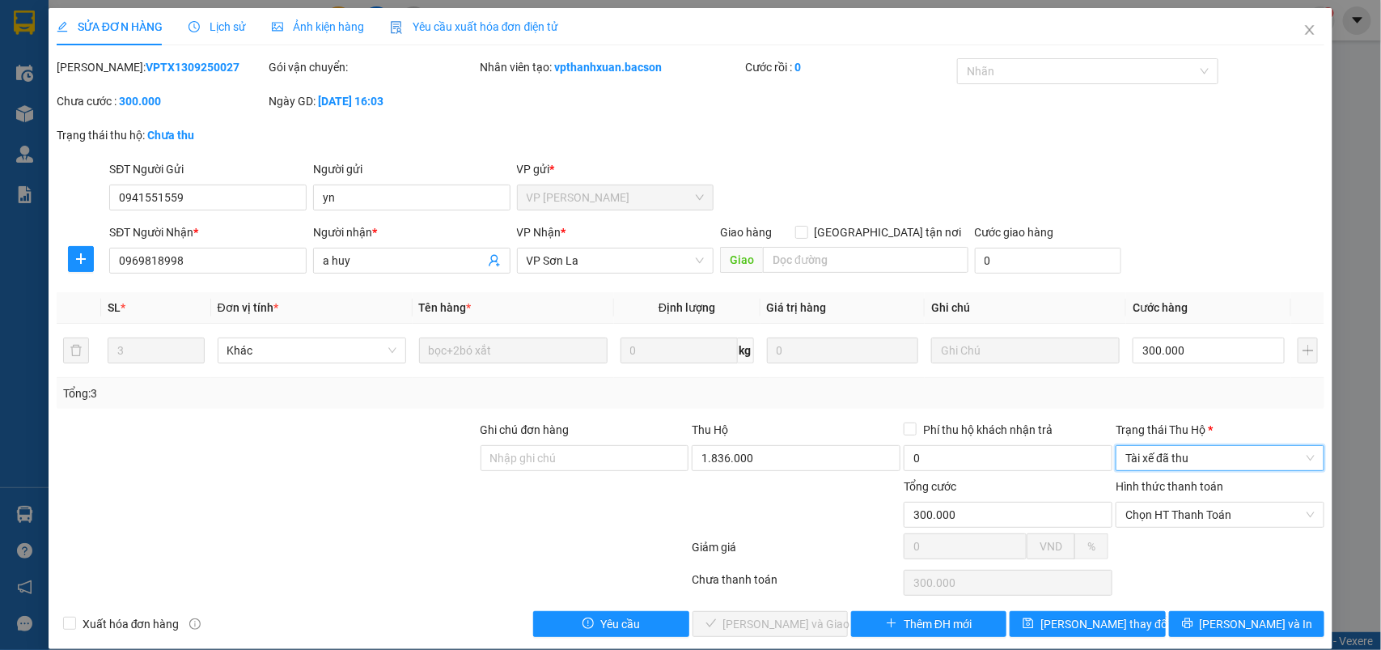
click at [1131, 540] on div at bounding box center [1220, 552] width 212 height 28
click at [1127, 520] on span "Chọn HT Thanh Toán" at bounding box center [1219, 514] width 189 height 24
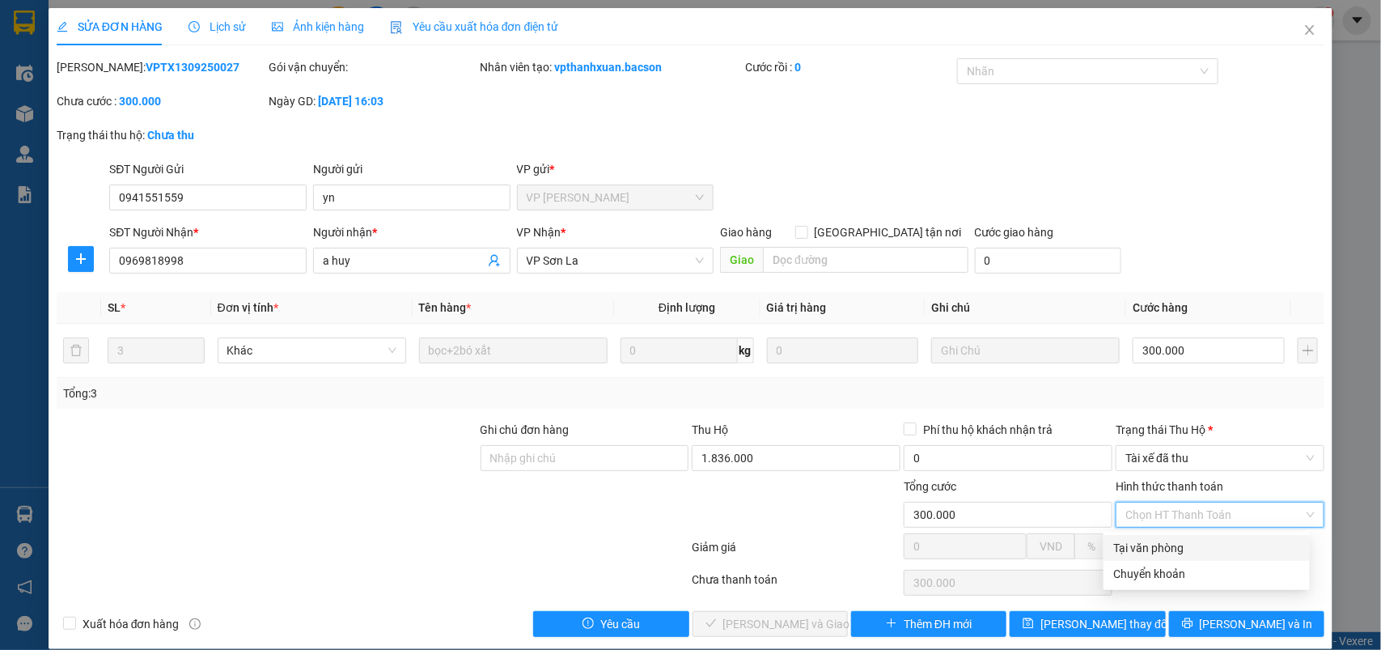
drag, startPoint x: 1129, startPoint y: 527, endPoint x: 1093, endPoint y: 556, distance: 45.5
click at [1129, 542] on div "Tại văn phòng" at bounding box center [1206, 548] width 206 height 26
type input "0"
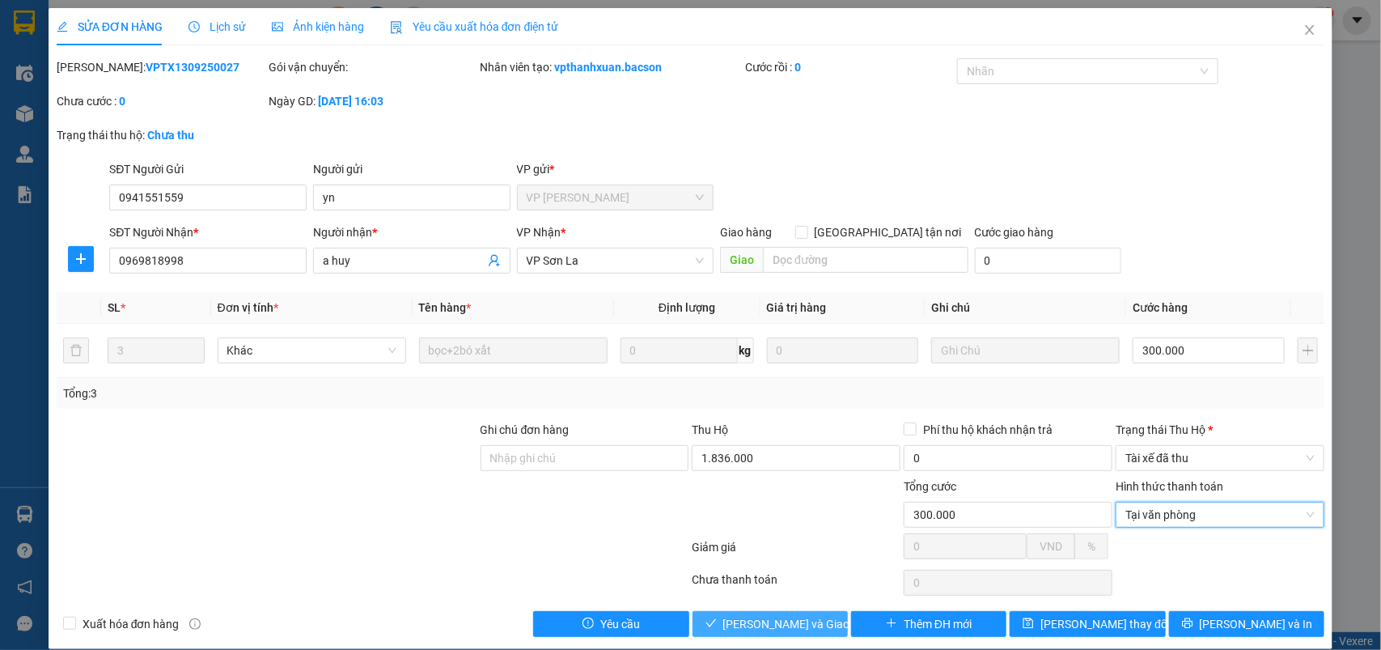
click at [771, 633] on span "[PERSON_NAME] và Giao hàng" at bounding box center [800, 624] width 155 height 18
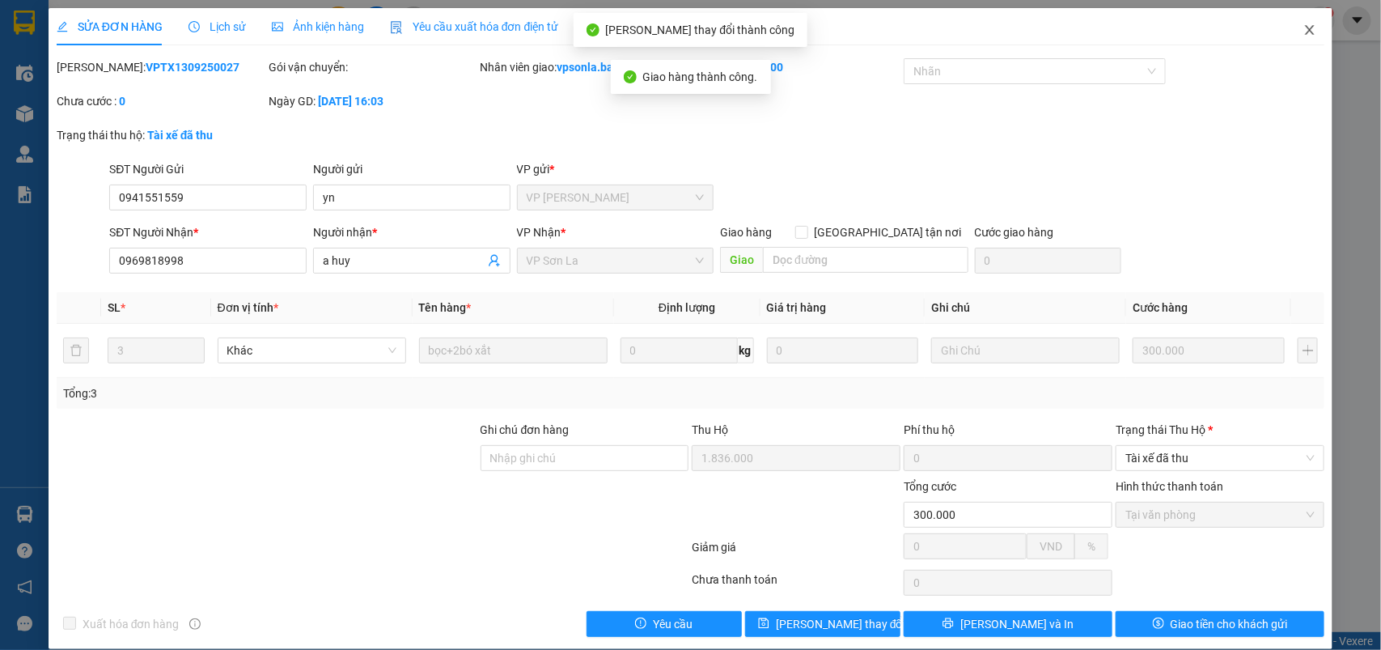
click at [1303, 25] on icon "close" at bounding box center [1309, 29] width 13 height 13
click at [1294, 25] on span "vpsonla.bacson" at bounding box center [1248, 20] width 116 height 20
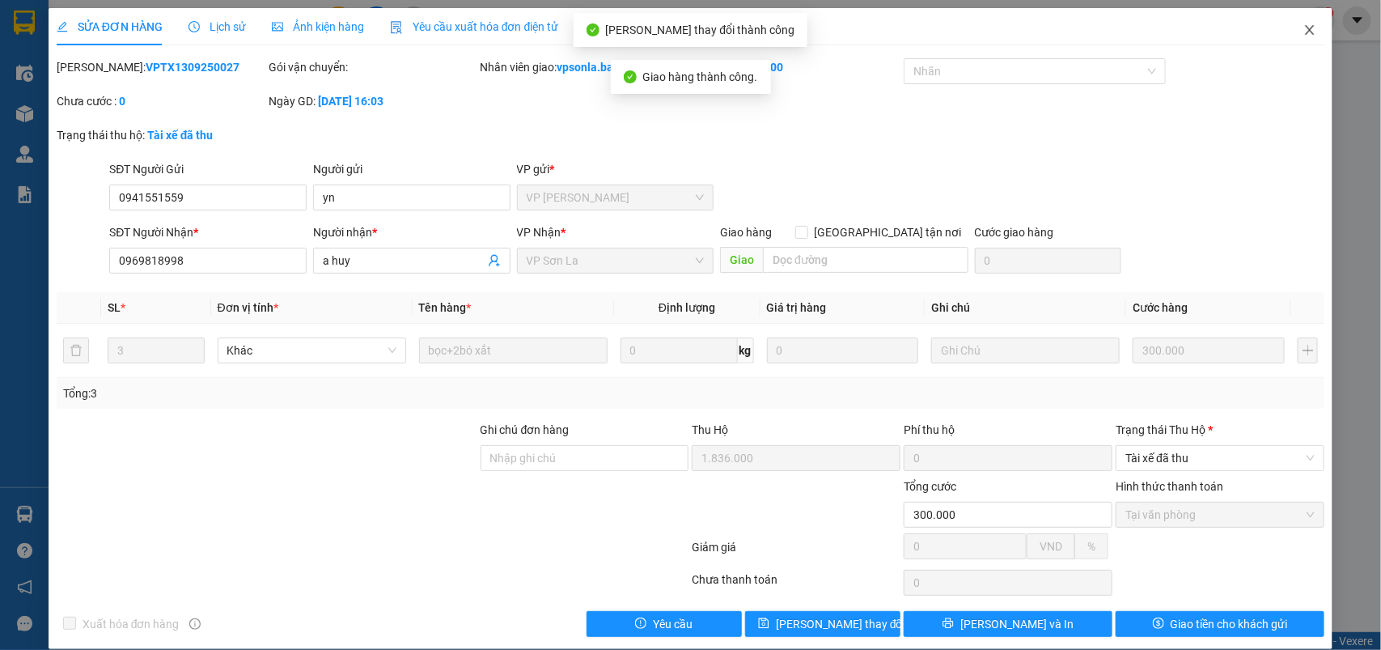
click at [1294, 25] on span "vpsonla.bacson" at bounding box center [1248, 20] width 116 height 20
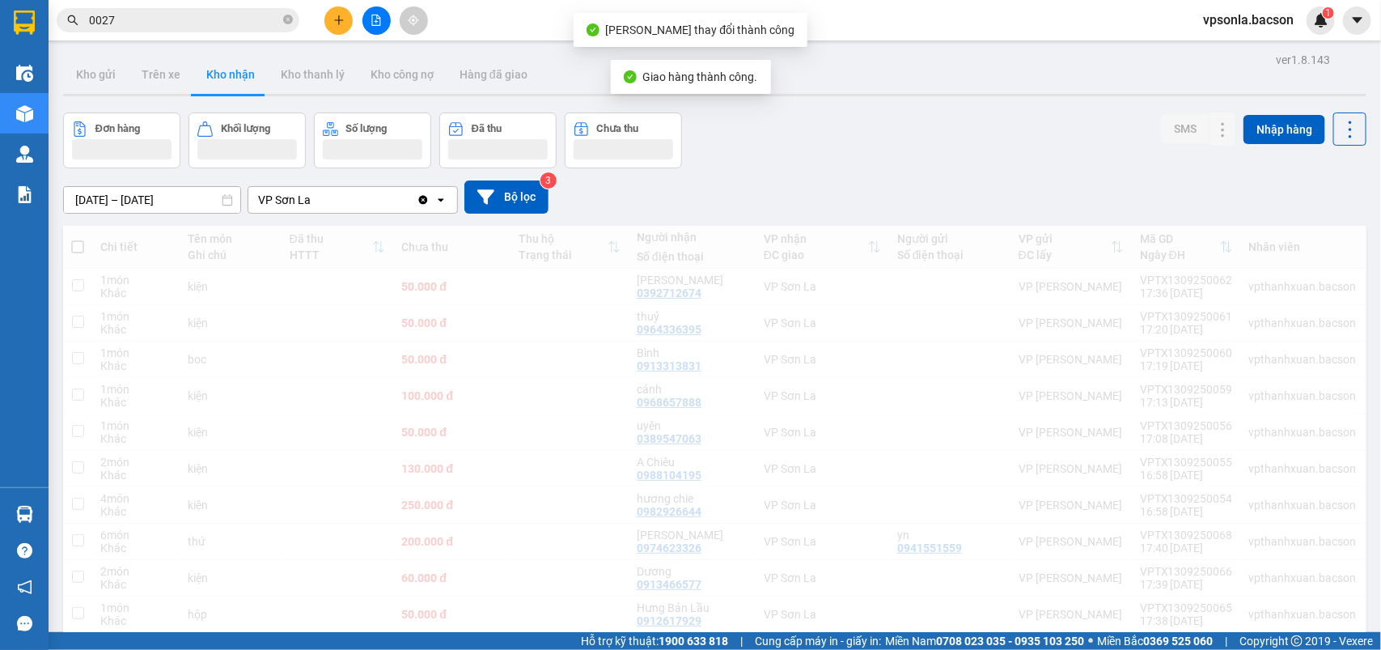
click at [1295, 28] on span "vpsonla.bacson" at bounding box center [1248, 20] width 116 height 20
click at [879, 143] on div "Đơn hàng Khối lượng Số lượng Đã thu Chưa thu SMS Nhập hàng" at bounding box center [714, 140] width 1303 height 56
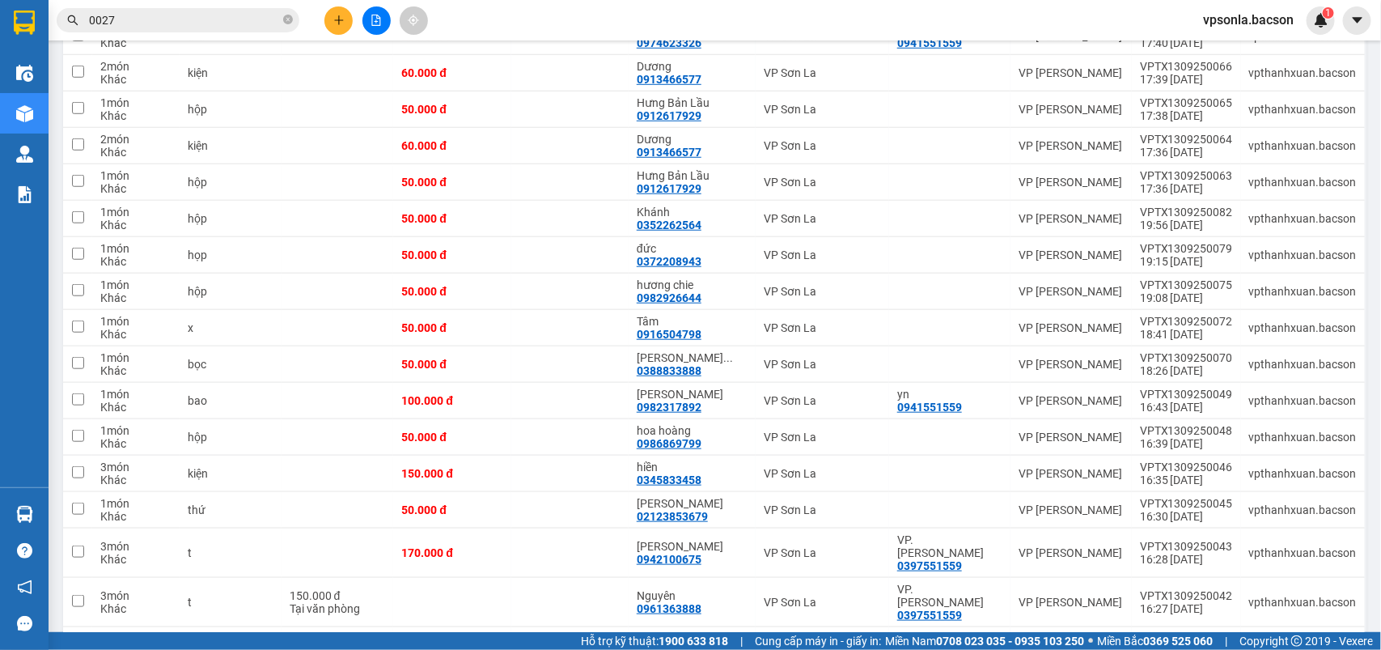
scroll to position [608, 0]
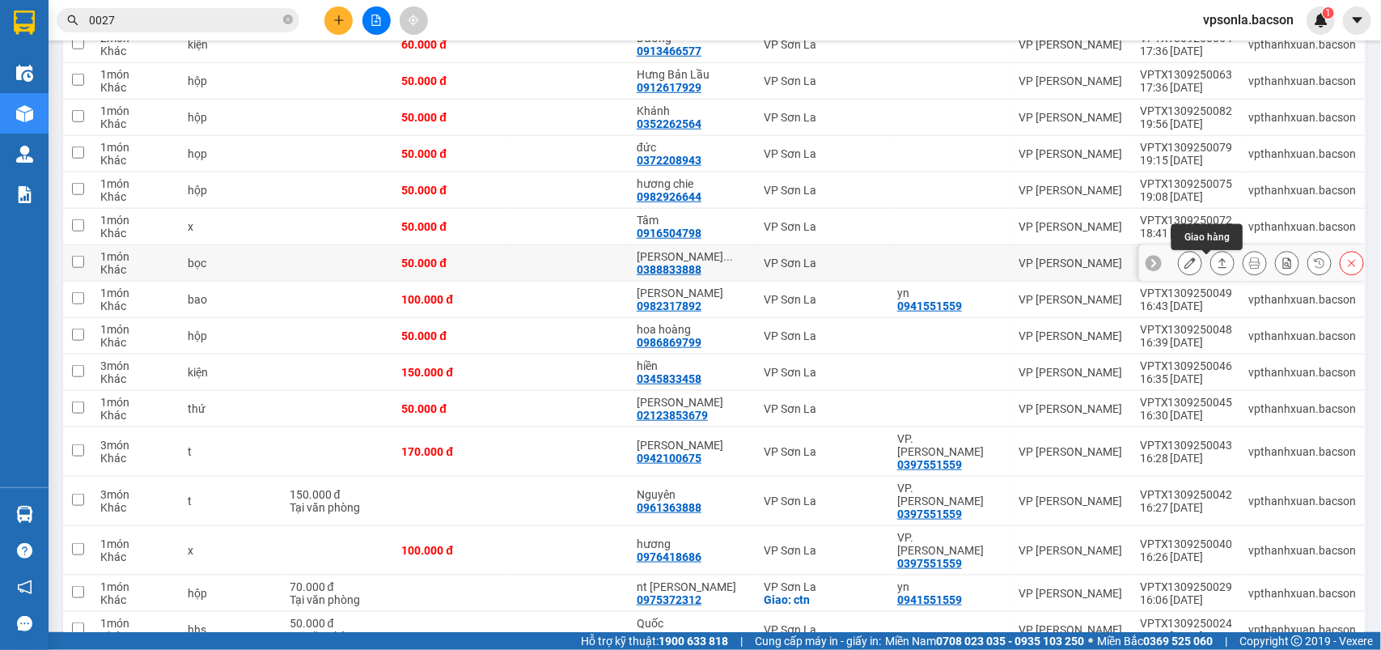
click at [1217, 261] on icon at bounding box center [1222, 262] width 11 height 11
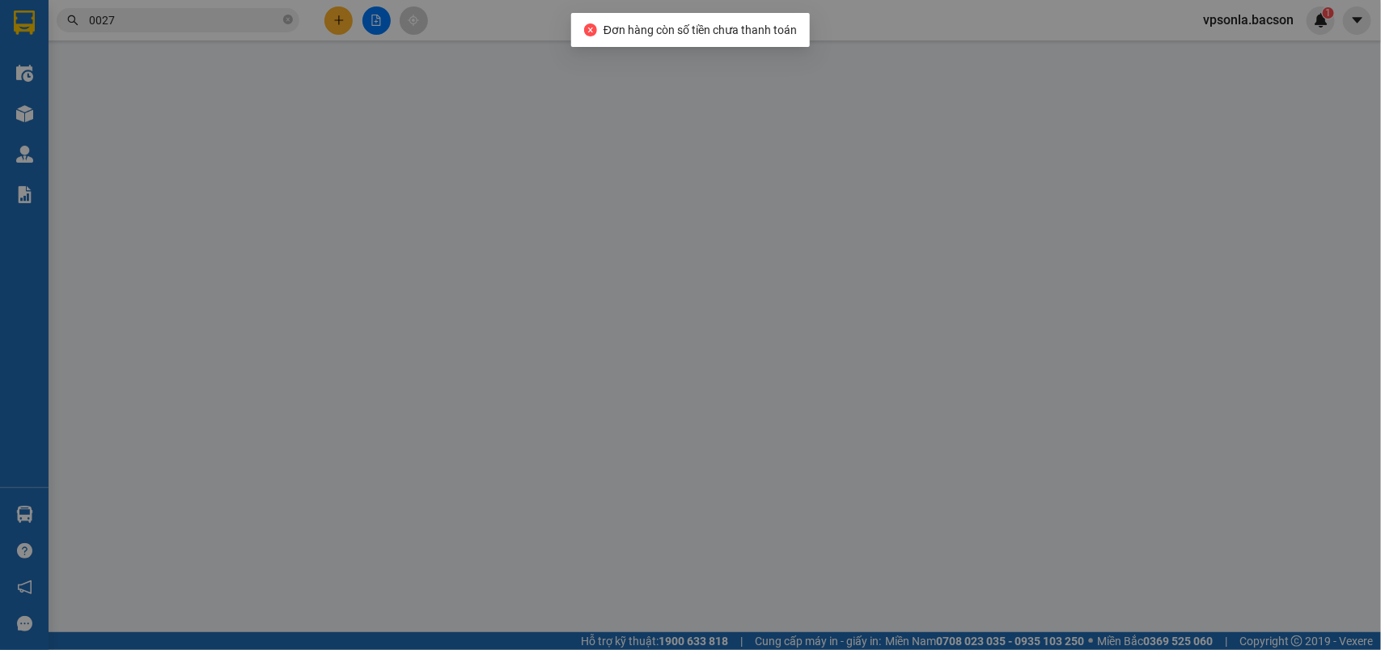
type input "0388833888"
type input "Phương Mường Lầm"
type input "50.000"
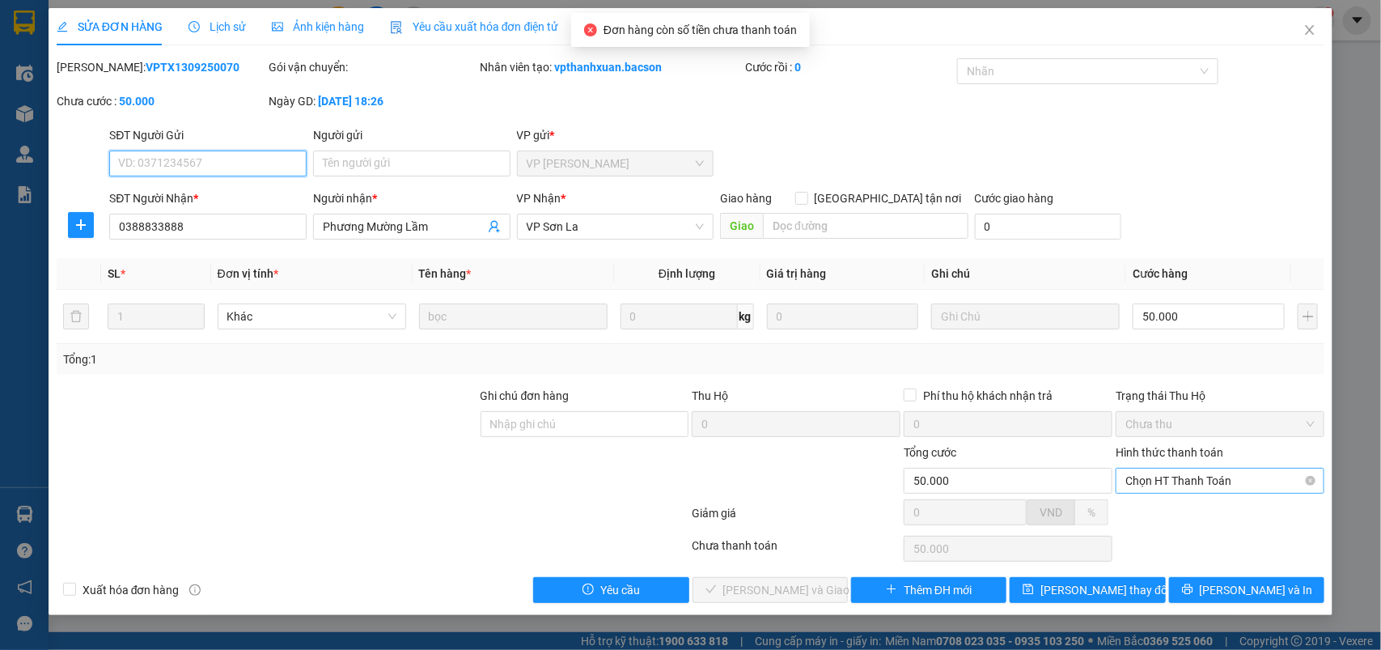
click at [1173, 479] on span "Chọn HT Thanh Toán" at bounding box center [1219, 480] width 189 height 24
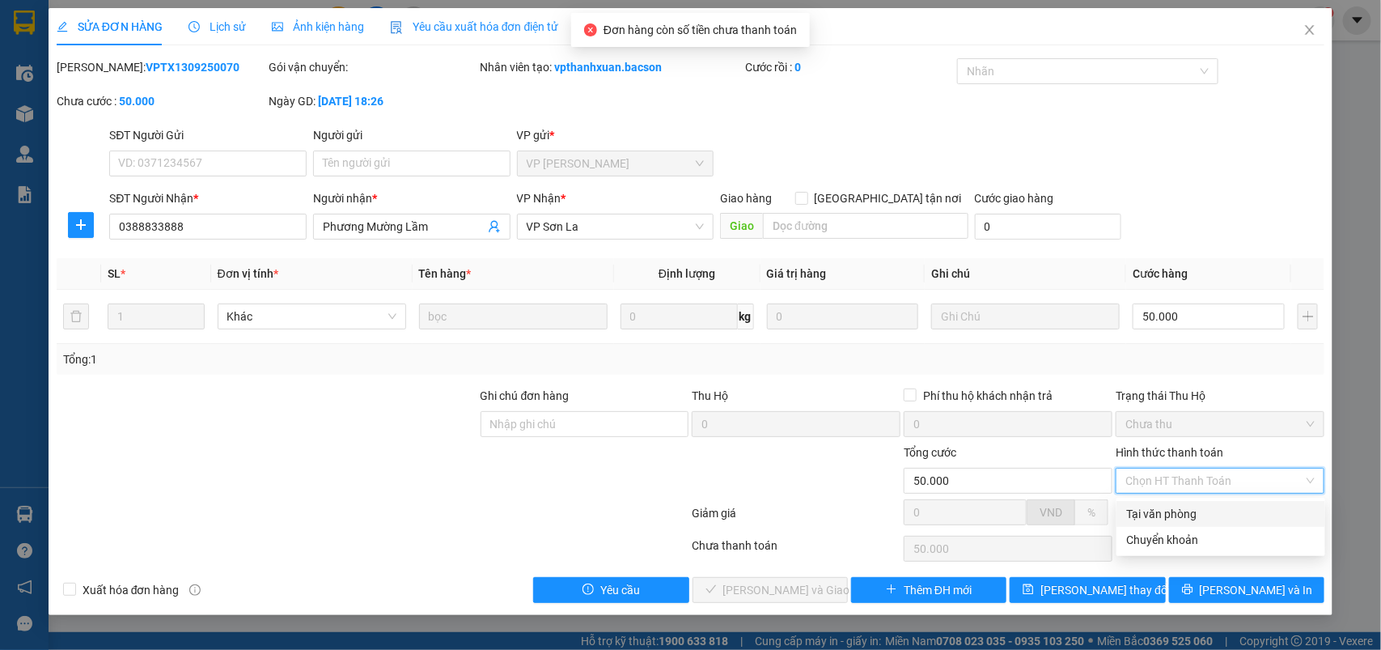
drag, startPoint x: 1150, startPoint y: 514, endPoint x: 1120, endPoint y: 523, distance: 30.5
click at [1147, 515] on div "Tại văn phòng" at bounding box center [1220, 514] width 189 height 18
type input "0"
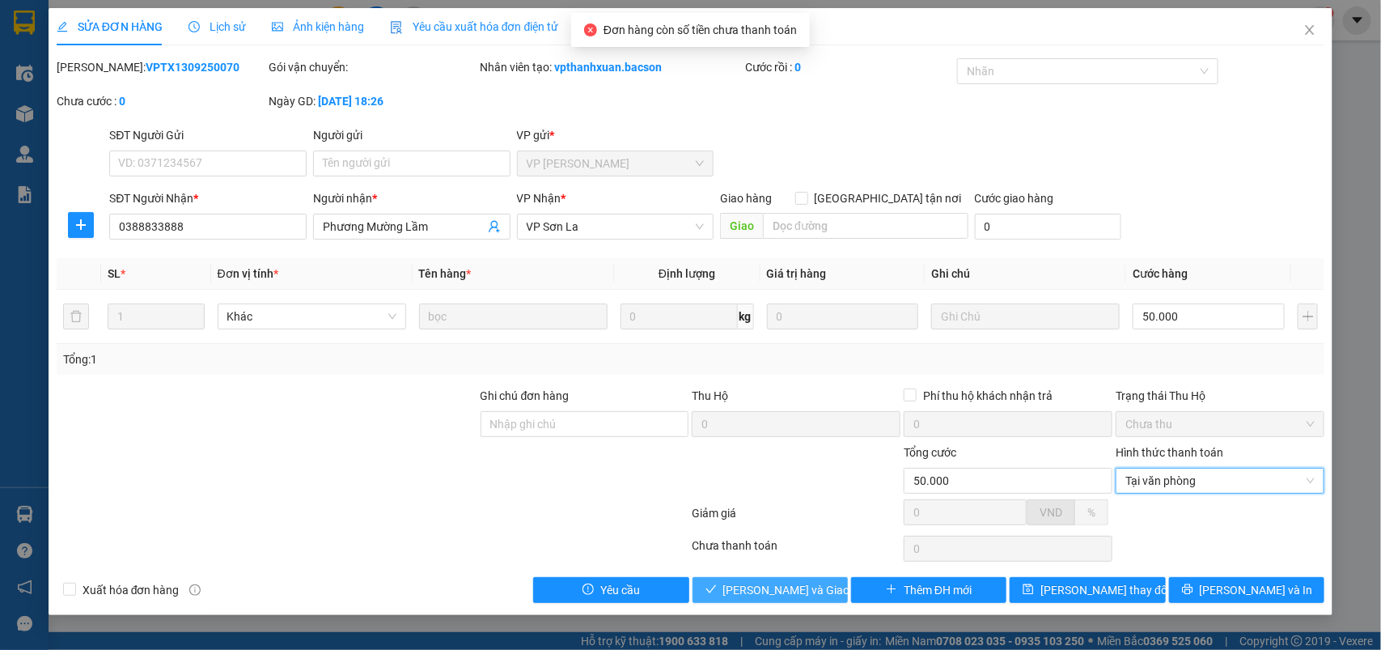
drag, startPoint x: 794, startPoint y: 584, endPoint x: 849, endPoint y: 571, distance: 56.5
click at [798, 584] on span "[PERSON_NAME] và Giao hàng" at bounding box center [800, 590] width 155 height 18
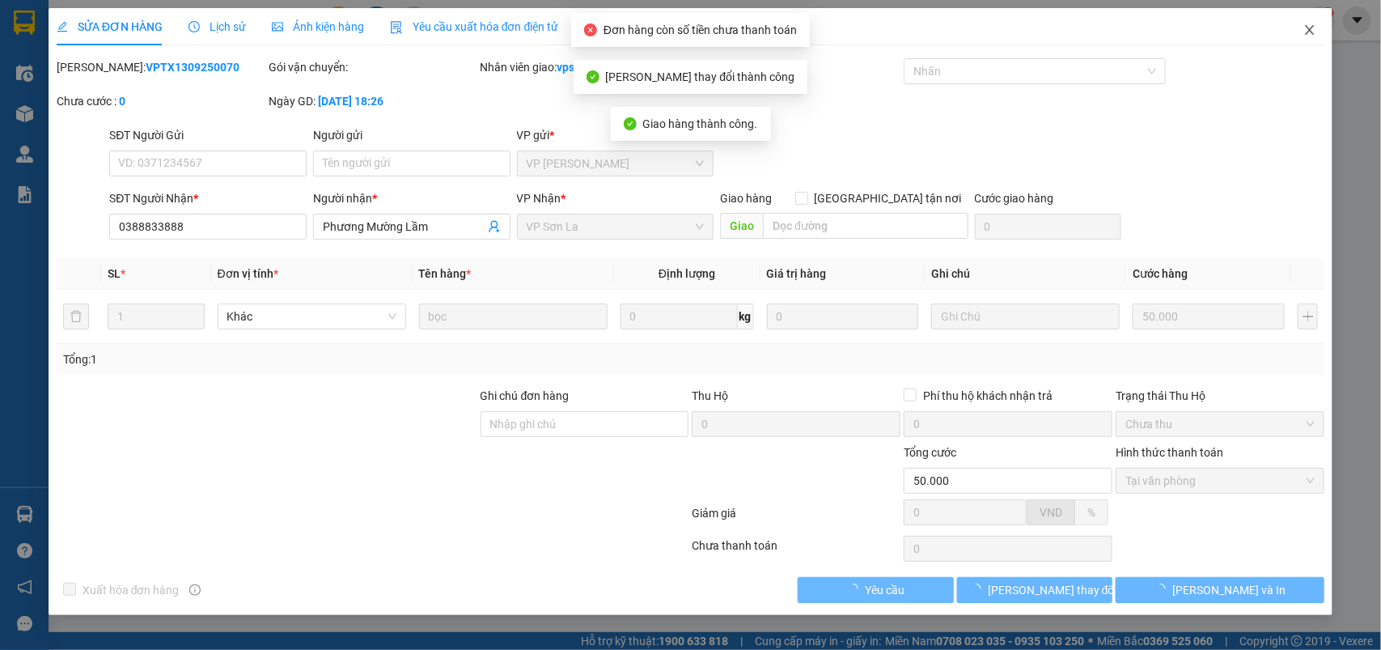
click at [1304, 29] on icon "close" at bounding box center [1309, 29] width 13 height 13
click at [1311, 25] on div "1" at bounding box center [1321, 20] width 28 height 28
click at [1311, 25] on body "Kết quả tìm kiếm ( 3022 ) Bộ lọc Mã ĐH Trạng thái Món hàng Thu hộ Tổng cước Chư…" at bounding box center [690, 325] width 1381 height 650
click at [1380, 0] on div at bounding box center [1381, 0] width 0 height 0
click at [1380, 25] on div "Thông báo Thông báo của bạn Tính năng mới Tất cả Chưa có thông báo mới ;" at bounding box center [1381, 325] width 0 height 650
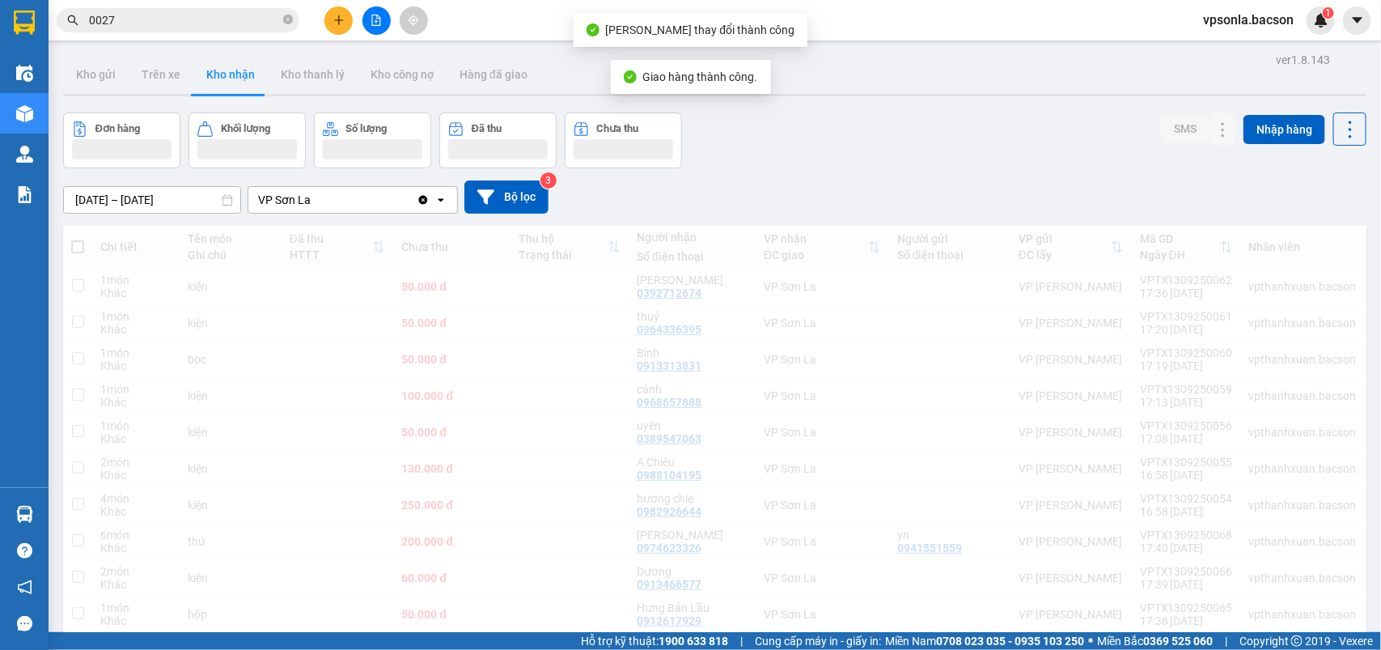
click at [1380, 23] on div "Thông báo Thông báo của bạn Tính năng mới" at bounding box center [1381, 325] width 0 height 650
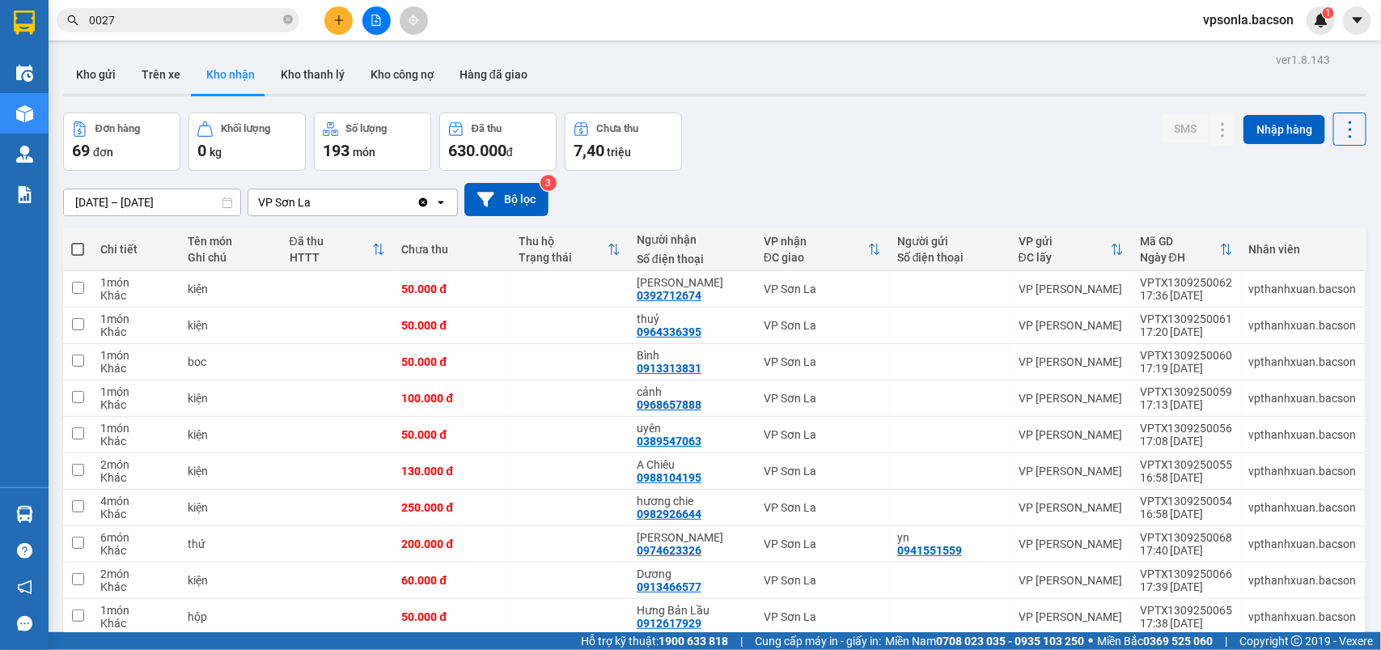
click at [1313, 30] on div "1" at bounding box center [1321, 20] width 28 height 28
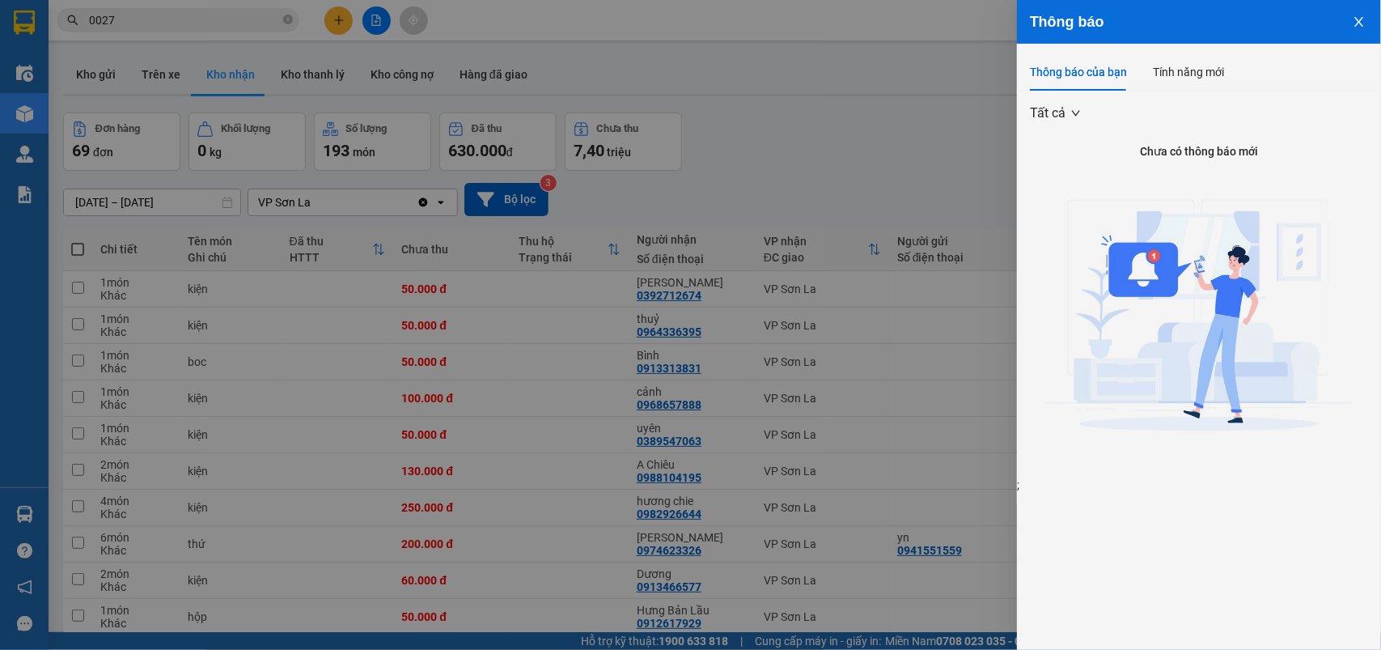
click at [832, 205] on div at bounding box center [690, 325] width 1381 height 650
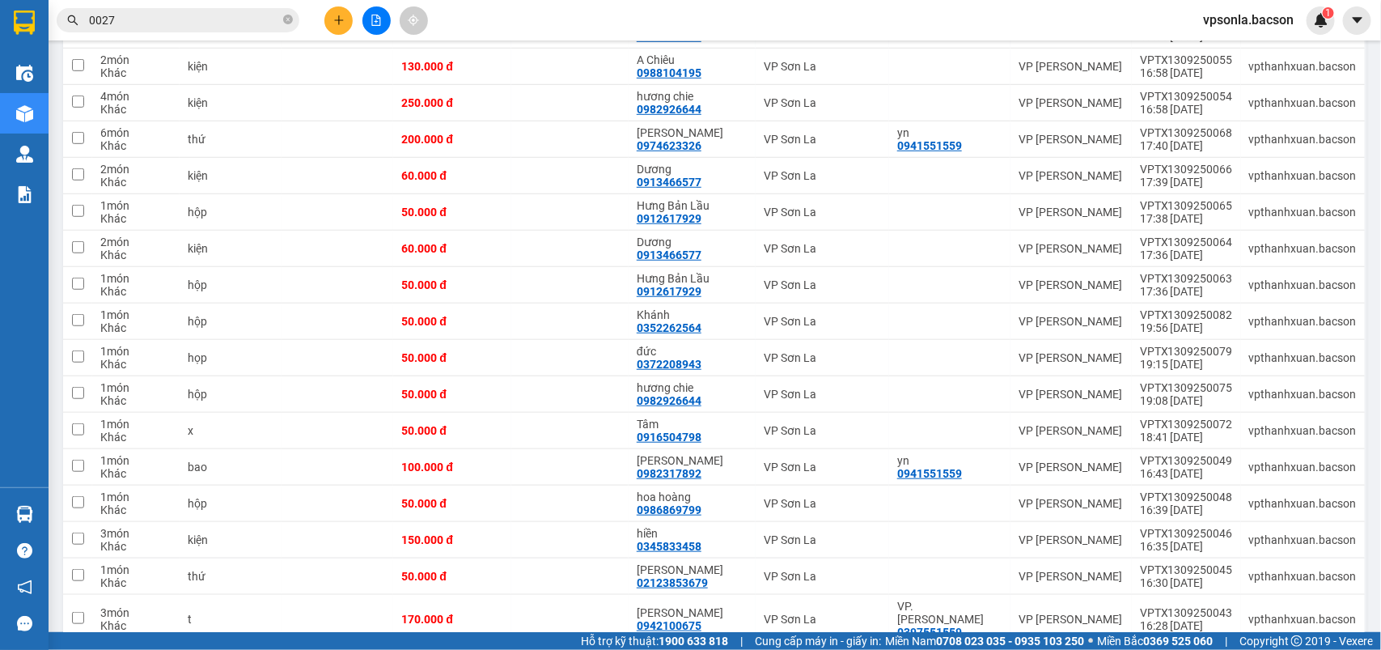
scroll to position [809, 0]
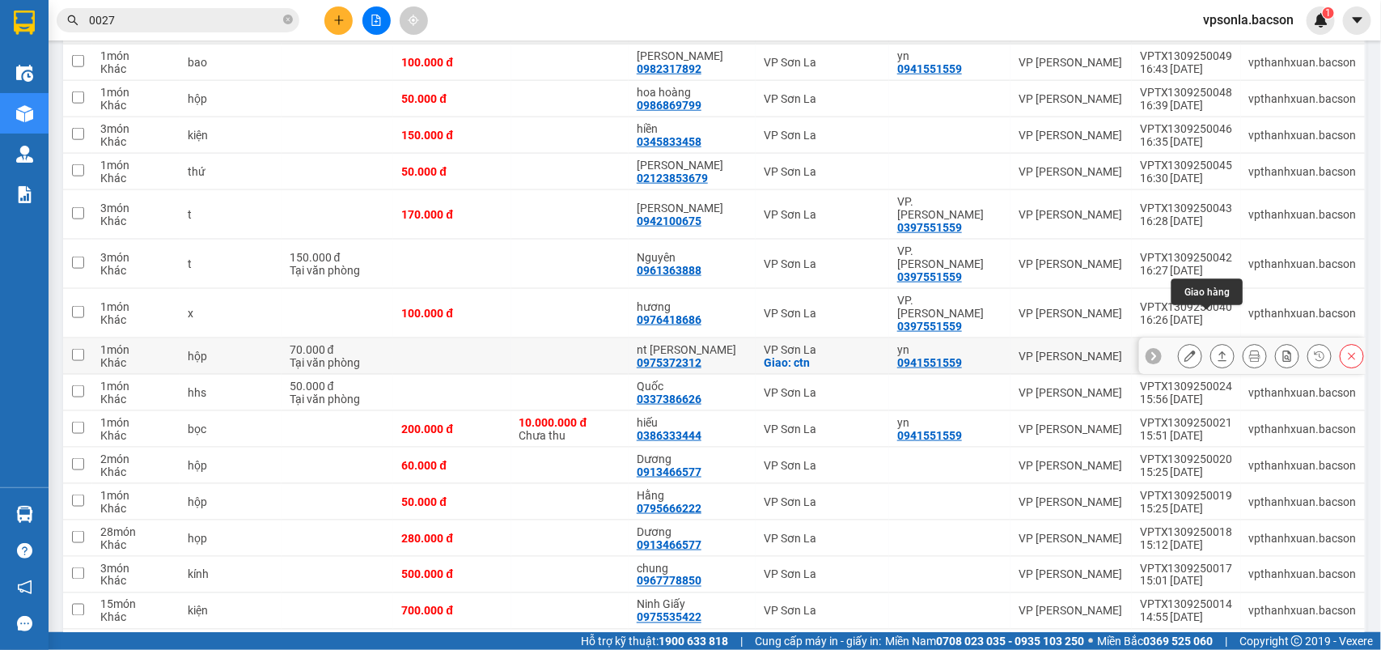
click at [1217, 350] on icon at bounding box center [1222, 355] width 11 height 11
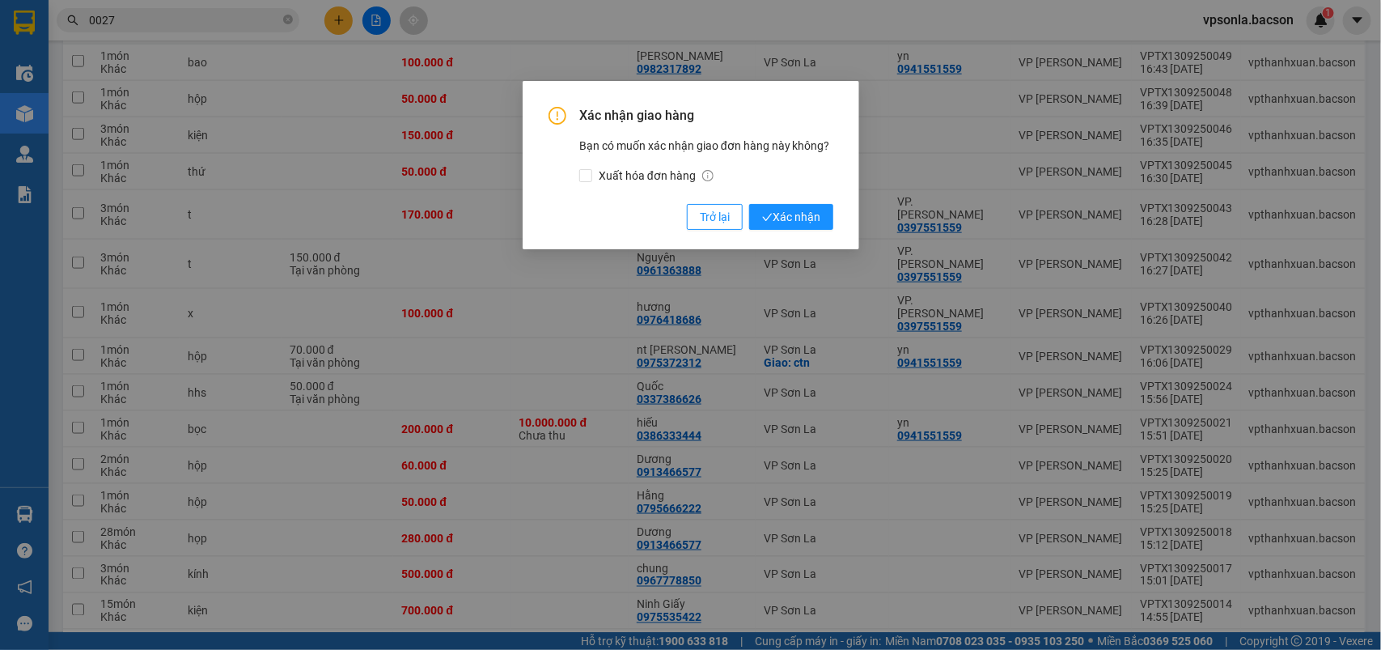
click at [749, 204] on button "Xác nhận" at bounding box center [791, 217] width 84 height 26
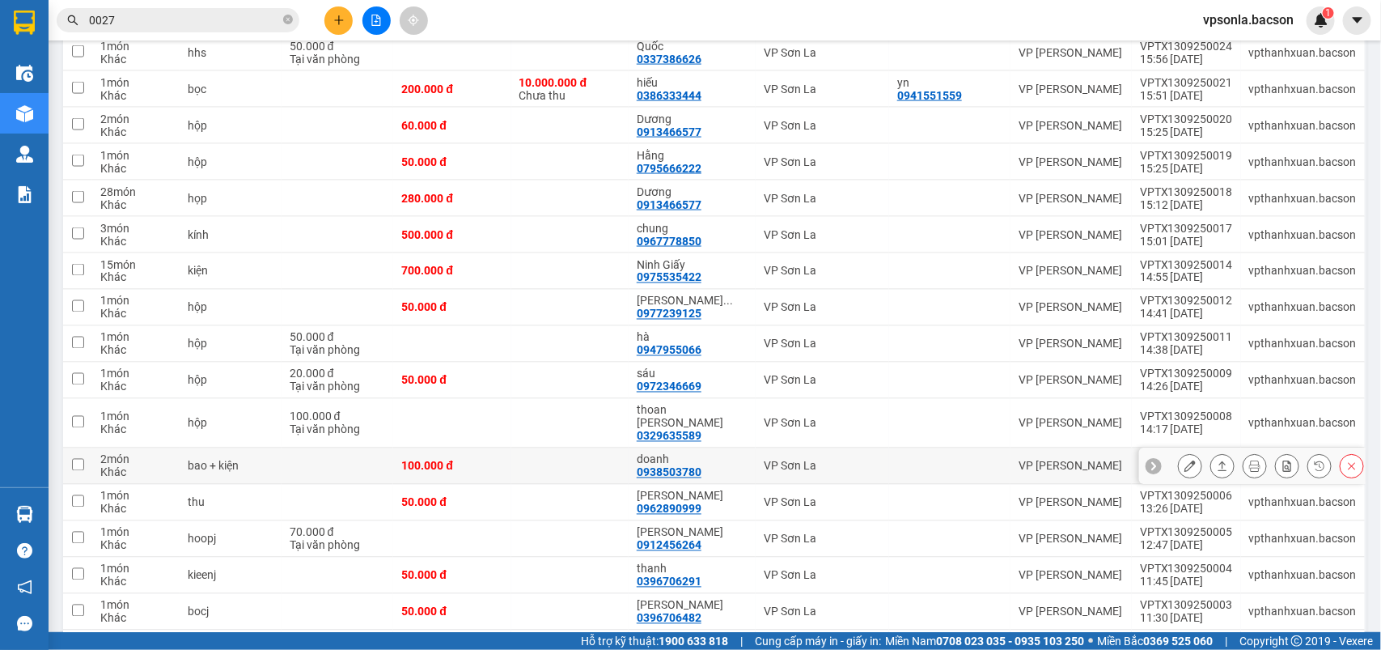
scroll to position [1213, 0]
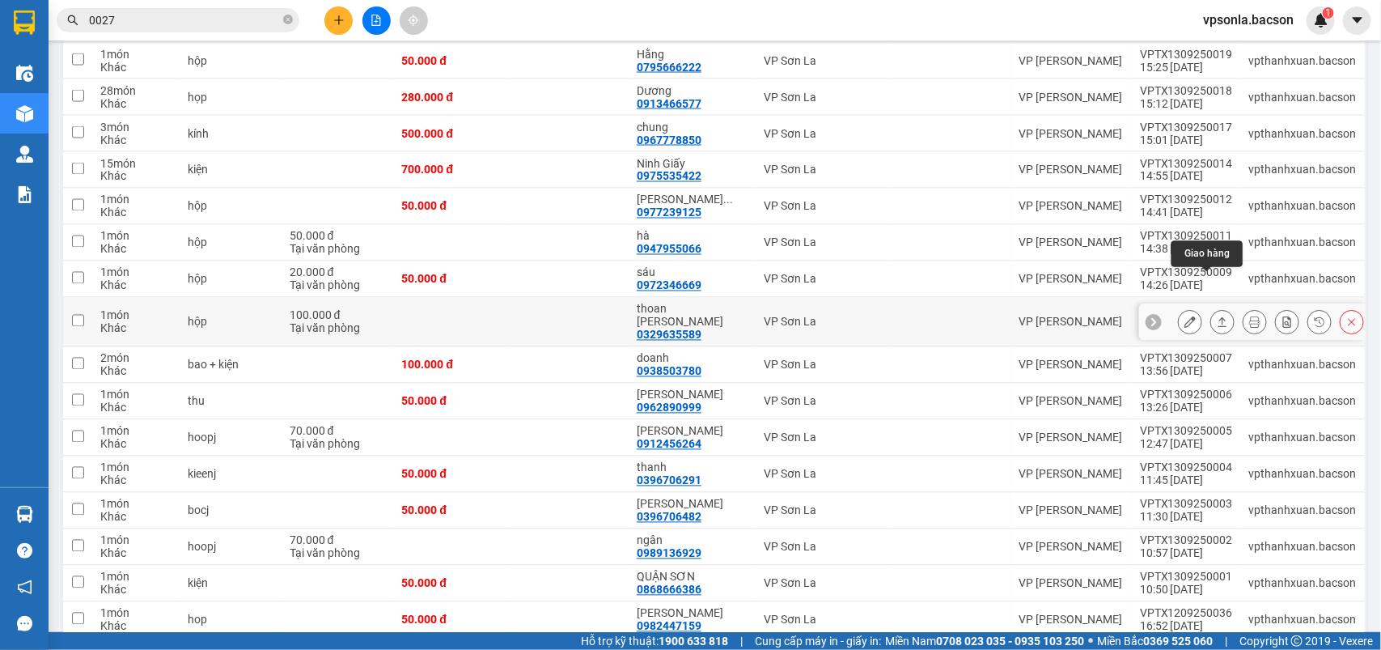
click at [1211, 308] on button at bounding box center [1222, 322] width 23 height 28
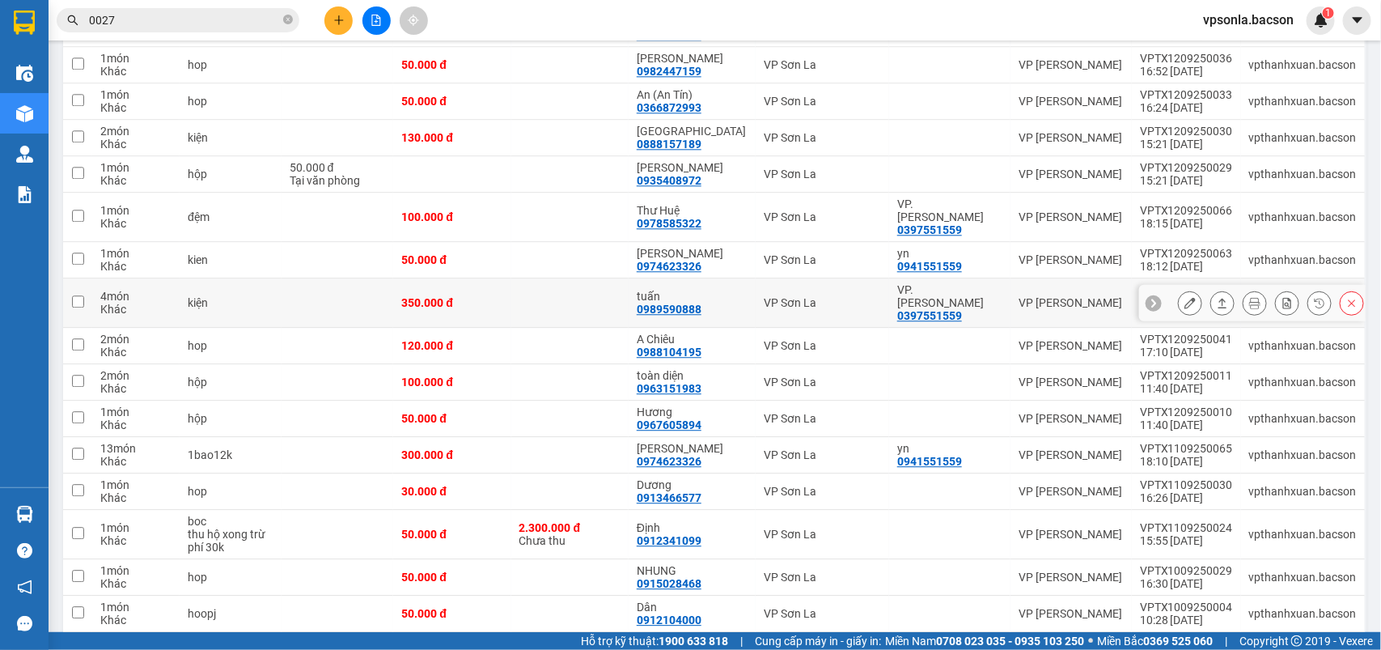
scroll to position [1921, 0]
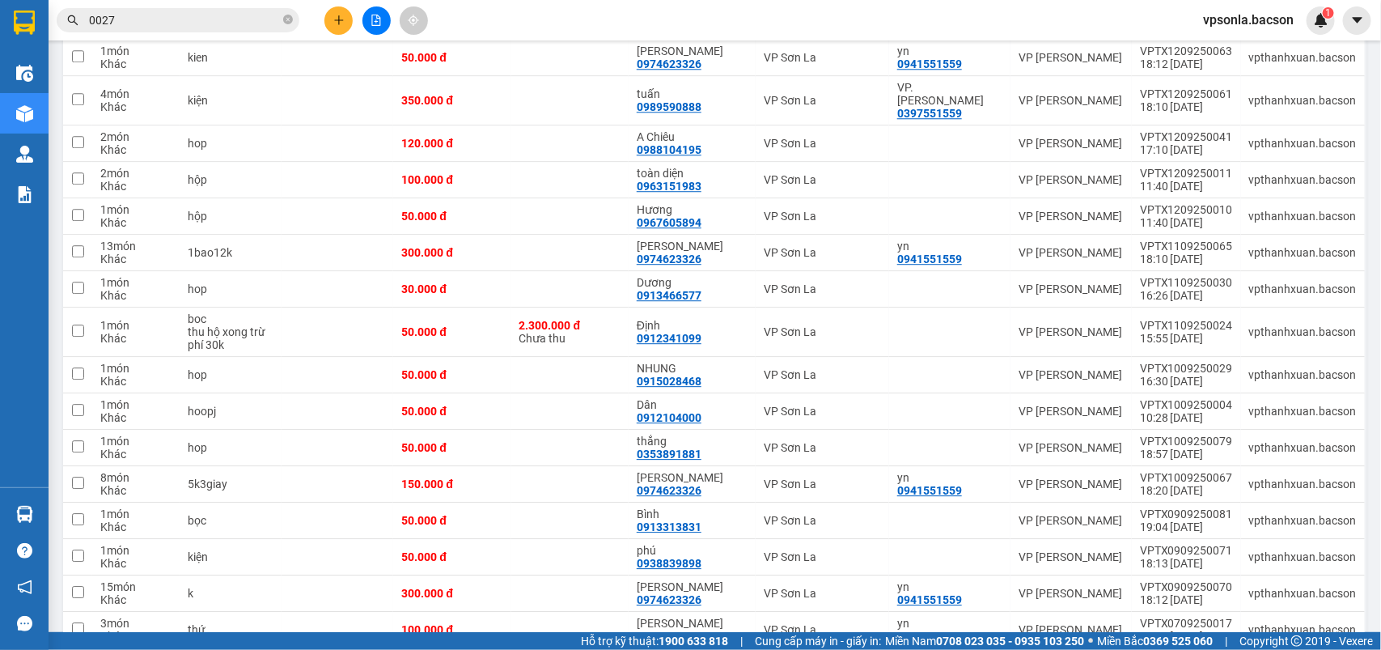
click at [168, 15] on input "0027" at bounding box center [184, 20] width 191 height 18
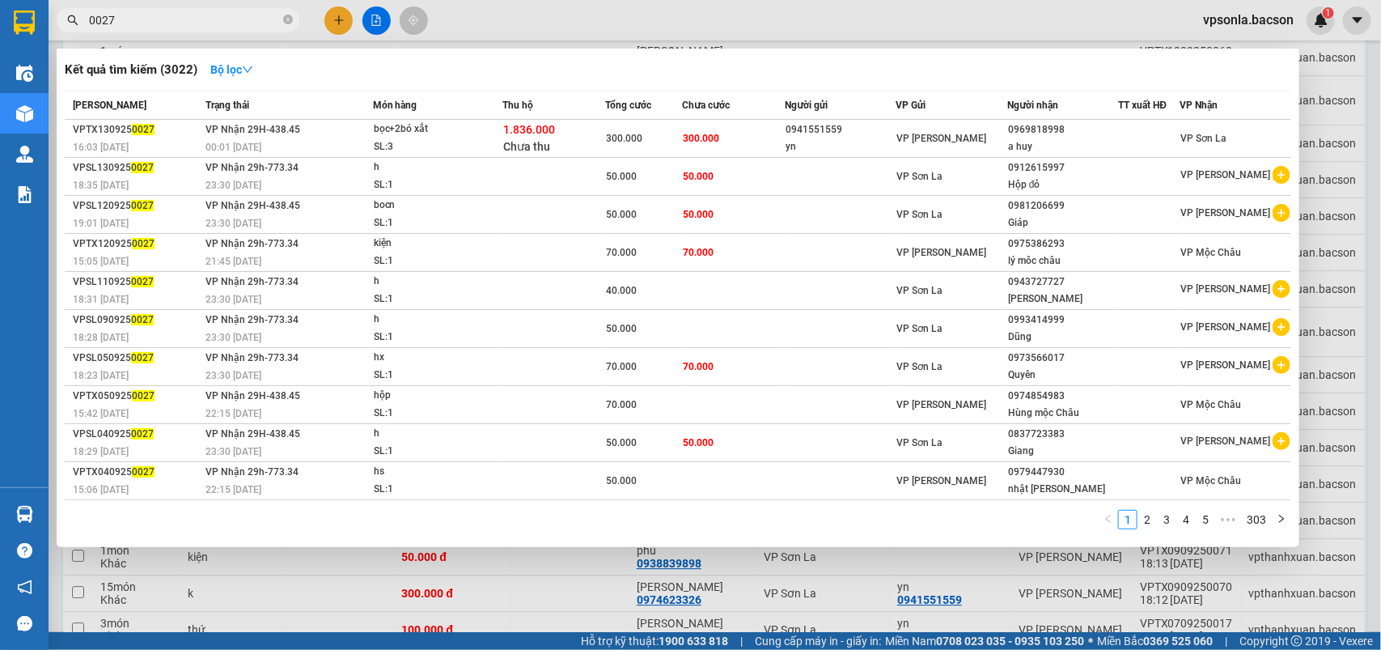
click at [168, 15] on input "0027" at bounding box center [184, 20] width 191 height 18
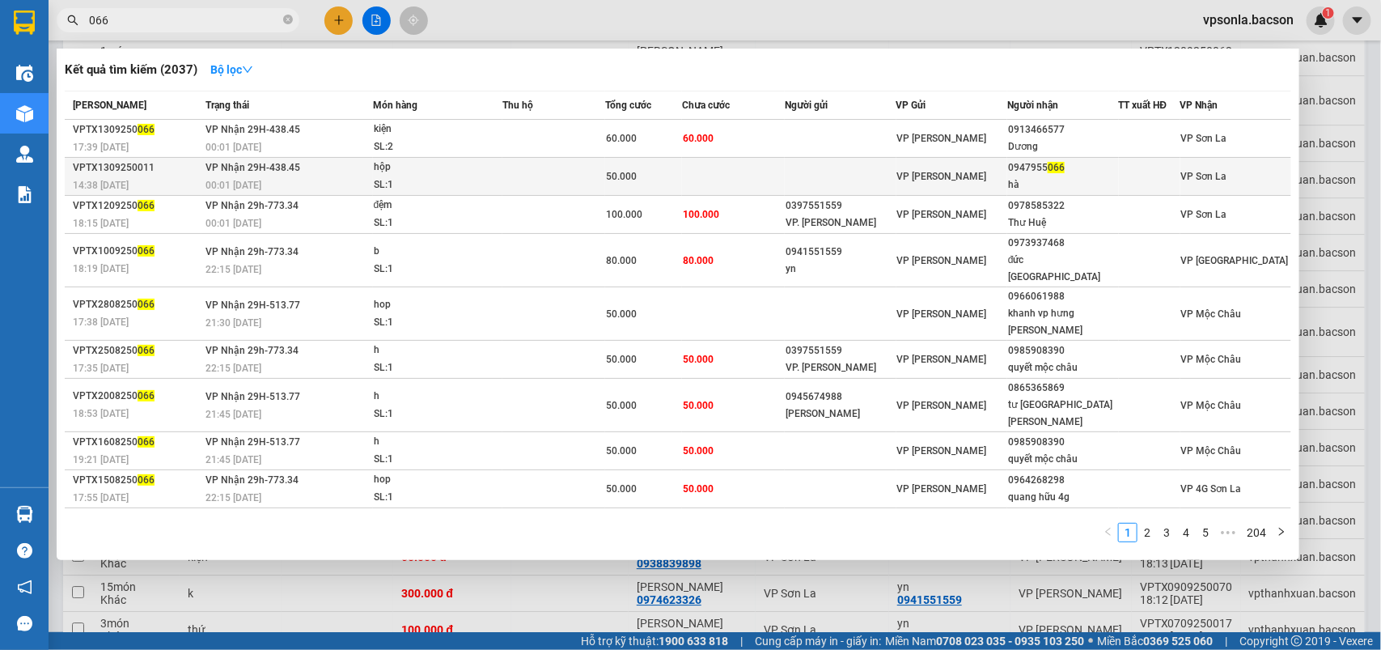
type input "066"
click at [1052, 167] on span "066" at bounding box center [1056, 167] width 17 height 11
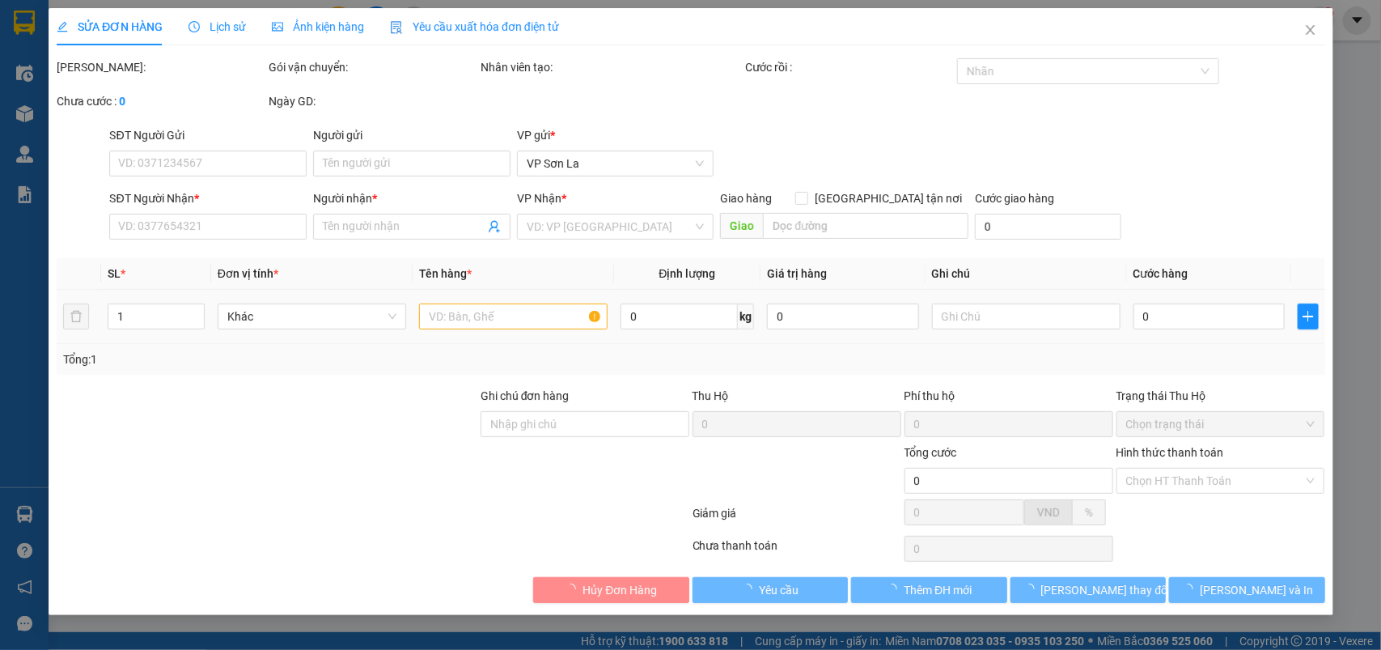
type input "0947955066"
type input "hà"
type input "50.000"
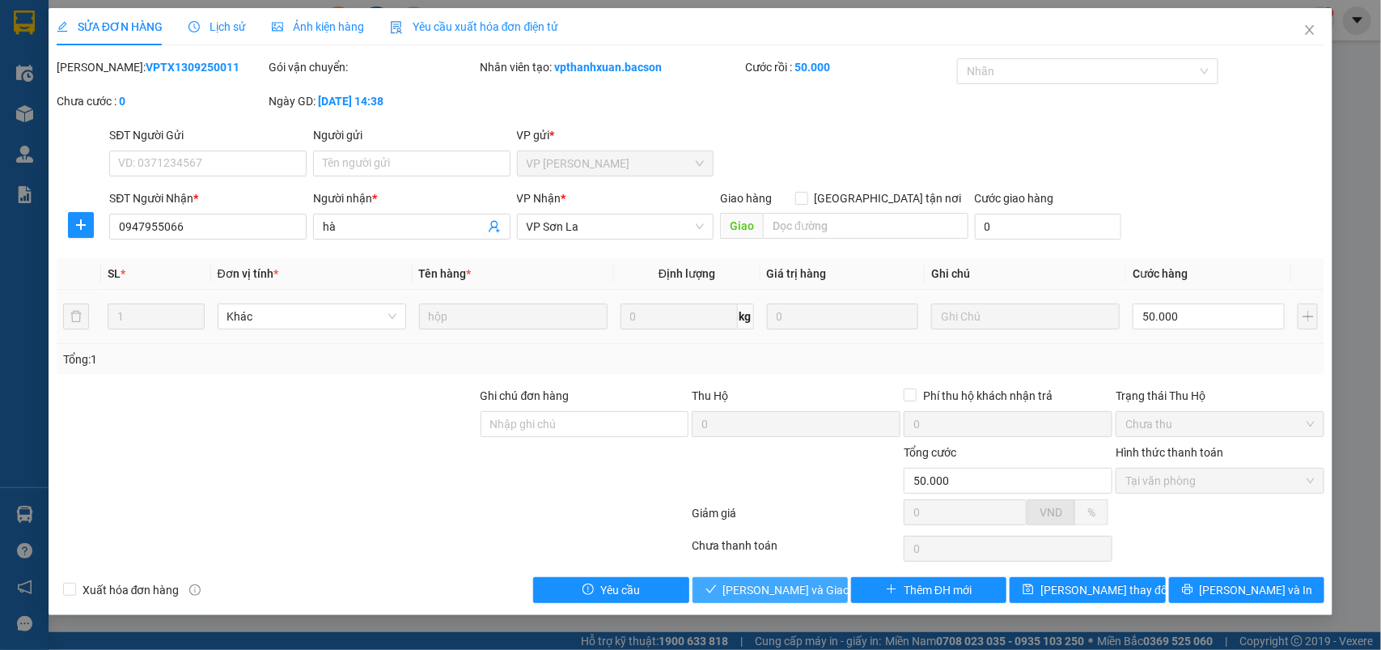
drag, startPoint x: 785, startPoint y: 591, endPoint x: 890, endPoint y: 531, distance: 121.0
click at [786, 591] on span "[PERSON_NAME] và Giao hàng" at bounding box center [800, 590] width 155 height 18
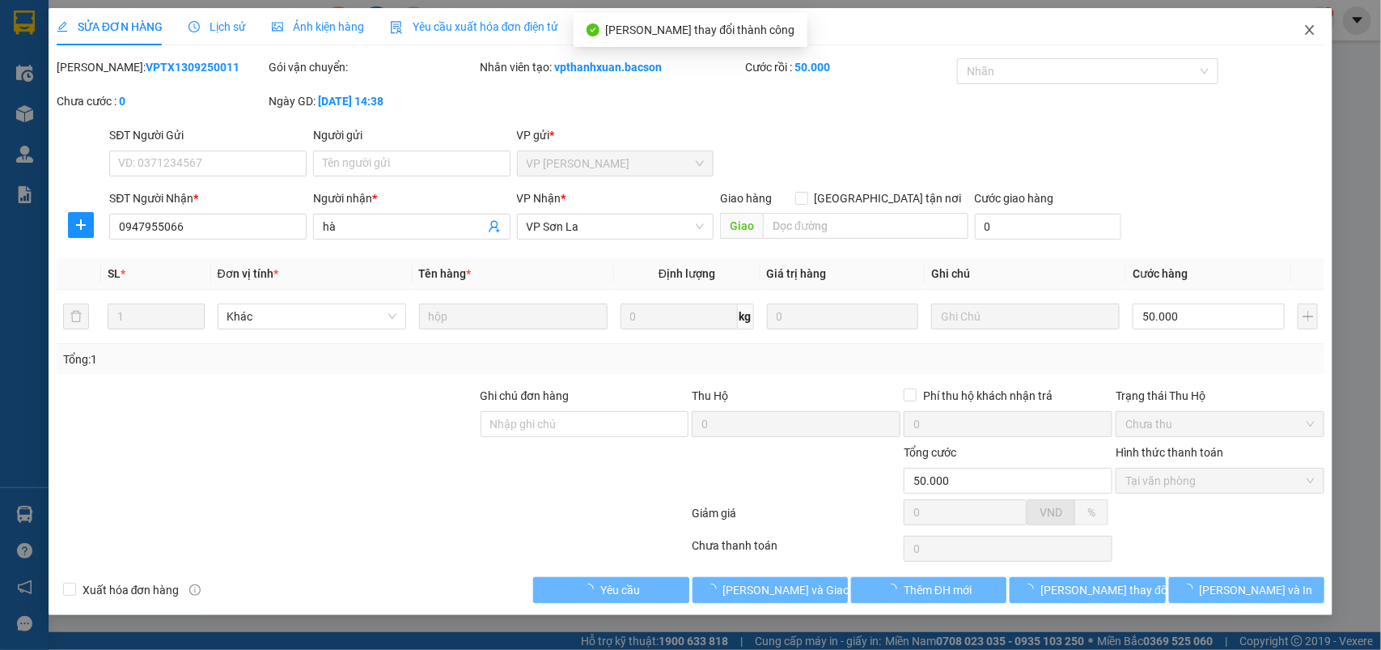
click at [1307, 26] on icon "close" at bounding box center [1310, 30] width 9 height 10
click at [1307, 26] on div "1" at bounding box center [1321, 20] width 28 height 28
click at [1307, 26] on body "Kết quả tìm kiếm ( 2037 ) Bộ lọc Mã ĐH Trạng thái Món hàng Thu hộ Tổng cước Chư…" at bounding box center [690, 325] width 1381 height 650
click at [1380, 0] on div at bounding box center [1381, 0] width 0 height 0
click at [1380, 14] on div "Thông báo Thông báo của bạn Tính năng mới Tất cả Chưa có thông báo mới ;" at bounding box center [1381, 325] width 0 height 650
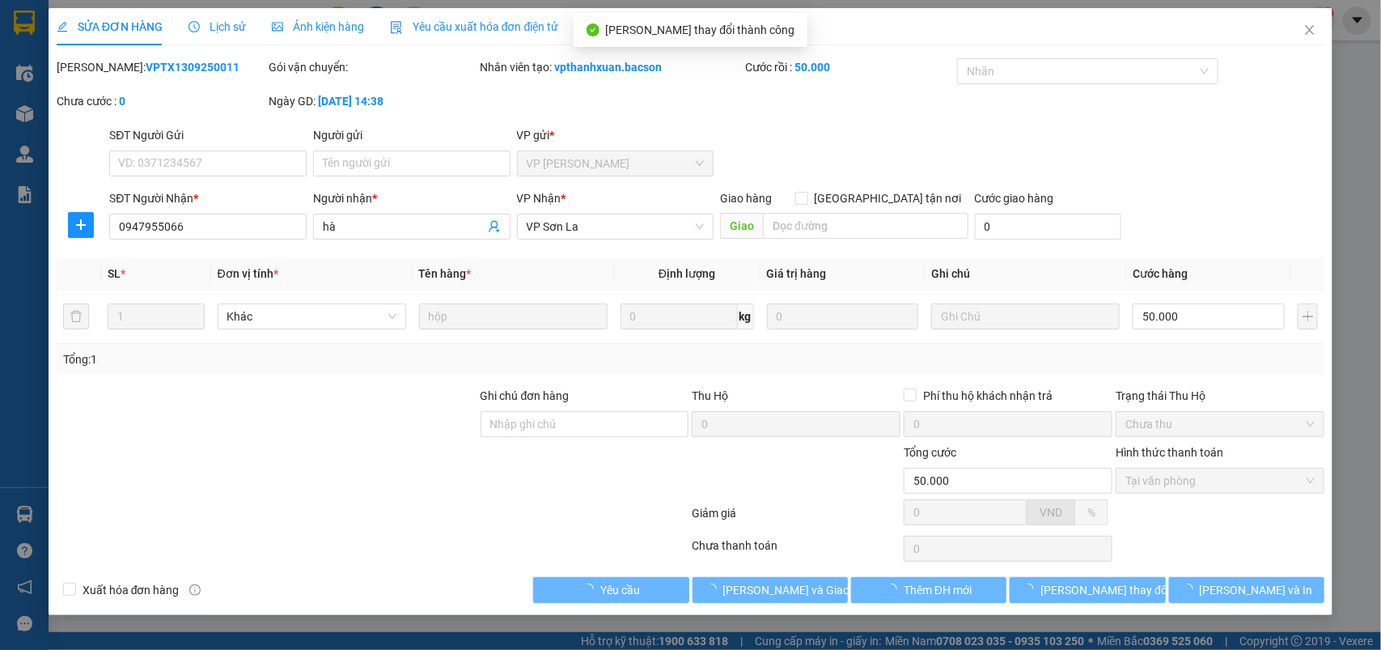
click at [1380, 12] on div "Thông báo Thông báo của bạn Tính năng mới Tất cả Chưa có thông báo mới ;" at bounding box center [1381, 325] width 0 height 650
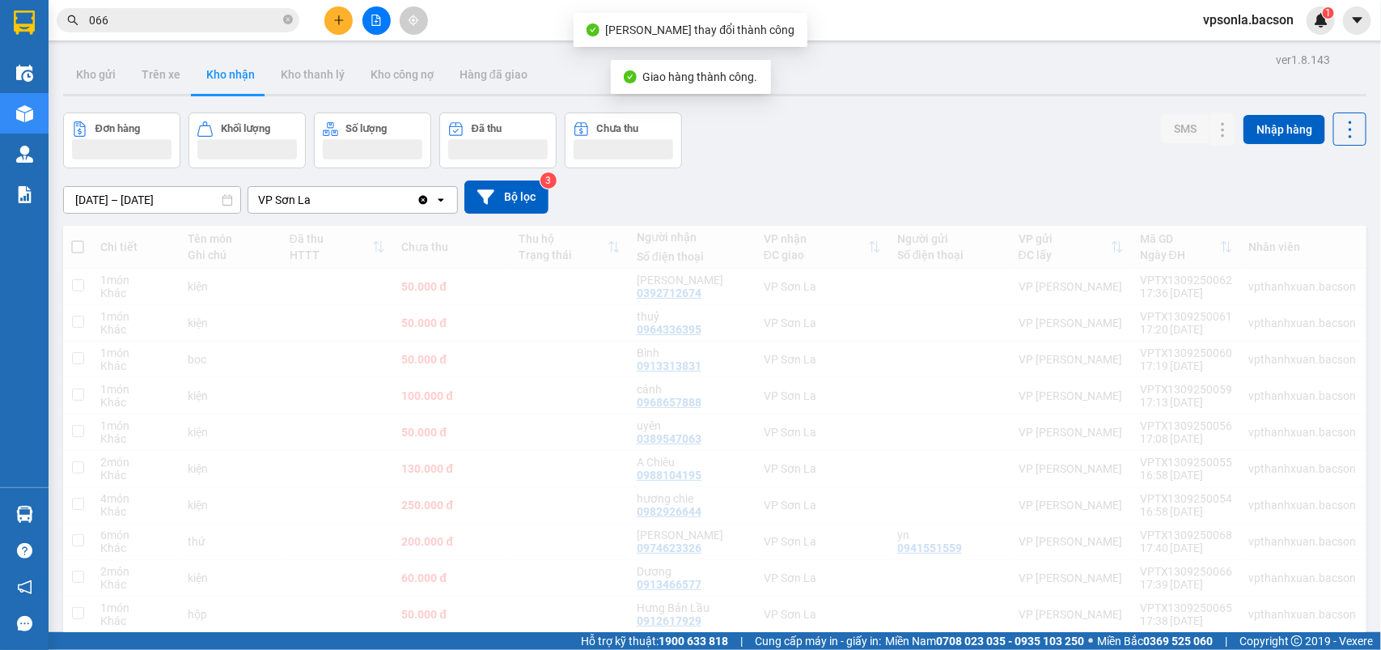
click at [1380, 26] on div "Thông báo Thông báo của bạn Tính năng mới" at bounding box center [1381, 325] width 0 height 650
click at [132, 12] on input "066" at bounding box center [184, 20] width 191 height 18
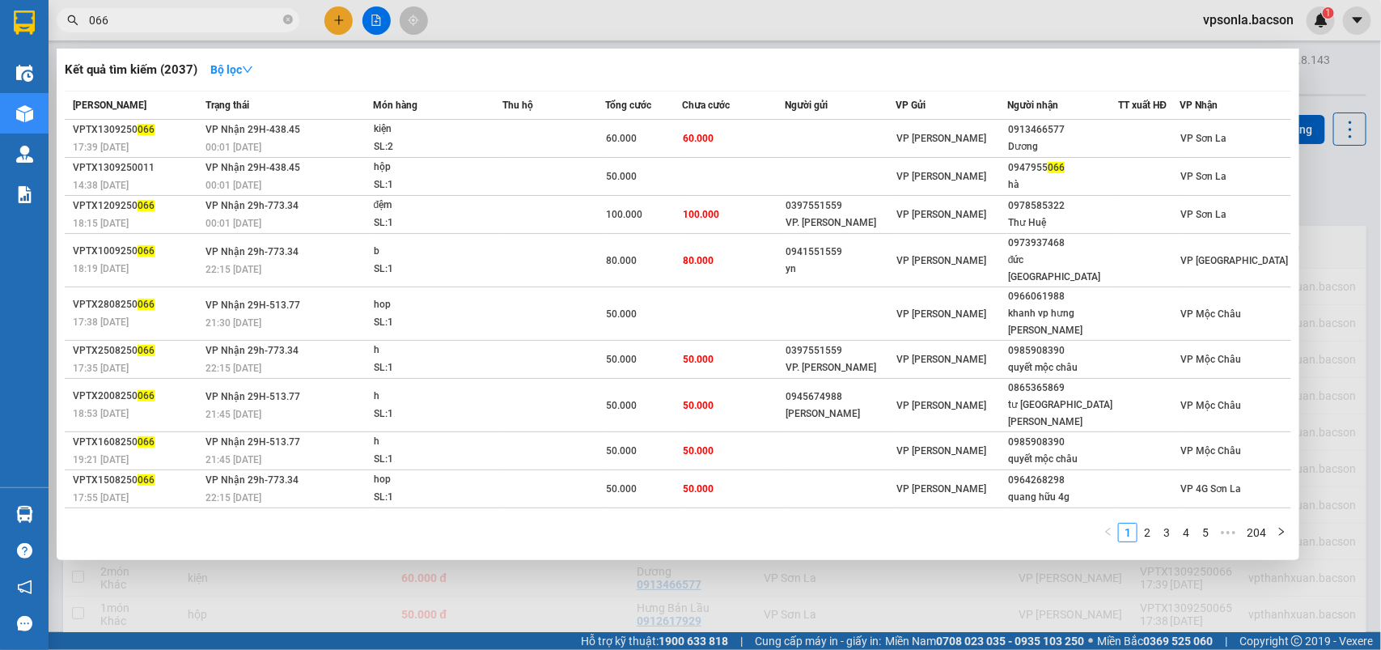
click at [132, 12] on input "066" at bounding box center [184, 20] width 191 height 18
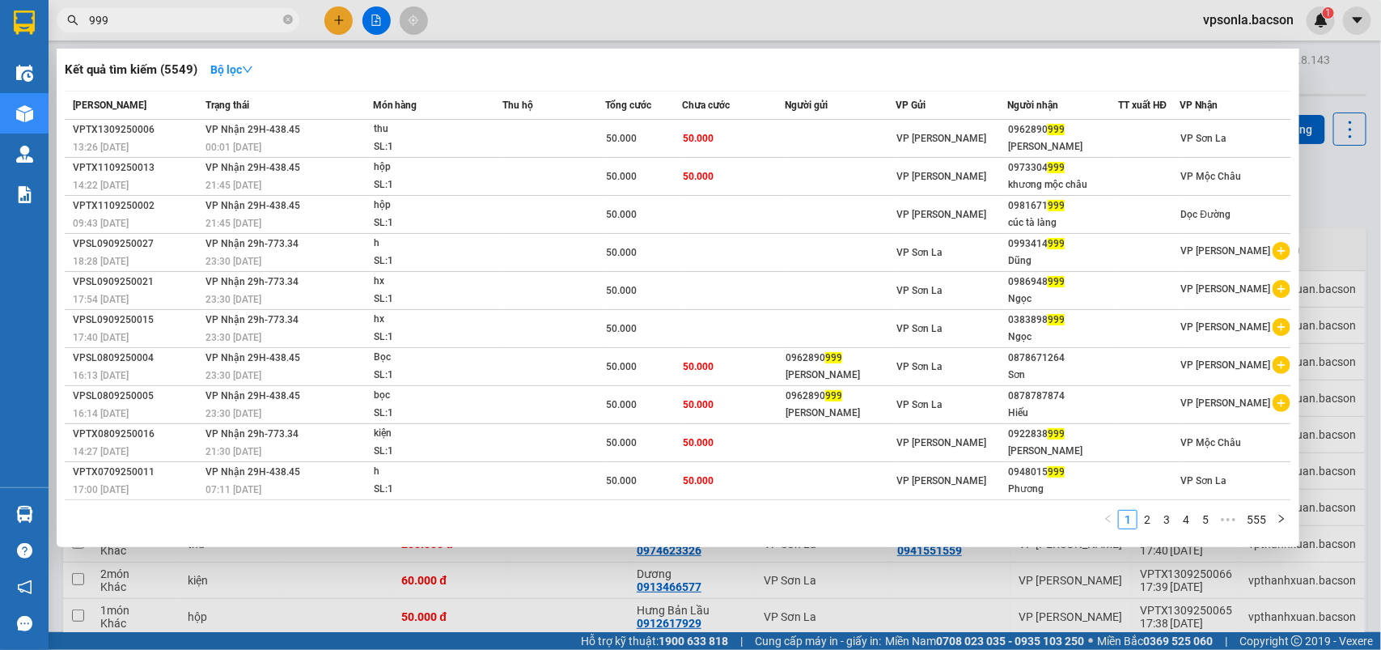
type input "999"
click at [836, 116] on th "Người gửi" at bounding box center [840, 105] width 111 height 28
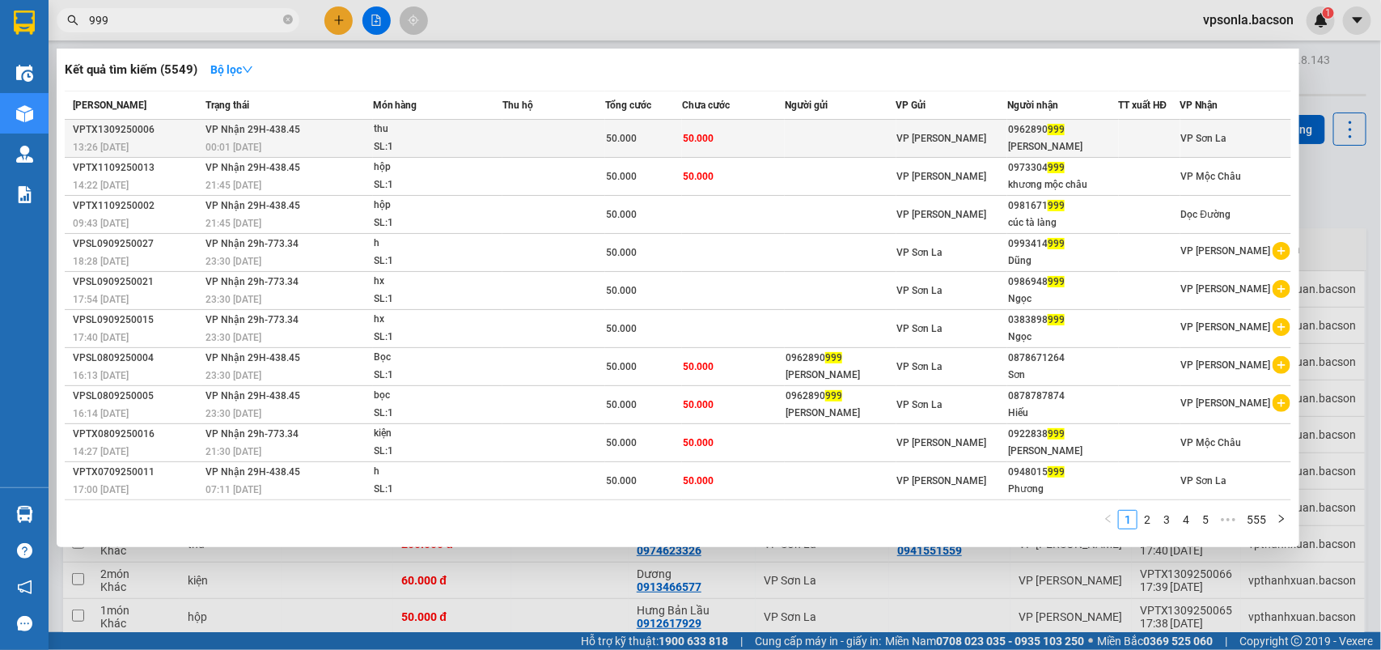
click at [850, 140] on td at bounding box center [840, 139] width 111 height 38
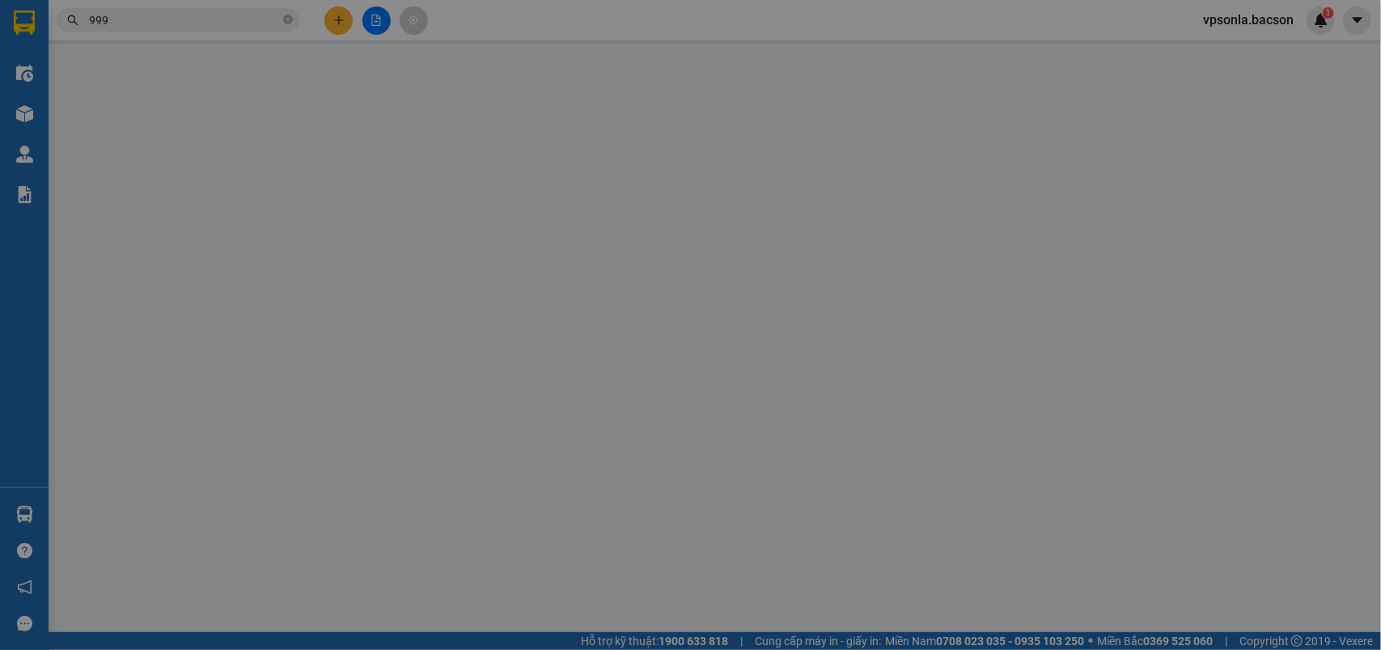
type input "0962890999"
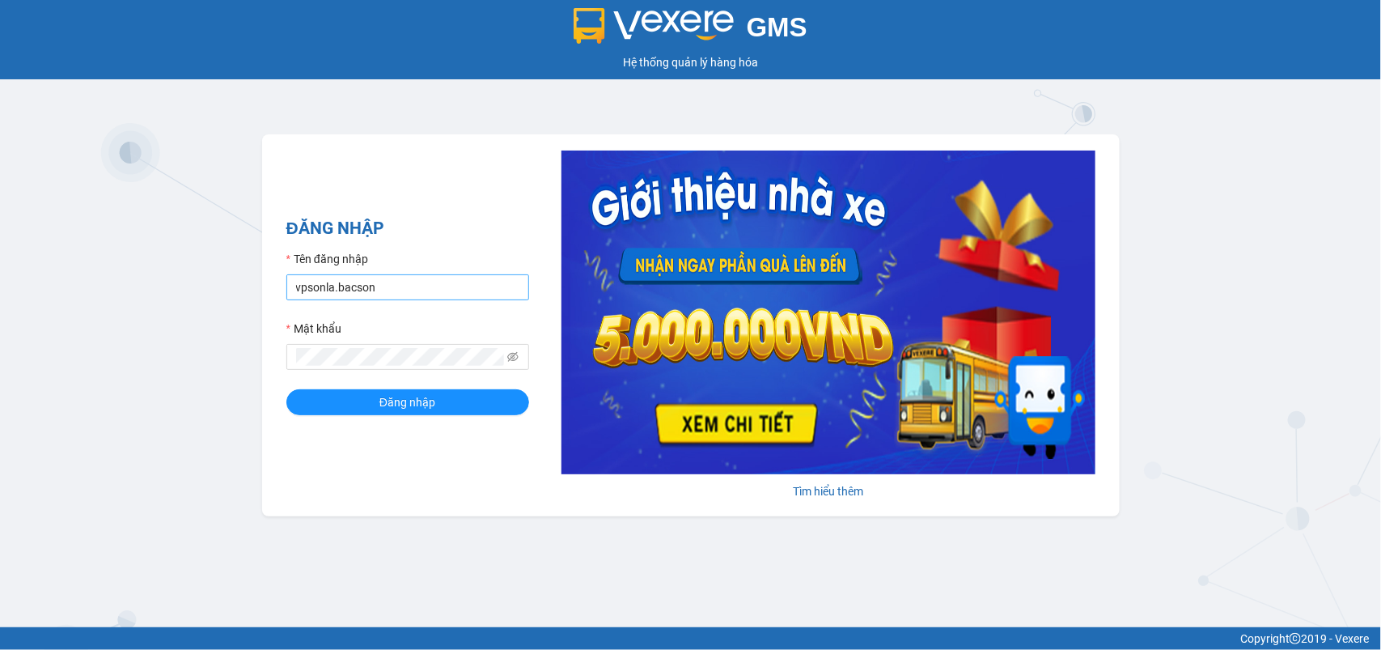
click at [374, 281] on input "vpsonla.bacson" at bounding box center [407, 287] width 243 height 26
type input "vpgialam.bacson"
click at [407, 401] on span "Đăng nhập" at bounding box center [407, 402] width 56 height 18
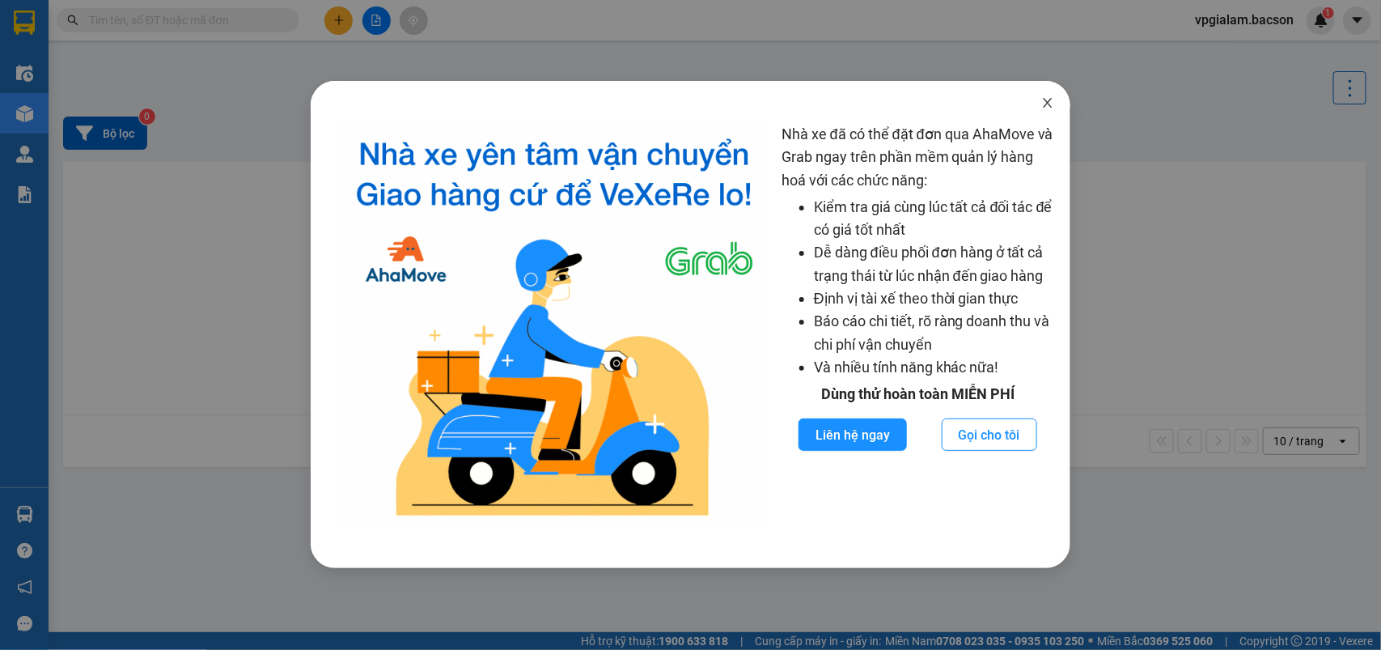
click at [1045, 104] on icon "close" at bounding box center [1047, 102] width 13 height 13
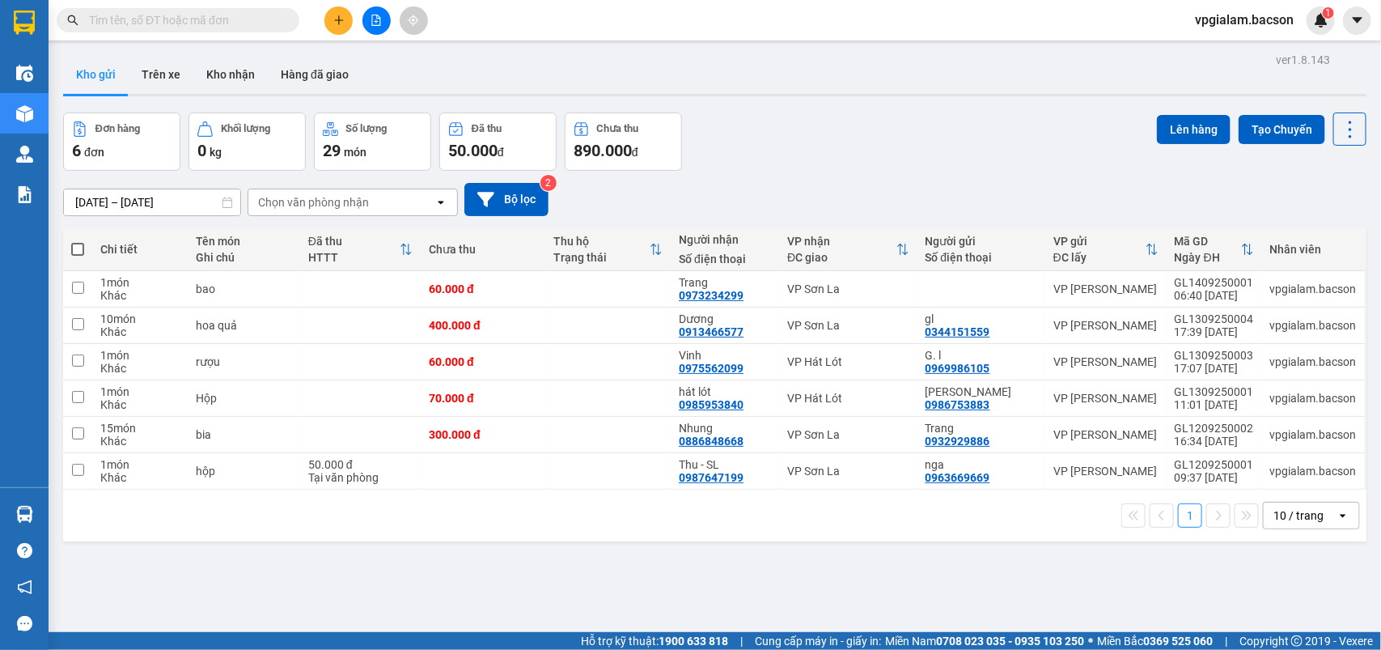
click at [73, 241] on label at bounding box center [77, 249] width 13 height 16
click at [78, 241] on input "checkbox" at bounding box center [78, 241] width 0 height 0
checkbox input "true"
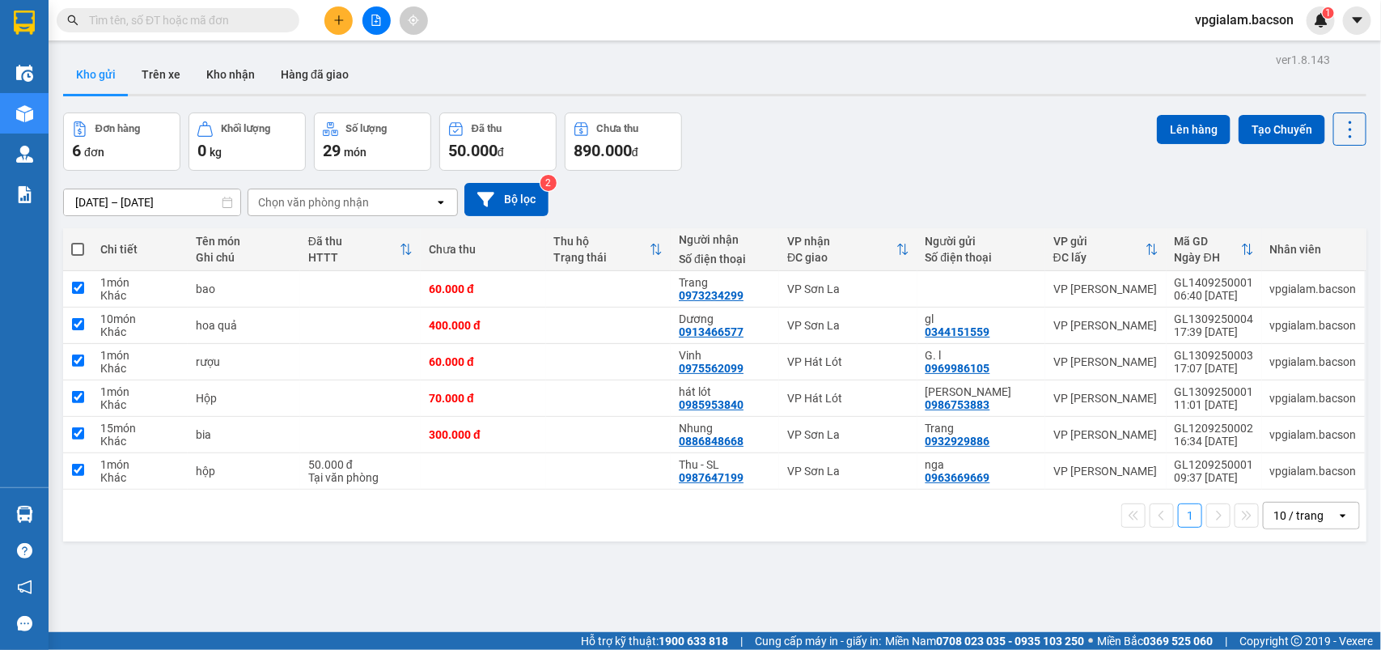
checkbox input "true"
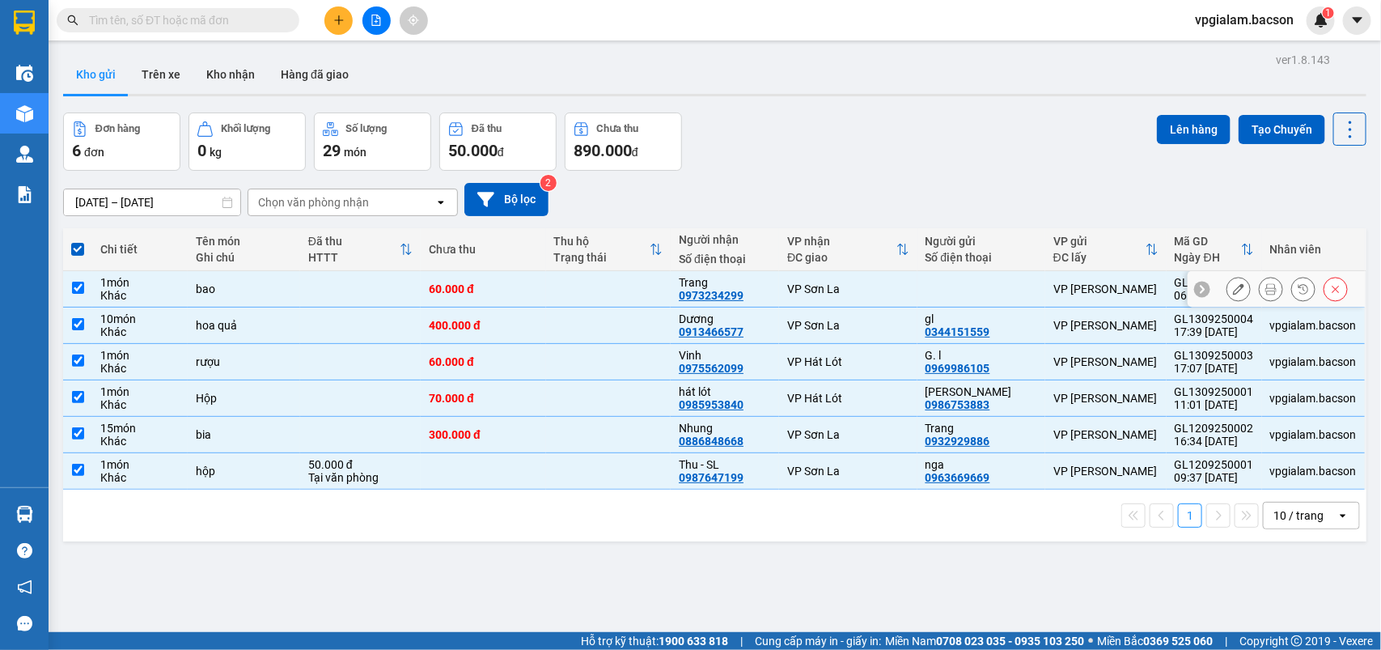
click at [91, 282] on td at bounding box center [77, 289] width 29 height 36
checkbox input "false"
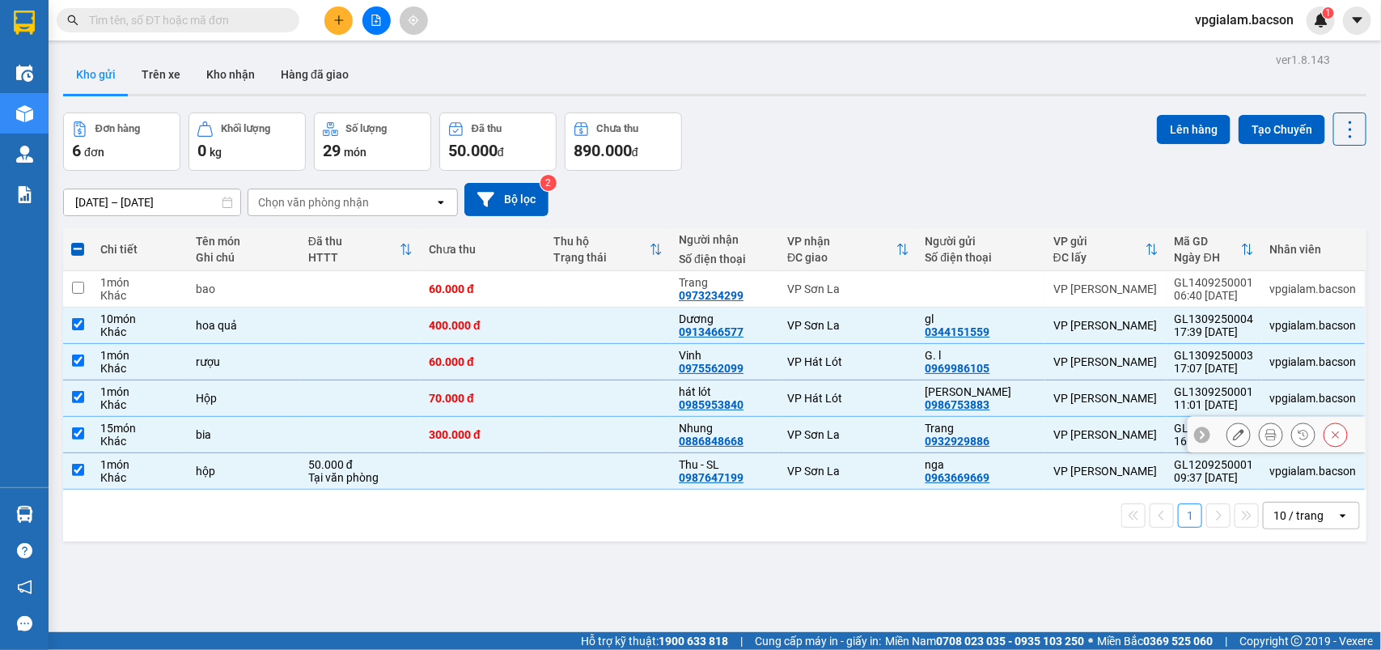
click at [1324, 433] on button at bounding box center [1335, 435] width 23 height 28
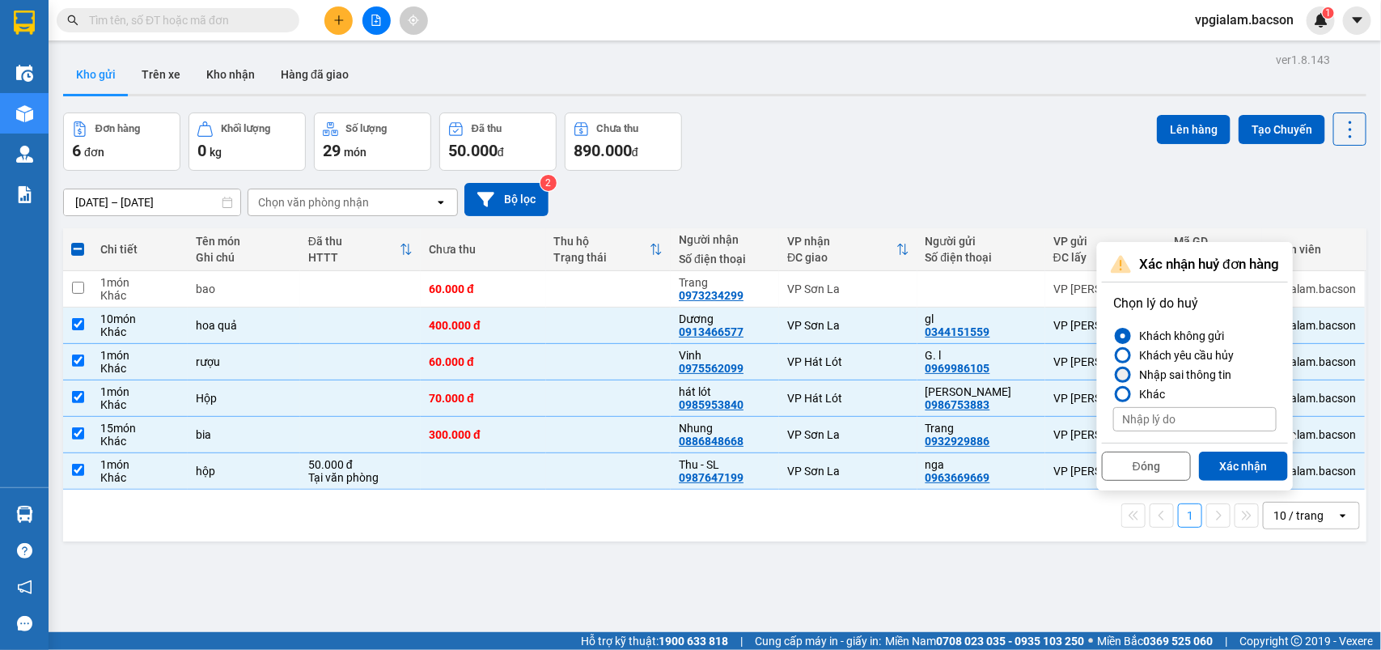
click at [1216, 369] on div "Nhập sai thông tin" at bounding box center [1182, 374] width 99 height 19
click at [1113, 375] on input "Nhập sai thông tin" at bounding box center [1113, 375] width 0 height 0
click at [1246, 474] on button "Xác nhận" at bounding box center [1243, 465] width 89 height 29
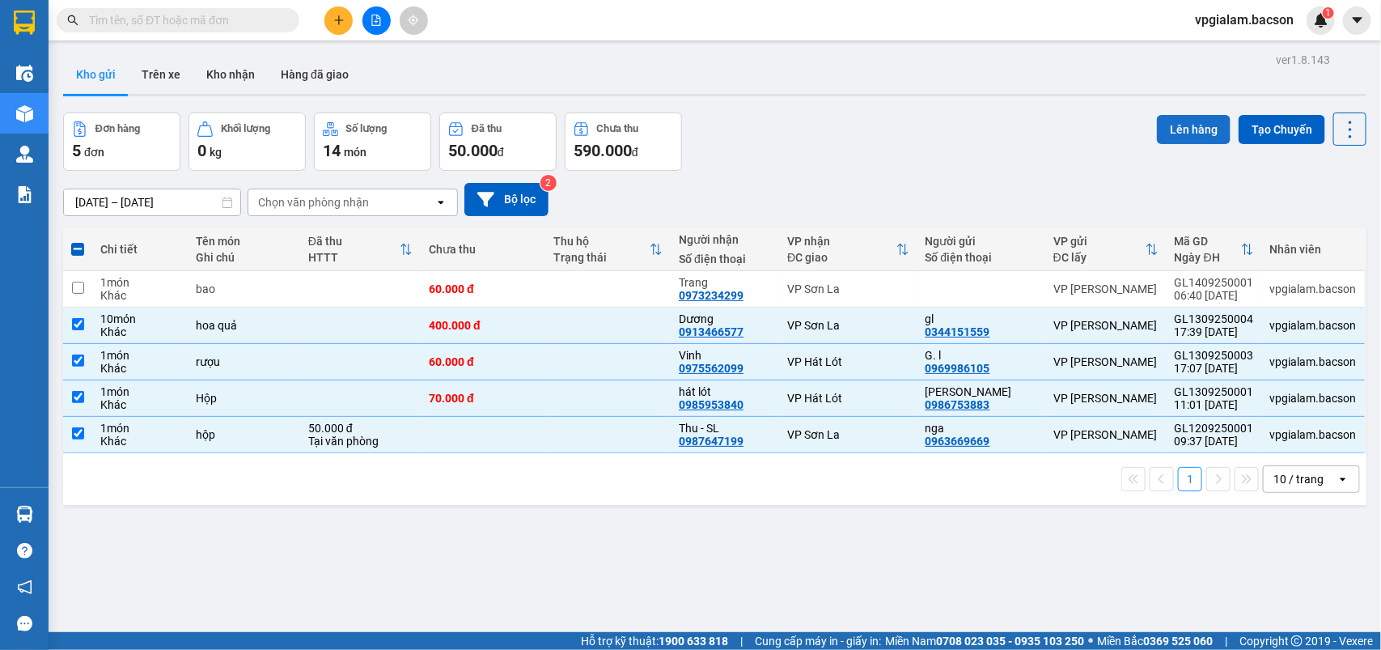
click at [1181, 134] on button "Lên hàng" at bounding box center [1194, 129] width 74 height 29
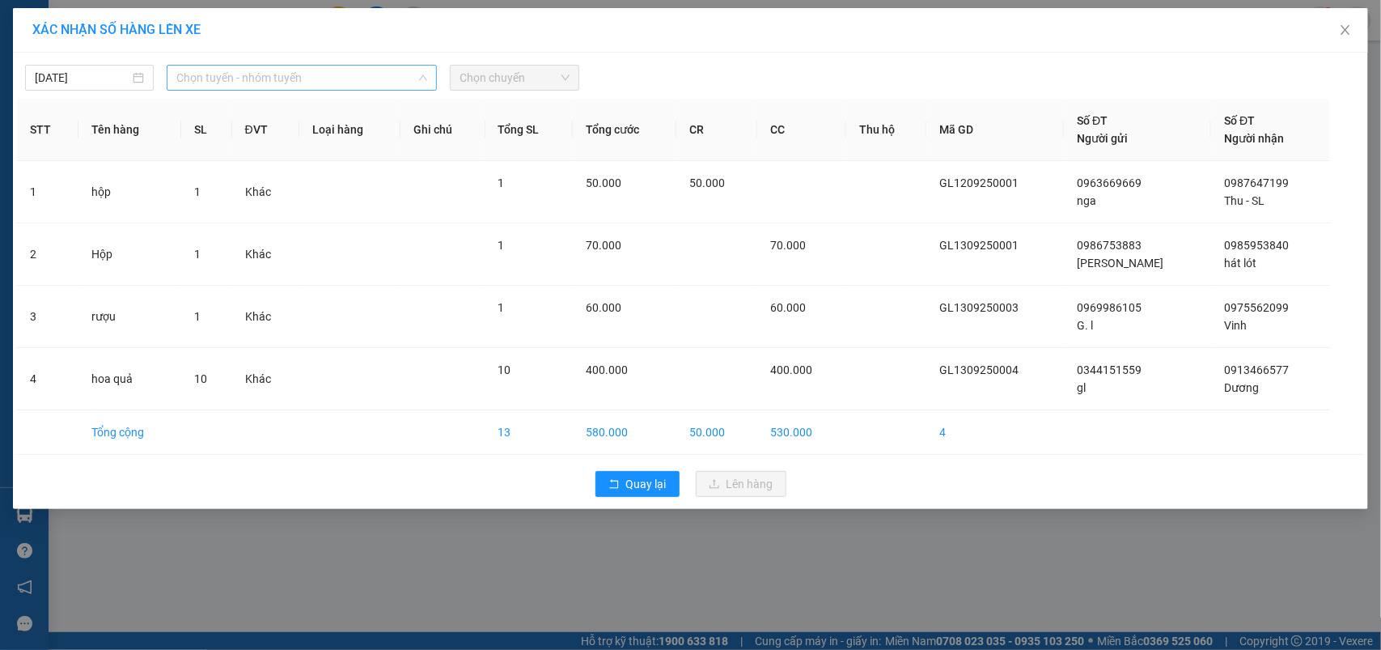
click at [297, 81] on span "Chọn tuyến - nhóm tuyến" at bounding box center [301, 78] width 251 height 24
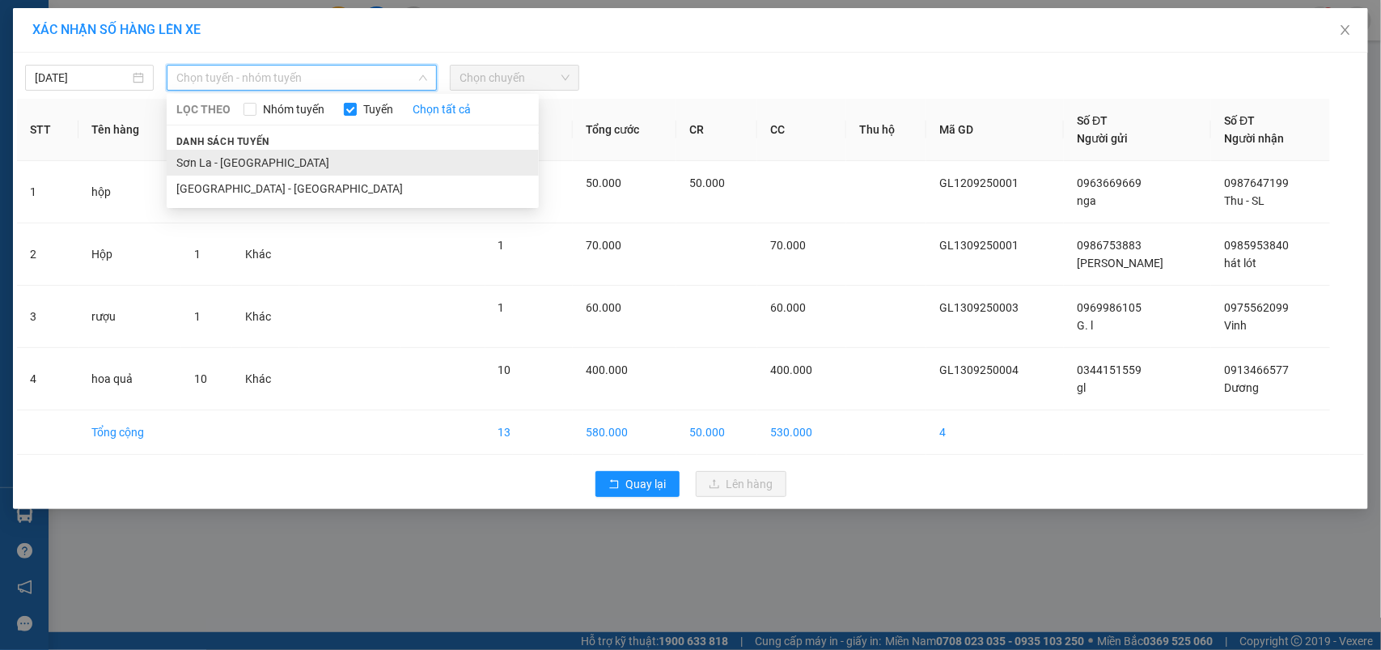
click at [273, 152] on li "Sơn La - [GEOGRAPHIC_DATA]" at bounding box center [353, 163] width 372 height 26
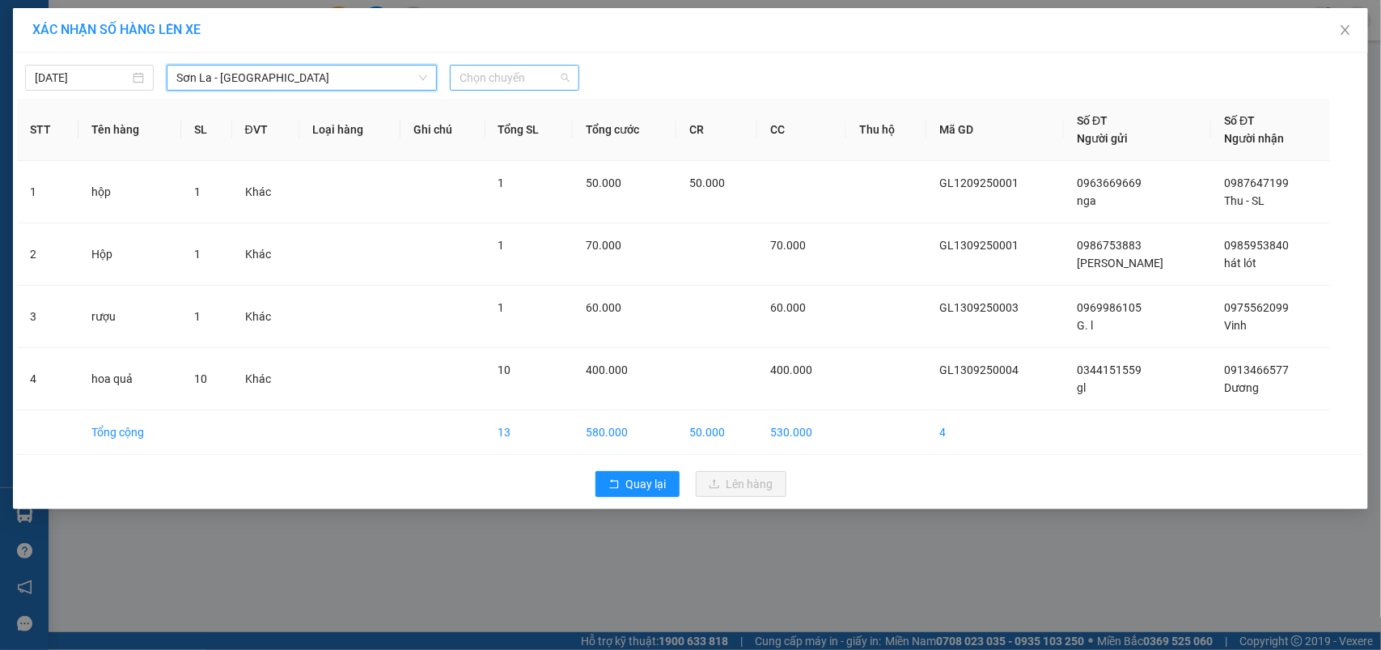
click at [485, 82] on span "Chọn chuyến" at bounding box center [514, 78] width 109 height 24
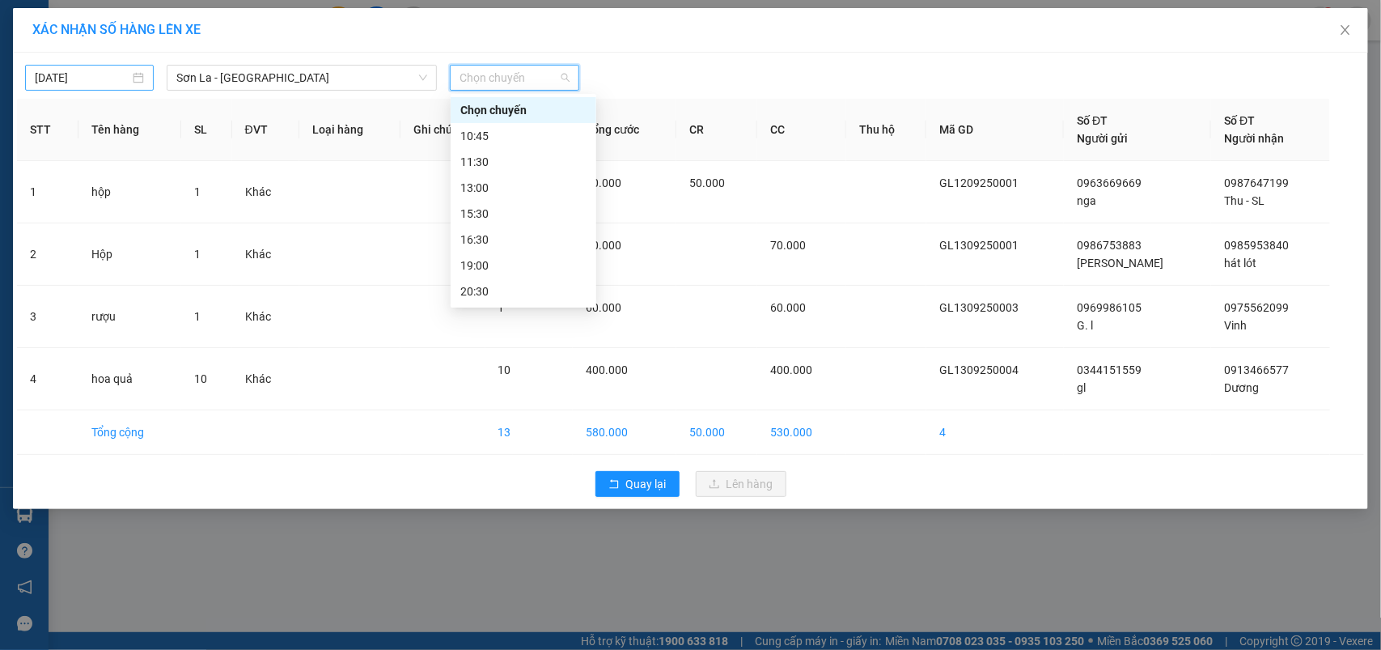
click at [101, 66] on div "14/09/2025" at bounding box center [89, 78] width 129 height 26
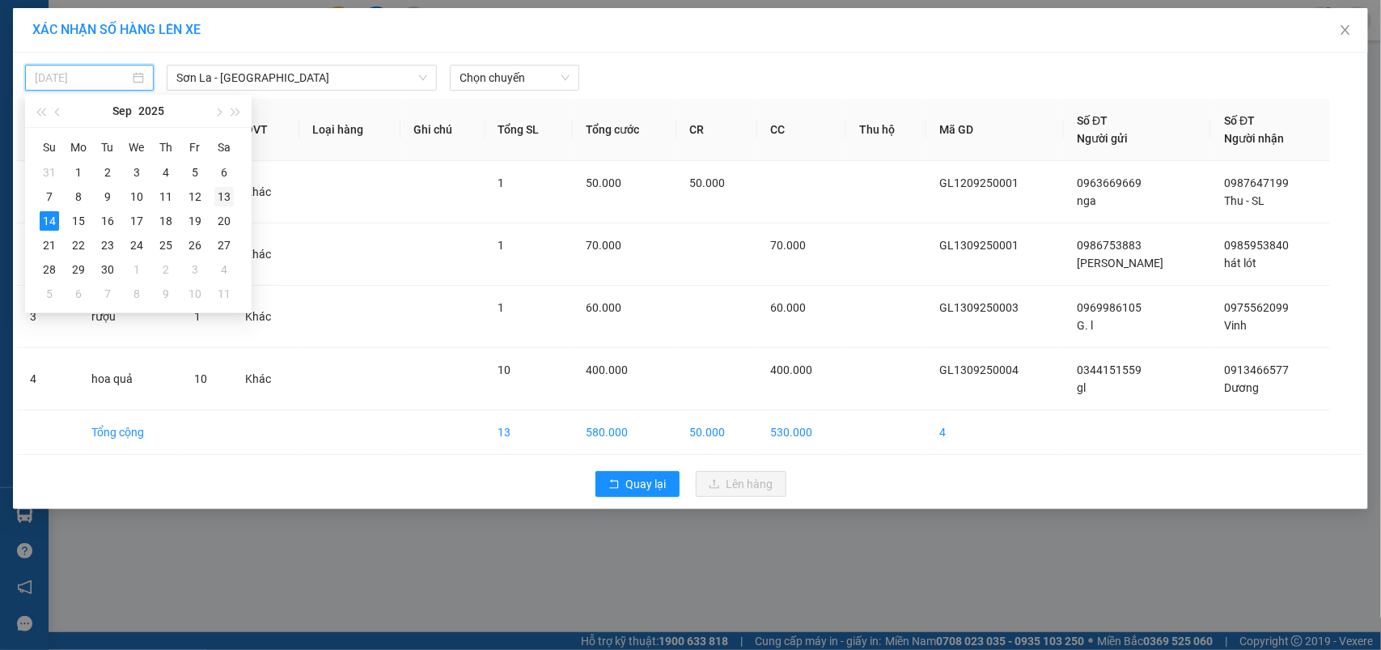
click at [231, 200] on div "13" at bounding box center [223, 196] width 19 height 19
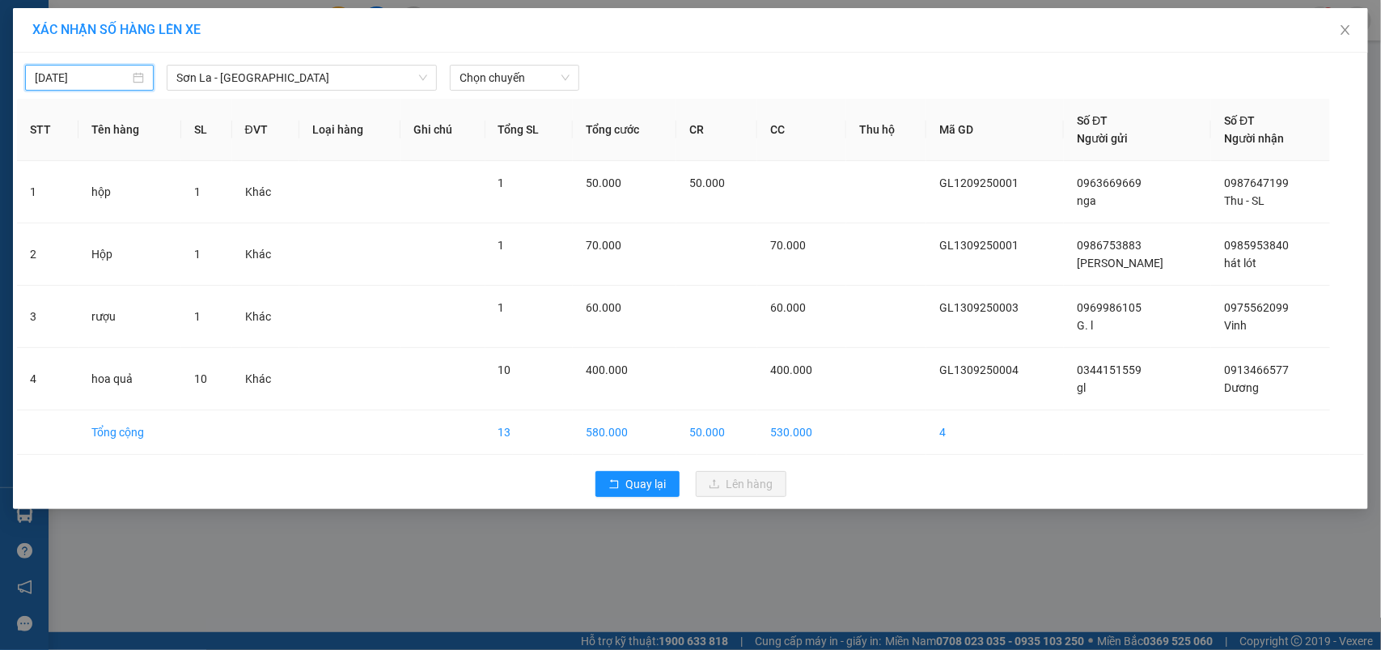
type input "[DATE]"
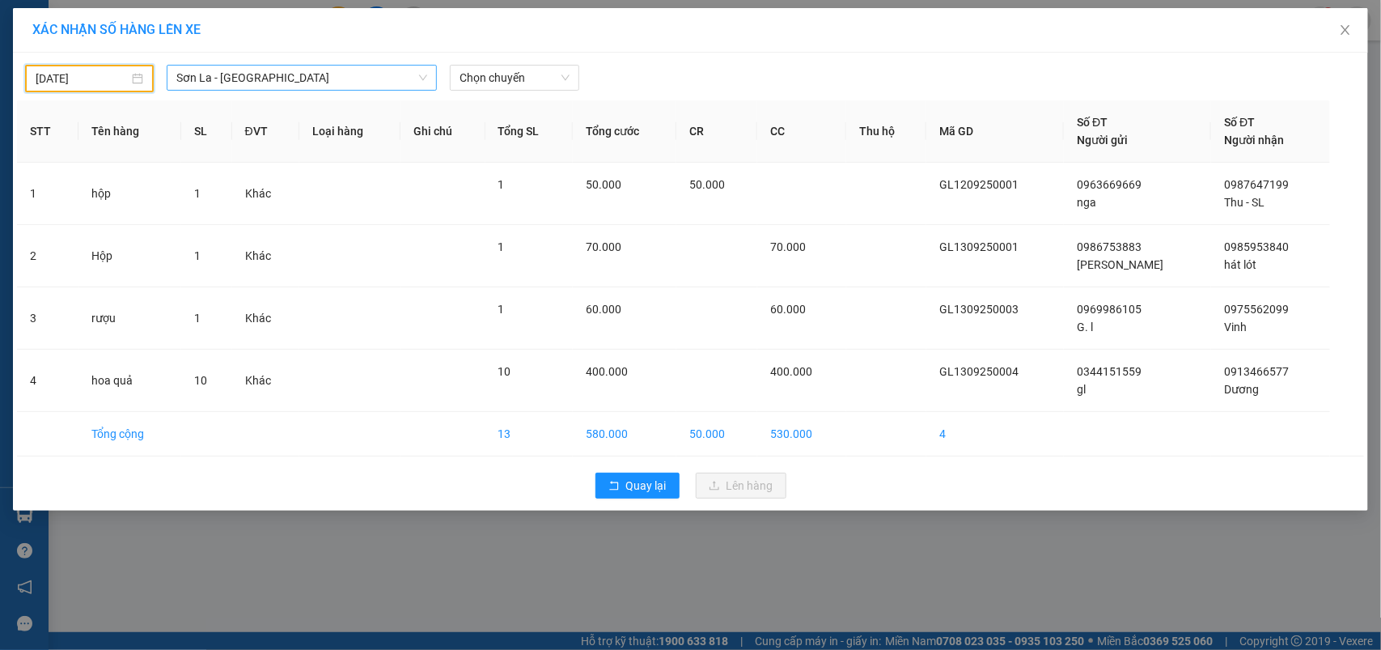
click at [276, 77] on span "Sơn La - [GEOGRAPHIC_DATA]" at bounding box center [301, 78] width 251 height 24
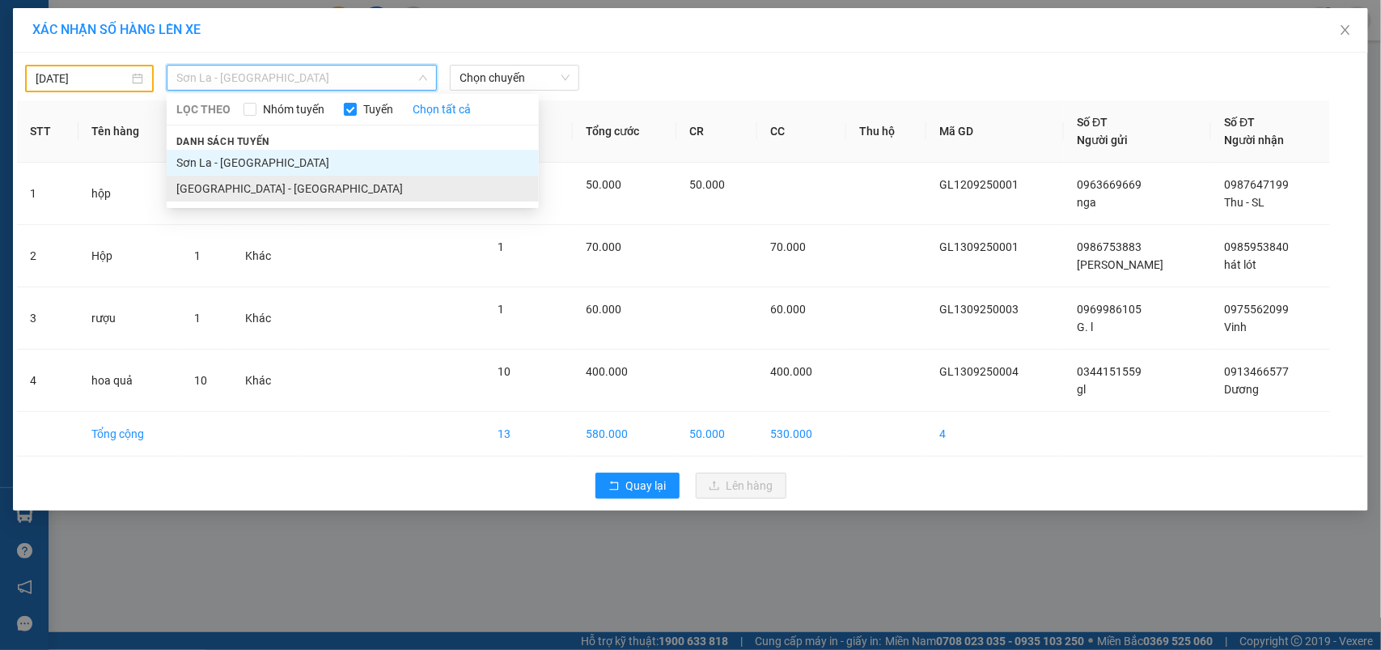
click at [232, 186] on li "[GEOGRAPHIC_DATA] - [GEOGRAPHIC_DATA]" at bounding box center [353, 189] width 372 height 26
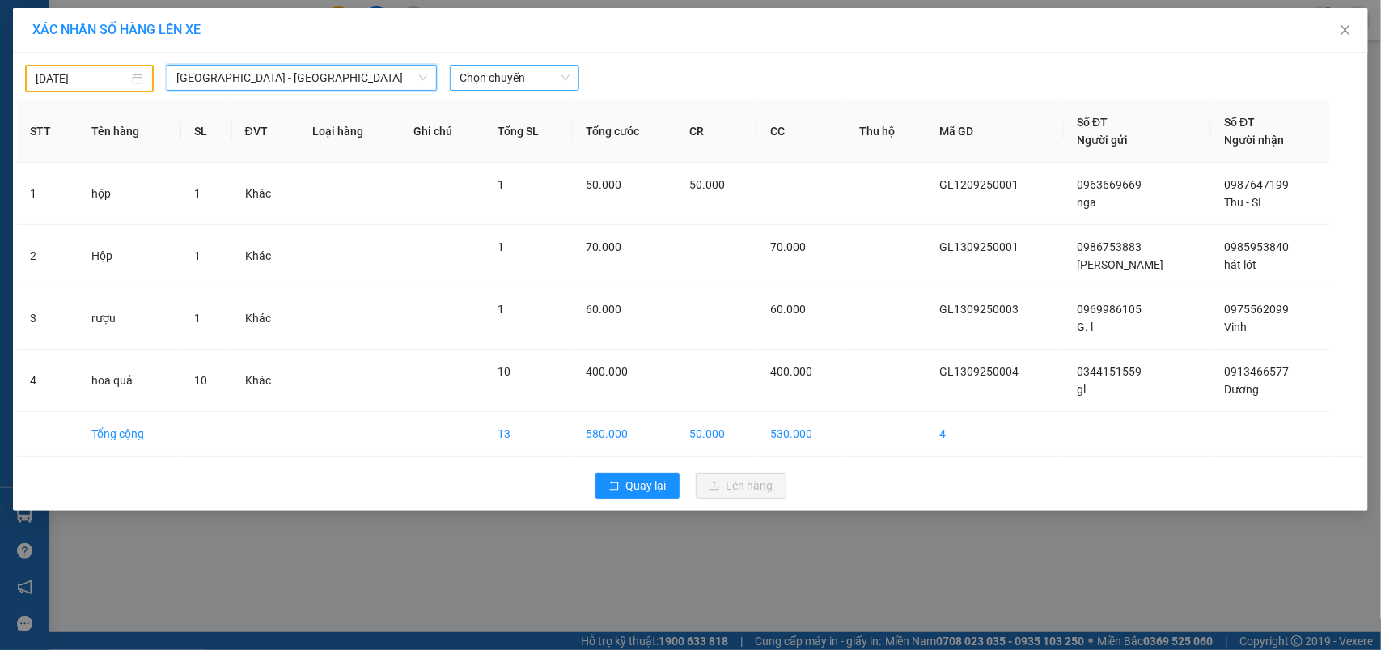
click at [459, 81] on div "Chọn chuyến" at bounding box center [514, 78] width 129 height 26
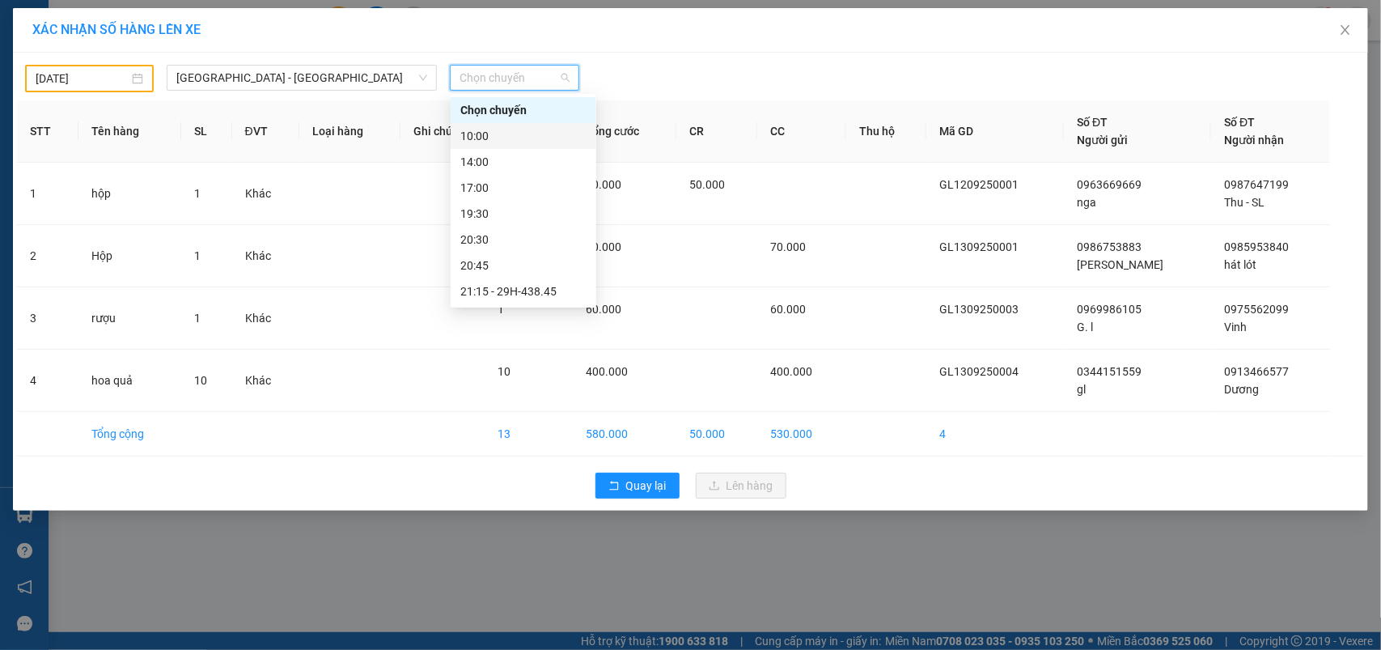
click at [474, 134] on div "10:00" at bounding box center [523, 136] width 126 height 18
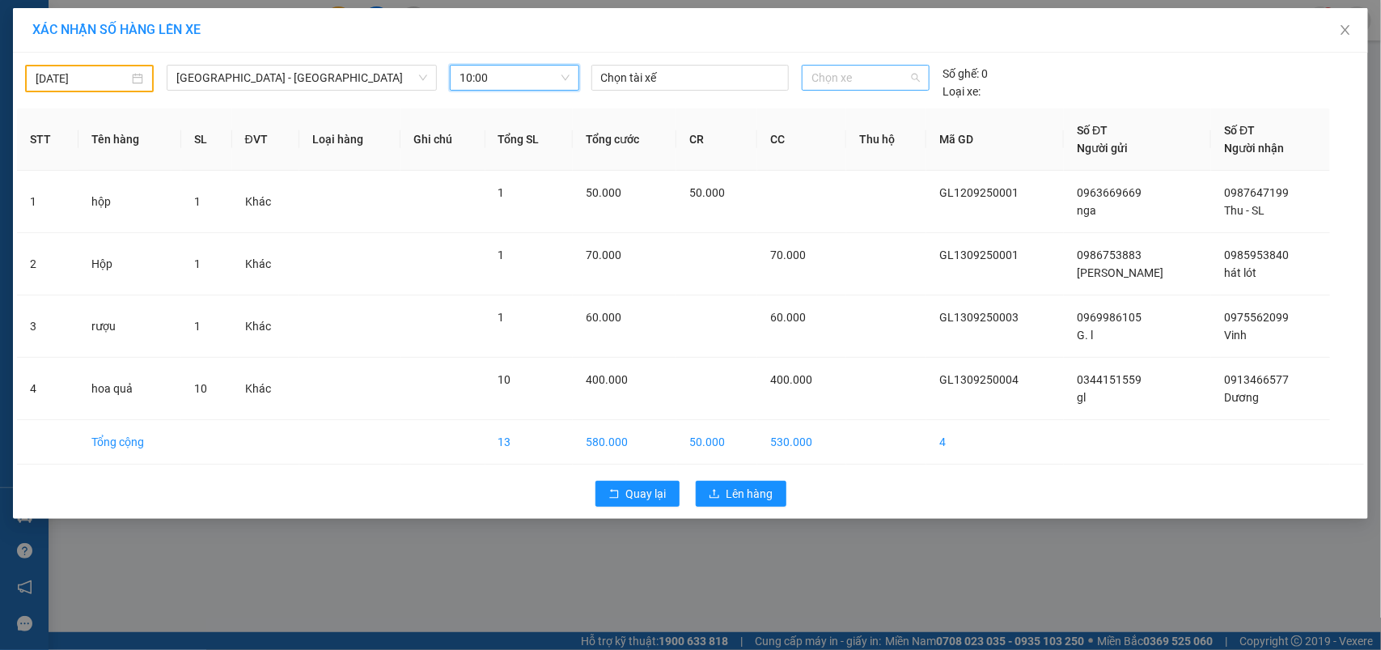
click at [850, 70] on span "Chọn xe" at bounding box center [865, 78] width 108 height 24
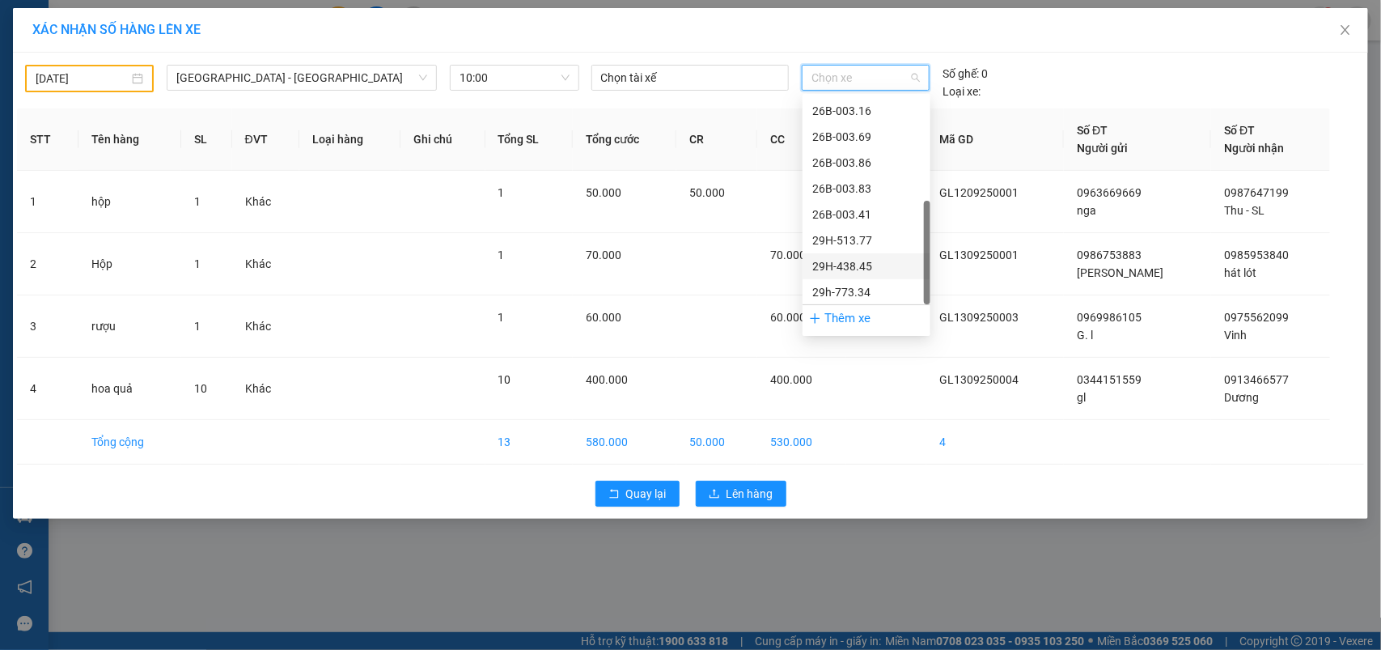
click at [862, 265] on div "29H-438.45" at bounding box center [866, 266] width 108 height 18
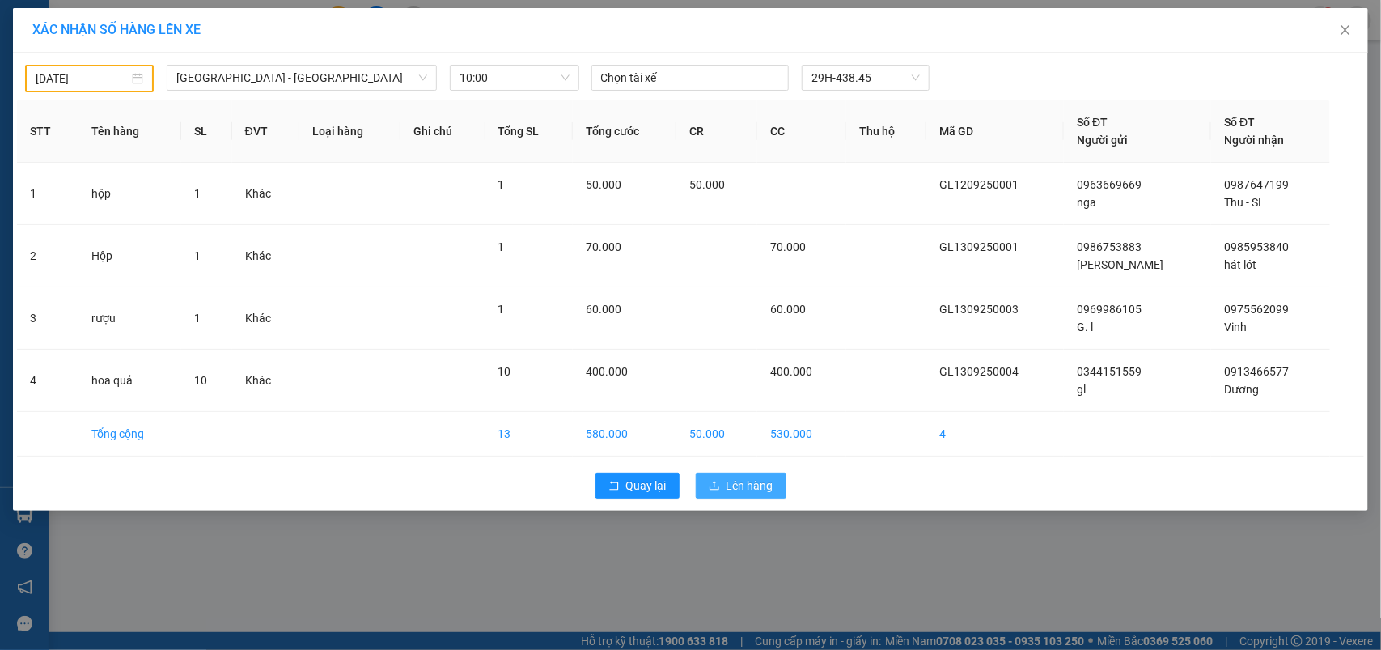
click at [731, 489] on span "Lên hàng" at bounding box center [749, 485] width 47 height 18
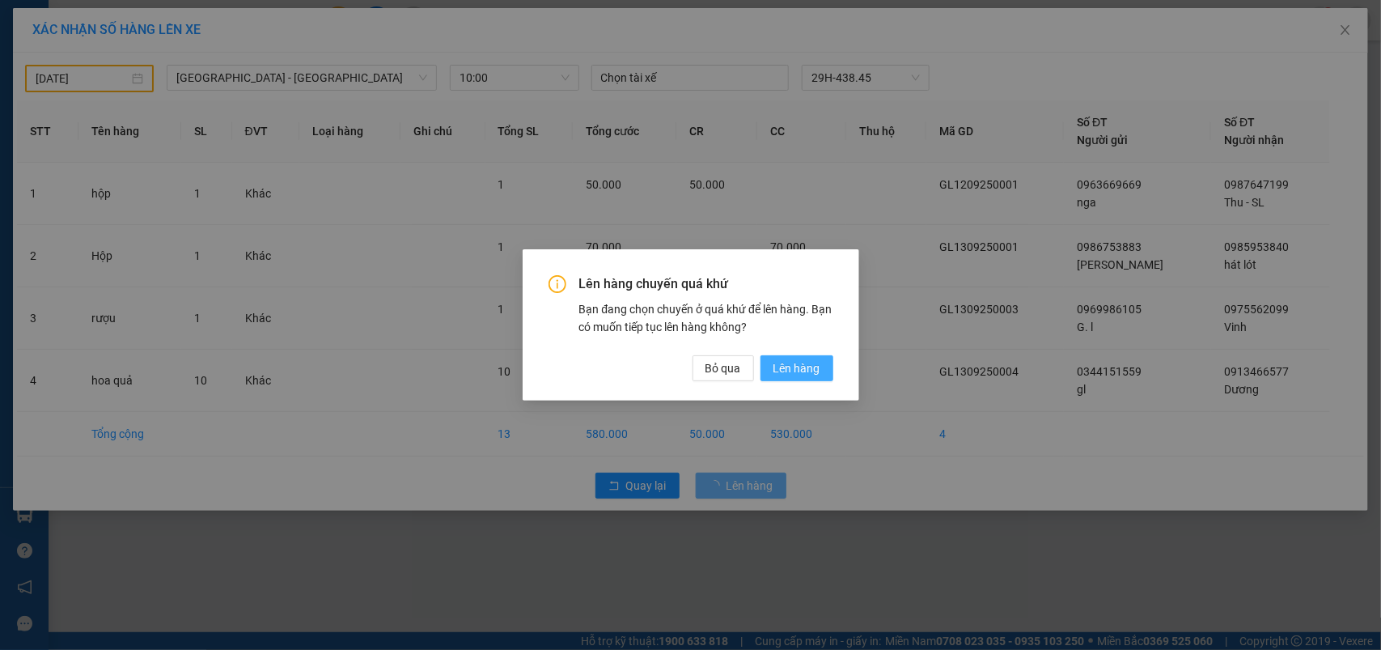
click at [771, 355] on button "Lên hàng" at bounding box center [796, 368] width 73 height 26
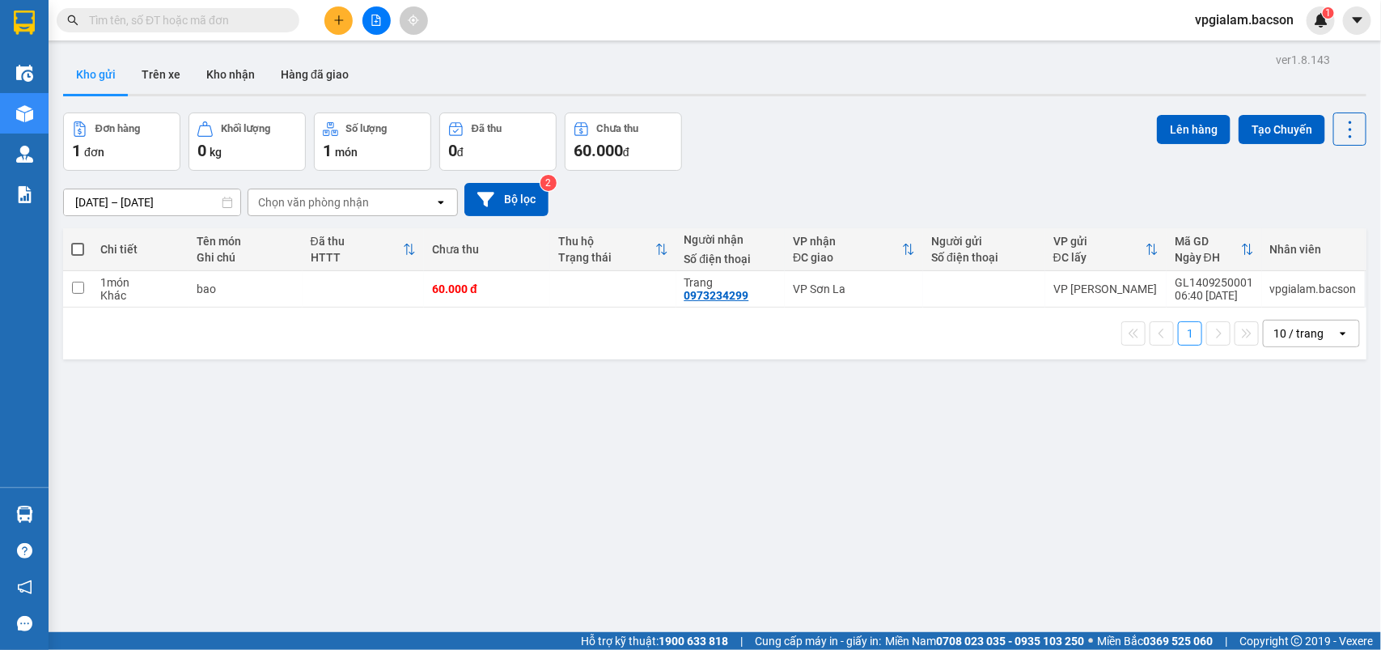
click at [1214, 35] on div "Kết quả tìm kiếm ( 0 ) Bộ lọc No Data vpgialam.bacson 1" at bounding box center [690, 20] width 1381 height 40
click at [1218, 23] on span "vpgialam.bacson" at bounding box center [1244, 20] width 125 height 20
click at [1242, 43] on span "Đăng xuất" at bounding box center [1253, 50] width 89 height 18
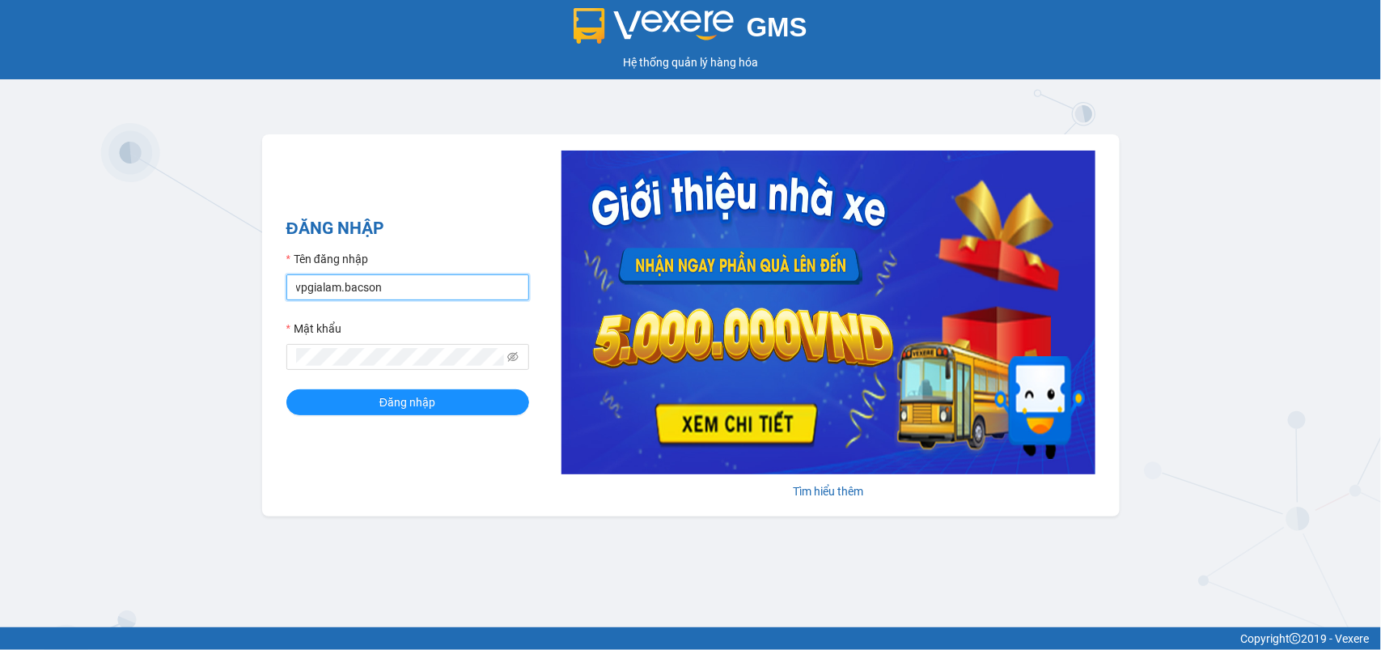
drag, startPoint x: 328, startPoint y: 284, endPoint x: 344, endPoint y: 291, distance: 17.0
click at [328, 284] on input "vpgialam.bacson" at bounding box center [407, 287] width 243 height 26
type input "vpsonla.bacson"
click at [400, 404] on span "Đăng nhập" at bounding box center [407, 402] width 56 height 18
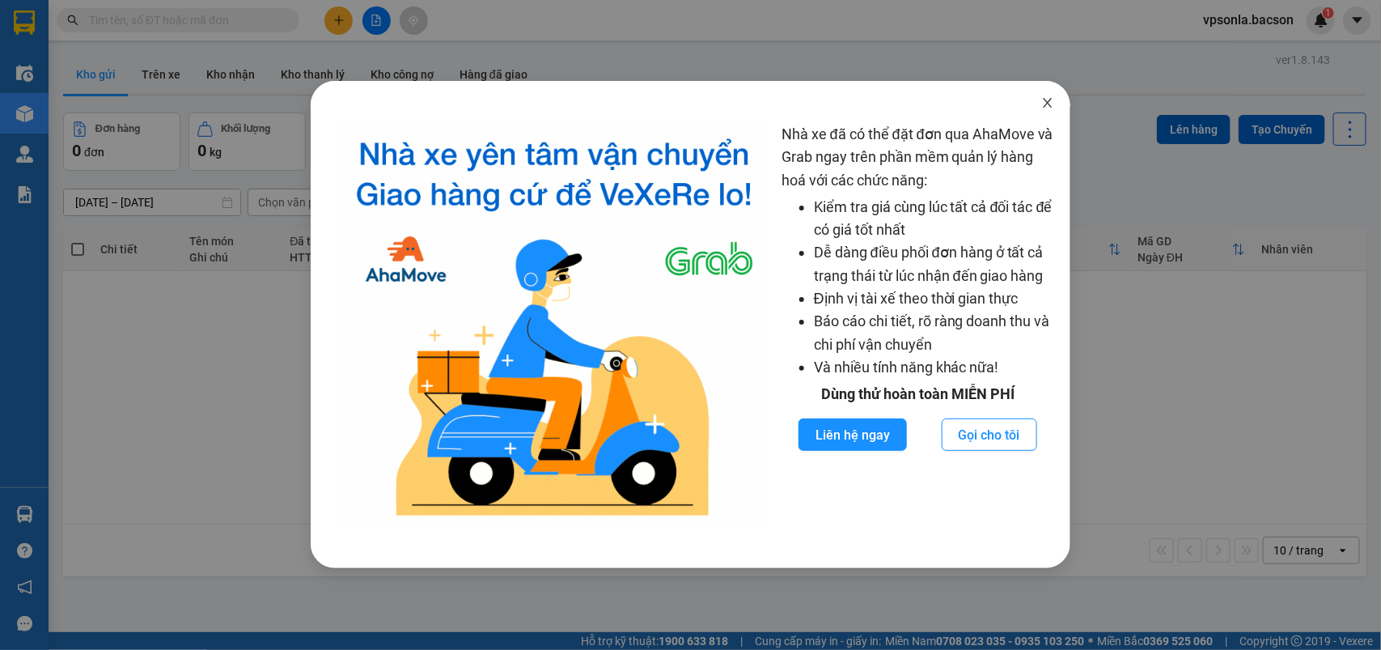
click at [1054, 95] on span "Close" at bounding box center [1047, 103] width 45 height 45
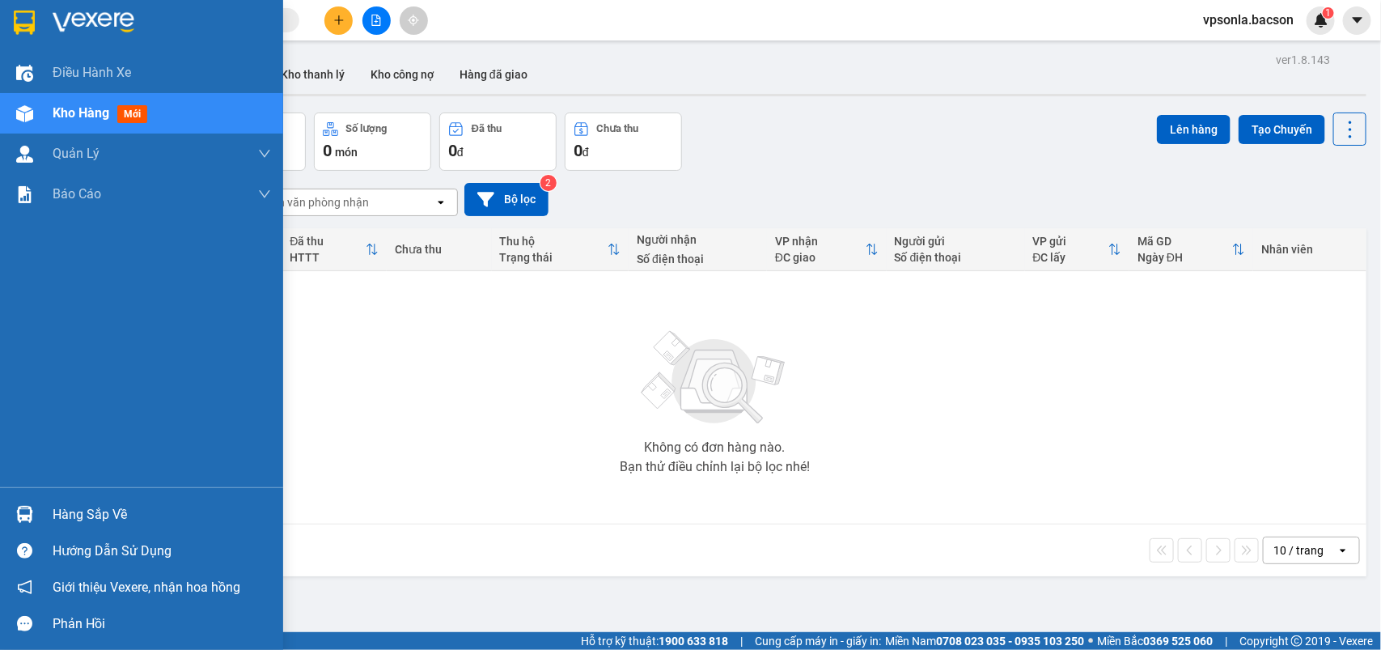
click at [23, 510] on img at bounding box center [24, 514] width 17 height 17
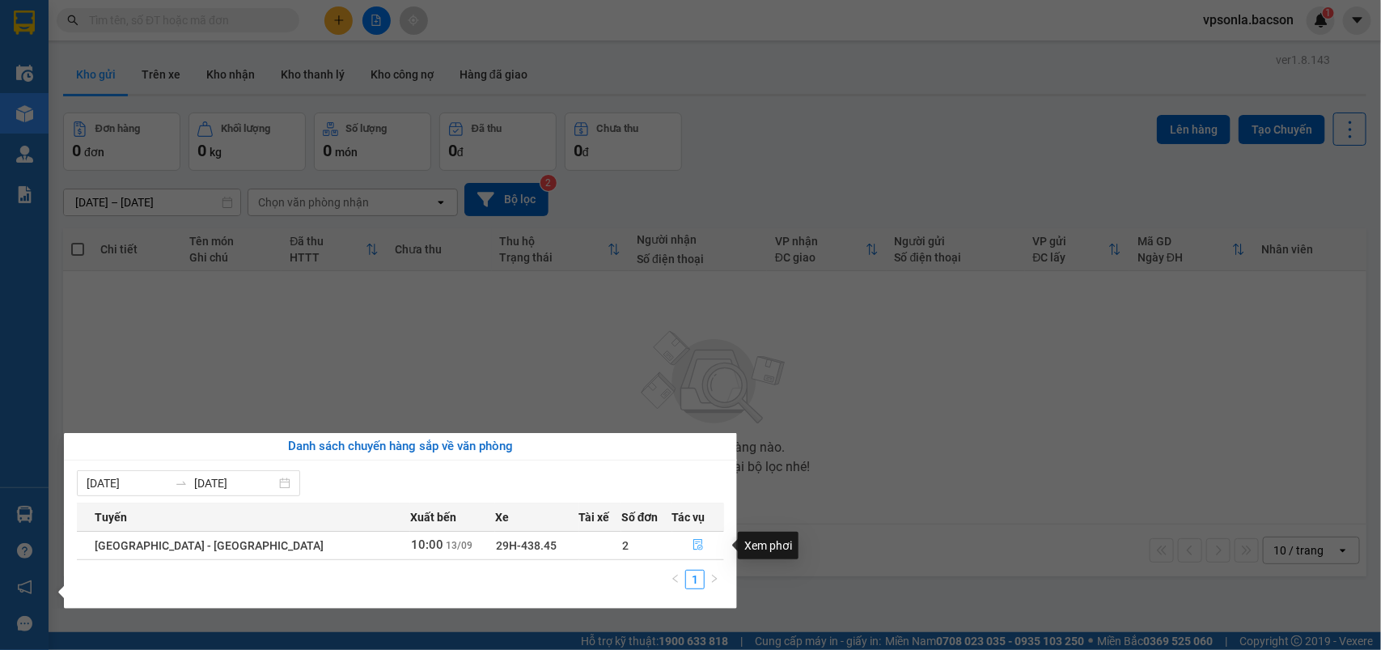
click at [692, 544] on button "button" at bounding box center [698, 545] width 51 height 26
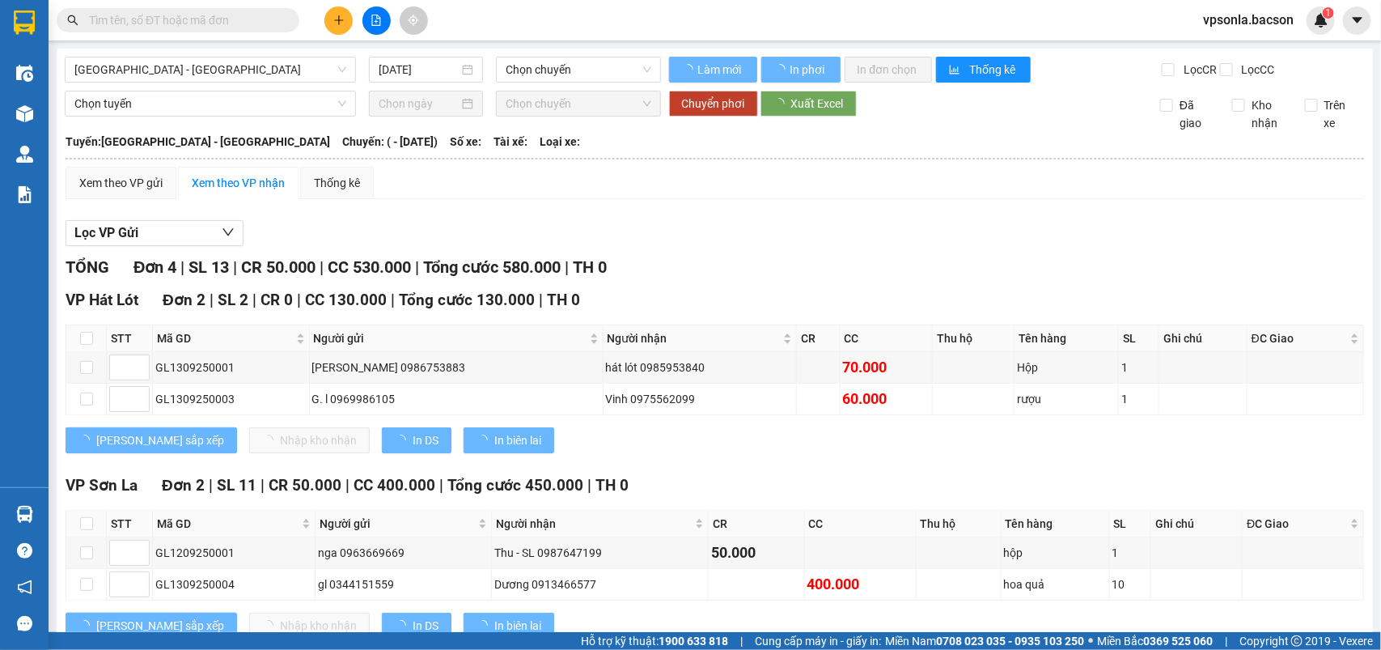
type input "[DATE]"
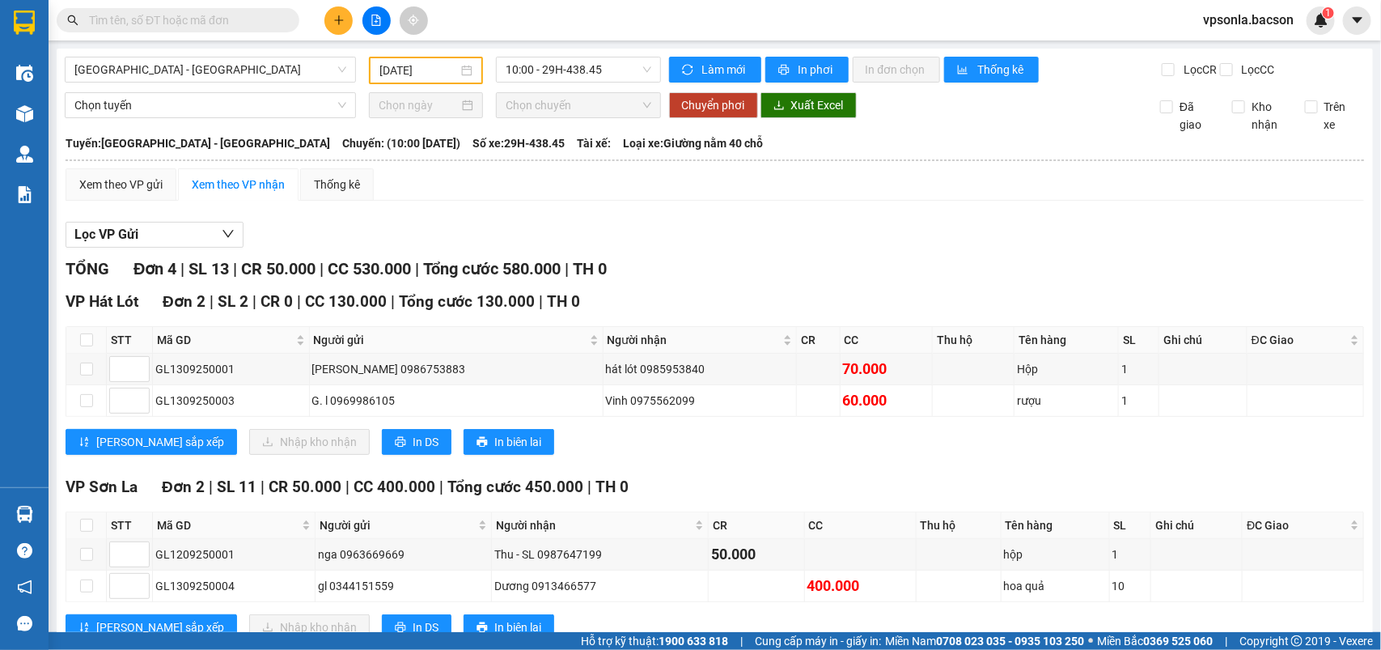
scroll to position [70, 0]
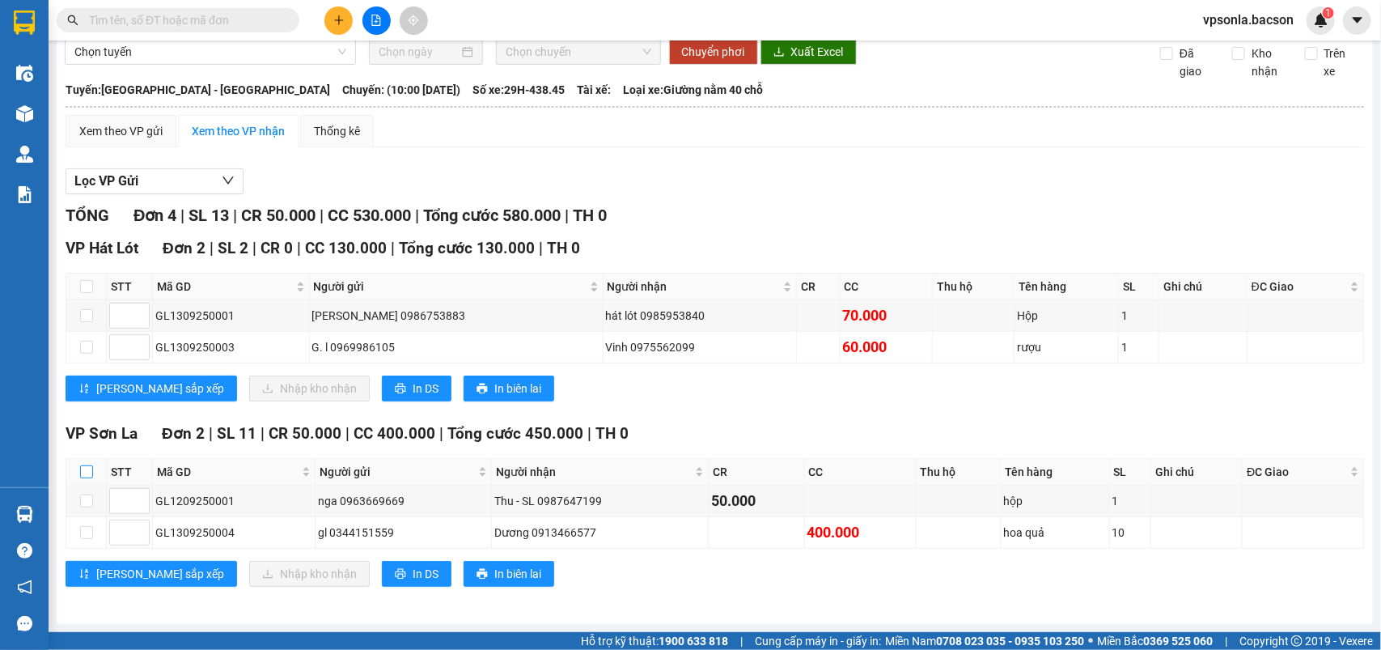
click at [87, 470] on input "checkbox" at bounding box center [86, 471] width 13 height 13
checkbox input "true"
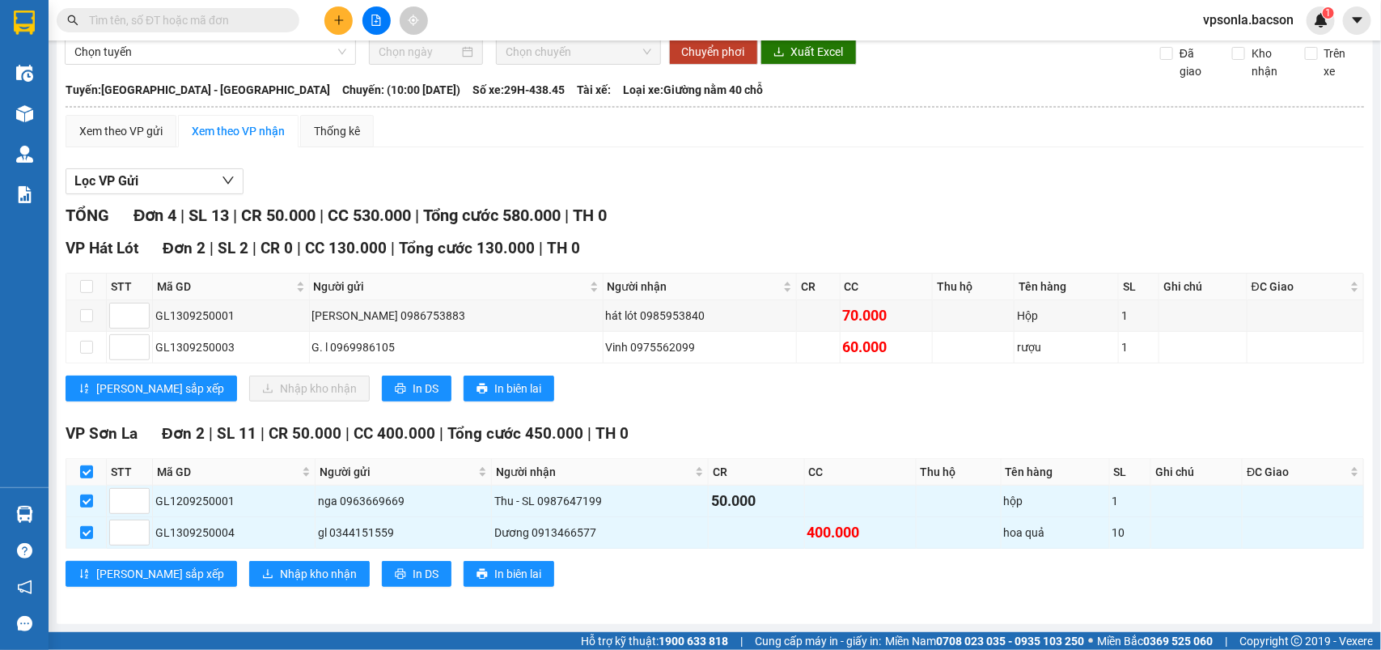
click at [259, 559] on div "VP [GEOGRAPHIC_DATA] 2 | SL 11 | CR 50.000 | CC 400.000 | Tổng cước 450.000 | T…" at bounding box center [715, 509] width 1298 height 177
click at [280, 565] on span "Nhập kho nhận" at bounding box center [318, 574] width 77 height 18
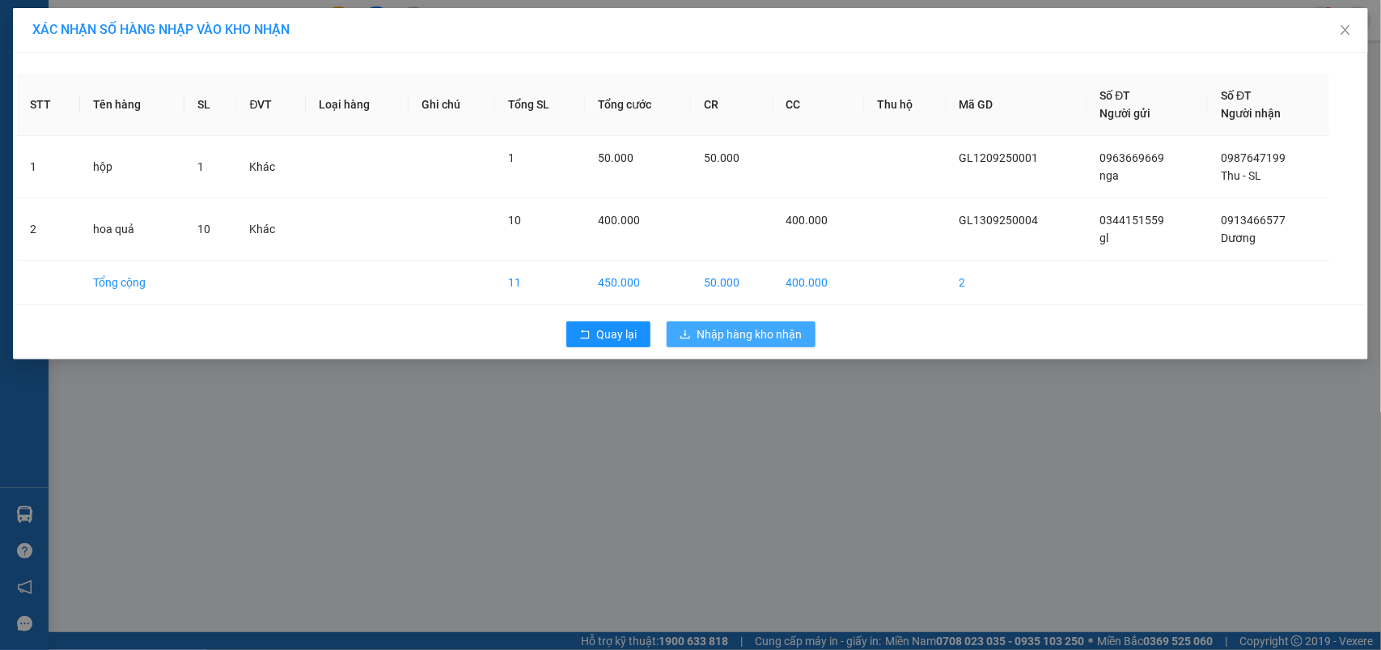
click at [767, 329] on span "Nhập hàng kho nhận" at bounding box center [749, 334] width 105 height 18
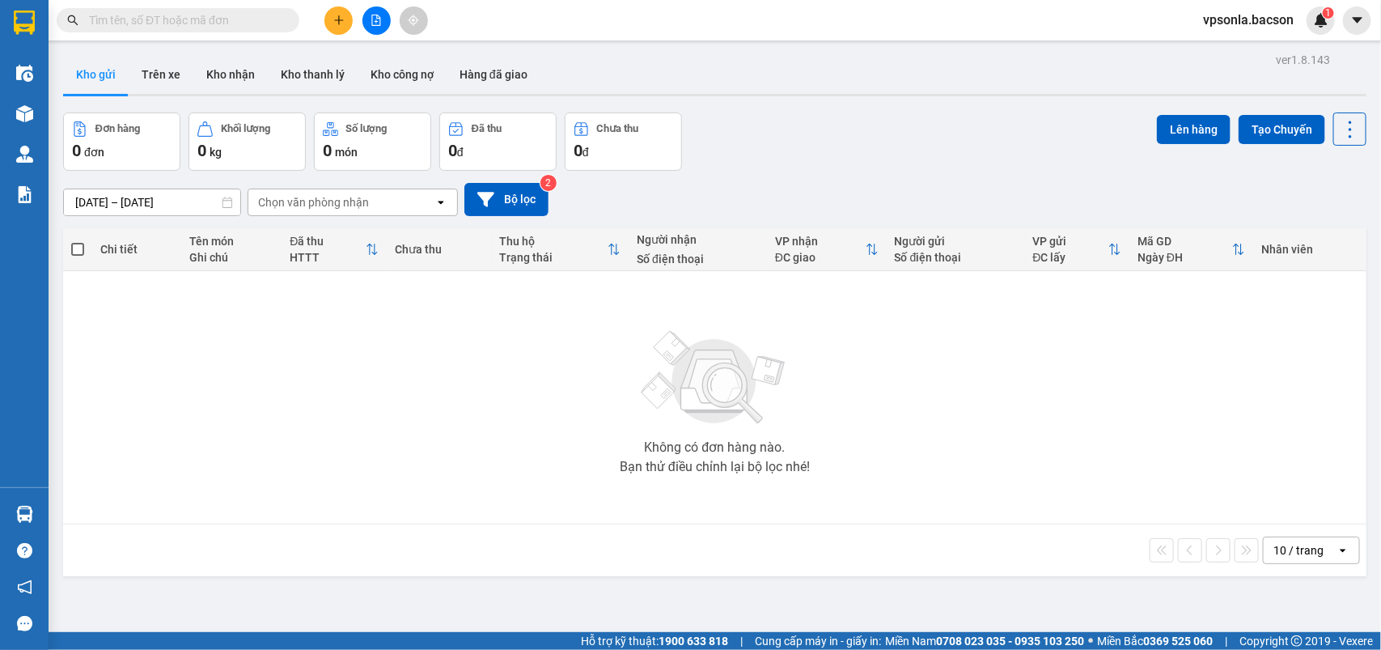
click at [271, 16] on input "text" at bounding box center [184, 20] width 191 height 18
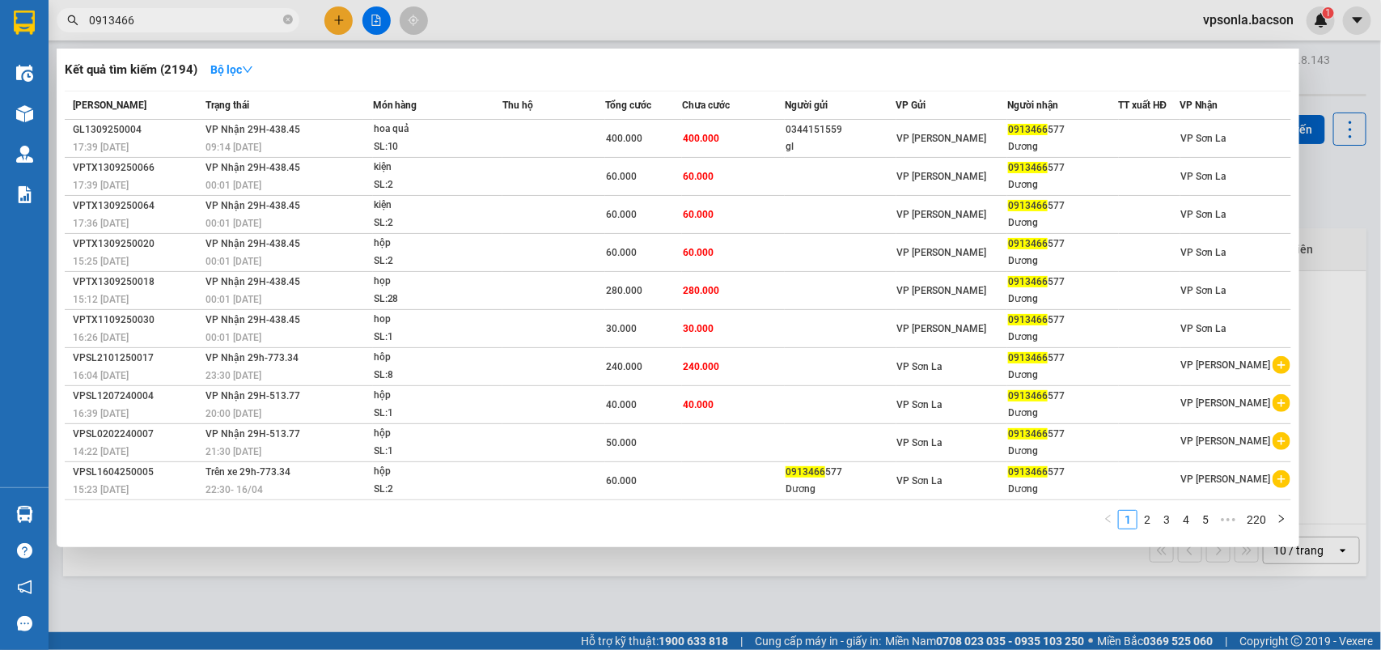
click at [1006, 93] on th "VP Gửi" at bounding box center [951, 105] width 111 height 28
click at [1340, 427] on div at bounding box center [690, 325] width 1381 height 650
click at [191, 22] on input "0913466" at bounding box center [184, 20] width 191 height 18
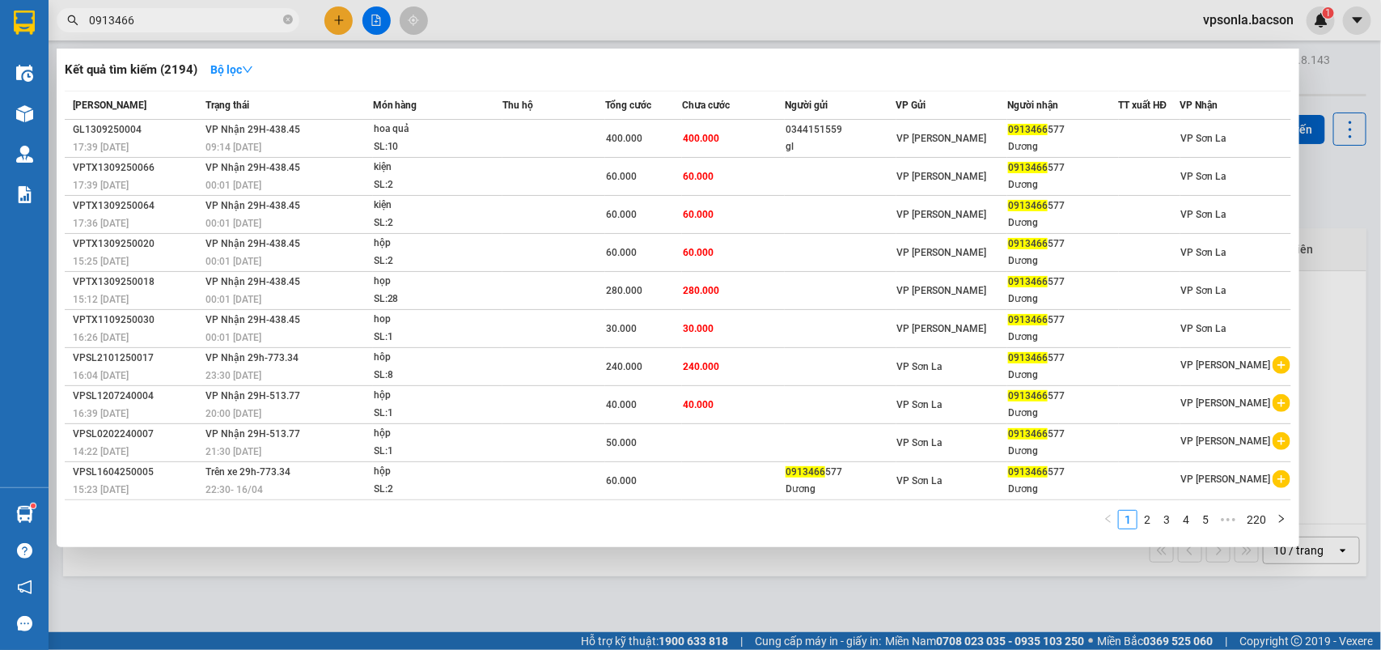
click at [191, 22] on input "0913466" at bounding box center [184, 20] width 191 height 18
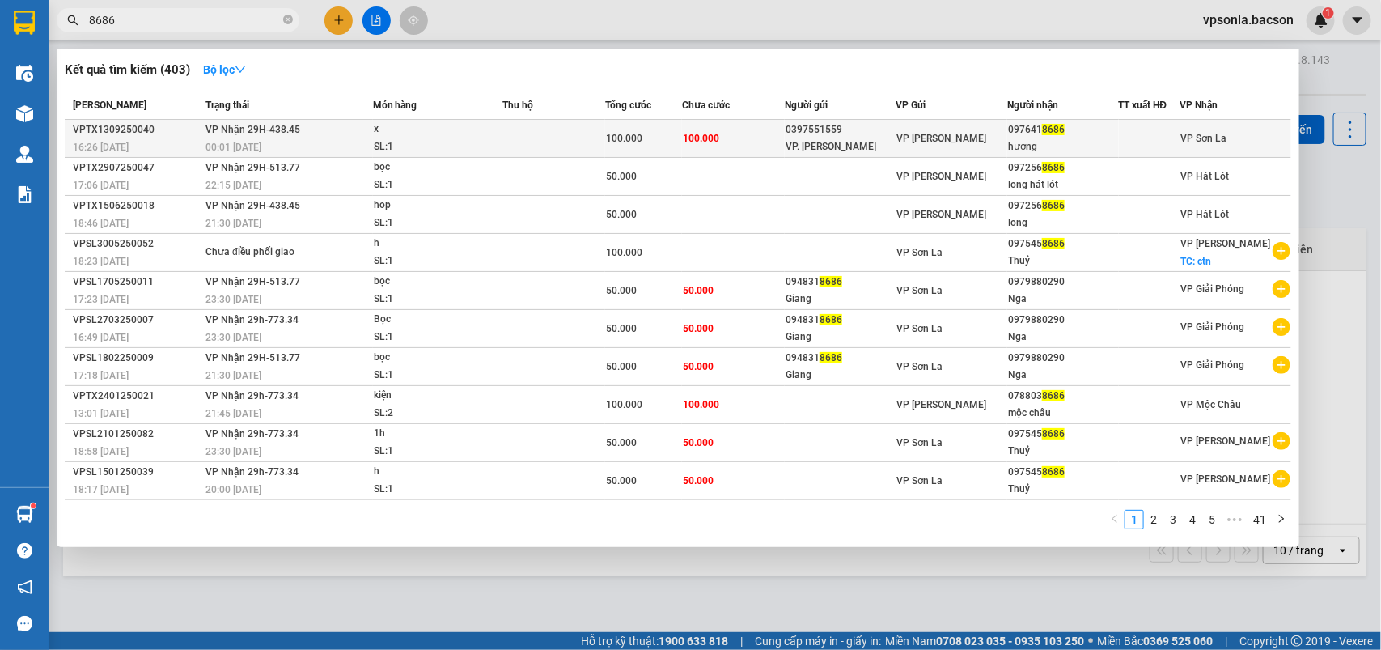
type input "8686"
click at [1117, 134] on div "097641 8686" at bounding box center [1062, 129] width 109 height 17
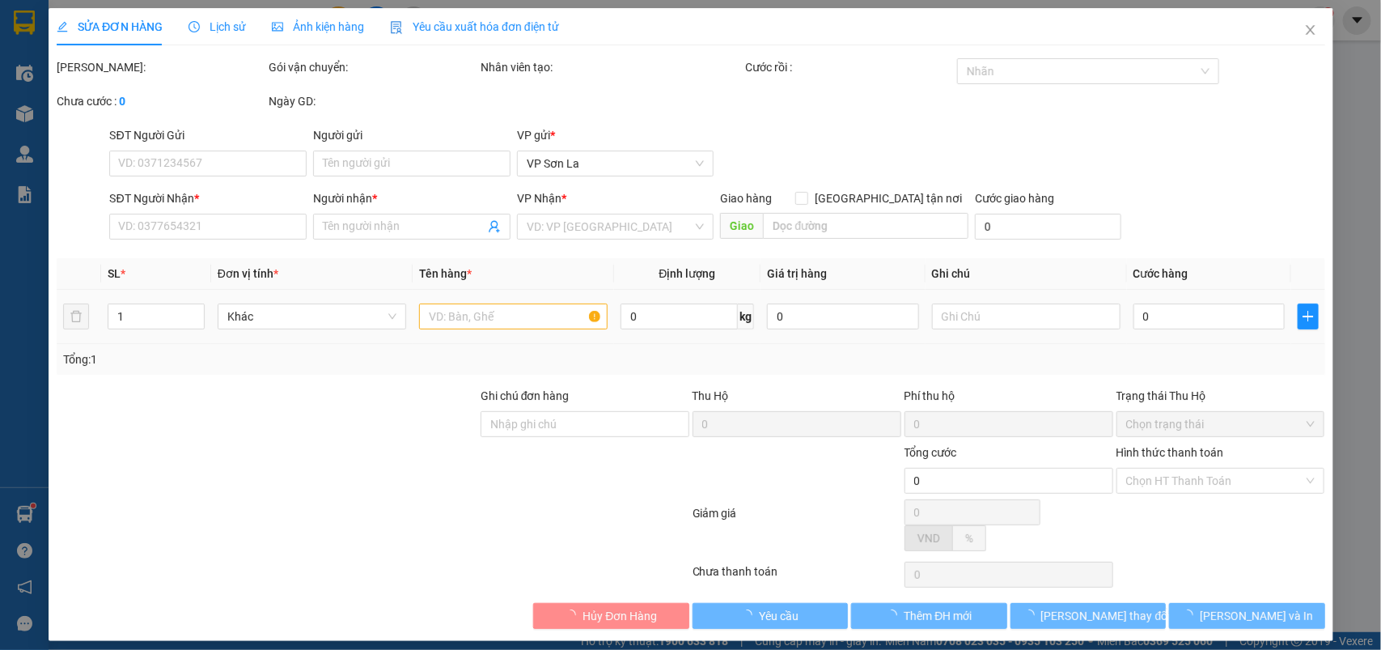
type input "0397551559"
type input "VP. [PERSON_NAME]"
type input "0976418686"
type input "hương"
type input "100.000"
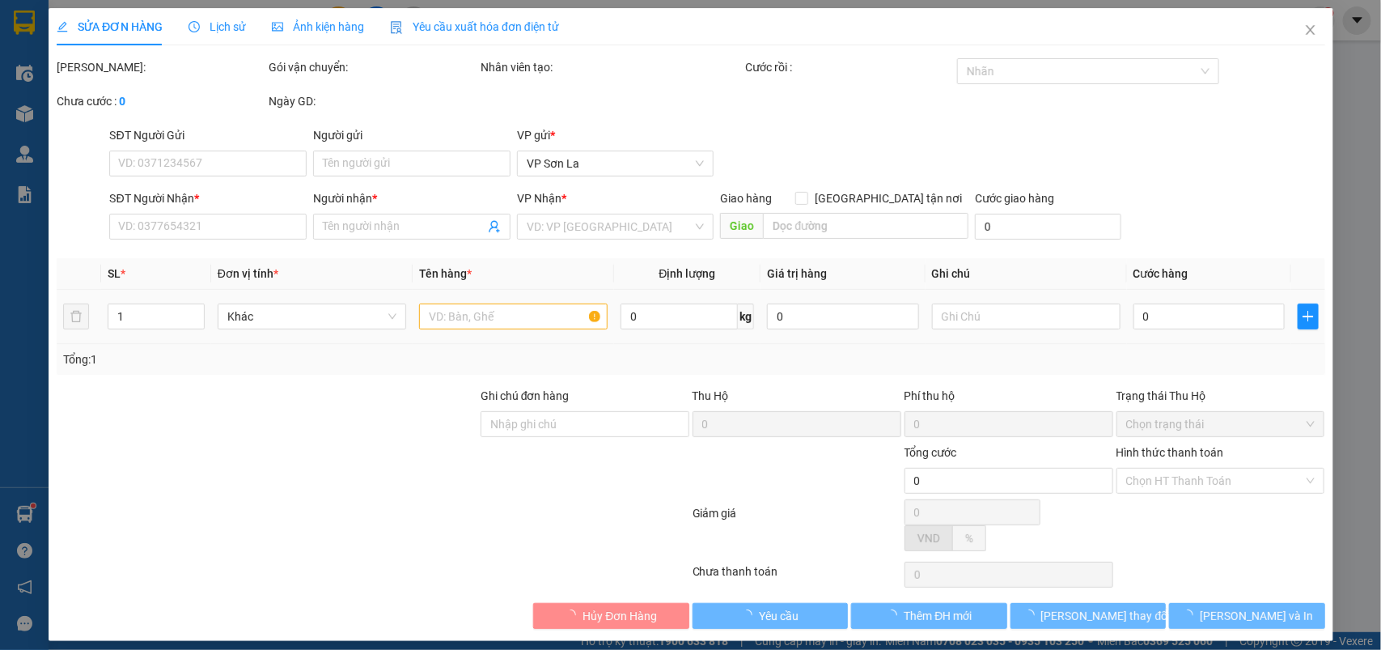
type input "100.000"
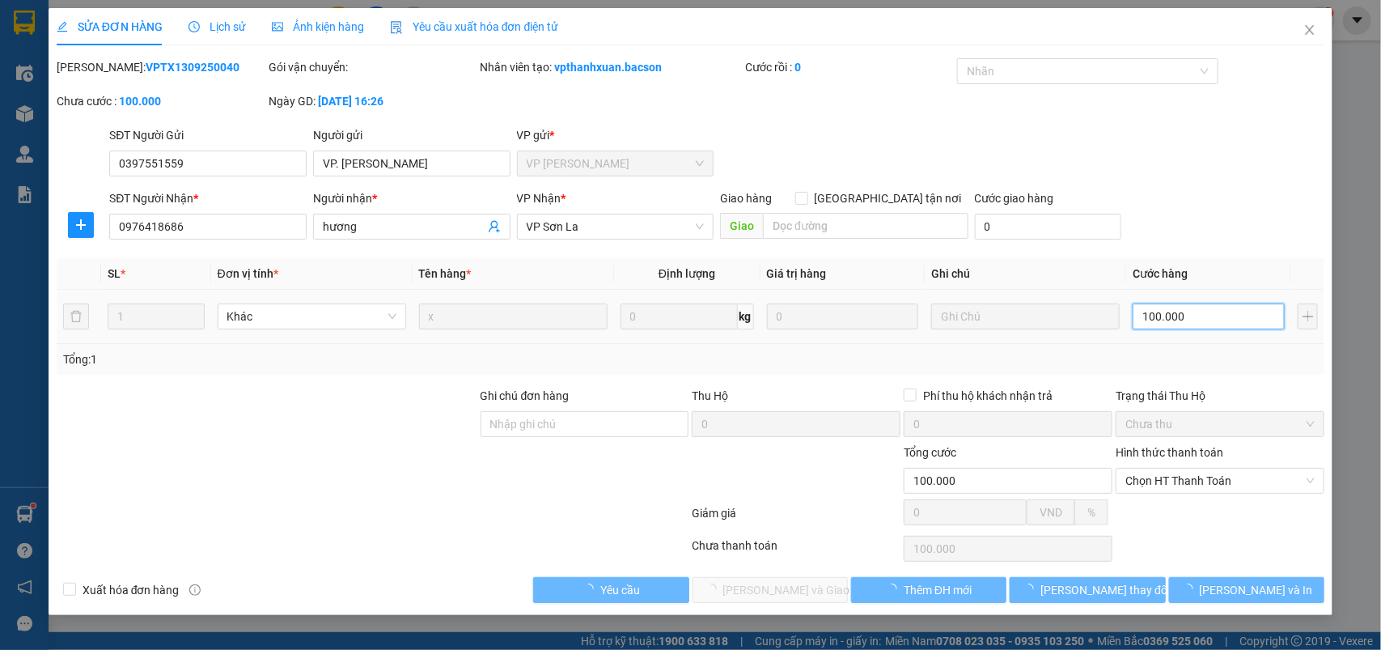
click at [1166, 314] on input "100.000" at bounding box center [1209, 316] width 152 height 26
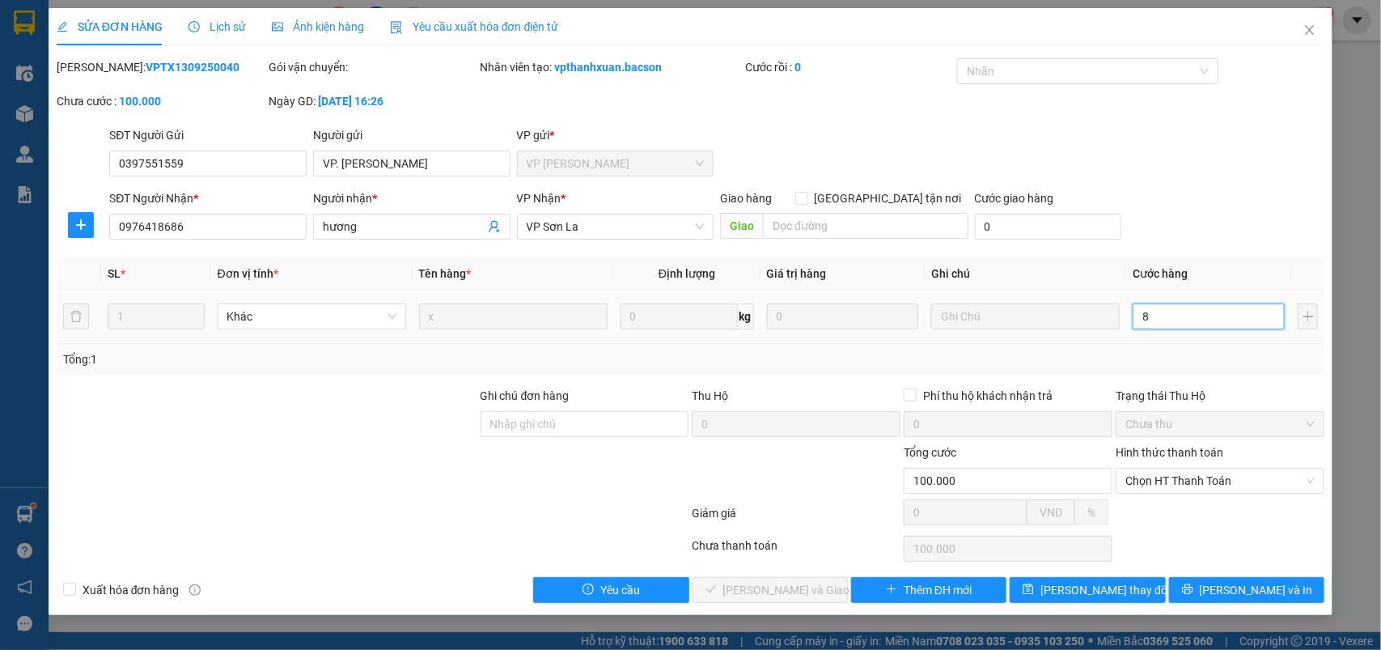
type input "80"
drag, startPoint x: 1062, startPoint y: 625, endPoint x: 1070, endPoint y: 597, distance: 29.4
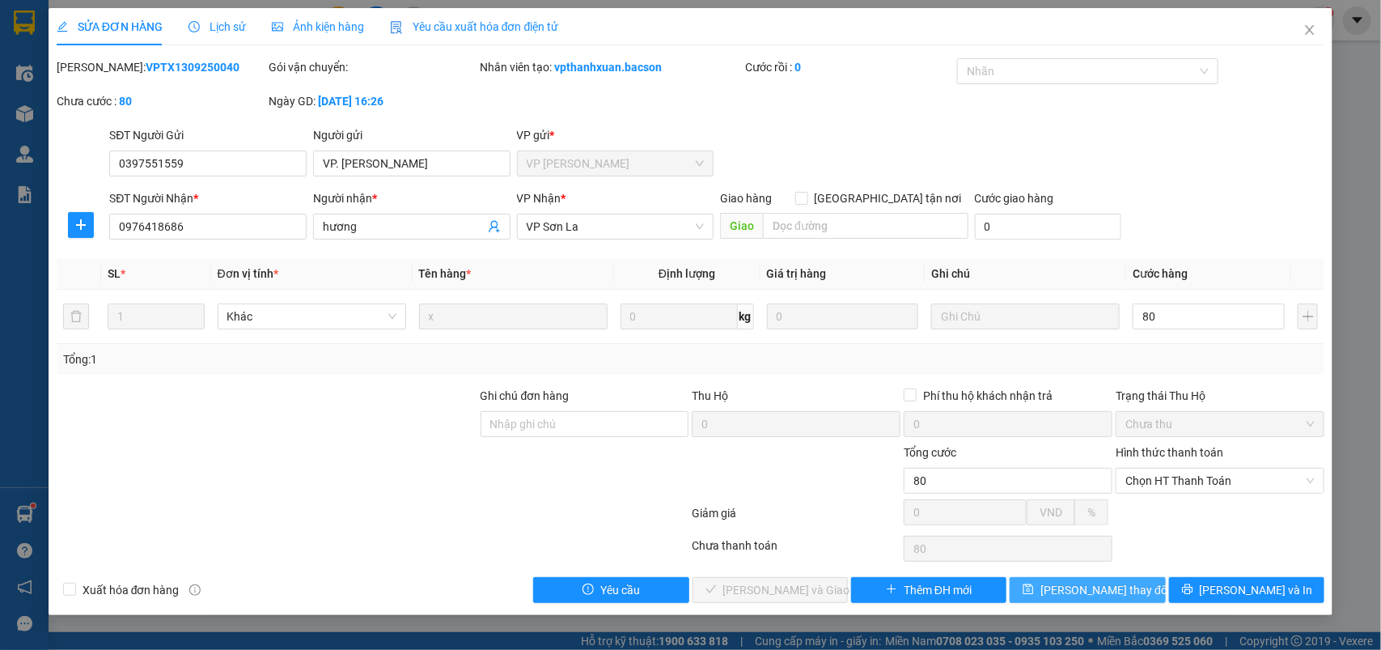
click at [1064, 617] on div "SỬA ĐƠN HÀNG Lịch sử Ảnh kiện hàng Yêu cầu xuất hóa đơn điện tử Total Paid Fee …" at bounding box center [690, 325] width 1381 height 650
type input "80.000"
click at [1070, 597] on span "[PERSON_NAME] thay đổi" at bounding box center [1104, 590] width 129 height 18
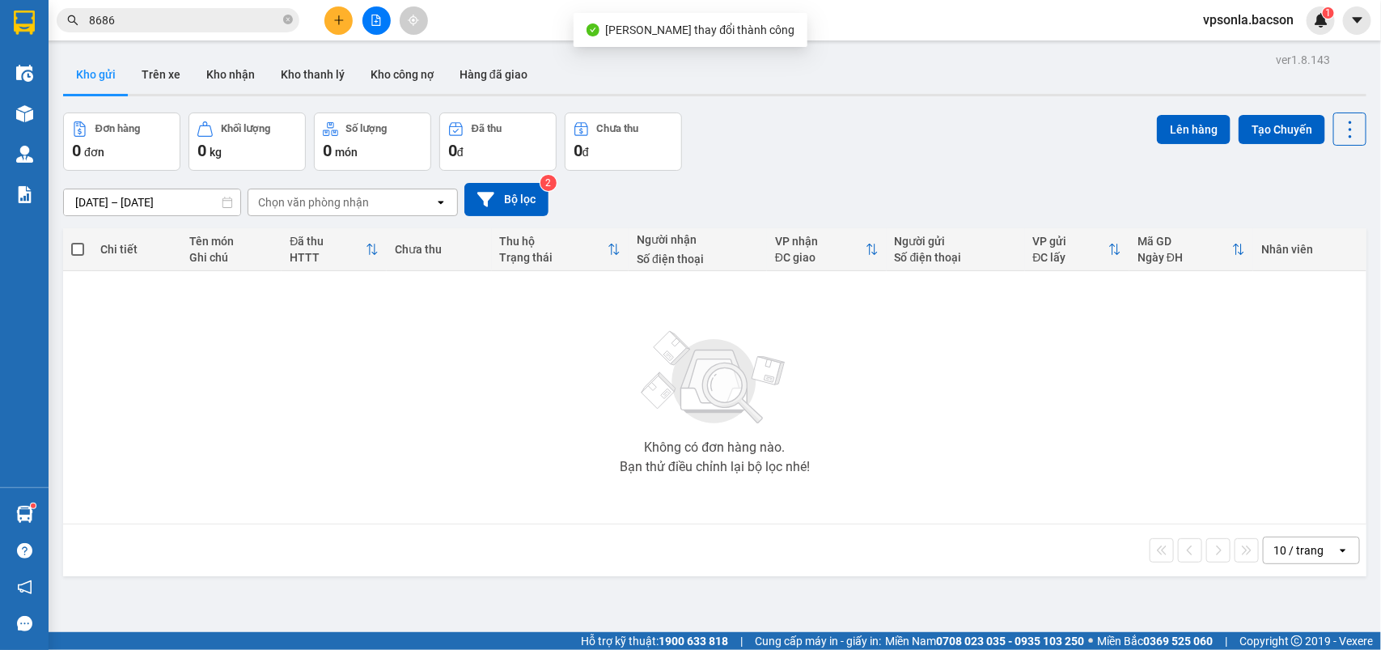
click at [187, 8] on span "8686" at bounding box center [178, 20] width 243 height 24
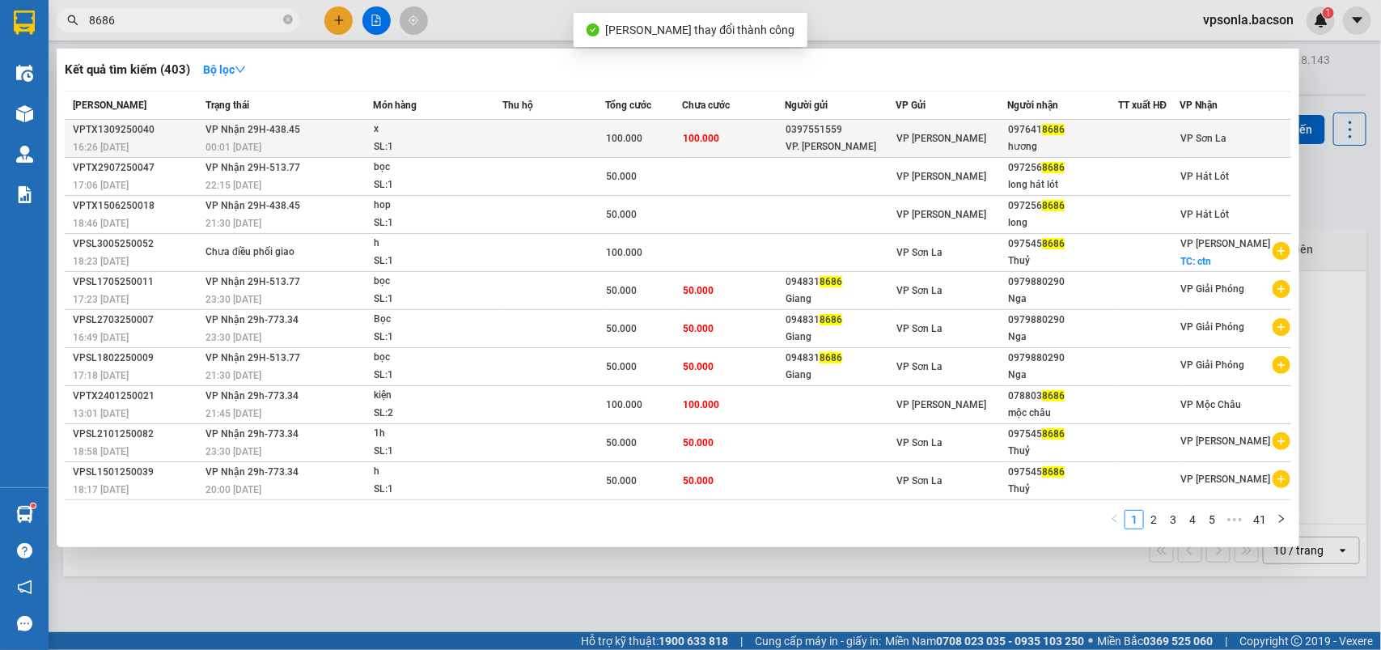
click at [1054, 134] on span "8686" at bounding box center [1053, 129] width 23 height 11
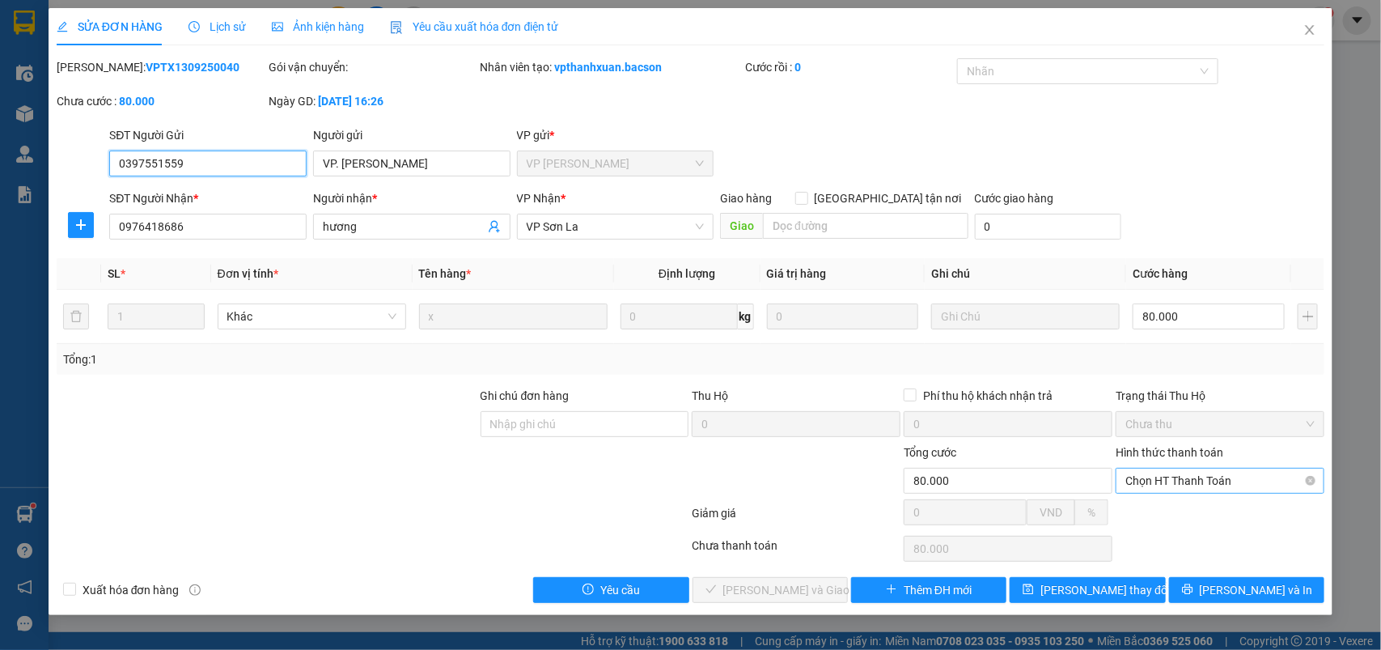
click at [1154, 476] on span "Chọn HT Thanh Toán" at bounding box center [1219, 480] width 189 height 24
click at [1154, 505] on div "Tại văn phòng" at bounding box center [1219, 514] width 187 height 18
type input "0"
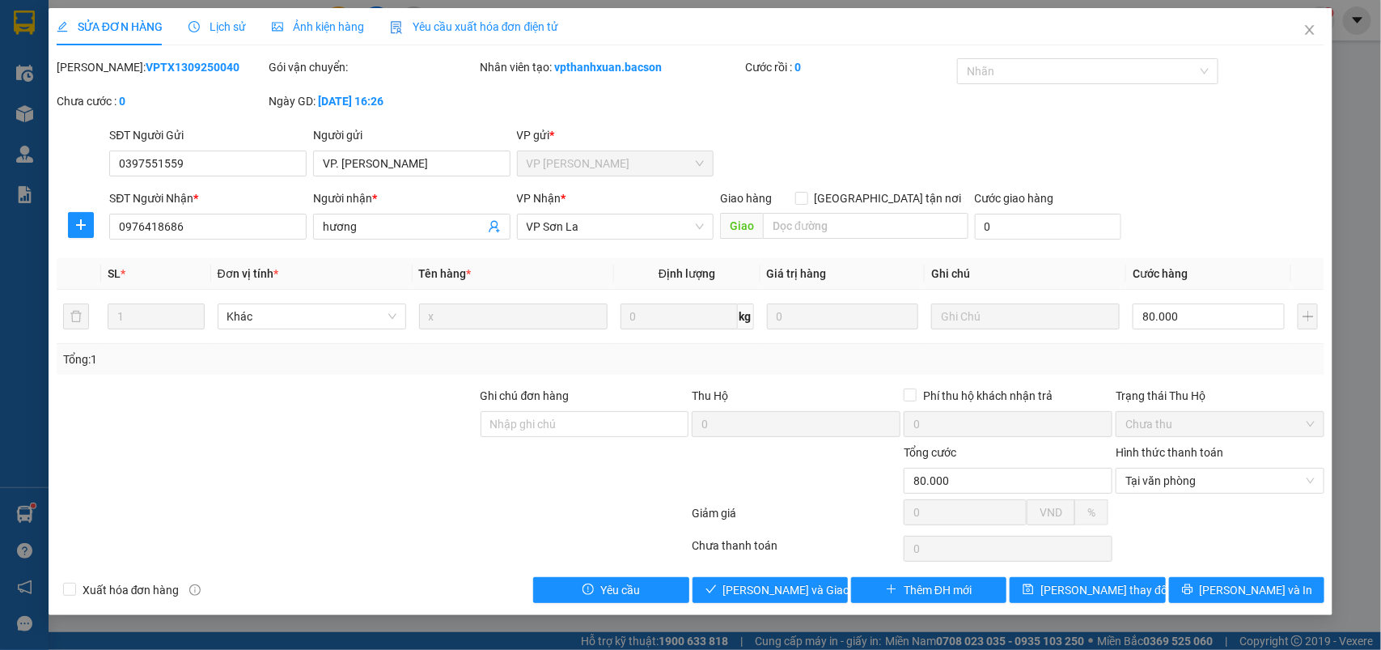
click at [815, 577] on div "Total Paid Fee 0 Total UnPaid Fee 80.000 Cash Collection Total Fee Mã ĐH: VPTX1…" at bounding box center [691, 330] width 1268 height 544
click at [814, 583] on span "[PERSON_NAME] và Giao hàng" at bounding box center [800, 590] width 155 height 18
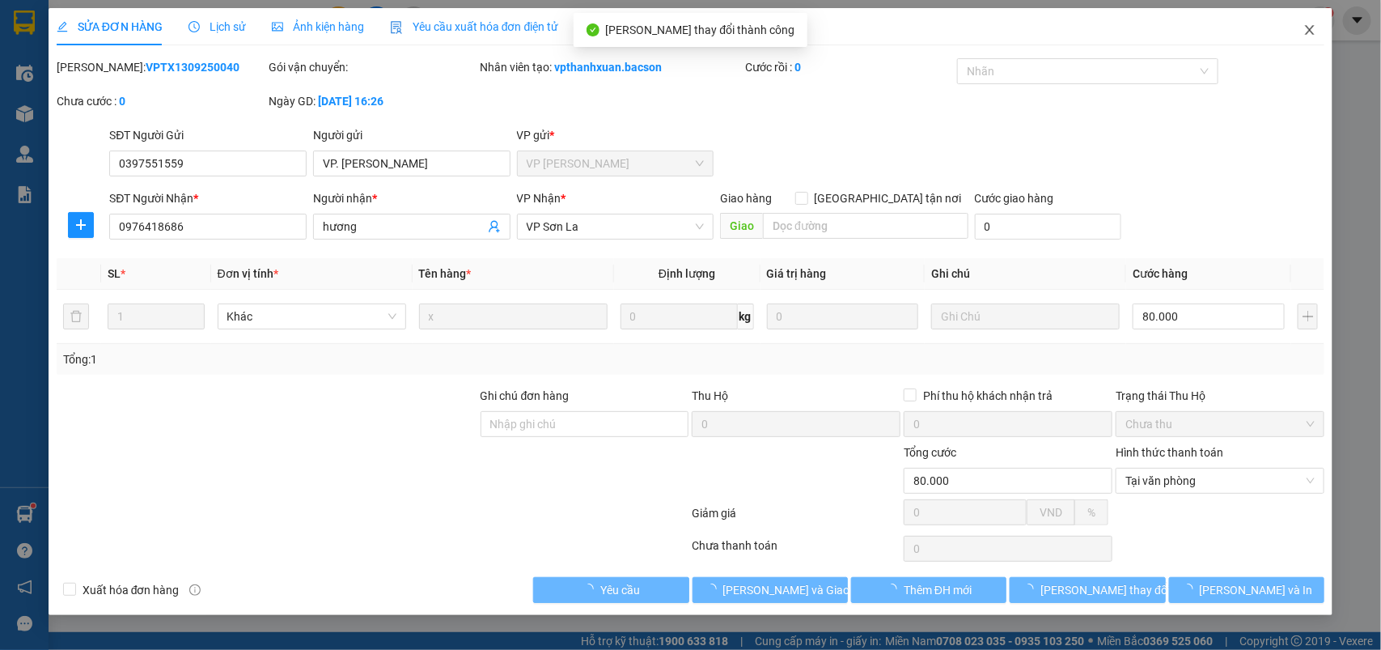
click at [1309, 40] on span "Close" at bounding box center [1309, 30] width 45 height 45
click at [1309, 30] on div "vpsonla.bacson 1" at bounding box center [1262, 20] width 145 height 28
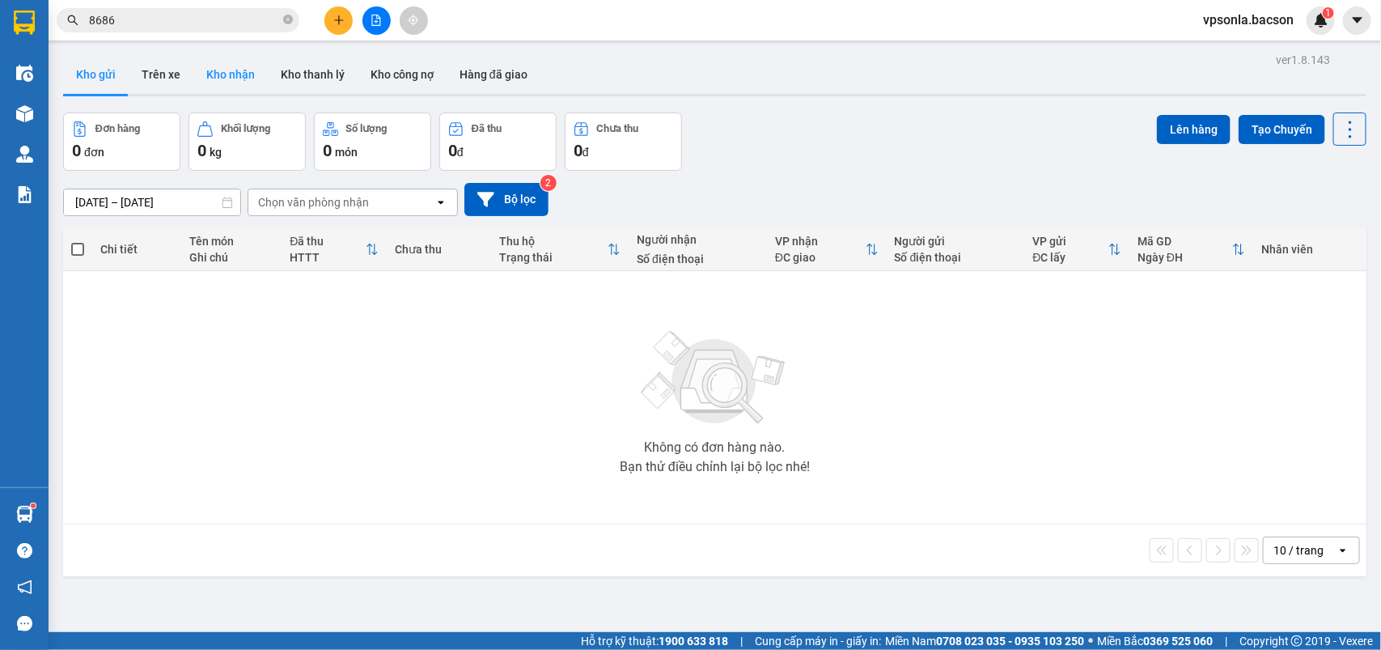
click at [236, 82] on button "Kho nhận" at bounding box center [230, 74] width 74 height 39
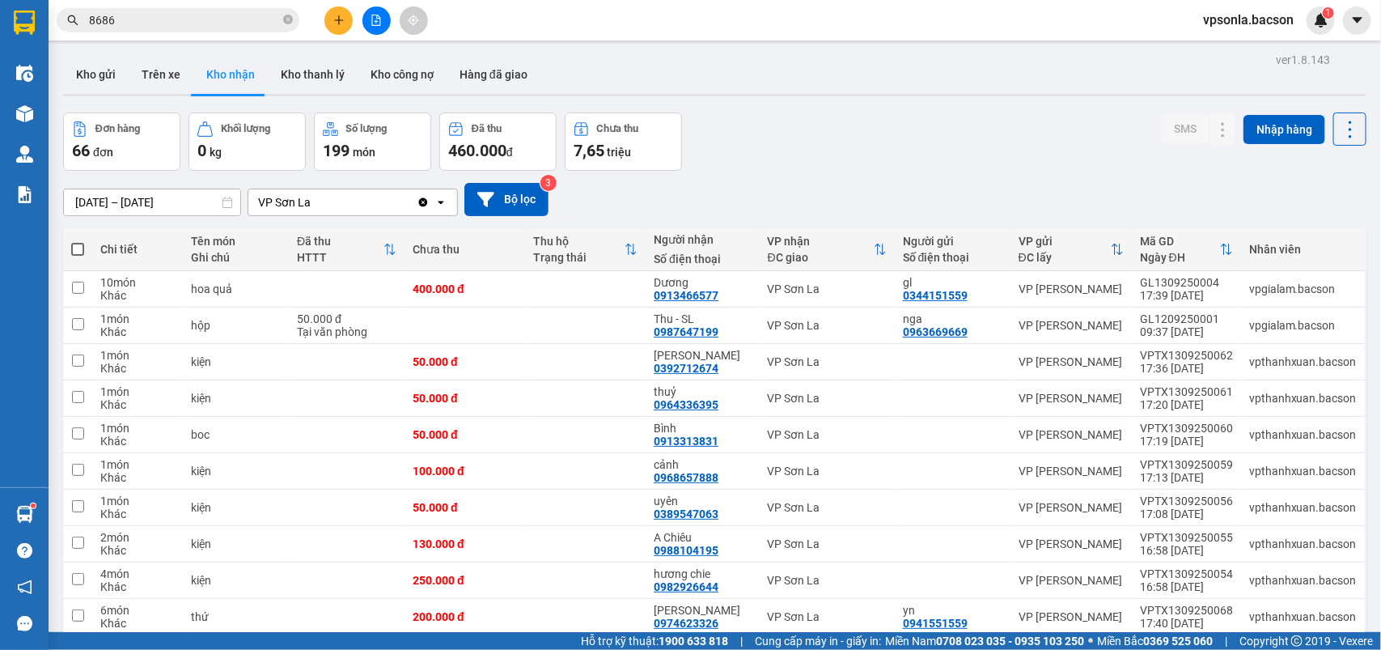
scroll to position [74, 0]
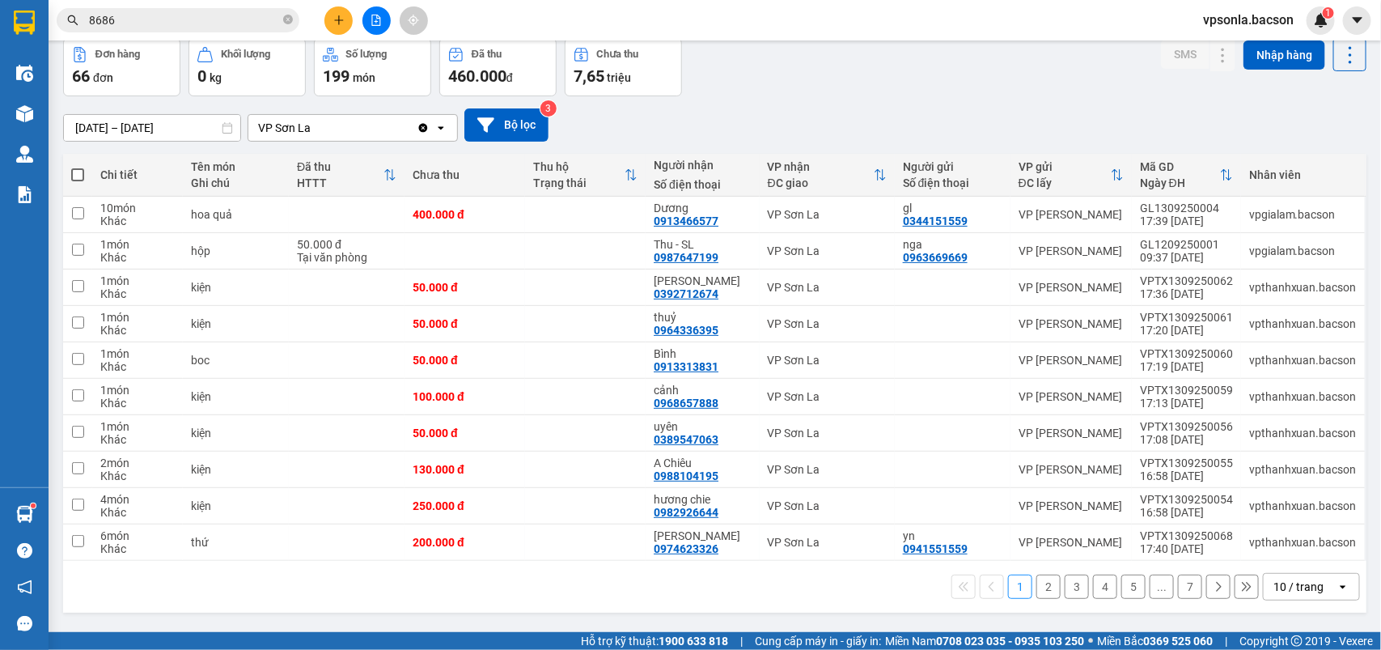
click at [1307, 595] on div "10 / trang" at bounding box center [1300, 587] width 73 height 26
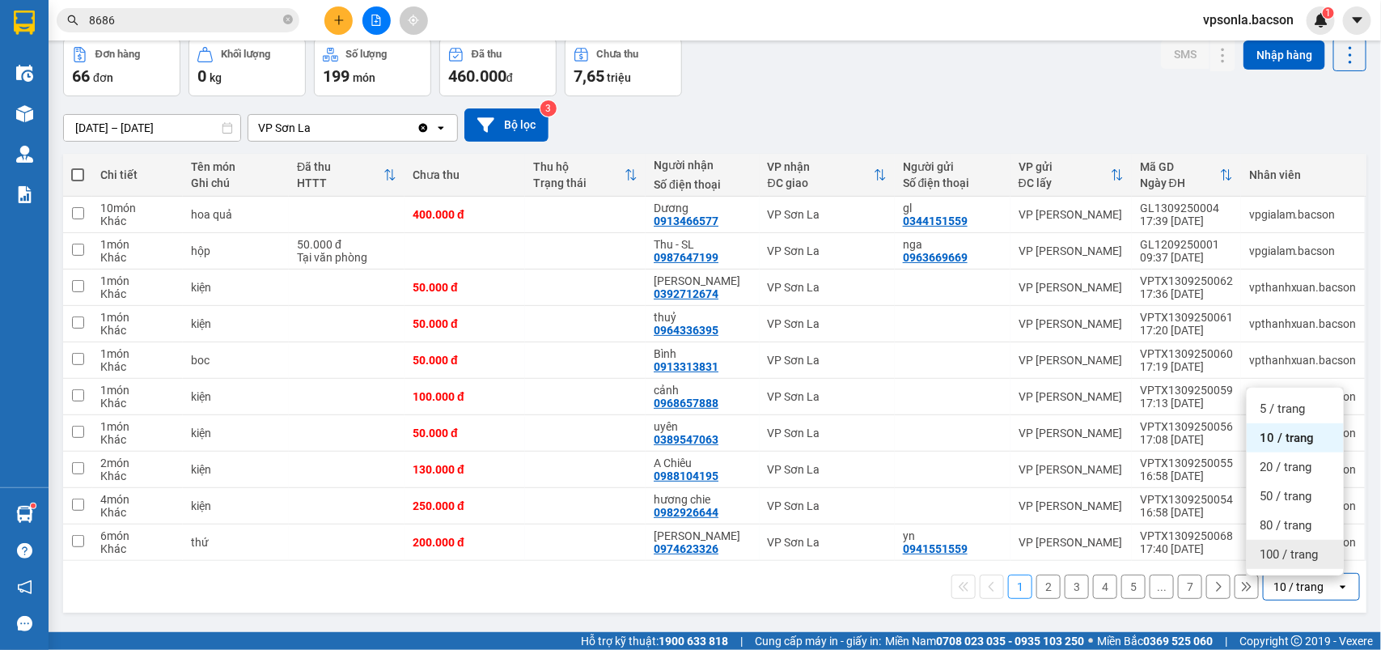
click at [1289, 558] on span "100 / trang" at bounding box center [1289, 554] width 58 height 16
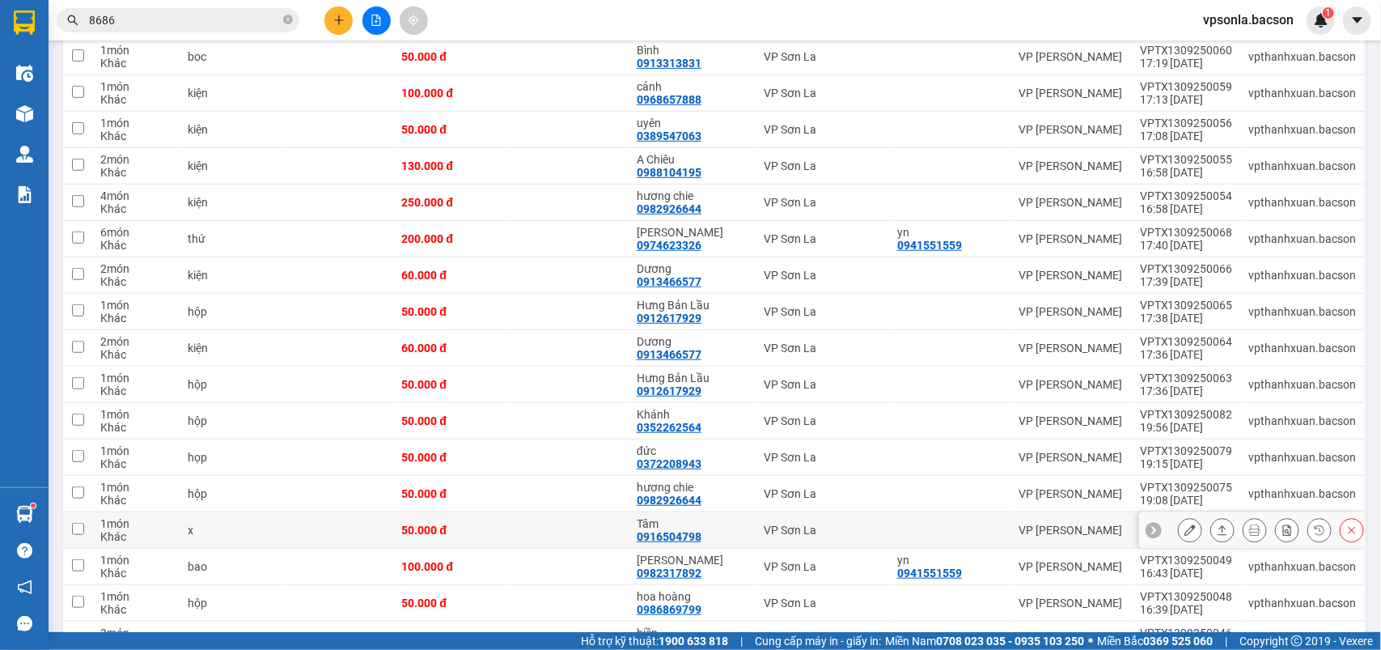
scroll to position [580, 0]
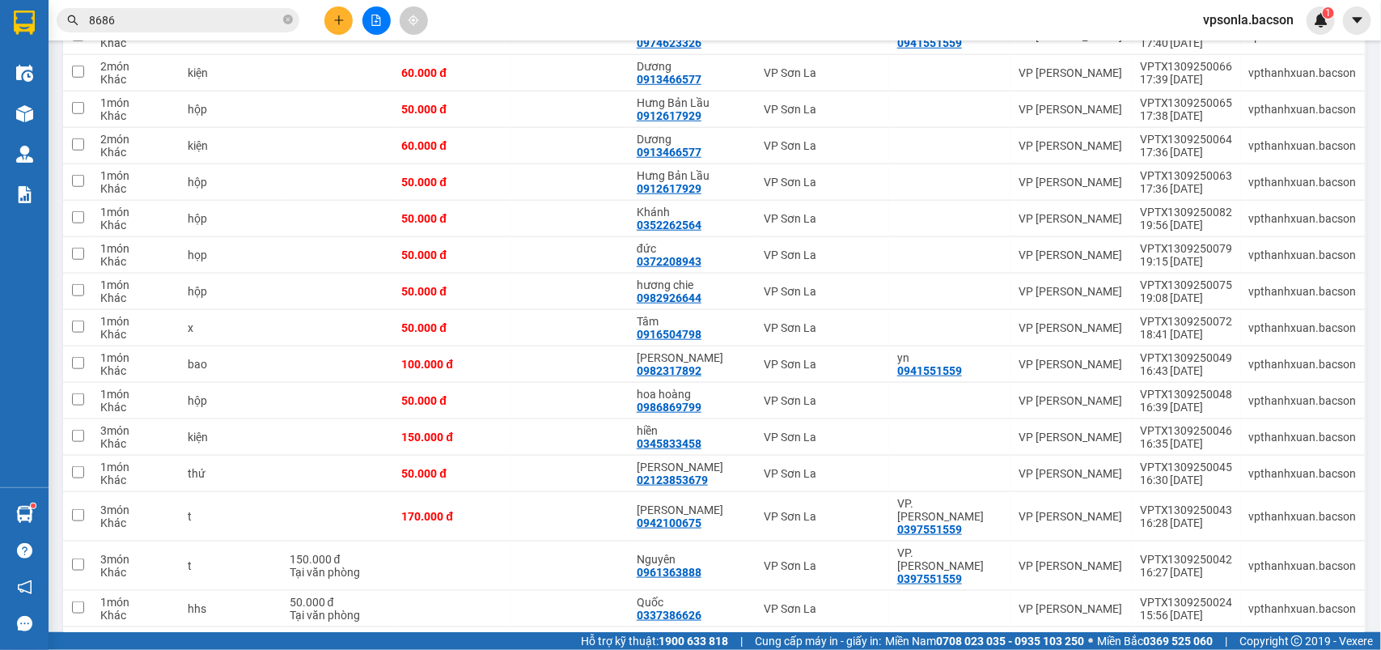
click at [140, 26] on input "8686" at bounding box center [184, 20] width 191 height 18
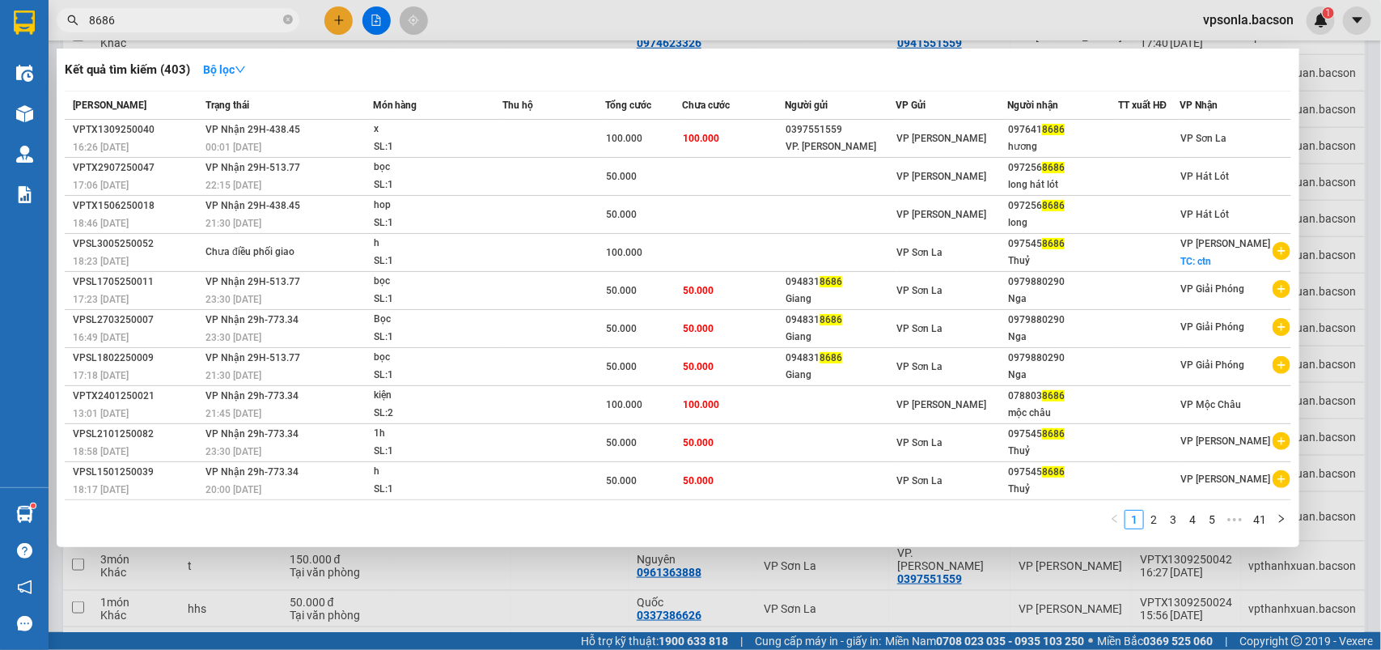
click at [140, 26] on input "8686" at bounding box center [184, 20] width 191 height 18
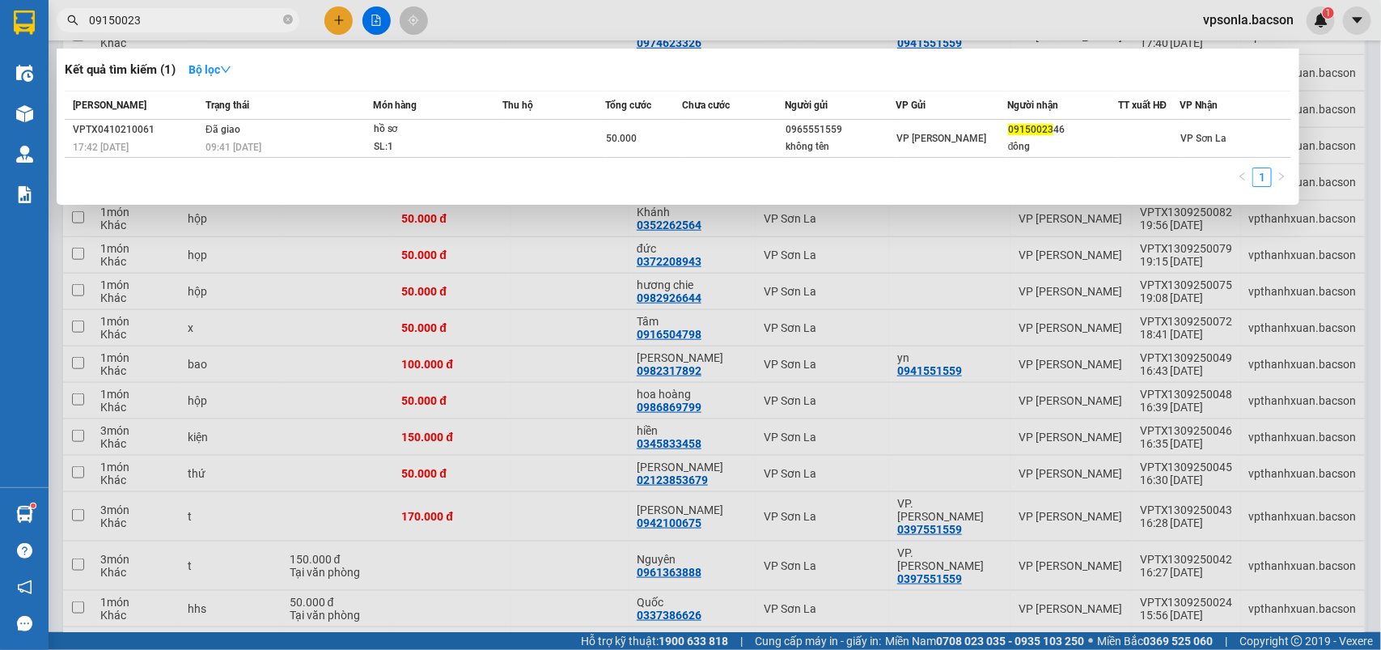
type input "09150023"
